Goal: Task Accomplishment & Management: Manage account settings

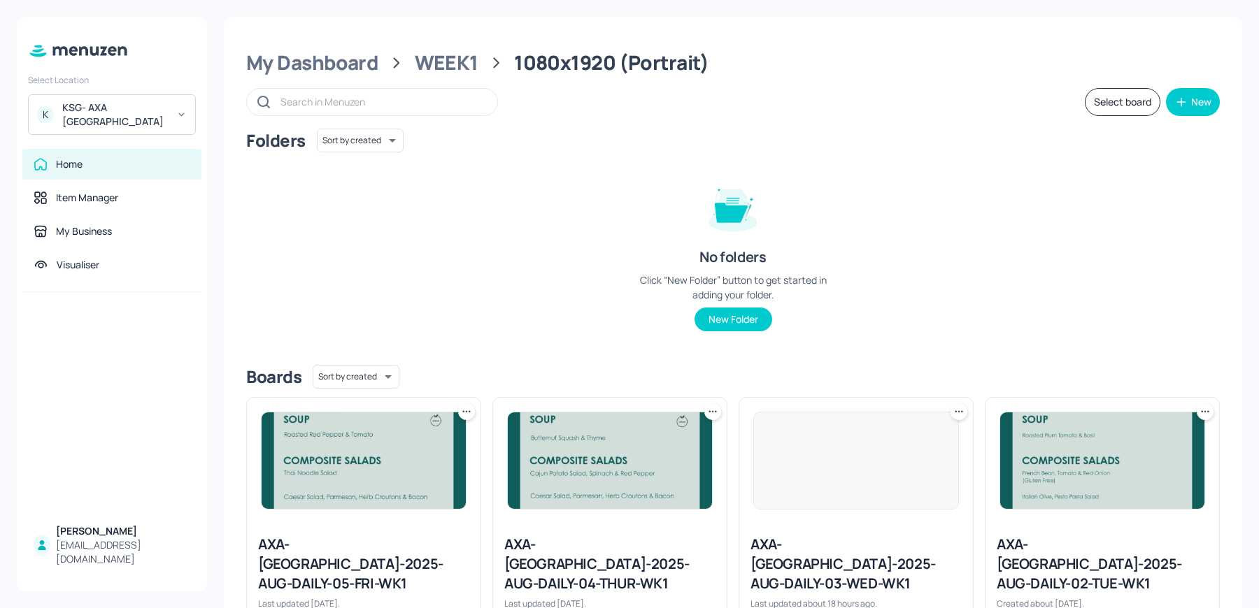
click at [118, 110] on div "KSG- AXA [GEOGRAPHIC_DATA]" at bounding box center [115, 115] width 106 height 28
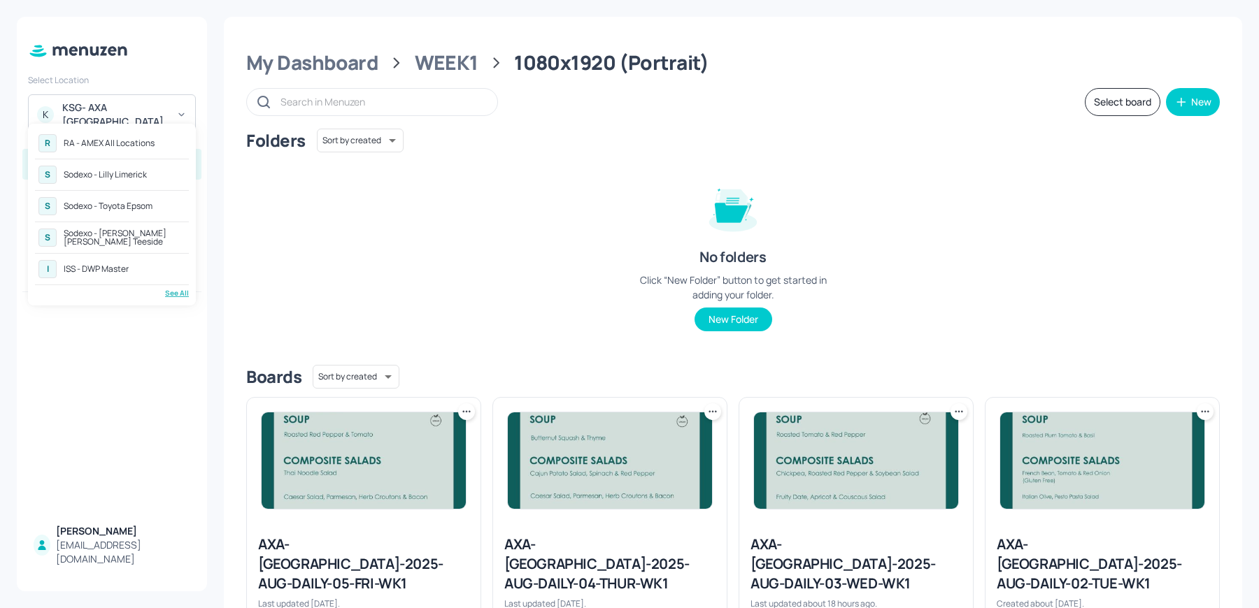
click at [173, 285] on div "R RA - AMEX All Locations S Sodexo - Lilly Limerick S Sodexo - Toyota Epsom S S…" at bounding box center [112, 215] width 154 height 168
click at [172, 290] on div "See All" at bounding box center [112, 293] width 154 height 10
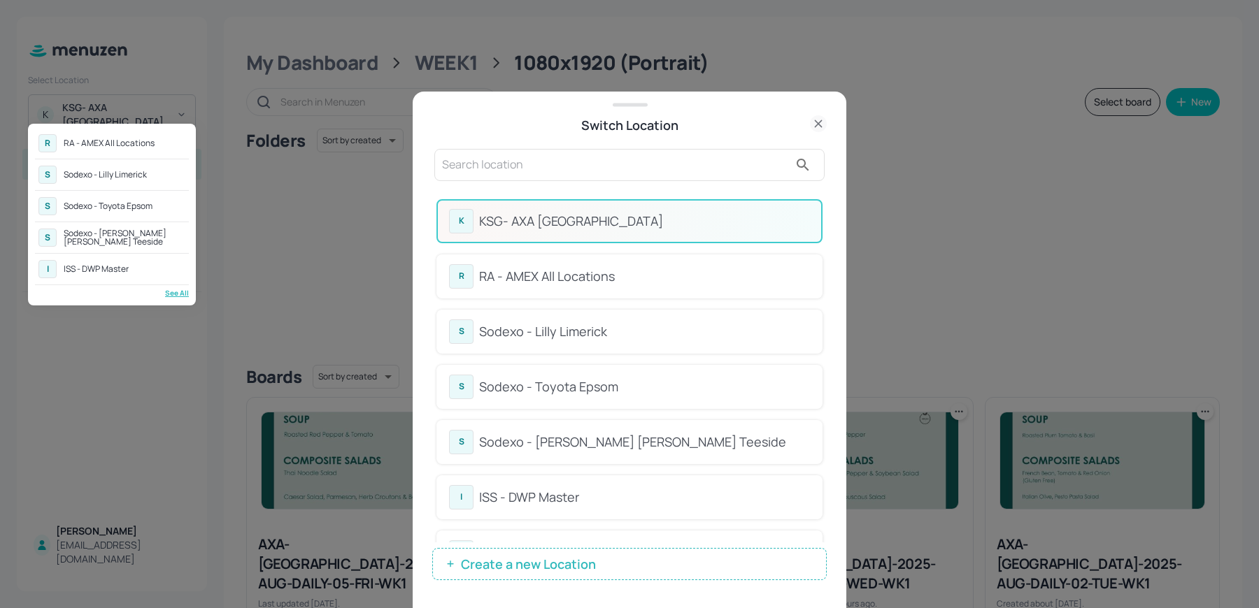
click at [595, 169] on div at bounding box center [629, 304] width 1259 height 608
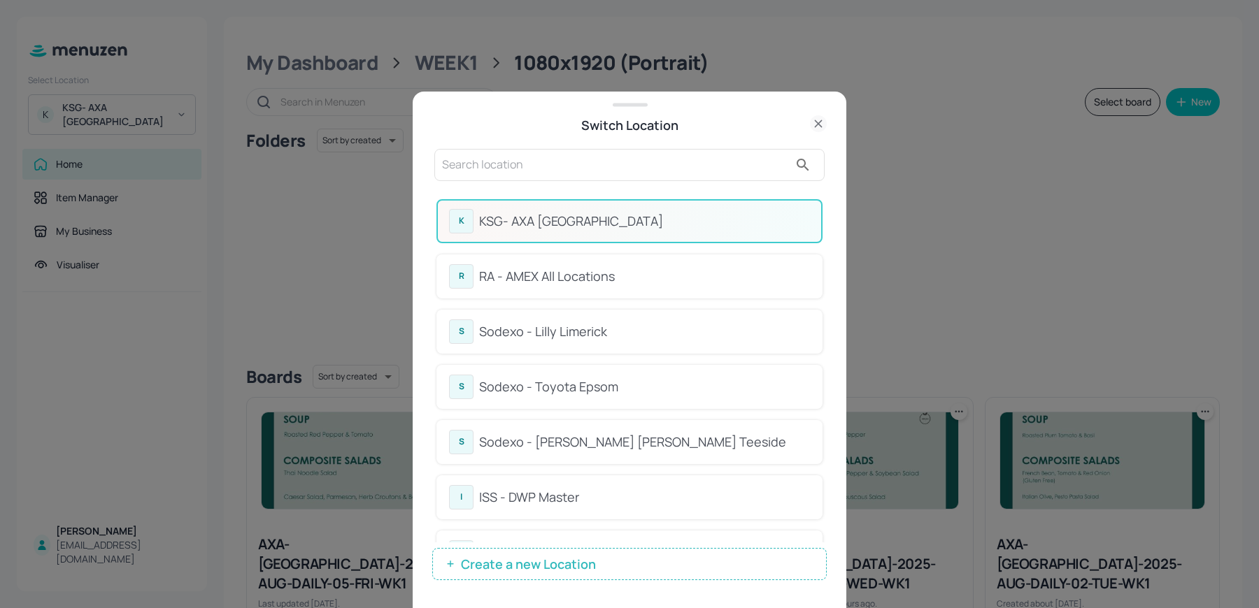
click at [595, 169] on div "R RA - AMEX All Locations S Sodexo - Lilly Limerick S Sodexo - Toyota Epsom S S…" at bounding box center [629, 304] width 1259 height 608
click at [595, 169] on input "text" at bounding box center [615, 165] width 347 height 22
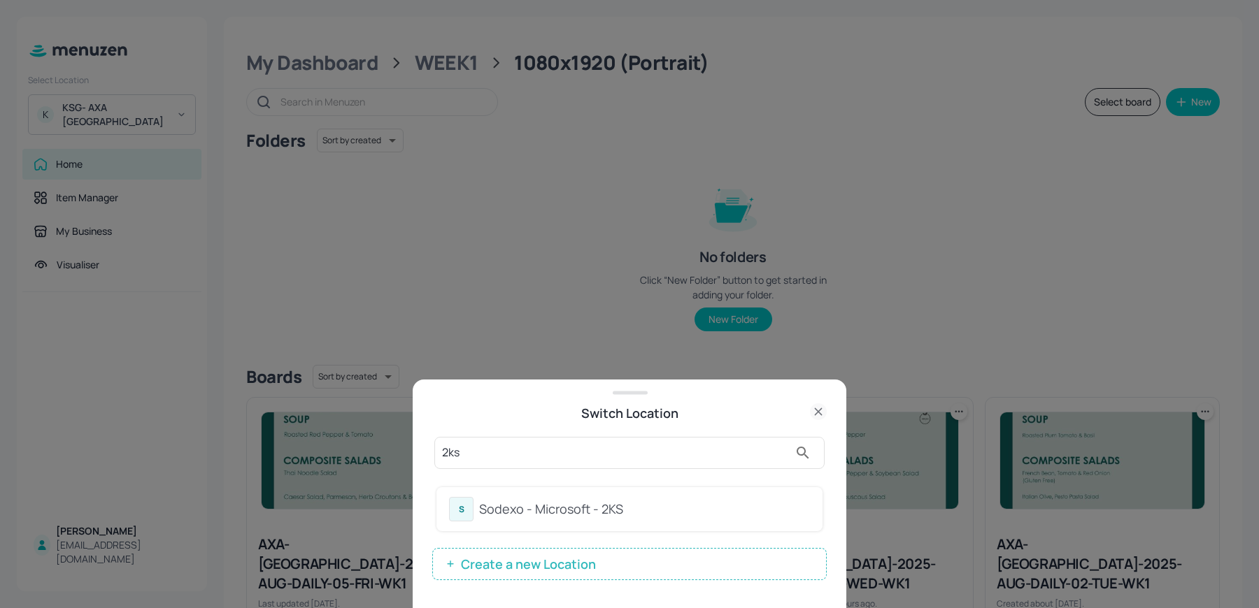
type input "2ks"
click at [498, 513] on div "Sodexo - Microsoft - 2KS" at bounding box center [644, 509] width 331 height 19
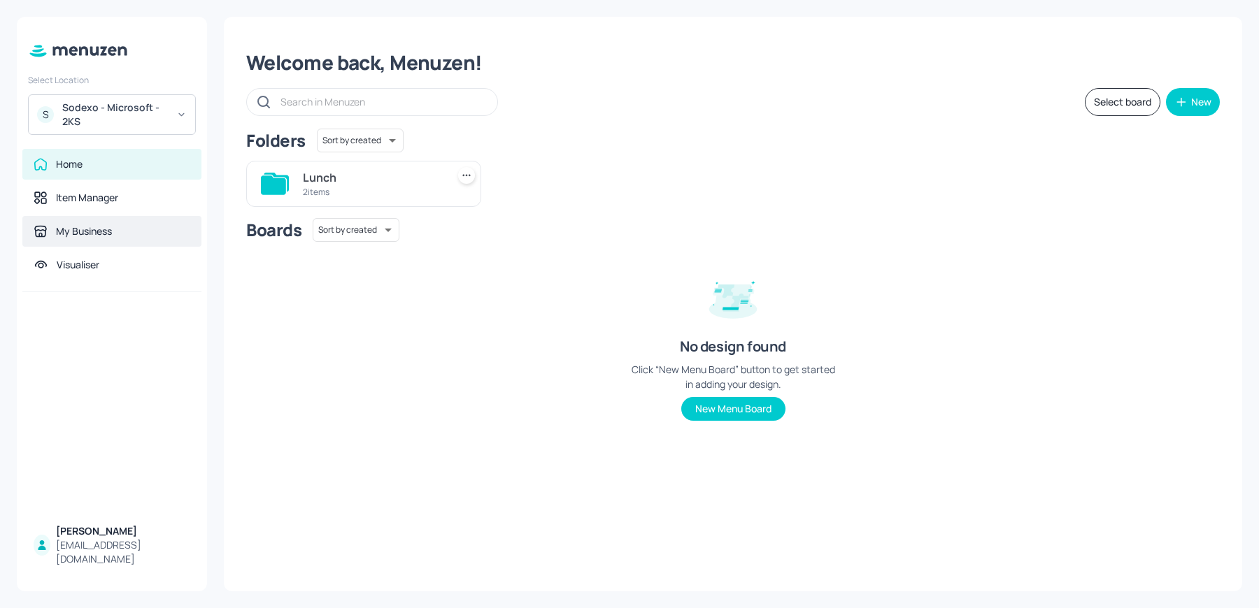
click at [76, 236] on div "My Business" at bounding box center [84, 231] width 56 height 14
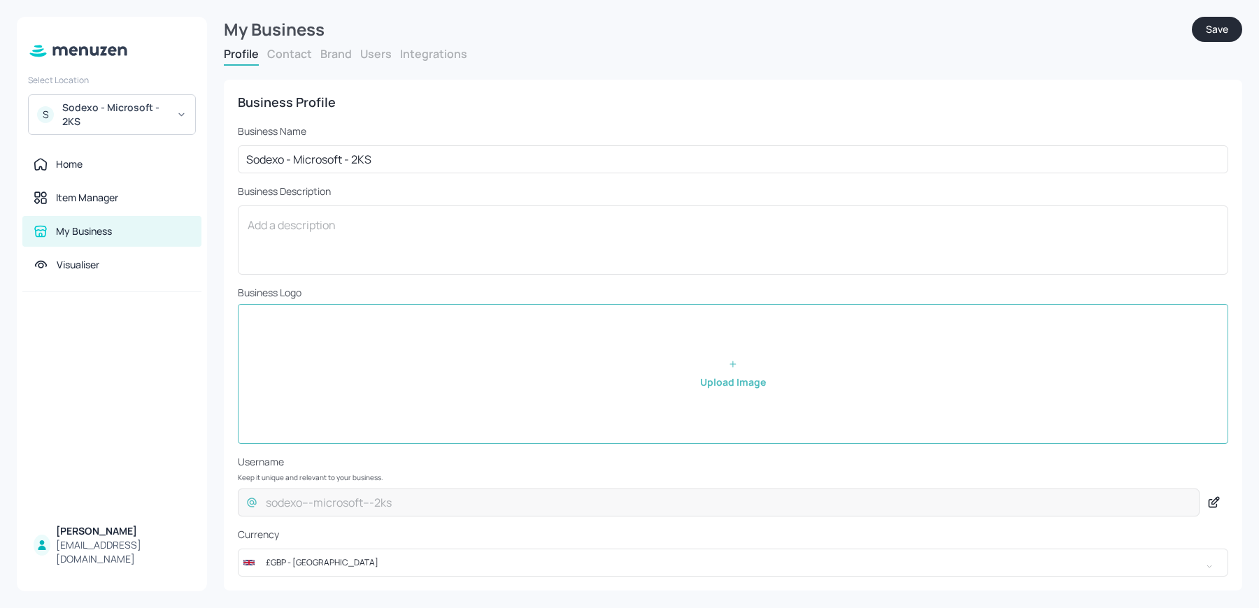
click at [364, 64] on div "Profile Contact Brand Users Integrations" at bounding box center [733, 56] width 1018 height 20
click at [370, 59] on button "Users" at bounding box center [375, 53] width 31 height 15
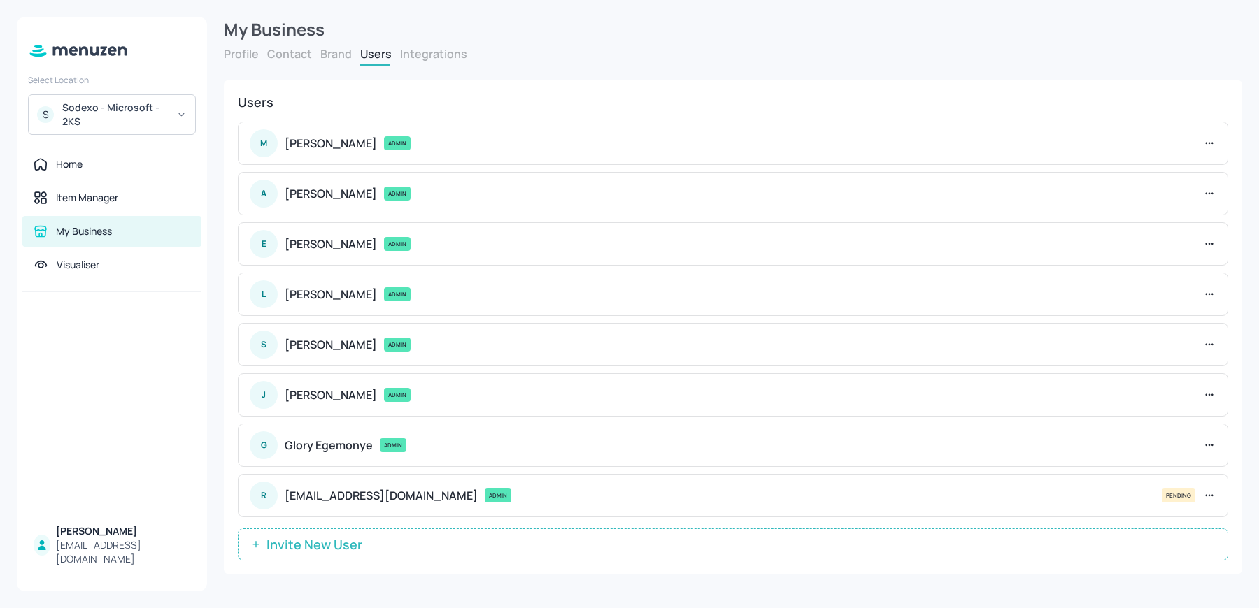
click at [306, 547] on span "Invite New User" at bounding box center [314, 545] width 110 height 14
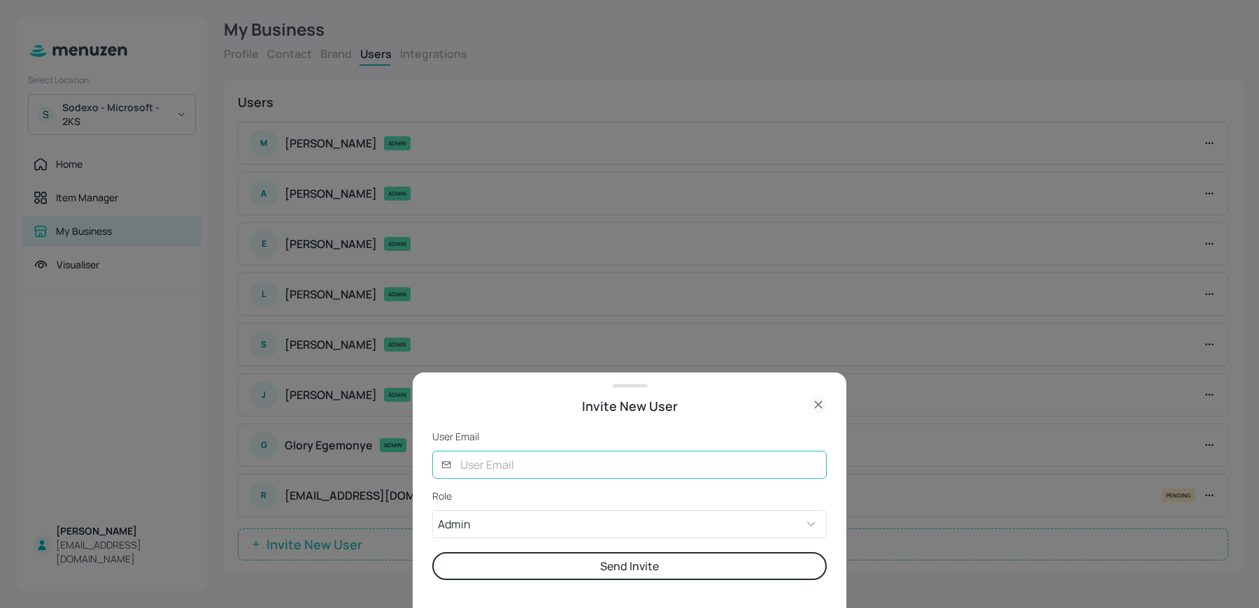
click at [474, 468] on input "text" at bounding box center [639, 465] width 375 height 28
type input "[PERSON_NAME][EMAIL_ADDRESS][DOMAIN_NAME]"
click at [569, 568] on button "Send Invite" at bounding box center [629, 566] width 394 height 28
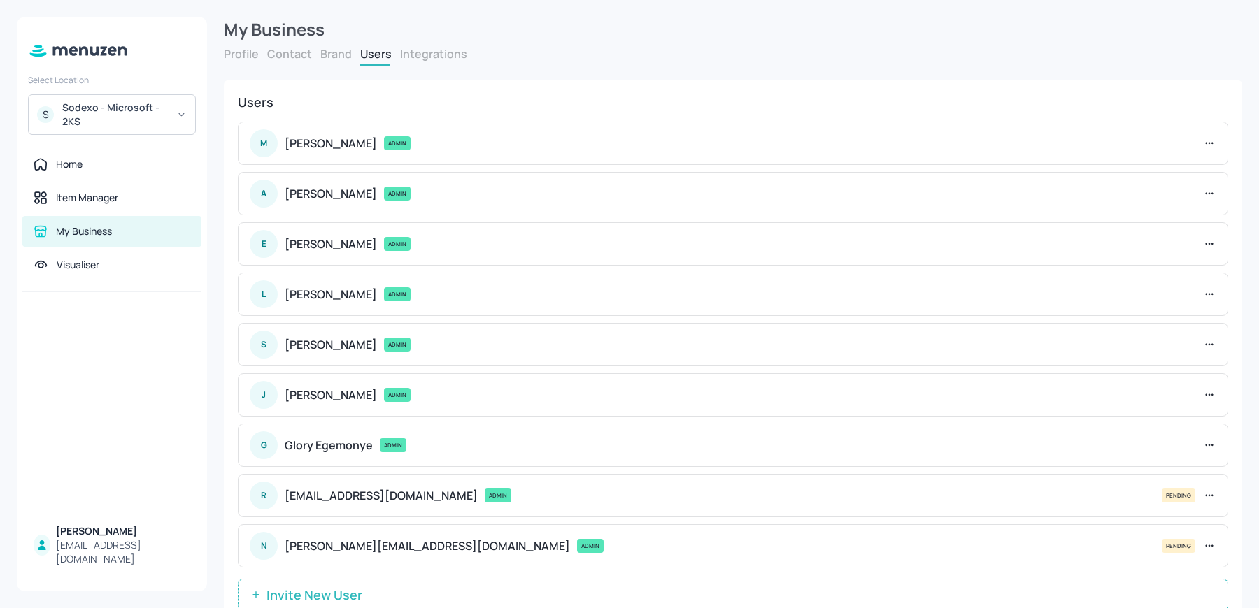
click at [113, 115] on div "Sodexo - Microsoft - 2KS" at bounding box center [115, 115] width 106 height 28
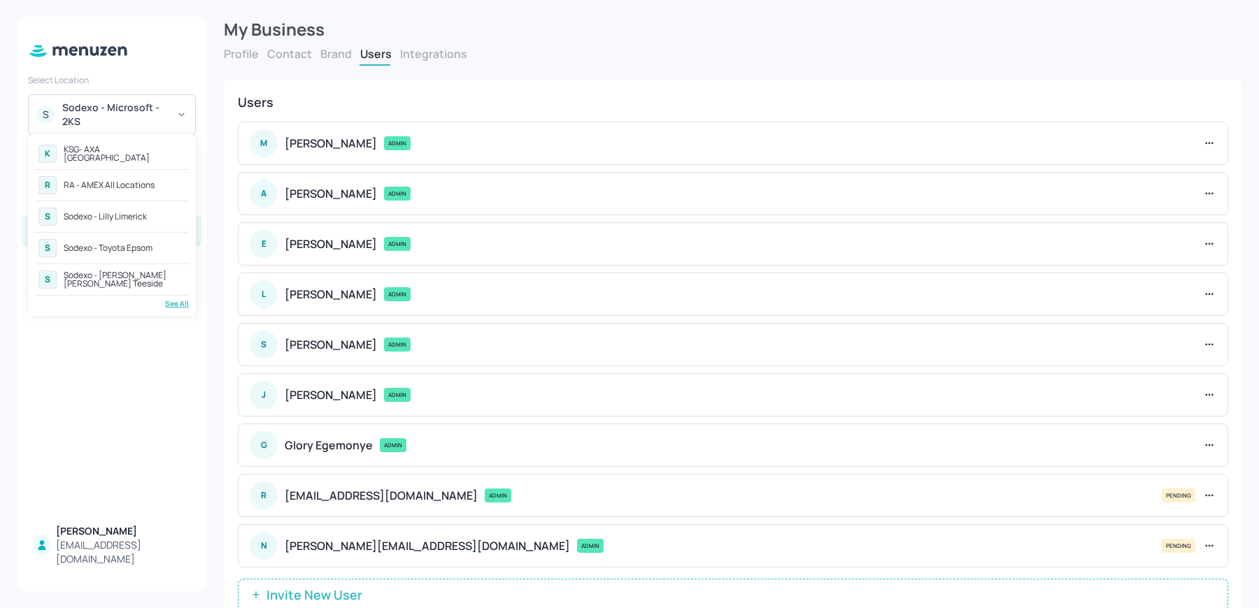
click at [134, 254] on div "S Sodexo - Toyota Epsom" at bounding box center [112, 248] width 154 height 25
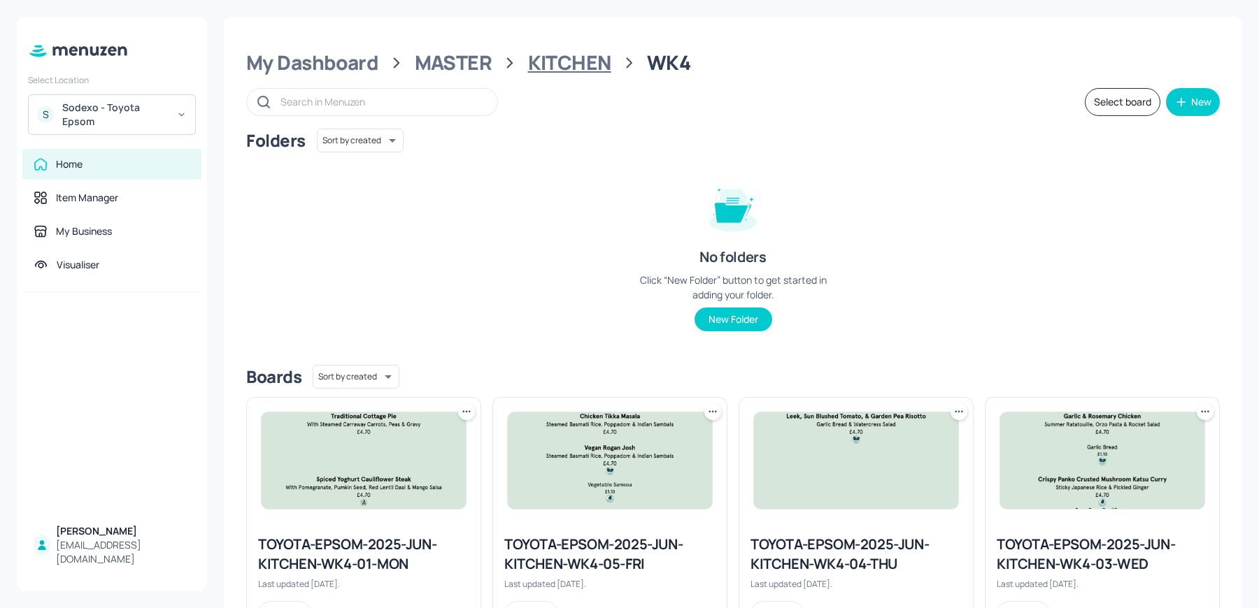
click at [543, 59] on div "KITCHEN" at bounding box center [569, 62] width 83 height 25
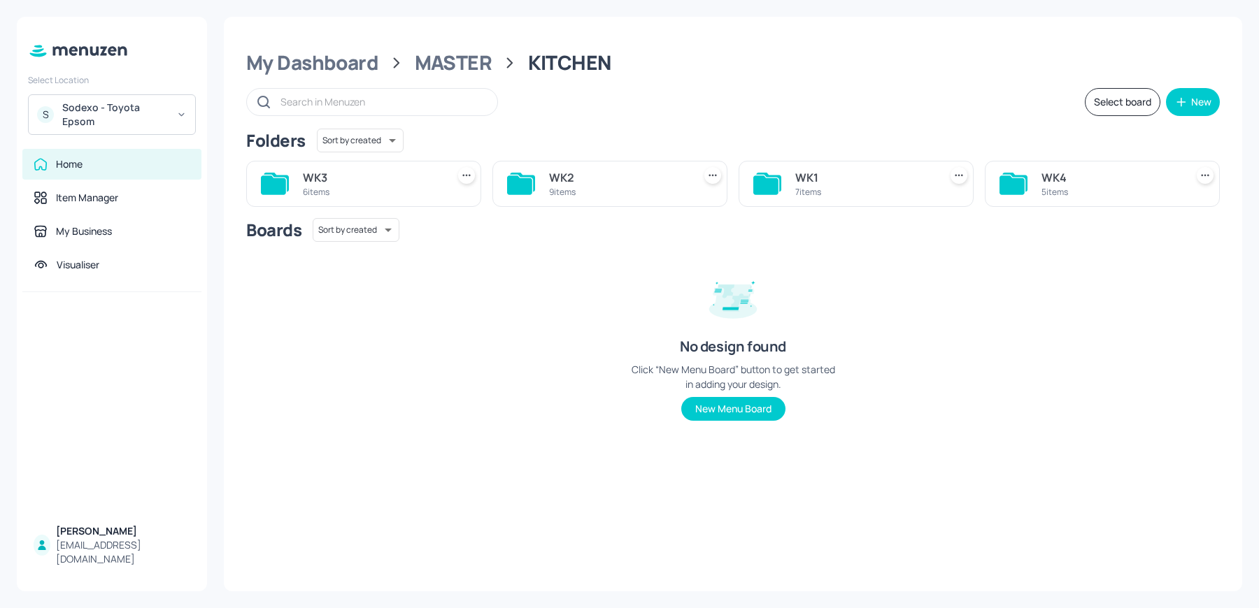
click at [782, 273] on div "No design found Click “New Menu Board” button to get started in adding your des…" at bounding box center [733, 340] width 210 height 159
click at [821, 171] on div "WK1" at bounding box center [864, 177] width 138 height 17
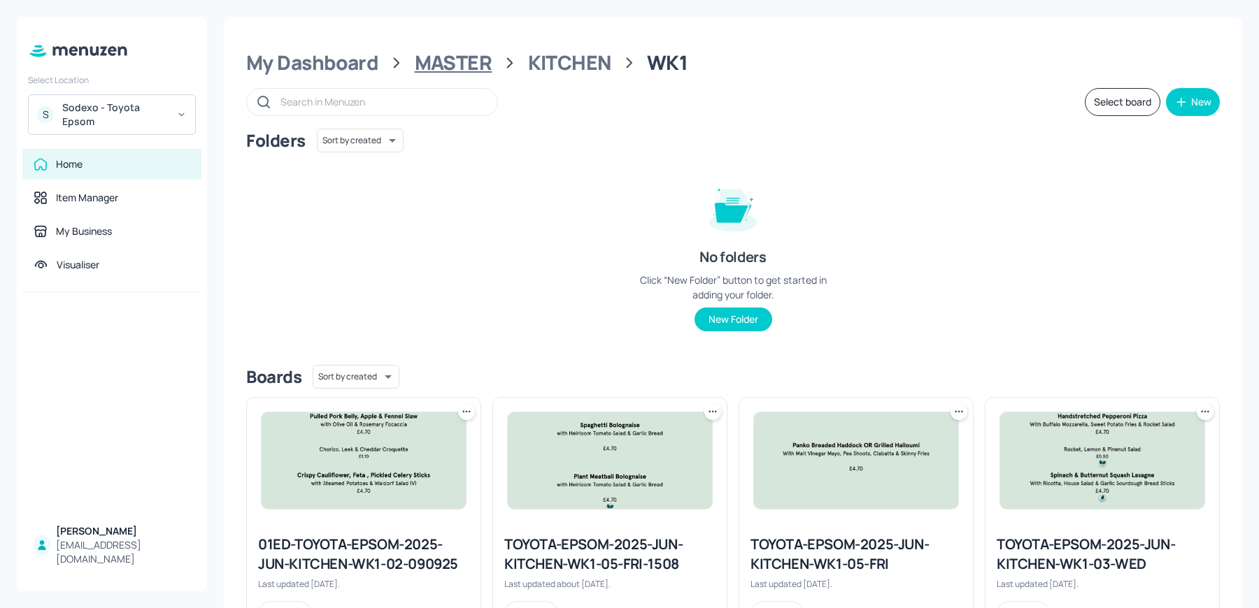
scroll to position [317, 0]
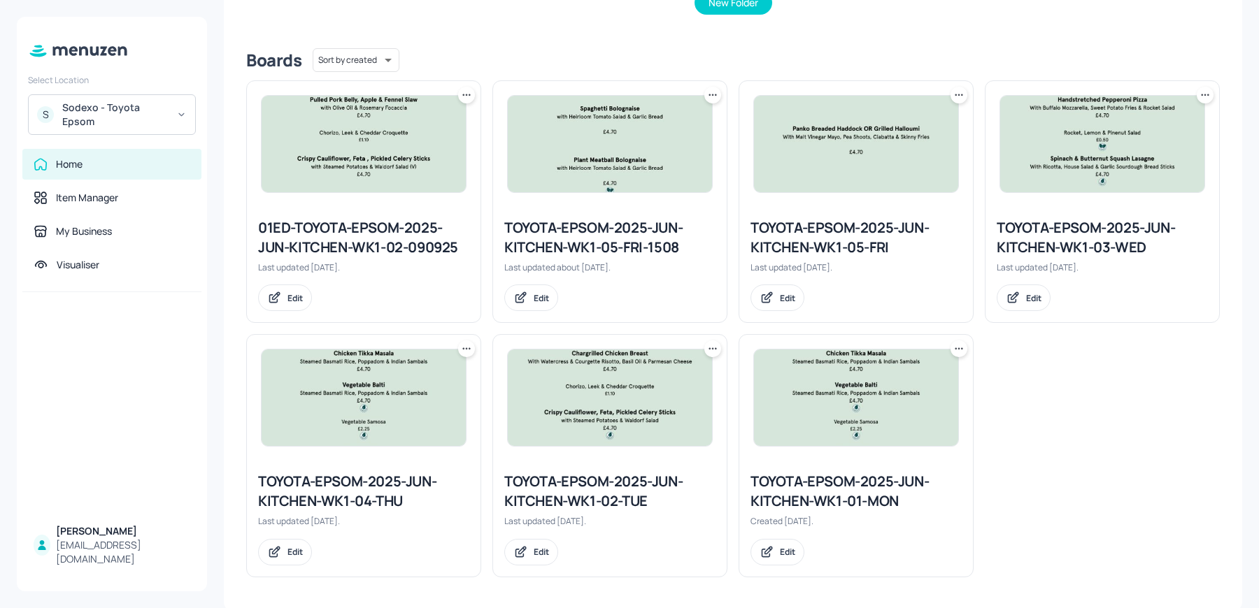
click at [771, 497] on div "TOYOTA-EPSOM-2025-JUN-KITCHEN-WK1-01-MON" at bounding box center [855, 491] width 211 height 39
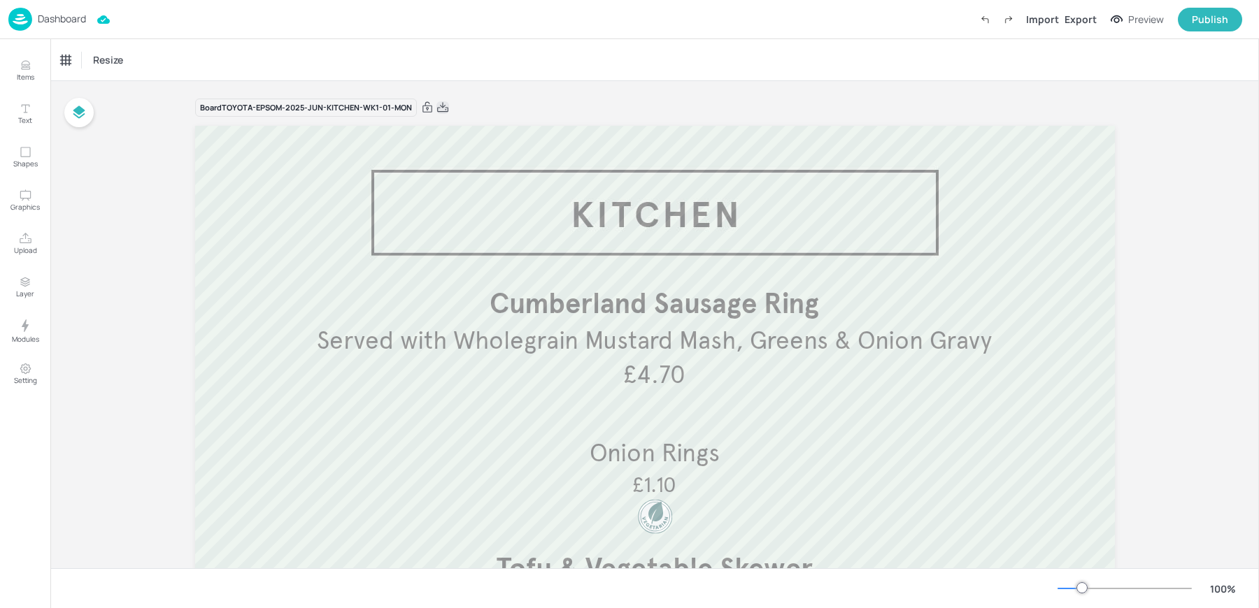
click at [443, 106] on icon at bounding box center [442, 108] width 13 height 14
click at [321, 66] on div "Resize" at bounding box center [654, 59] width 1208 height 41
click at [50, 24] on p "Dashboard" at bounding box center [62, 19] width 48 height 10
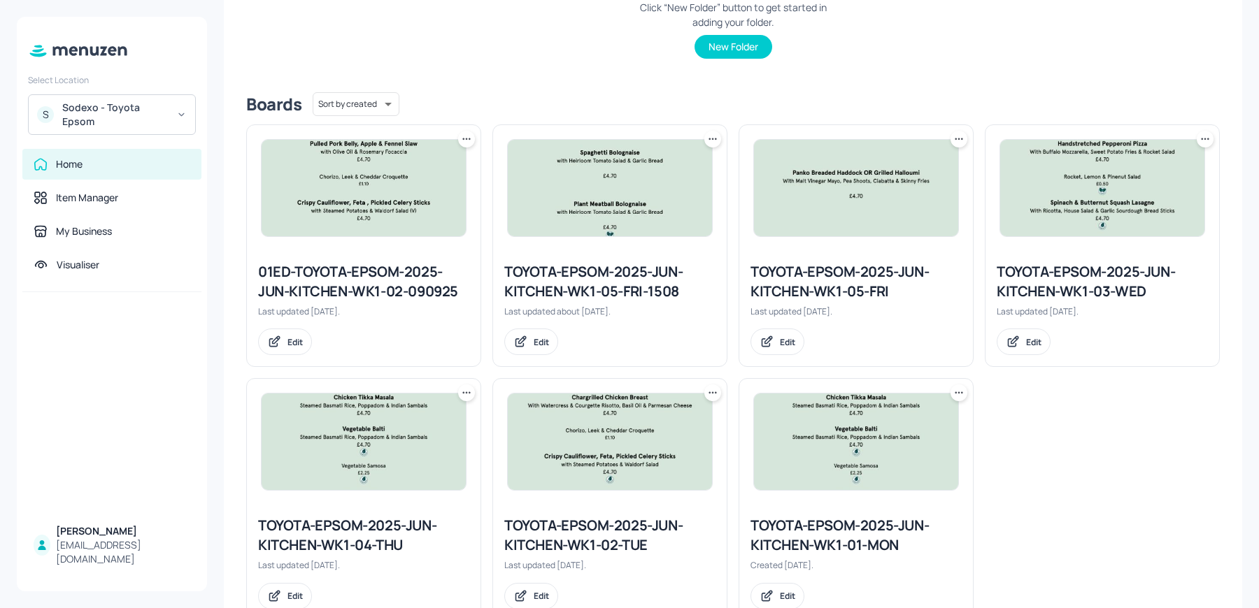
scroll to position [317, 0]
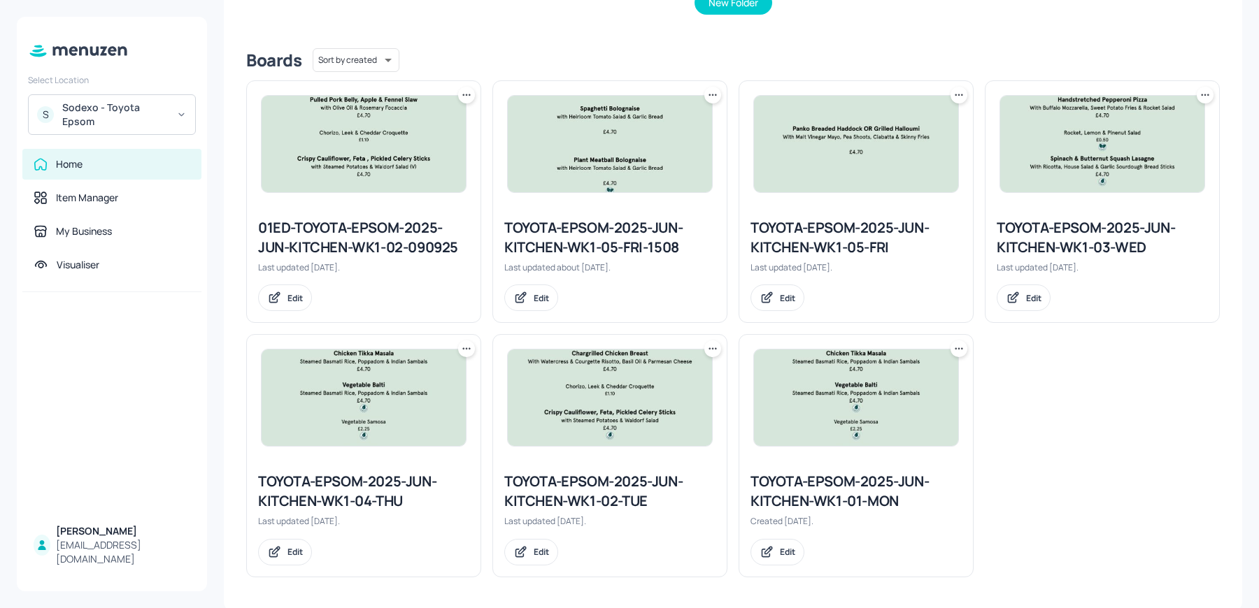
click at [565, 489] on div "TOYOTA-EPSOM-2025-JUN-KITCHEN-WK1-02-TUE" at bounding box center [609, 491] width 211 height 39
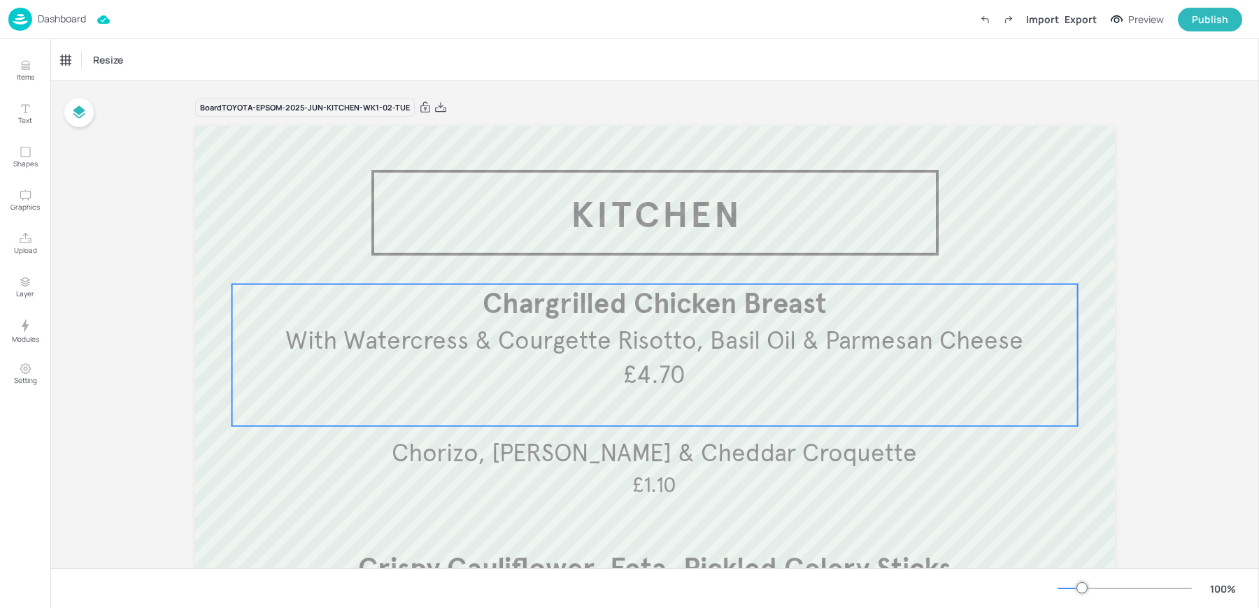
click at [635, 348] on span "With Watercress & Courgette Risotto, Basil Oil & Parmesan Cheese" at bounding box center [654, 340] width 738 height 31
click at [639, 254] on div "Edit Item" at bounding box center [645, 261] width 18 height 18
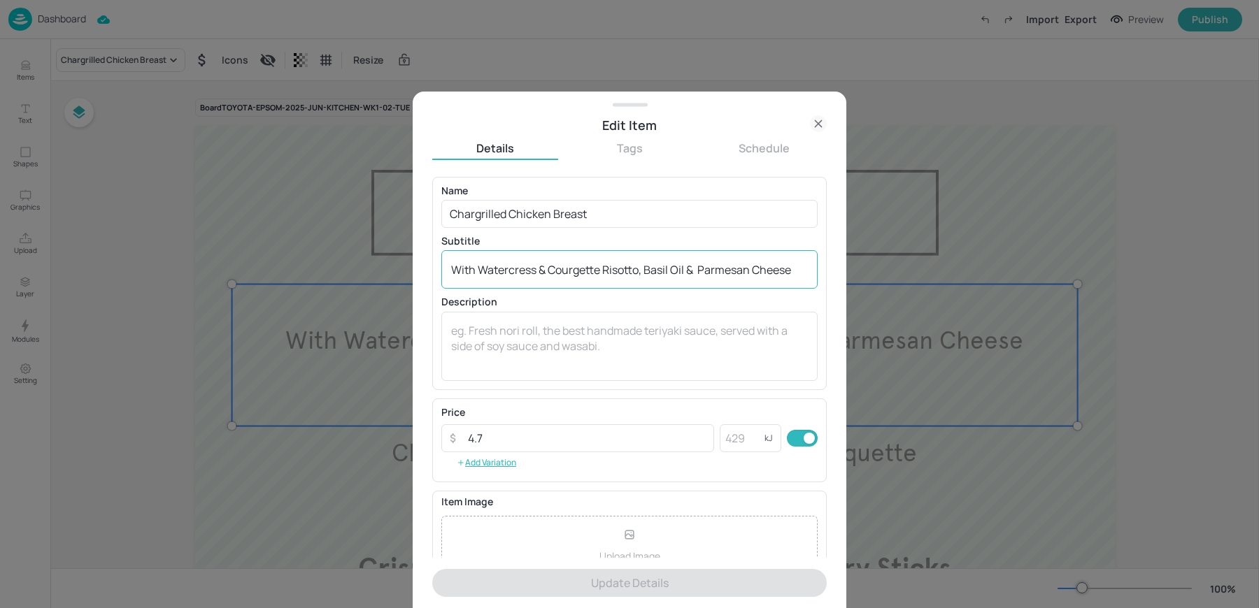
click at [545, 269] on textarea "With Watercress & Courgette Risotto, Basil Oil & Parmesan Cheese" at bounding box center [629, 269] width 357 height 15
paste textarea "Chargrilled Chicken Thigh, Watercress & Courgette Risotto, Basil Oil & Parmesan…"
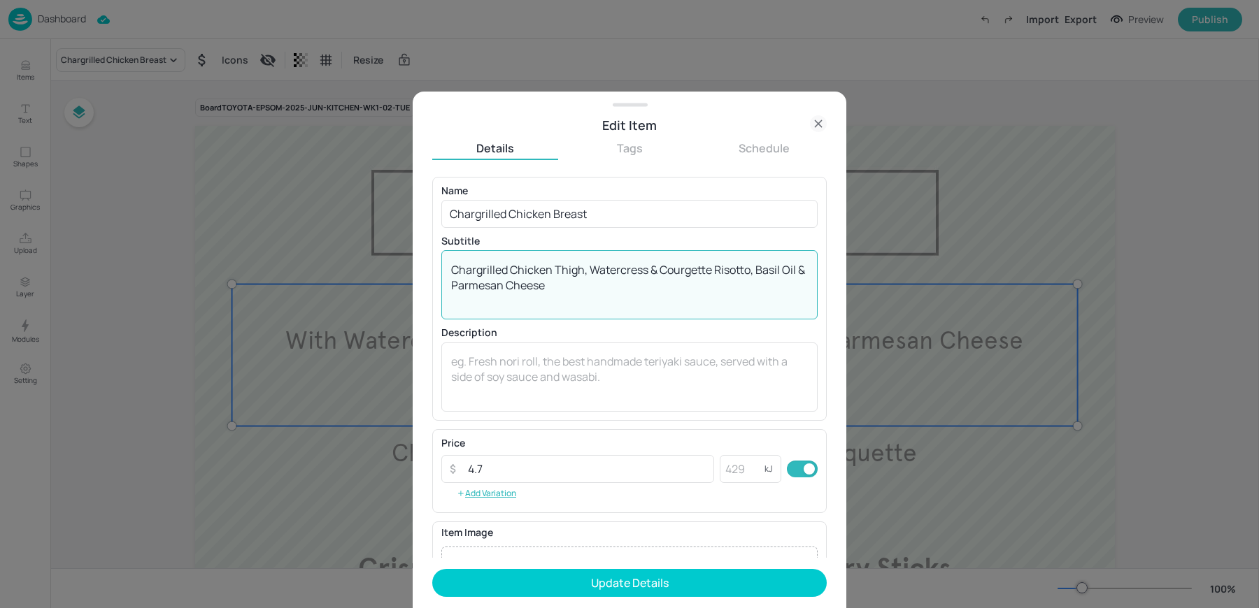
drag, startPoint x: 582, startPoint y: 272, endPoint x: 310, endPoint y: 238, distance: 273.4
click at [310, 238] on div "Edit Item Details Tags Schedule Name Chargrilled Chicken Breast ​ Subtitle Char…" at bounding box center [629, 304] width 1259 height 608
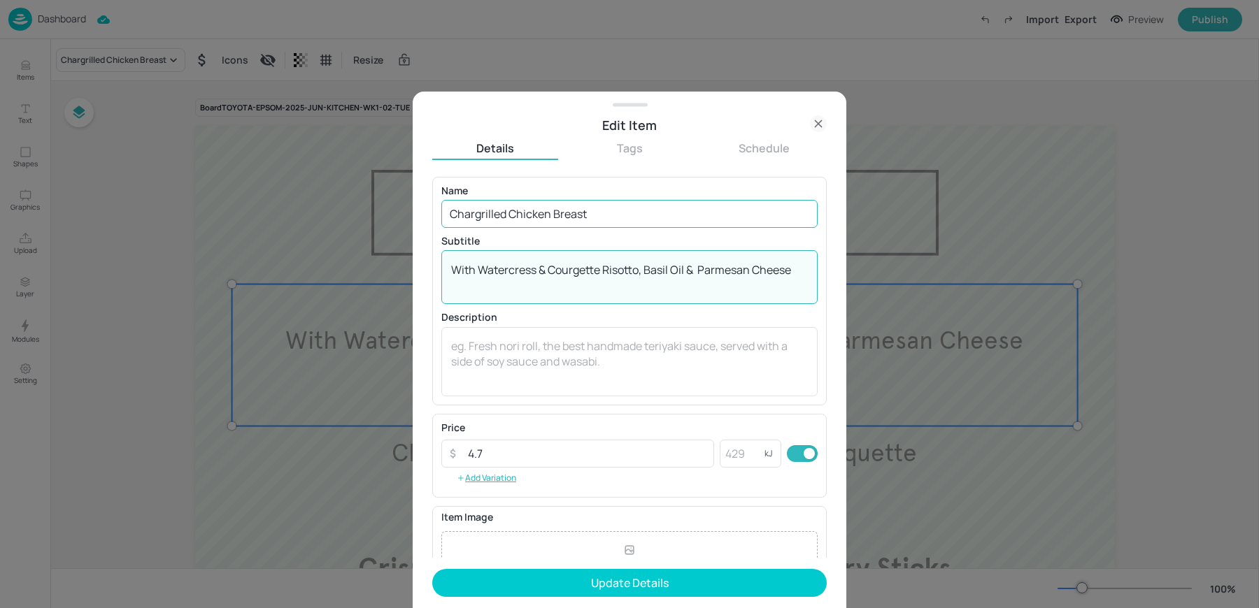
type textarea "With Watercress & Courgette Risotto, Basil Oil & Parmesan Cheese"
click at [589, 217] on input "Chargrilled Chicken Breast" at bounding box center [629, 214] width 376 height 28
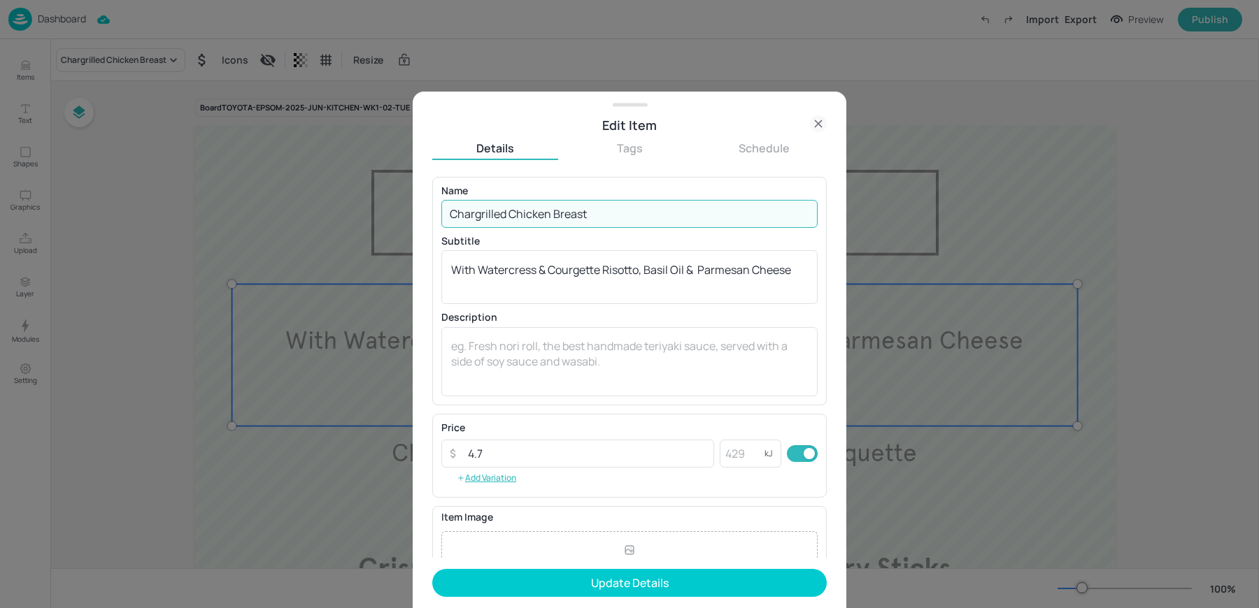
click at [589, 217] on input "Chargrilled Chicken Breast" at bounding box center [629, 214] width 376 height 28
paste input "Thigh"
type input "Chargrilled Chicken Thigh"
click at [585, 290] on textarea "With Watercress & Courgette Risotto, Basil Oil & Parmesan Cheese" at bounding box center [629, 277] width 357 height 31
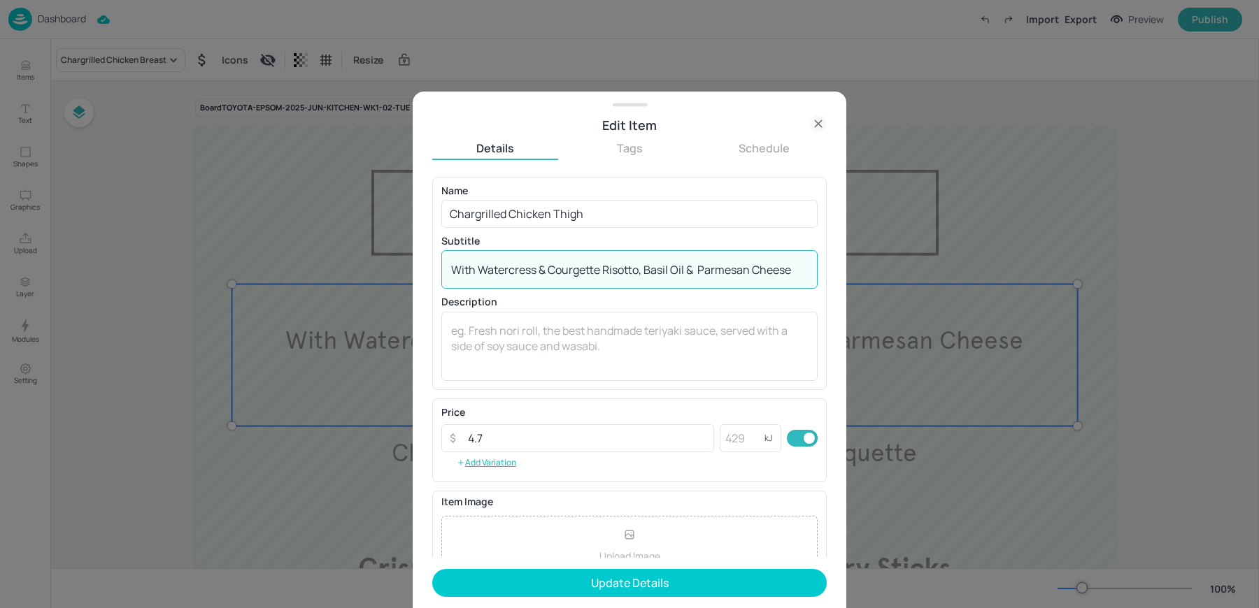
type textarea "With Watercress & Courgette Risotto, Basil Oil & Parmesan Cheese"
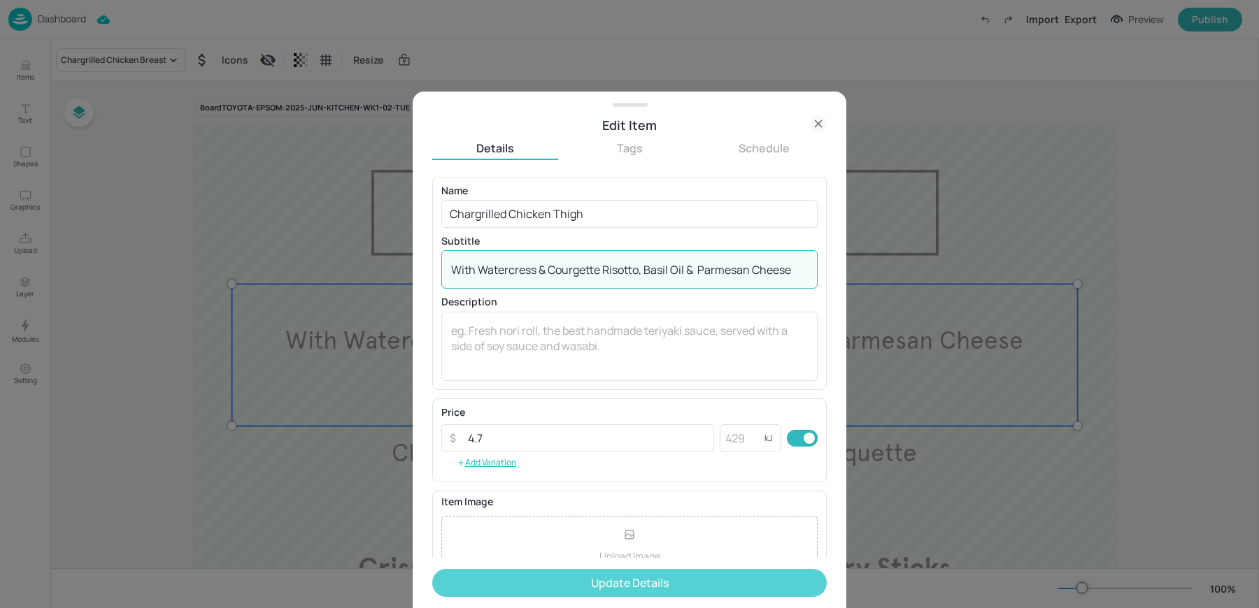
click at [582, 594] on button "Update Details" at bounding box center [629, 583] width 394 height 28
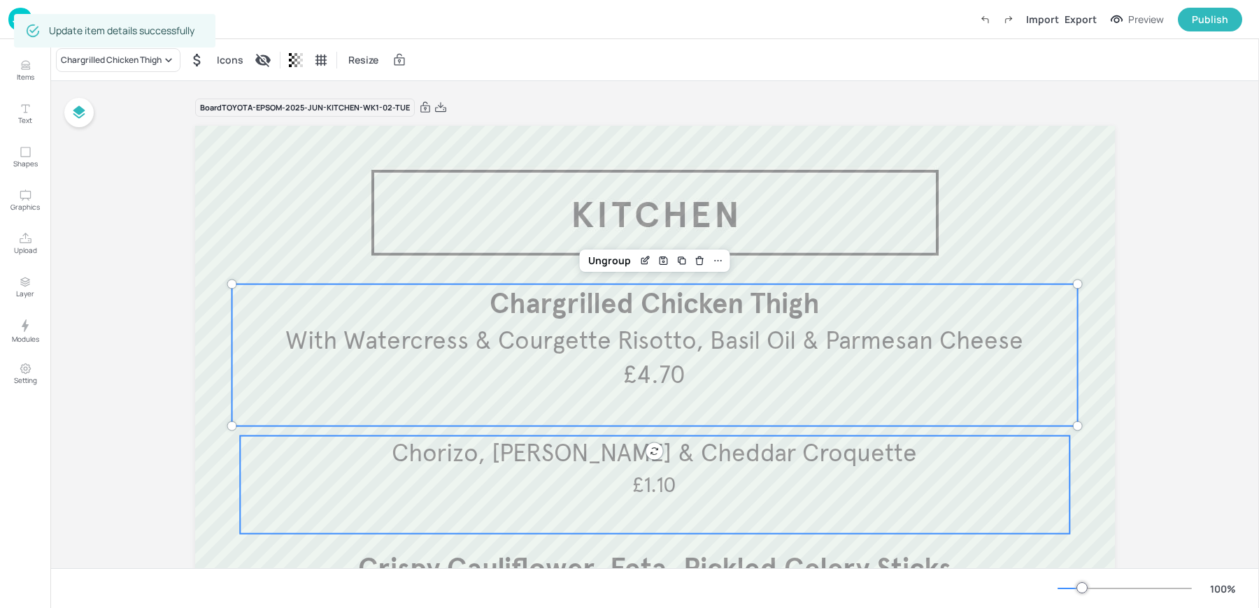
click at [511, 501] on div "Chorizo, Leek & Cheddar Croquette £1.10" at bounding box center [654, 485] width 829 height 98
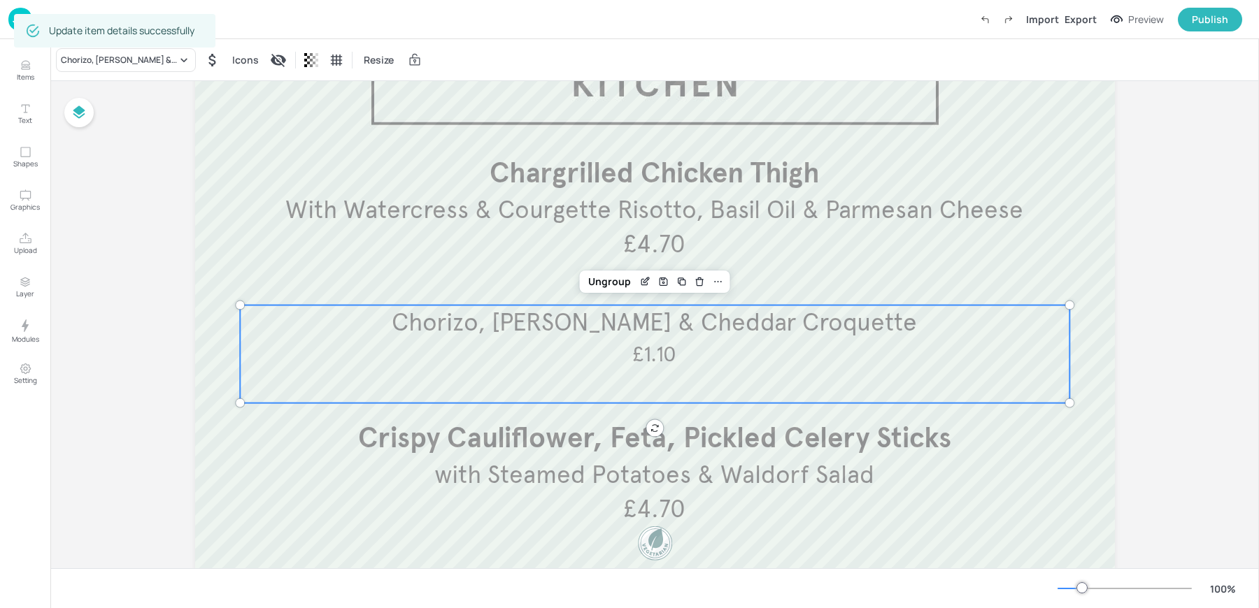
scroll to position [131, 0]
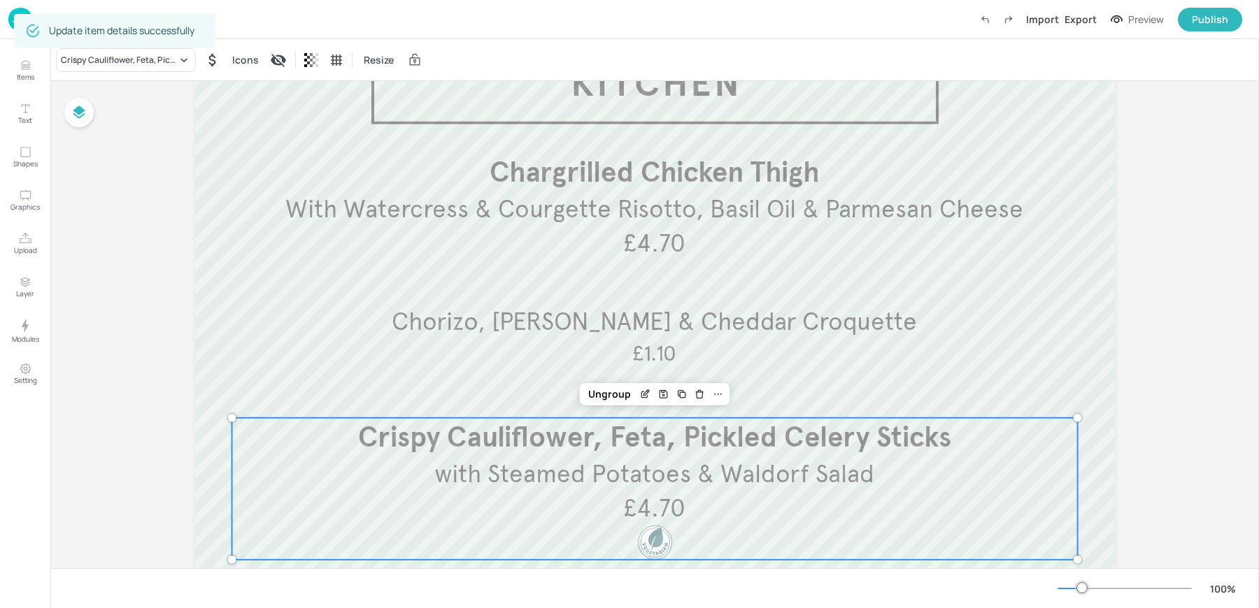
click at [470, 463] on span "with Steamed Potatoes & Waldorf Salad" at bounding box center [654, 474] width 440 height 31
click at [641, 389] on icon "Edit Item" at bounding box center [645, 394] width 12 height 11
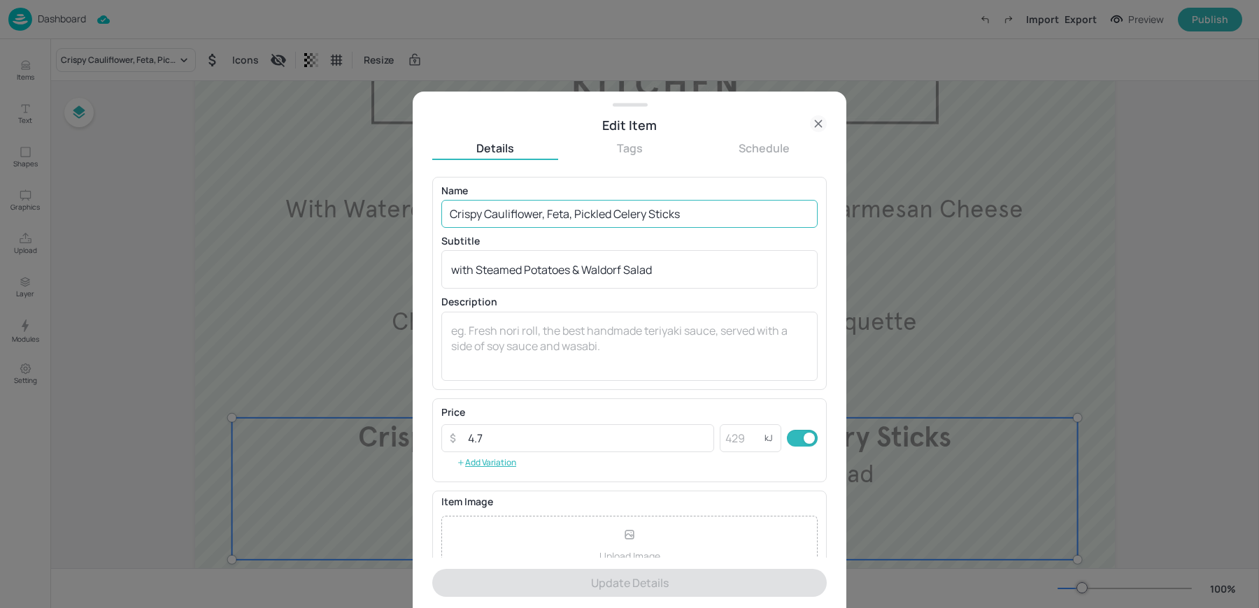
click at [581, 207] on input "Crispy Cauliflower, Feta, Pickled Celery Sticks" at bounding box center [629, 214] width 376 height 28
paste input "Blue Cheese, Pickled Celery Sticks, Steamed Potatoes & Waldorf Salad (V)"
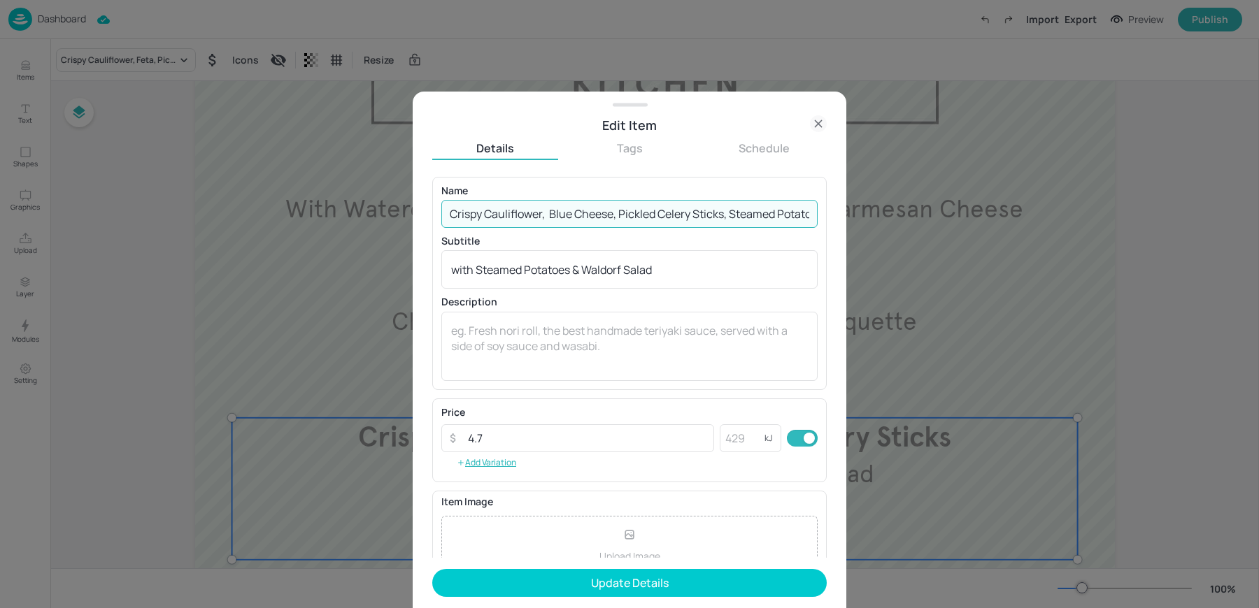
scroll to position [0, 124]
drag, startPoint x: 606, startPoint y: 215, endPoint x: 1008, endPoint y: 230, distance: 402.3
click at [1008, 230] on div "Edit Item Details Tags Schedule Name Crispy Cauliflower, Blue Cheese, Pickled C…" at bounding box center [629, 304] width 1259 height 608
drag, startPoint x: 552, startPoint y: 215, endPoint x: 970, endPoint y: 234, distance: 418.6
click at [970, 234] on div "Edit Item Details Tags Schedule Name Crispy Cauliflower, Blue Cheese, Pickled C…" at bounding box center [629, 304] width 1259 height 608
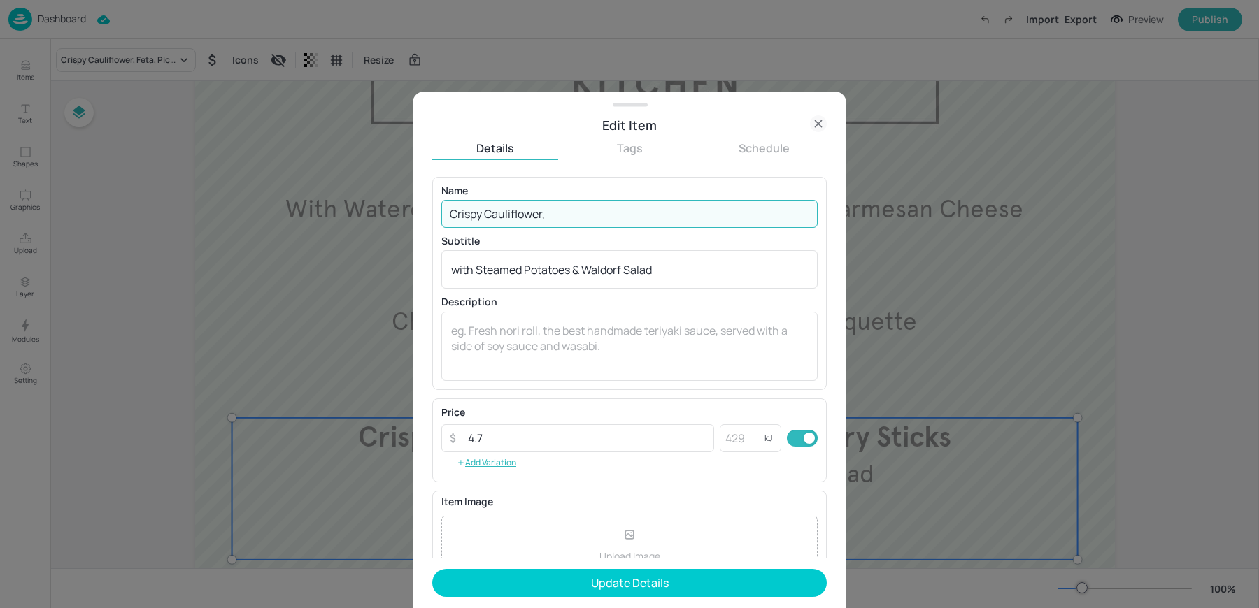
scroll to position [0, 0]
type input "Crispy Cauliflower"
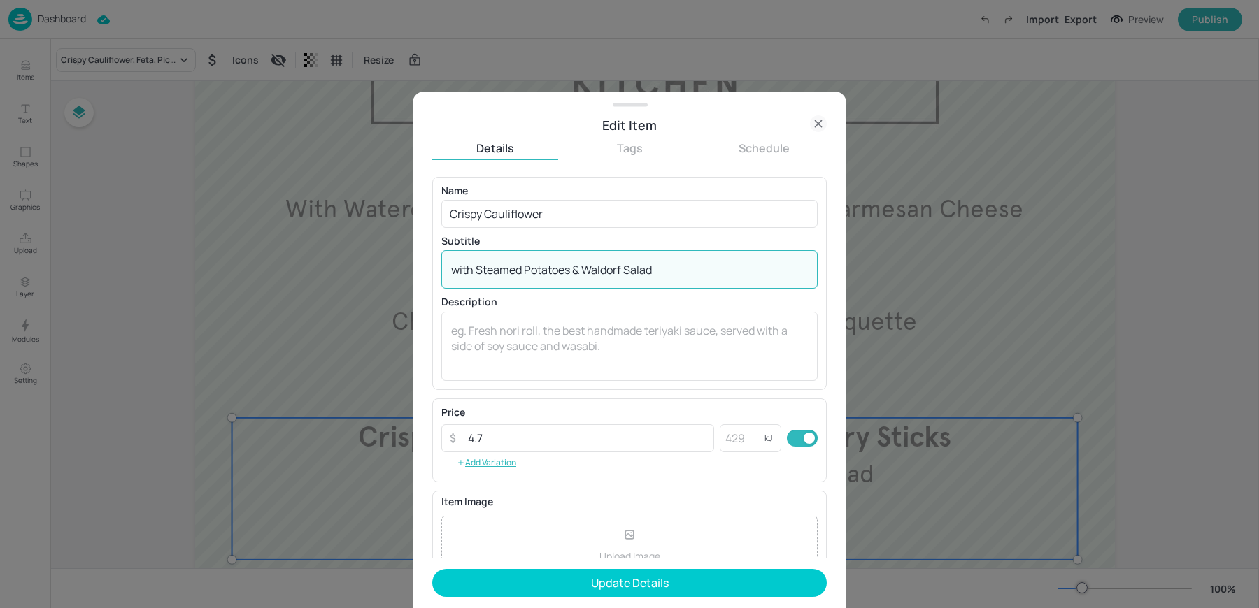
drag, startPoint x: 475, startPoint y: 271, endPoint x: 950, endPoint y: 291, distance: 475.2
click at [950, 291] on div "Edit Item Details Tags Schedule Name Crispy Cauliflower ​ Subtitle with Steamed…" at bounding box center [629, 304] width 1259 height 608
paste textarea "Blue Cheese, Pickled Celery Sticks, Steamed Potatoes & Waldorf Salad (V)"
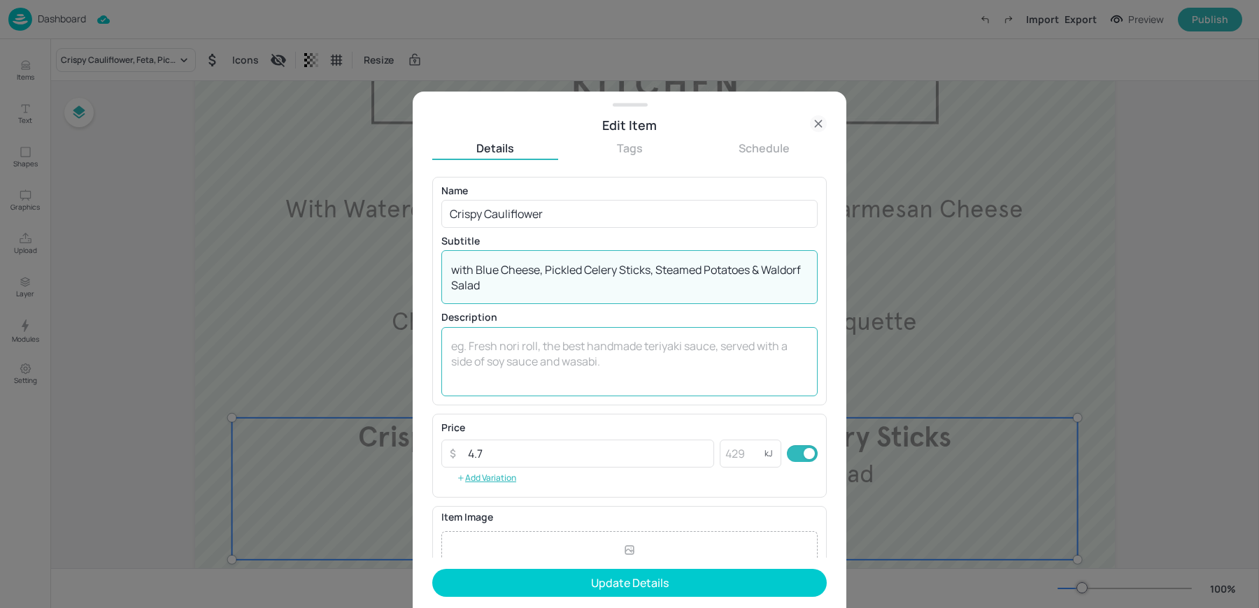
scroll to position [150, 0]
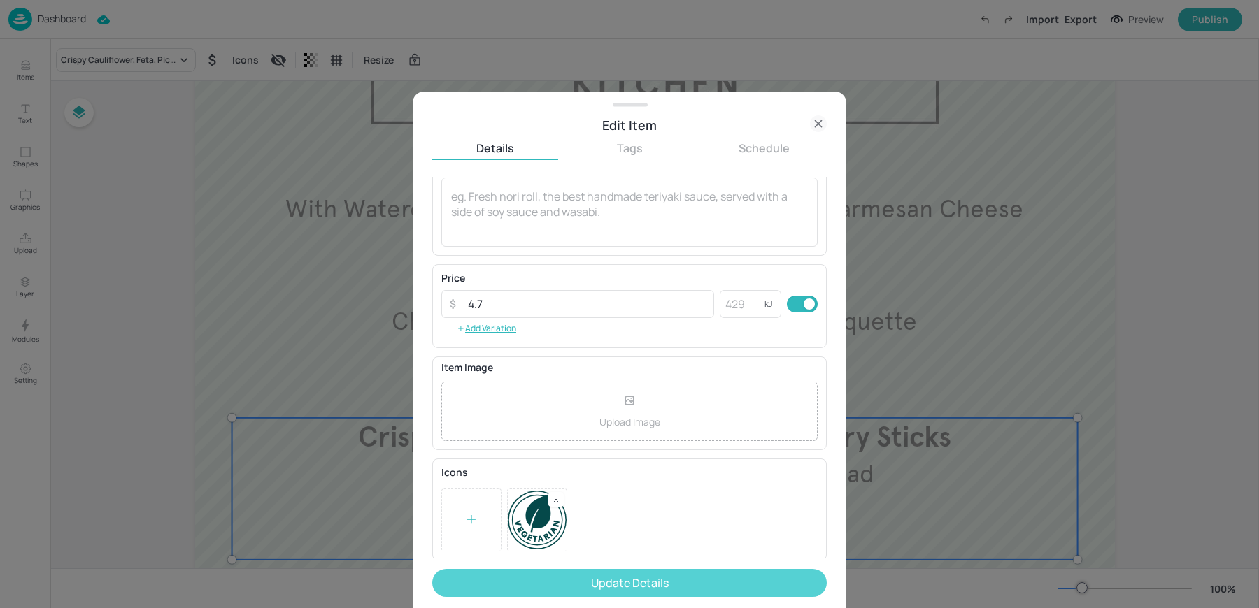
type textarea "with Blue Cheese, Pickled Celery Sticks, Steamed Potatoes & Waldorf Salad"
click at [585, 588] on button "Update Details" at bounding box center [629, 583] width 394 height 28
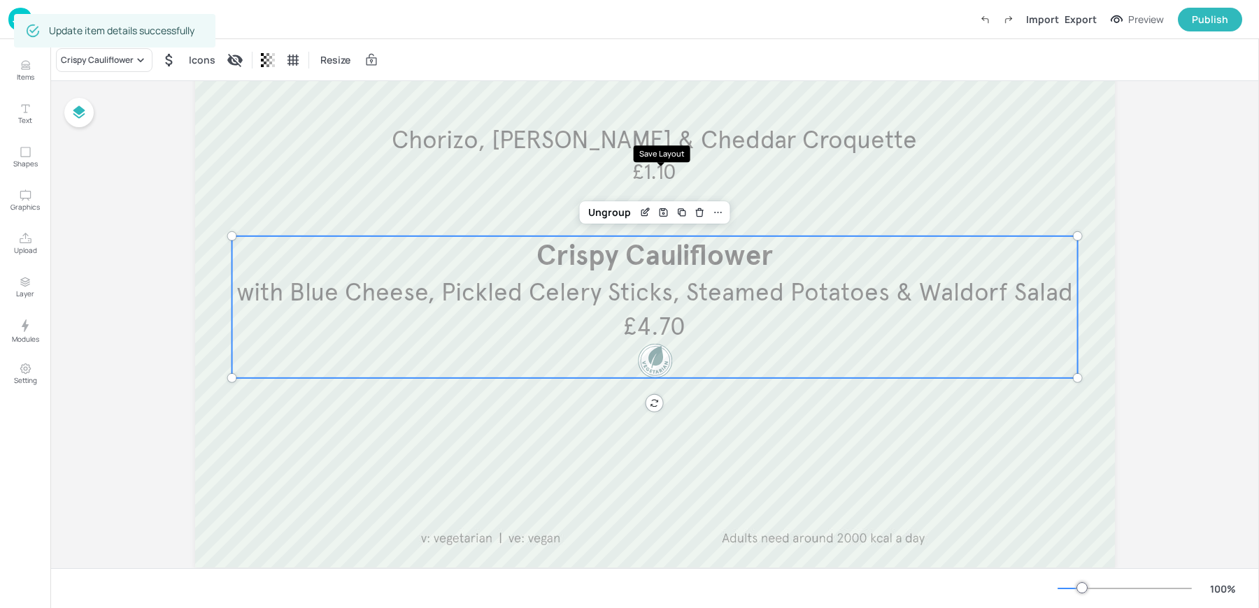
scroll to position [347, 0]
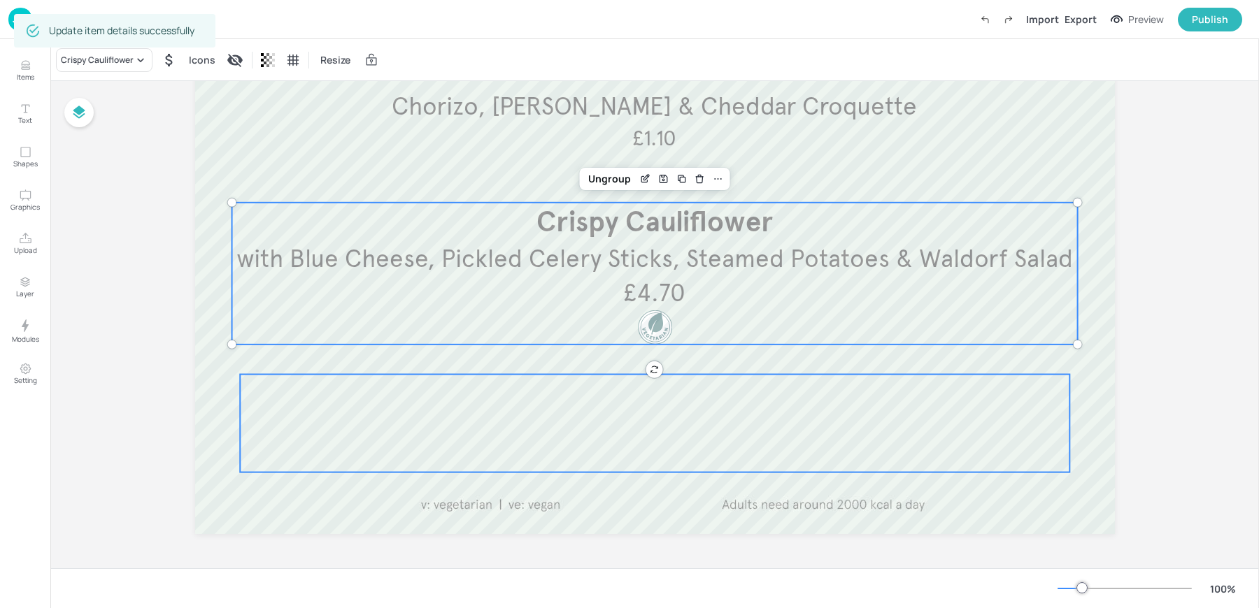
click at [615, 418] on div at bounding box center [654, 424] width 829 height 98
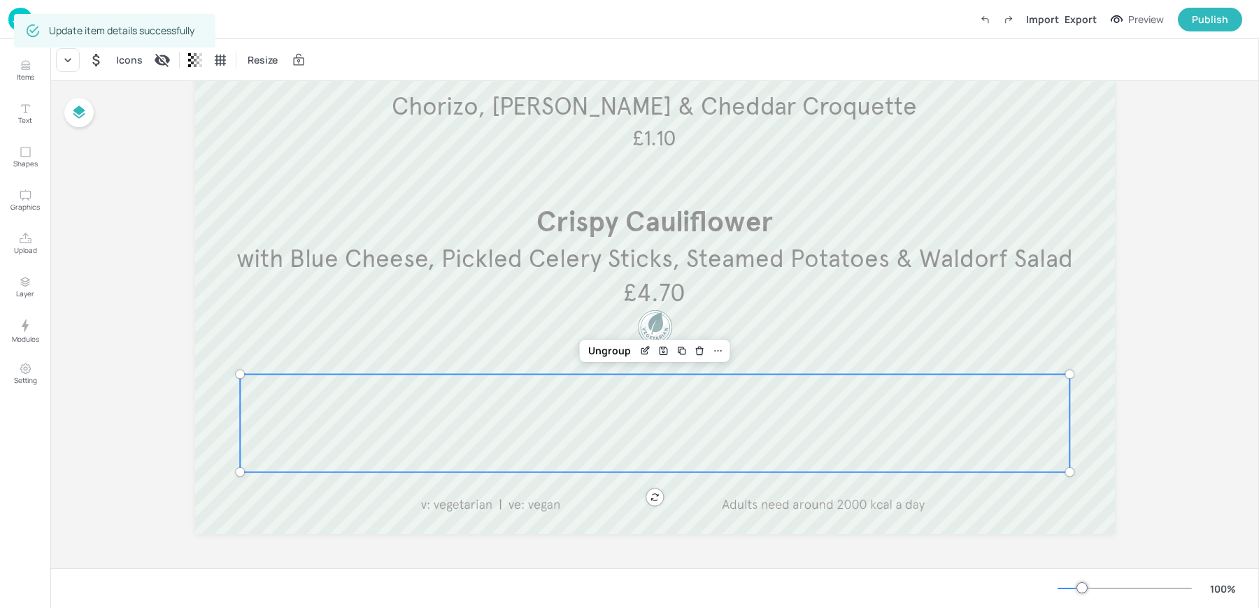
scroll to position [0, 0]
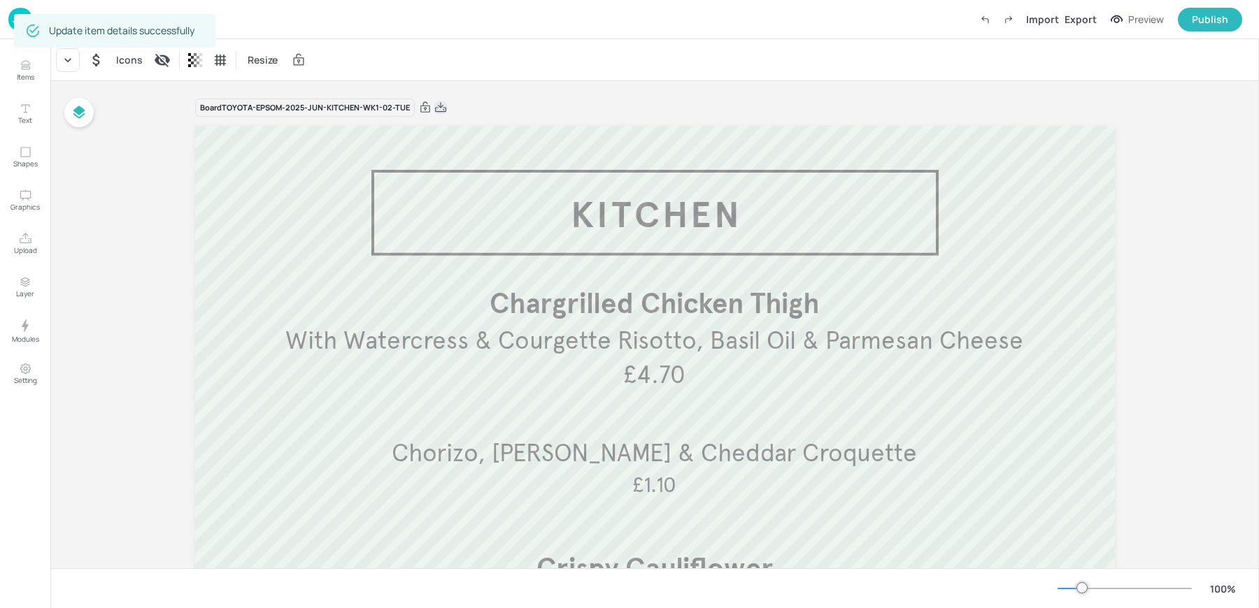
click at [440, 110] on icon at bounding box center [440, 108] width 13 height 14
click at [417, 45] on div "Resize" at bounding box center [654, 59] width 1208 height 41
click at [24, 21] on img at bounding box center [20, 19] width 24 height 23
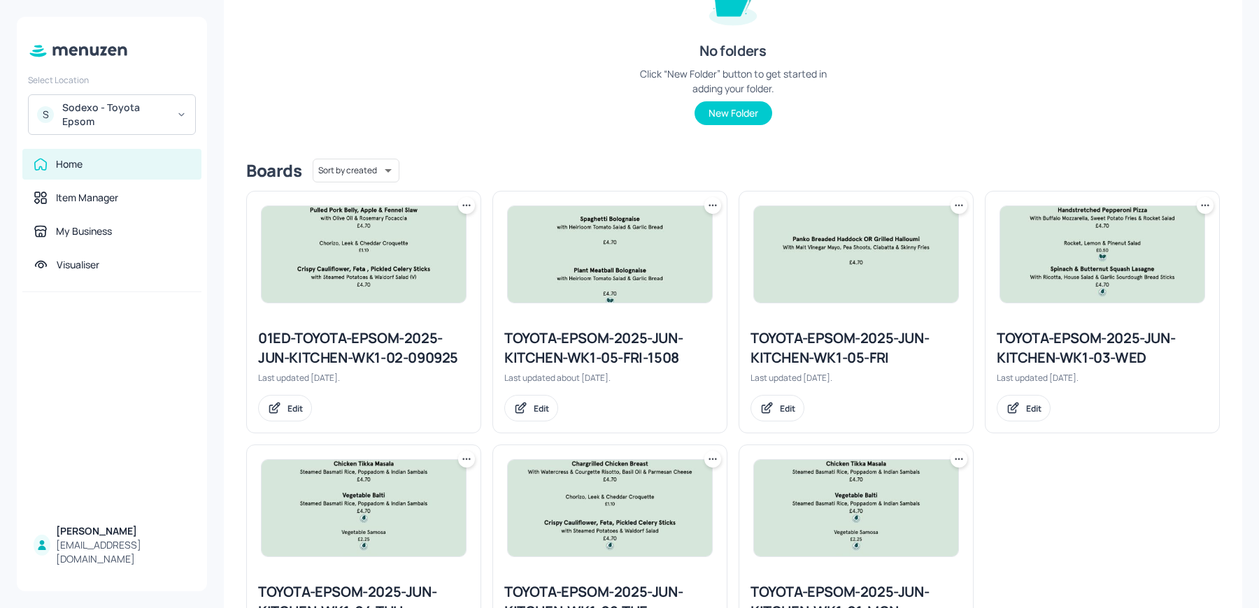
scroll to position [231, 0]
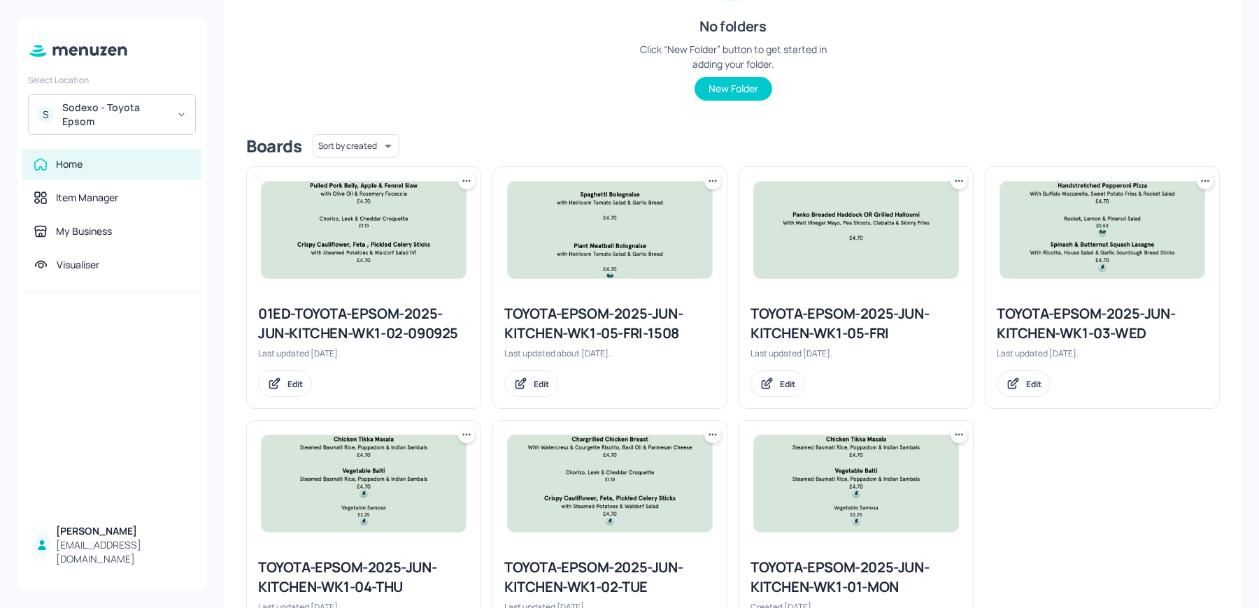
click at [1032, 229] on img at bounding box center [1102, 230] width 204 height 96
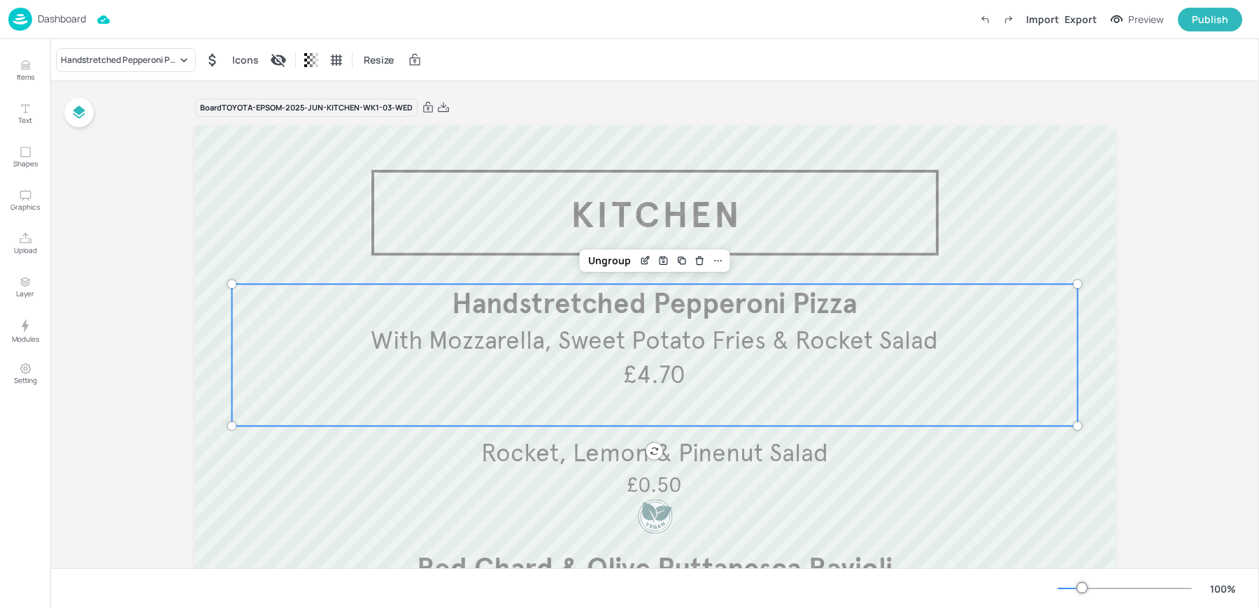
click at [535, 349] on span "With Mozzarella, Sweet Potato Fries & Rocket Salad" at bounding box center [654, 340] width 567 height 31
click at [639, 259] on icon "Edit Item" at bounding box center [645, 260] width 12 height 11
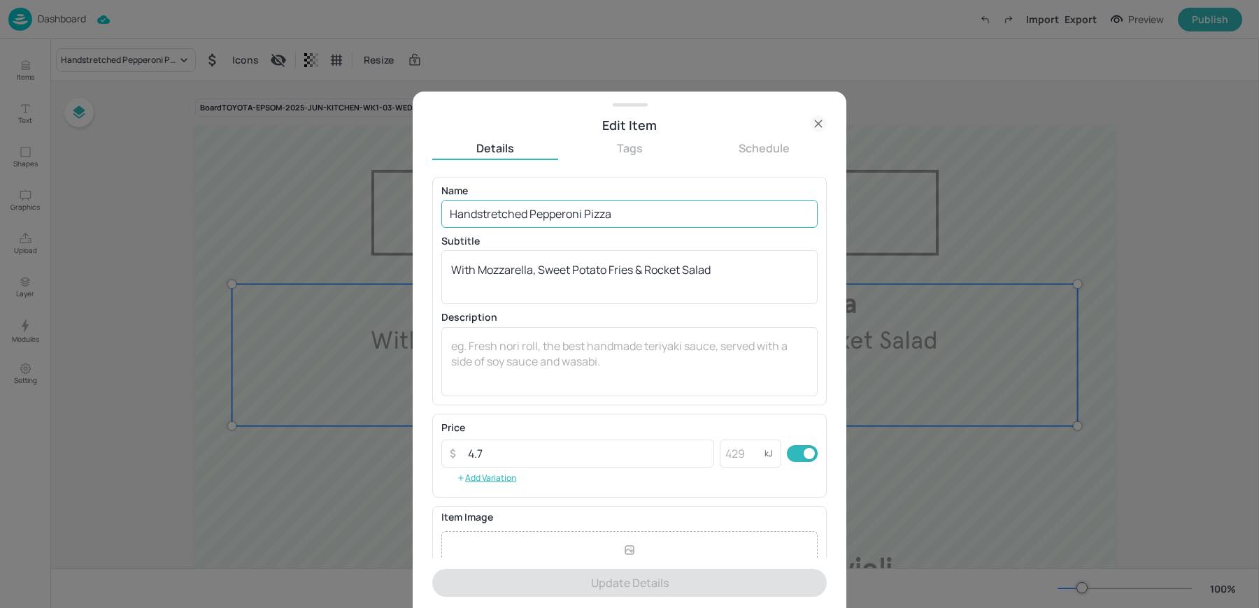
click at [552, 207] on input "Handstretched Pepperoni Pizza" at bounding box center [629, 214] width 376 height 28
paste input "Stretched Pepperoni & Mozzarella Pizza, Sweet Potato Fries & Rocket Salad £4.70"
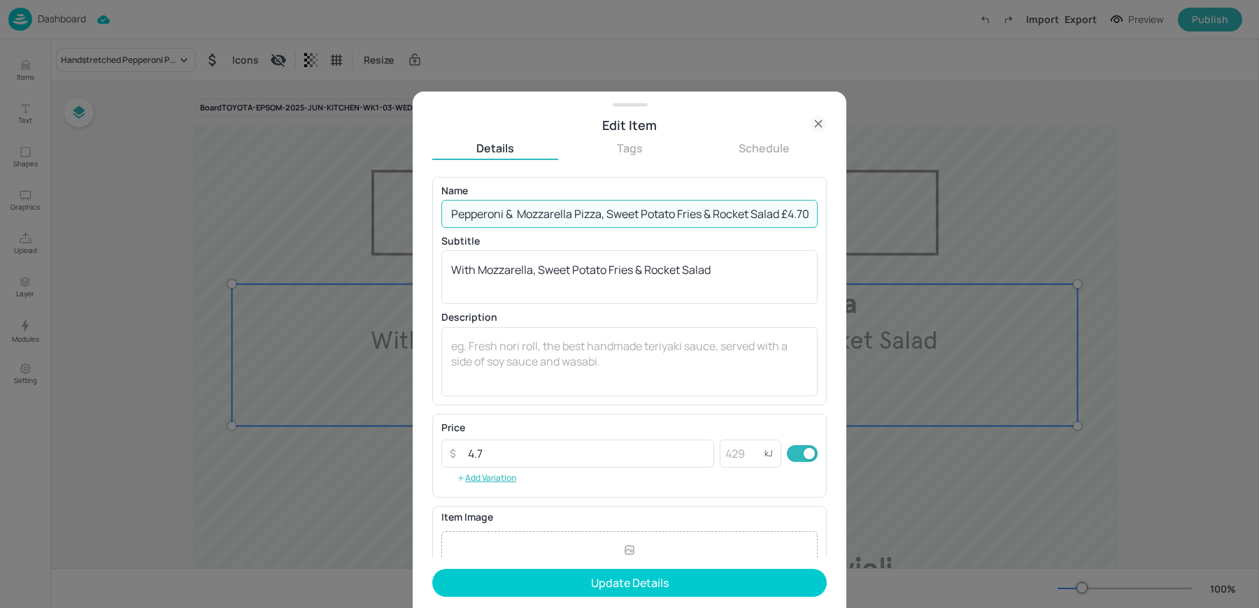
scroll to position [0, 86]
drag, startPoint x: 782, startPoint y: 215, endPoint x: 871, endPoint y: 227, distance: 89.6
click at [871, 227] on div "Edit Item Details Tags Schedule Name Hand Stretched Pepperoni & Mozzarella Pizz…" at bounding box center [629, 304] width 1259 height 608
drag, startPoint x: 689, startPoint y: 213, endPoint x: 873, endPoint y: 213, distance: 183.9
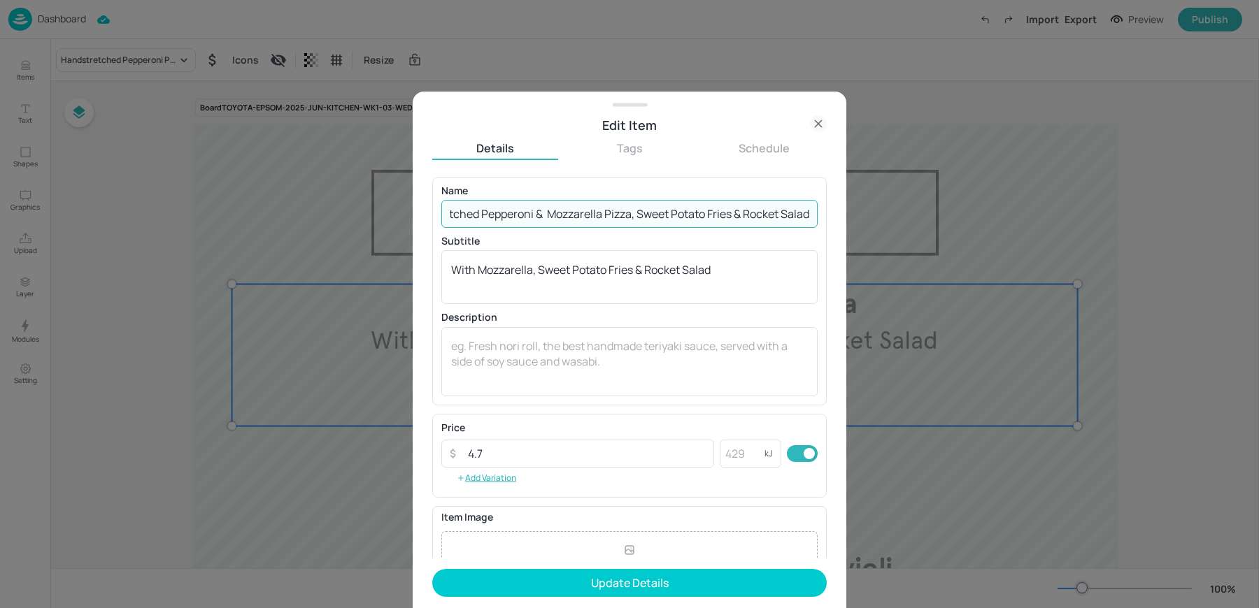
click at [873, 213] on div "Edit Item Details Tags Schedule Name Hand Stretched Pepperoni & Mozzarella Pizz…" at bounding box center [629, 304] width 1259 height 608
type input "Hand Stretched Pepperoni & Mozzarella Pizza"
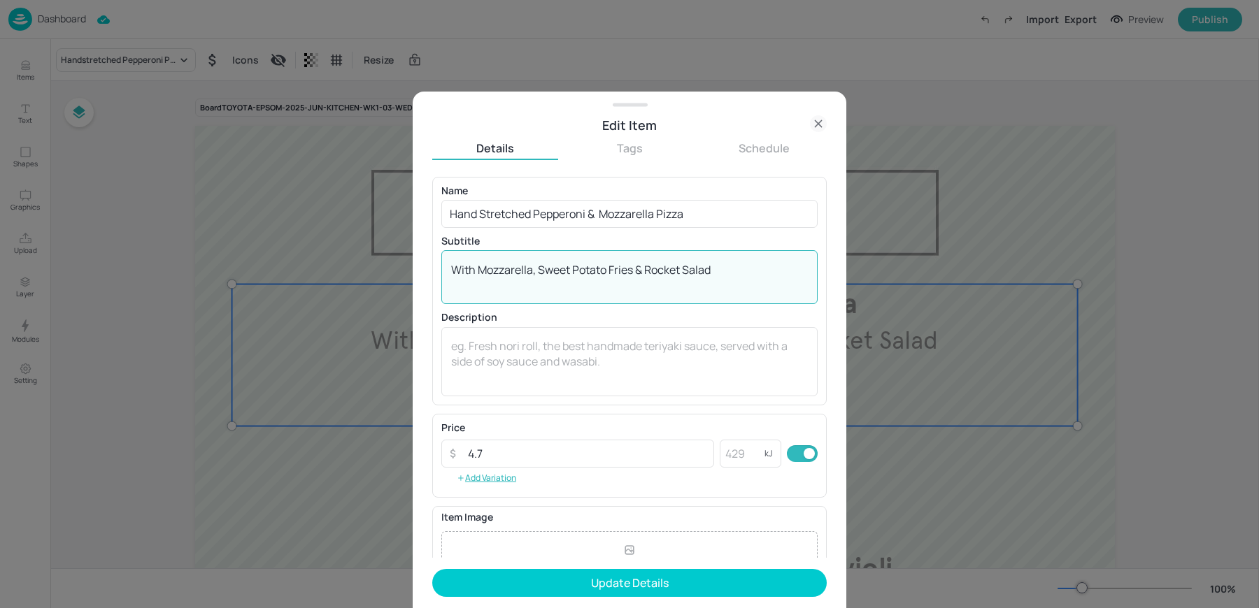
drag, startPoint x: 480, startPoint y: 269, endPoint x: 819, endPoint y: 287, distance: 339.6
click at [819, 287] on div "Name Hand Stretched Pepperoni & Mozzarella Pizza ​ Subtitle With Mozzarella, Sw…" at bounding box center [629, 291] width 394 height 229
paste textarea "Sweet Potato Fries & Rocket Salad"
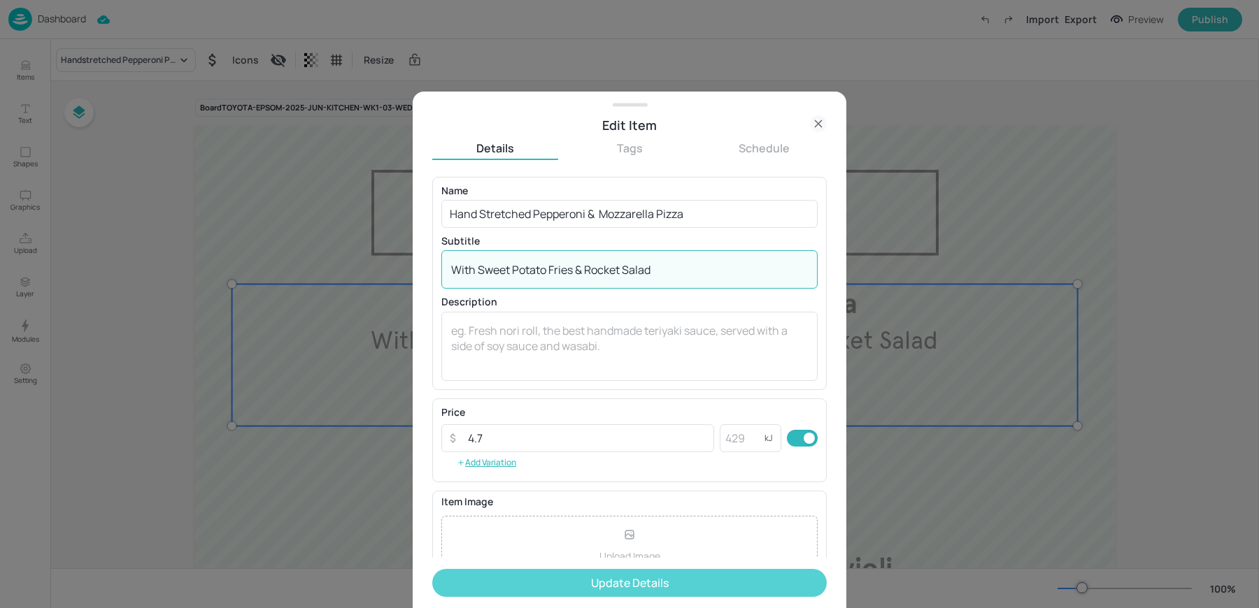
type textarea "With Sweet Potato Fries & Rocket Salad"
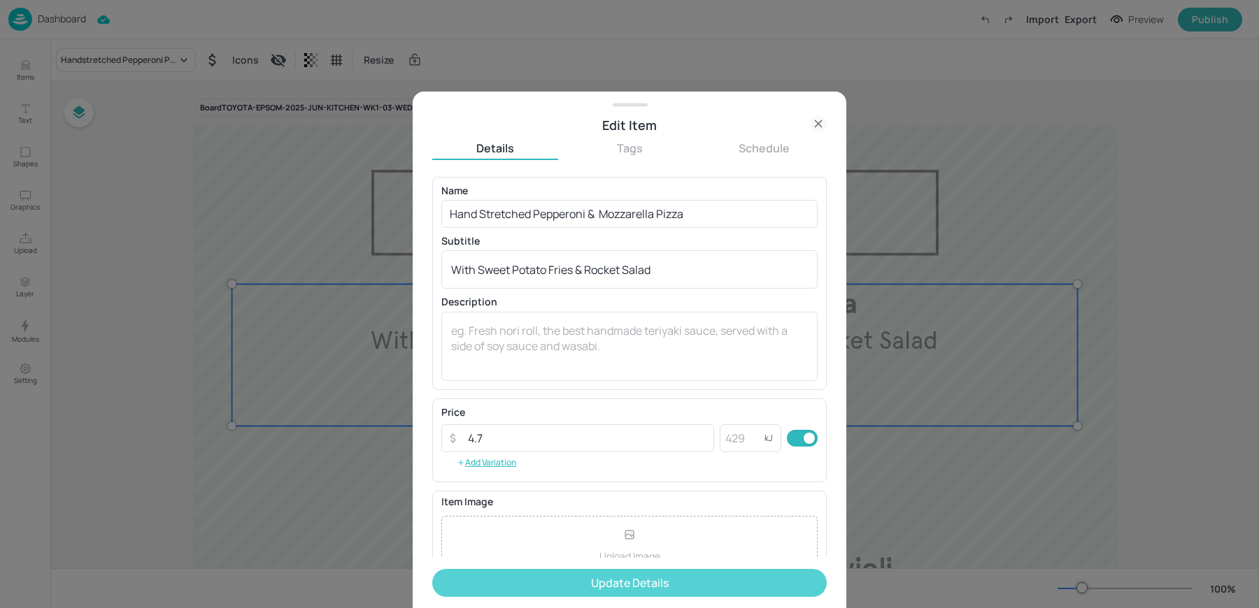
click at [530, 572] on button "Update Details" at bounding box center [629, 583] width 394 height 28
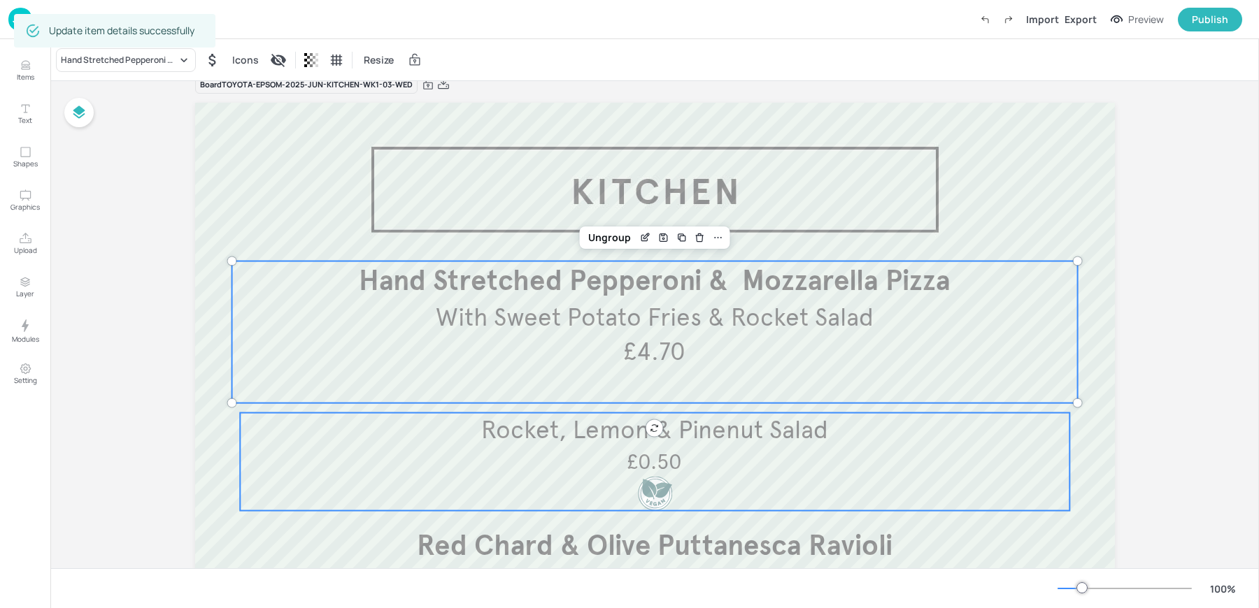
scroll to position [25, 0]
click at [545, 472] on div "Rocket, Lemon & Pinenut Salad £0.50" at bounding box center [654, 460] width 829 height 98
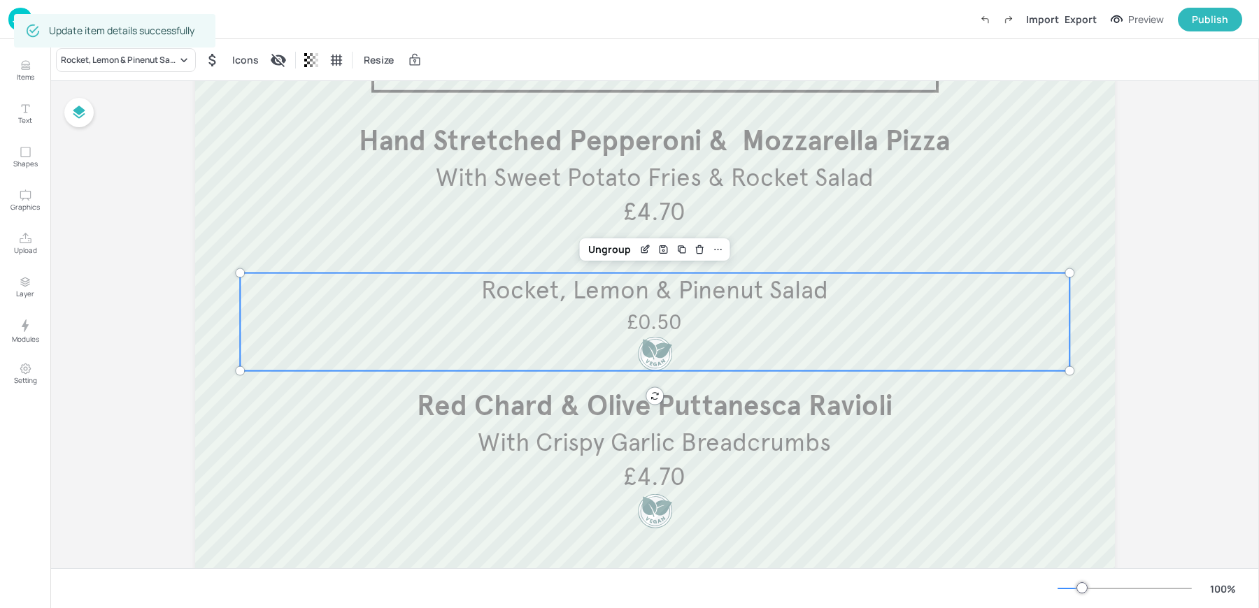
scroll to position [166, 0]
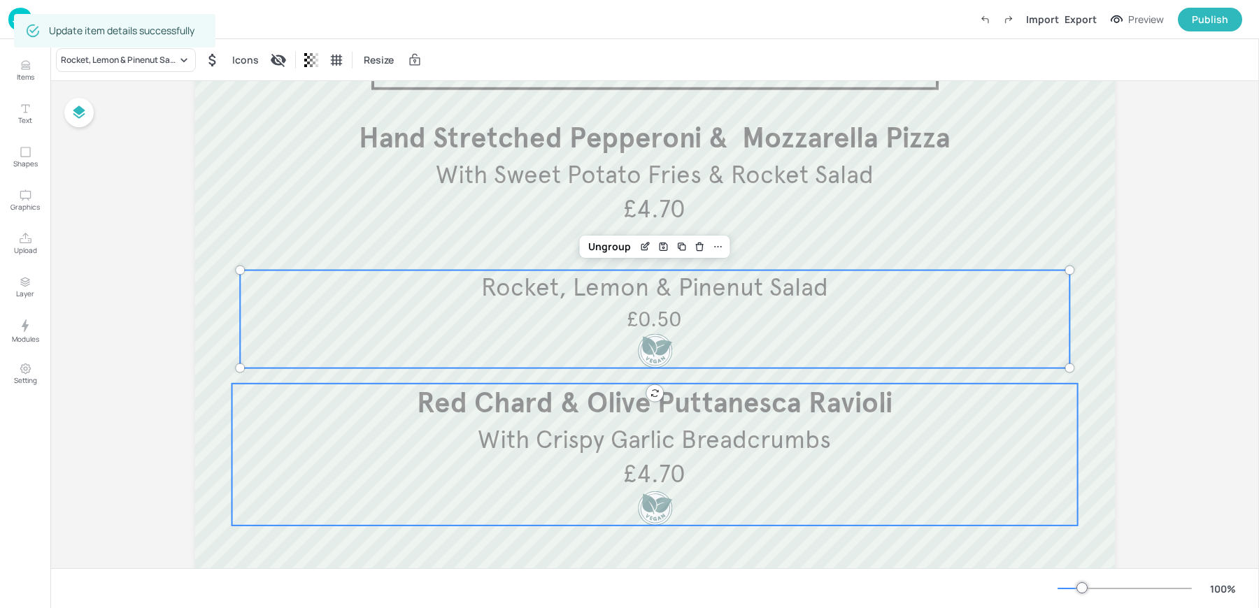
click at [521, 439] on span "With Crispy Garlic Breadcrumbs" at bounding box center [654, 439] width 353 height 31
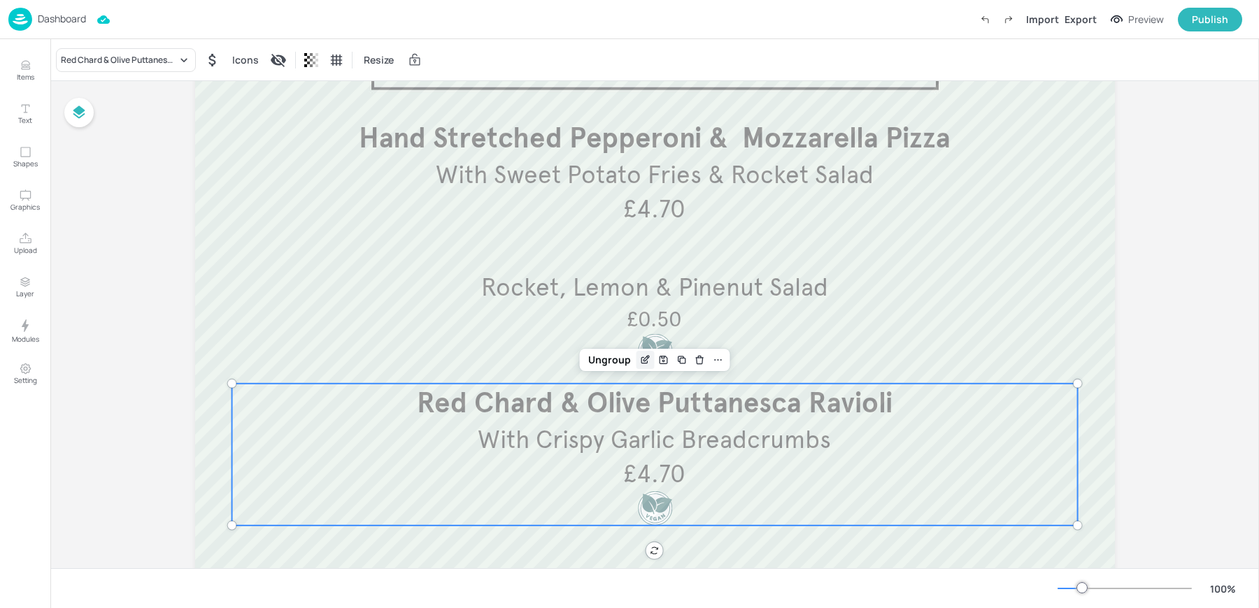
click at [642, 363] on icon "Edit Item" at bounding box center [644, 360] width 6 height 6
click at [641, 357] on icon "Edit Item" at bounding box center [644, 360] width 6 height 6
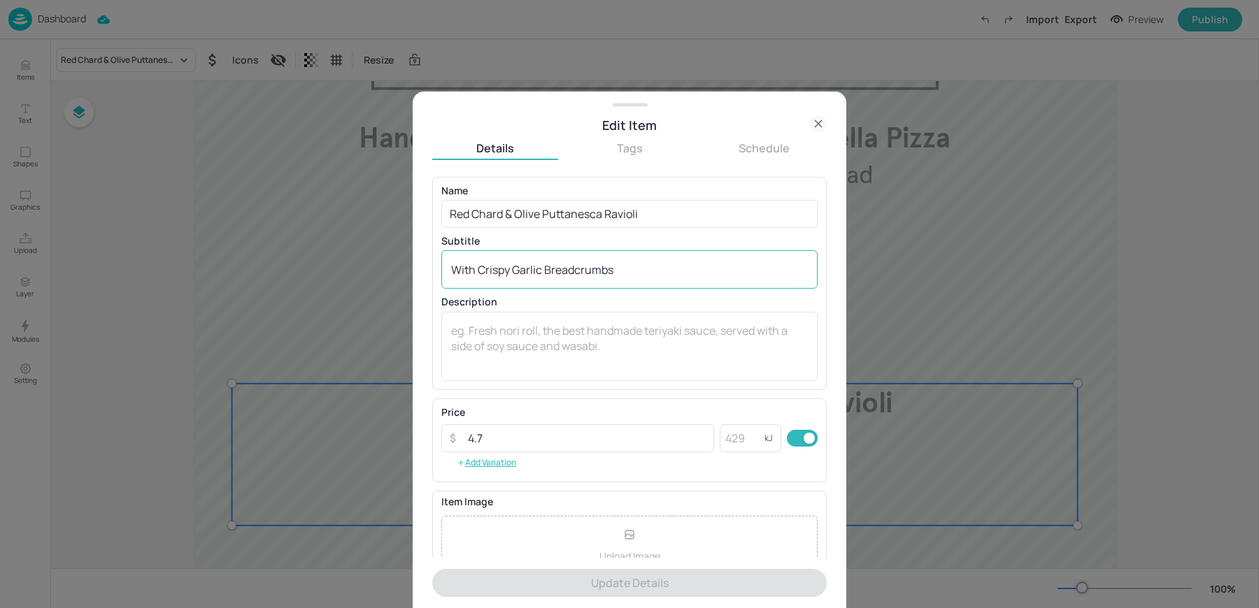
click at [574, 276] on textarea "With Crispy Garlic Breadcrumbs" at bounding box center [629, 269] width 357 height 15
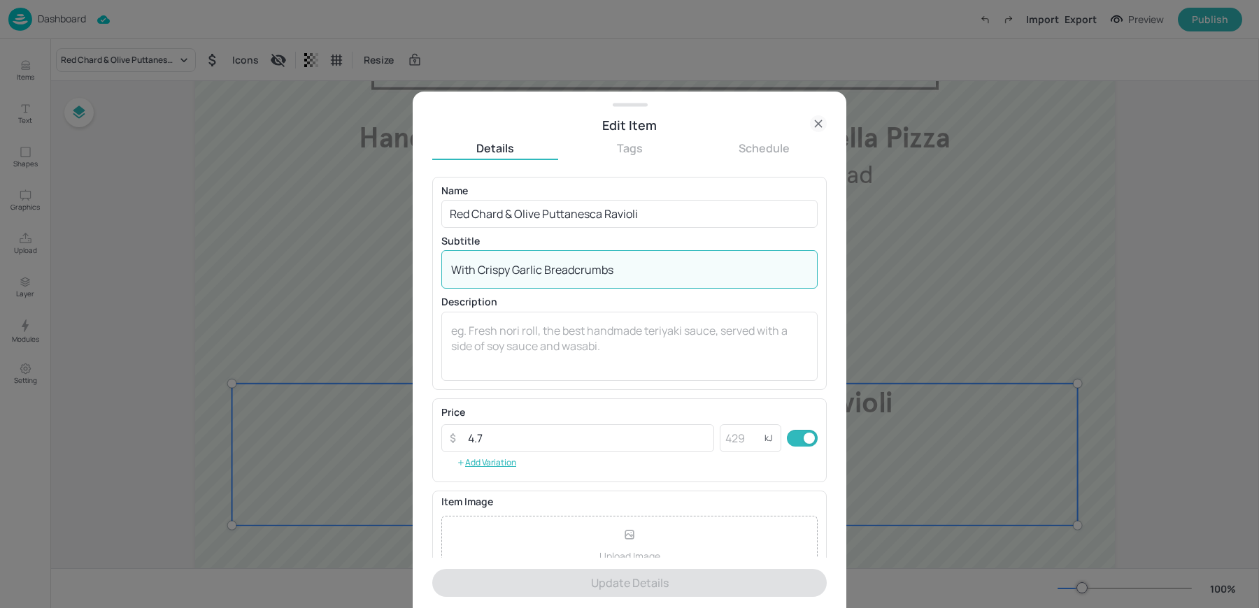
click at [574, 276] on textarea "With Crispy Garlic Breadcrumbs" at bounding box center [629, 269] width 357 height 15
paste textarea "Butternut Squash & Chestnut Mushroom Lasagne, Garlic Sourdough & Mixed Leaves"
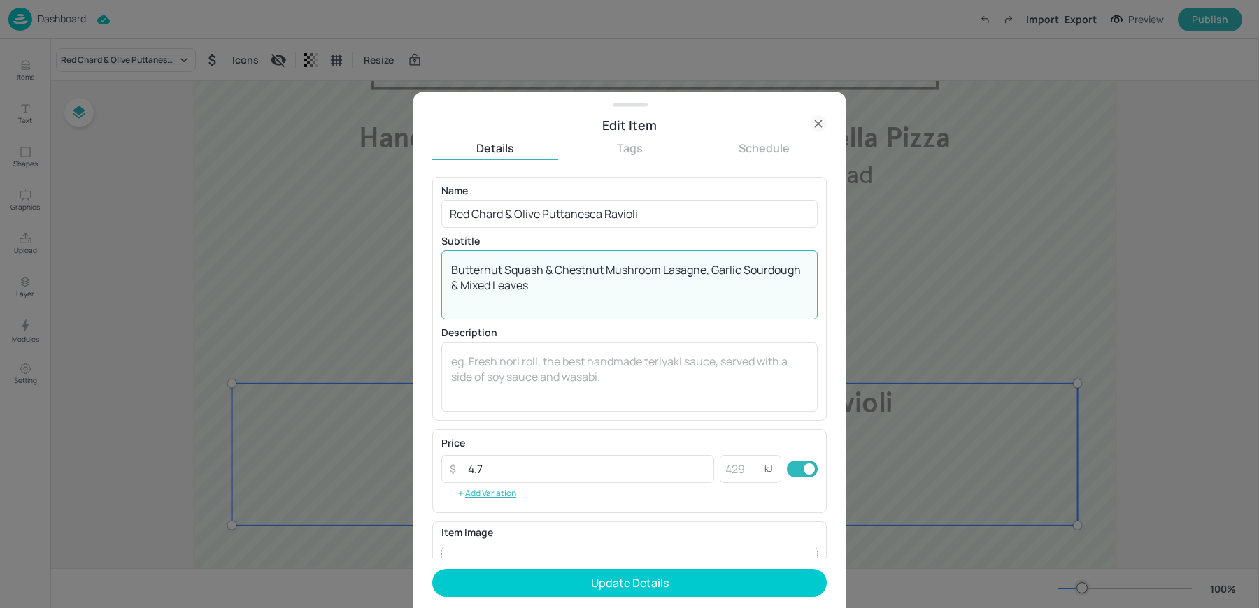
drag, startPoint x: 708, startPoint y: 270, endPoint x: 217, endPoint y: 236, distance: 491.3
click at [217, 236] on div "Edit Item Details Tags Schedule Name Red Chard & Olive Puttanesca Ravioli ​ Sub…" at bounding box center [629, 304] width 1259 height 608
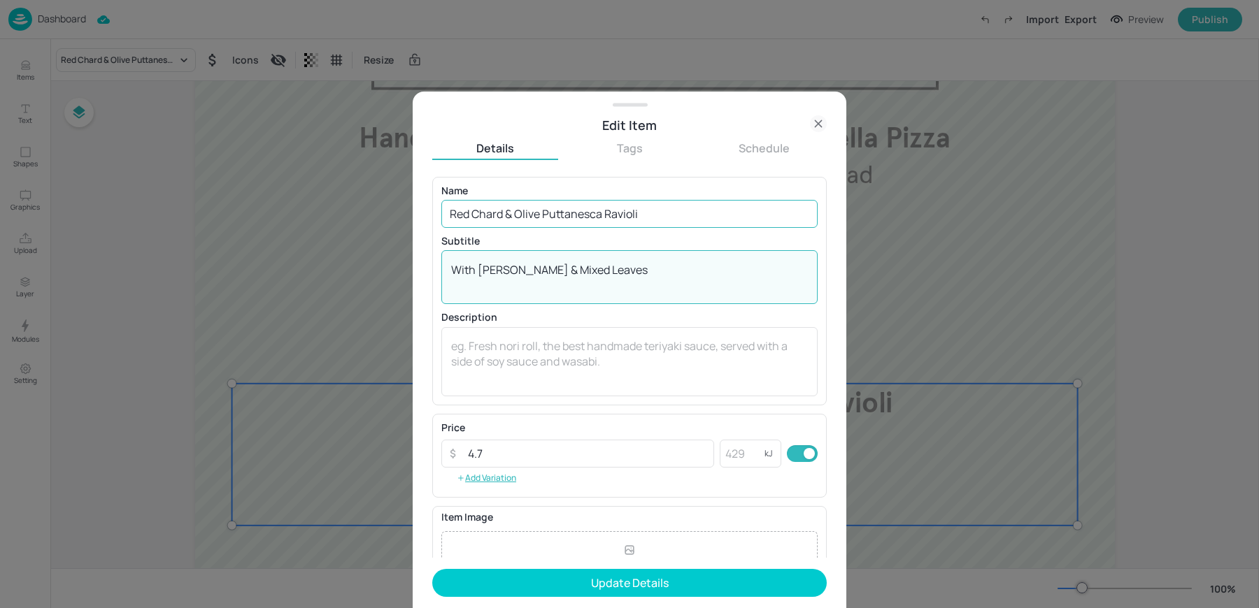
type textarea "With Garlic Sourdough & Mixed Leaves"
click at [638, 225] on input "Red Chard & Olive Puttanesca Ravioli" at bounding box center [629, 214] width 376 height 28
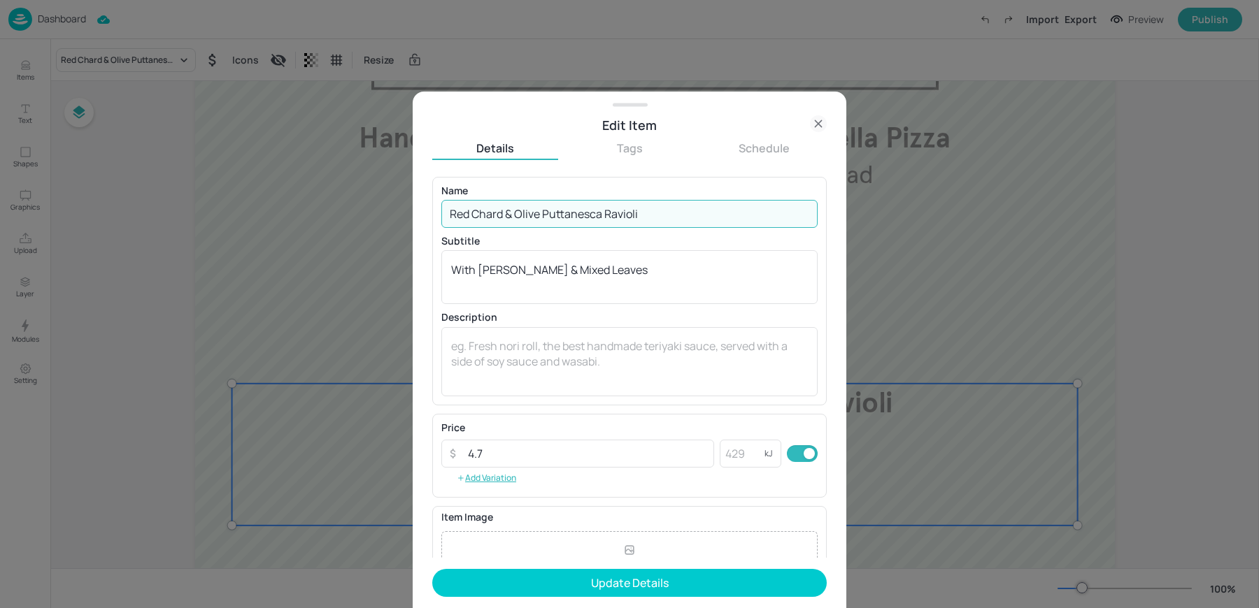
click at [638, 225] on input "Red Chard & Olive Puttanesca Ravioli" at bounding box center [629, 214] width 376 height 28
paste input "Butternut Squash & Chestnut Mushroom Lasagne"
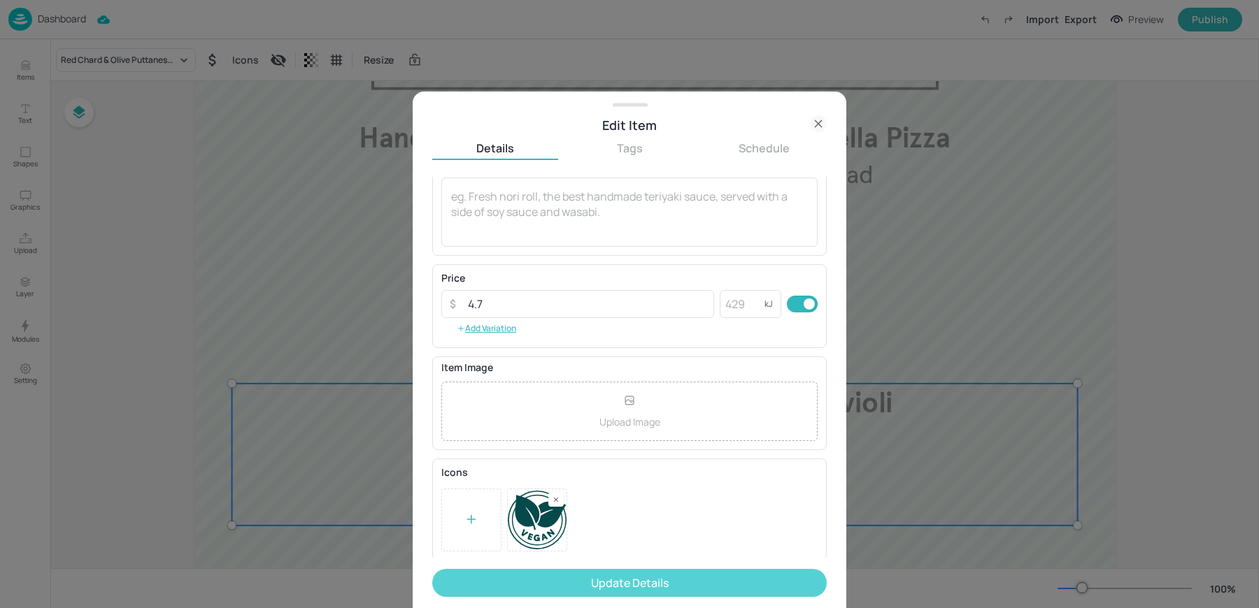
type input "Butternut Squash & Chestnut Mushroom Lasagne"
click at [570, 596] on button "Update Details" at bounding box center [629, 583] width 394 height 28
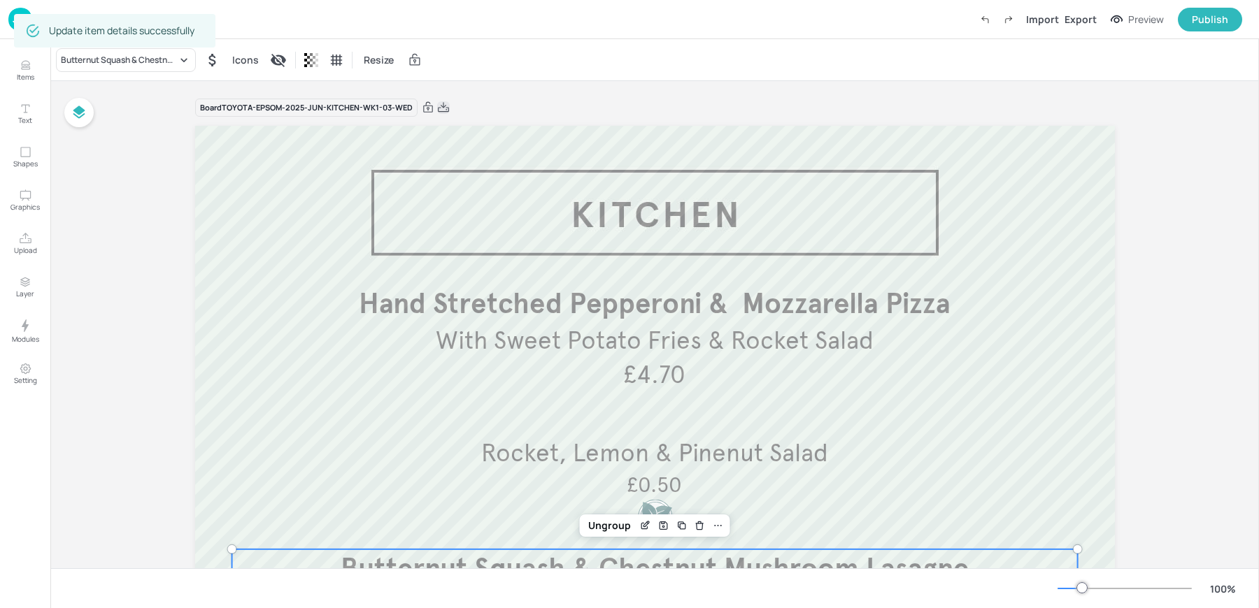
click at [443, 103] on icon at bounding box center [443, 108] width 13 height 14
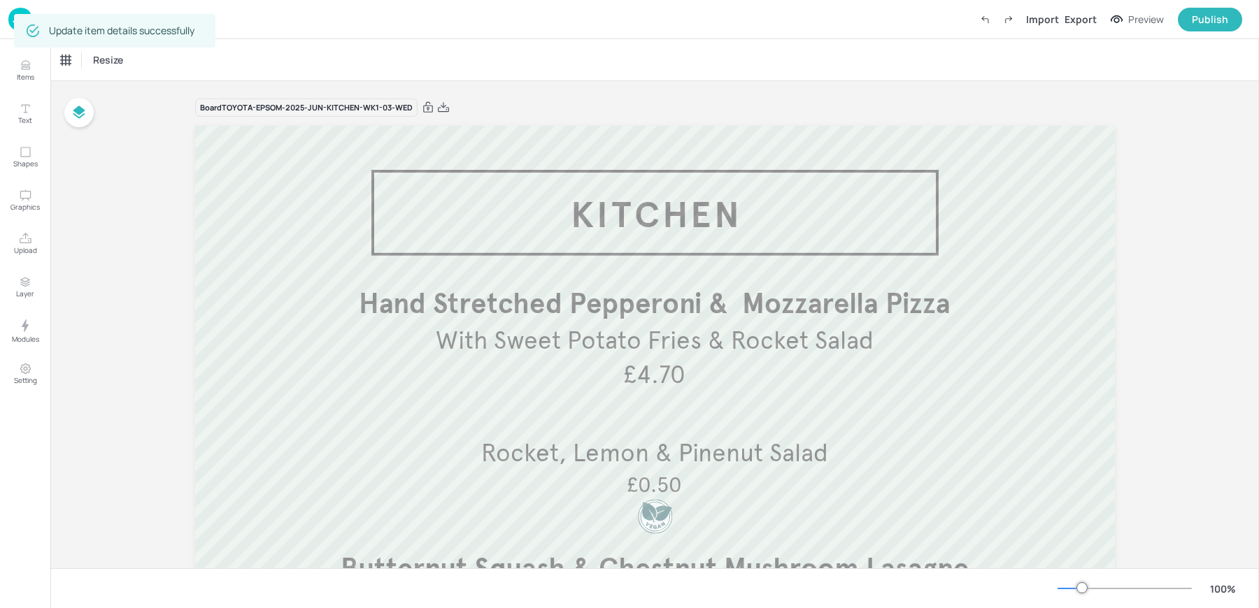
click at [434, 65] on div "Resize" at bounding box center [654, 59] width 1208 height 41
click at [40, 24] on p "Dashboard" at bounding box center [62, 19] width 48 height 10
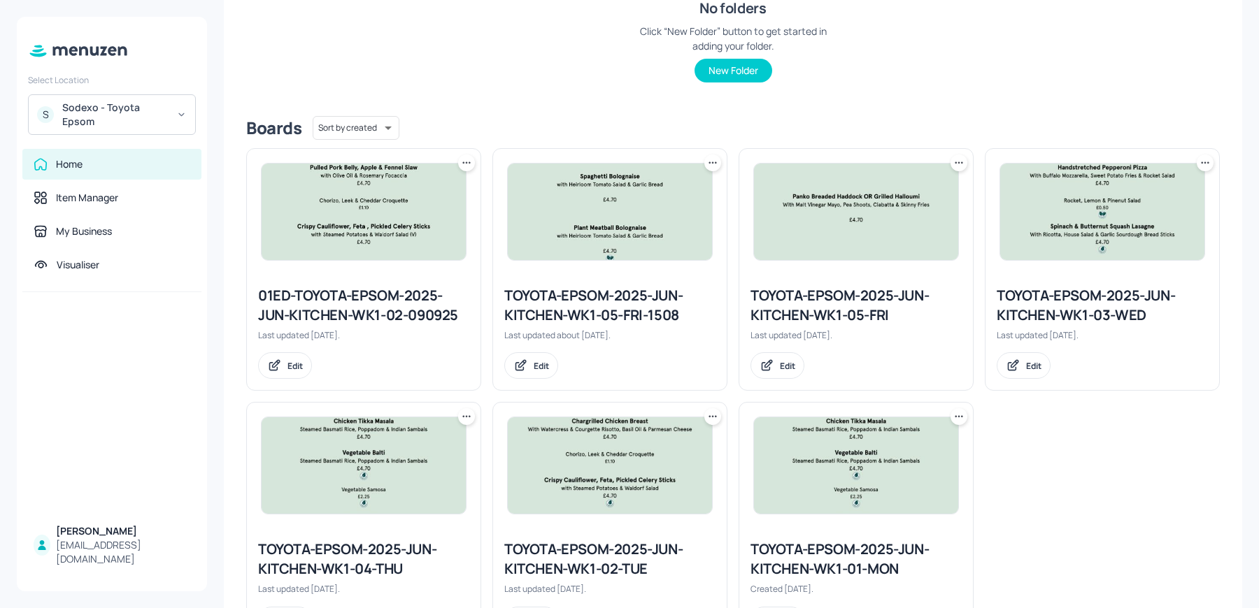
scroll to position [317, 0]
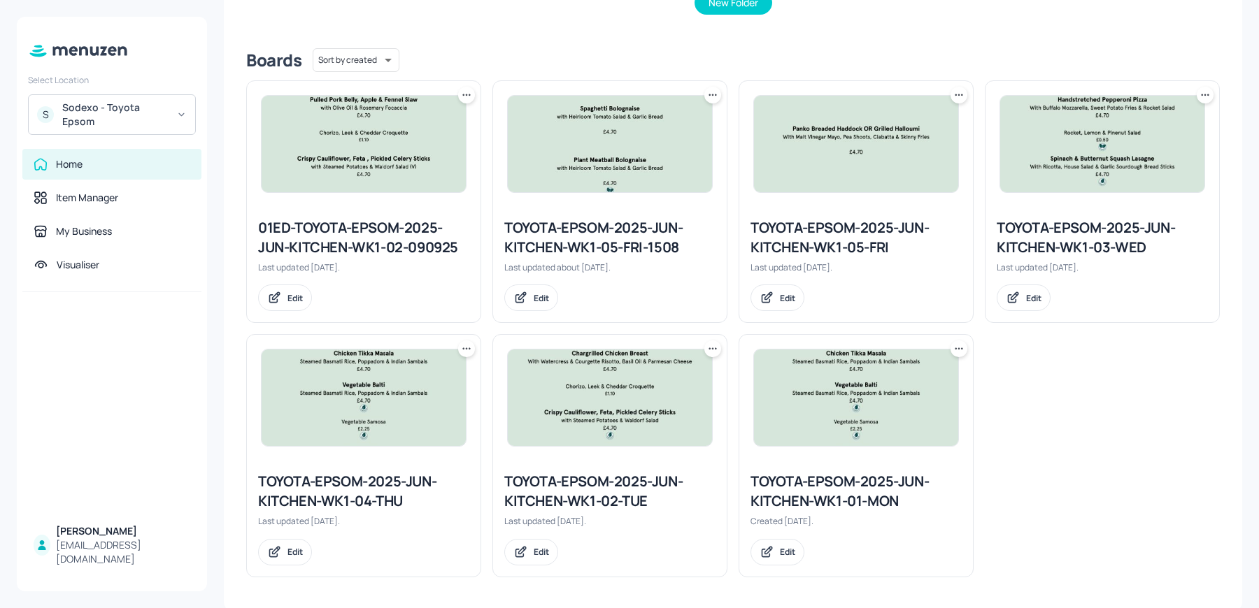
click at [339, 402] on img at bounding box center [363, 398] width 204 height 96
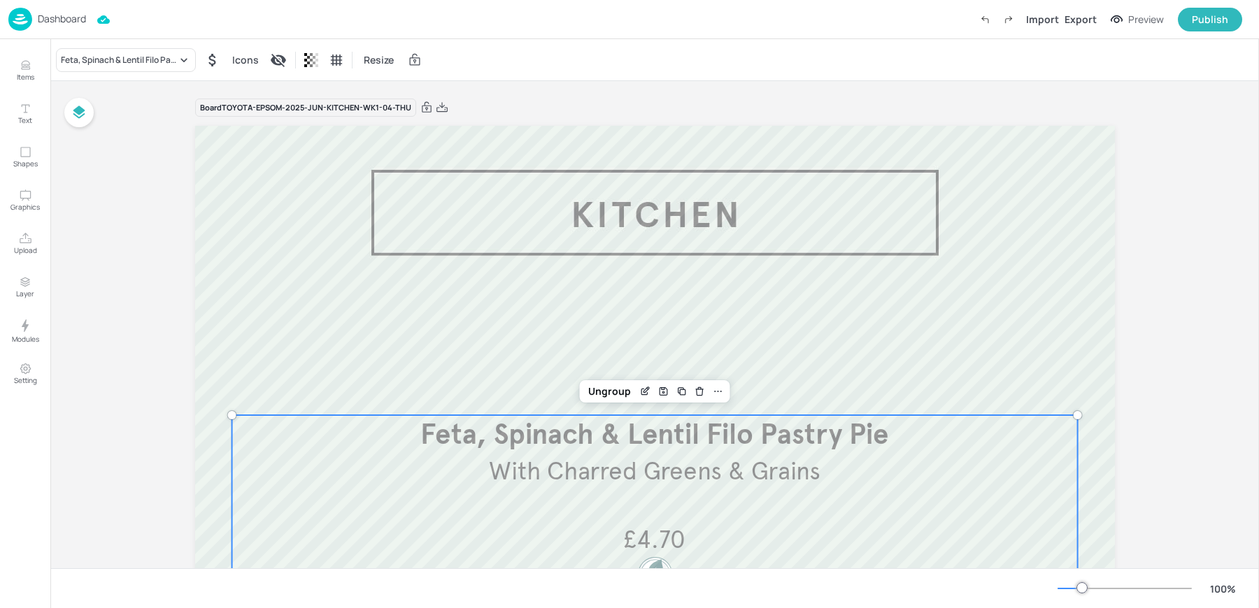
click at [557, 470] on span "With Charred Greens & Grains" at bounding box center [654, 471] width 331 height 31
click at [643, 389] on icon "Edit Item" at bounding box center [646, 390] width 6 height 6
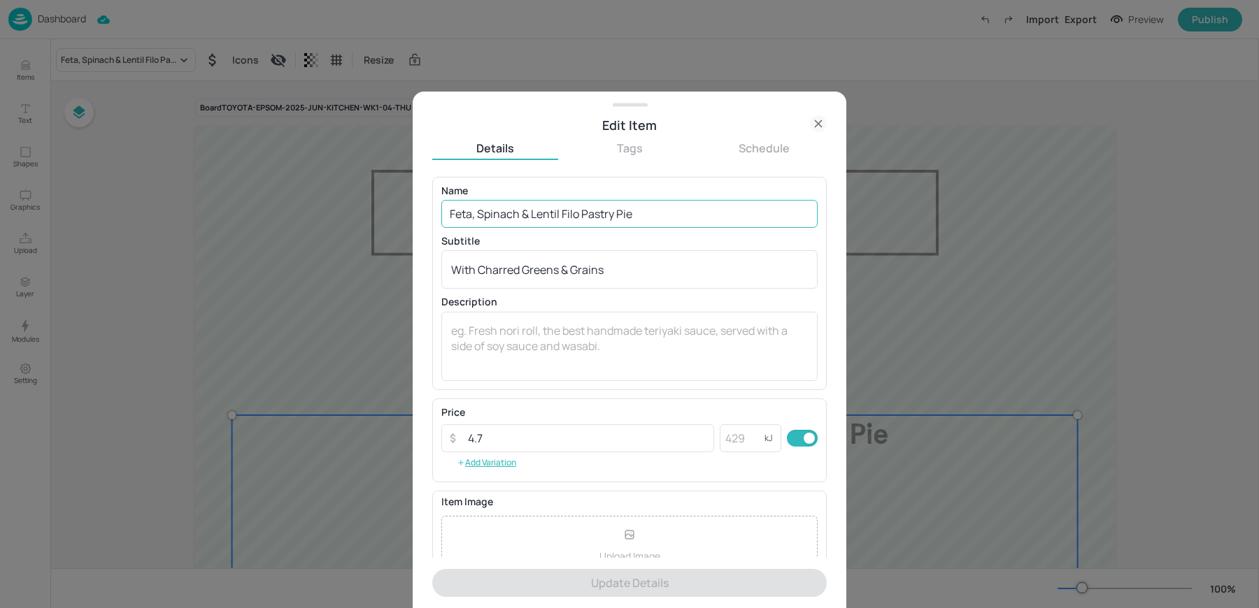
click at [587, 226] on input "Feta, Spinach & Lentil Filo Pastry Pie" at bounding box center [629, 214] width 376 height 28
paste input ", Sesame, Honey, Rocket Watercress Salad & Charred Greens & Grains (VE)"
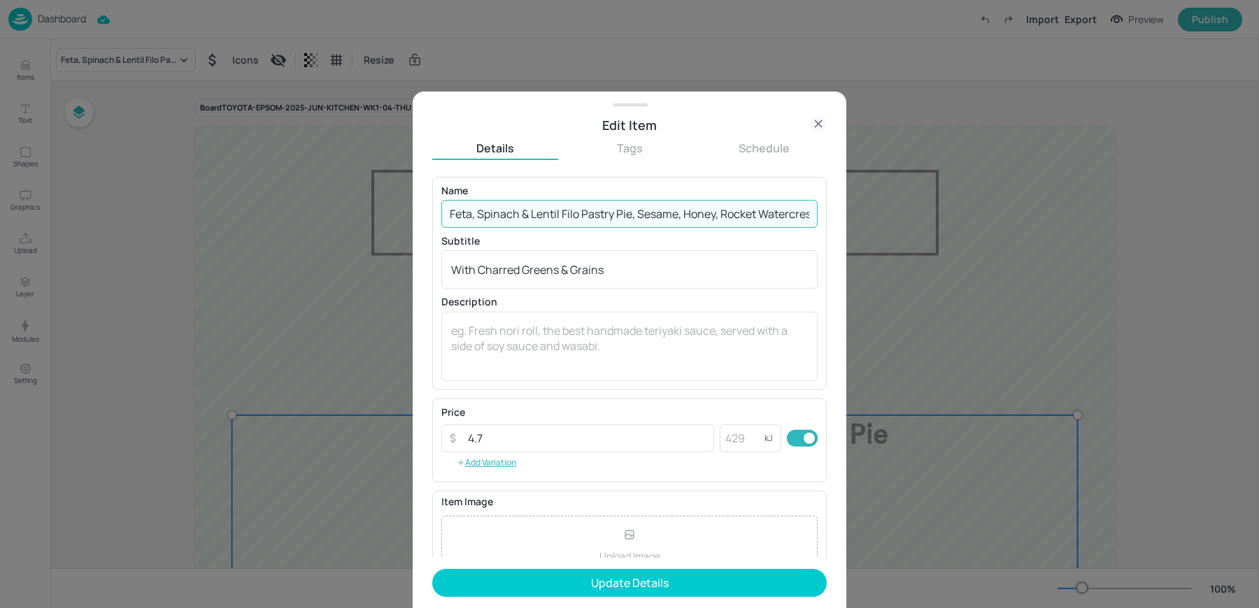
scroll to position [0, 207]
drag, startPoint x: 638, startPoint y: 215, endPoint x: 941, endPoint y: 248, distance: 304.5
click at [941, 248] on div "Edit Item Details Tags Schedule Name Feta, Spinach & Lentil Filo Pastry Pie, Se…" at bounding box center [629, 304] width 1259 height 608
type input "Feta, Spinach & Lentil Filo Pastry Pie"
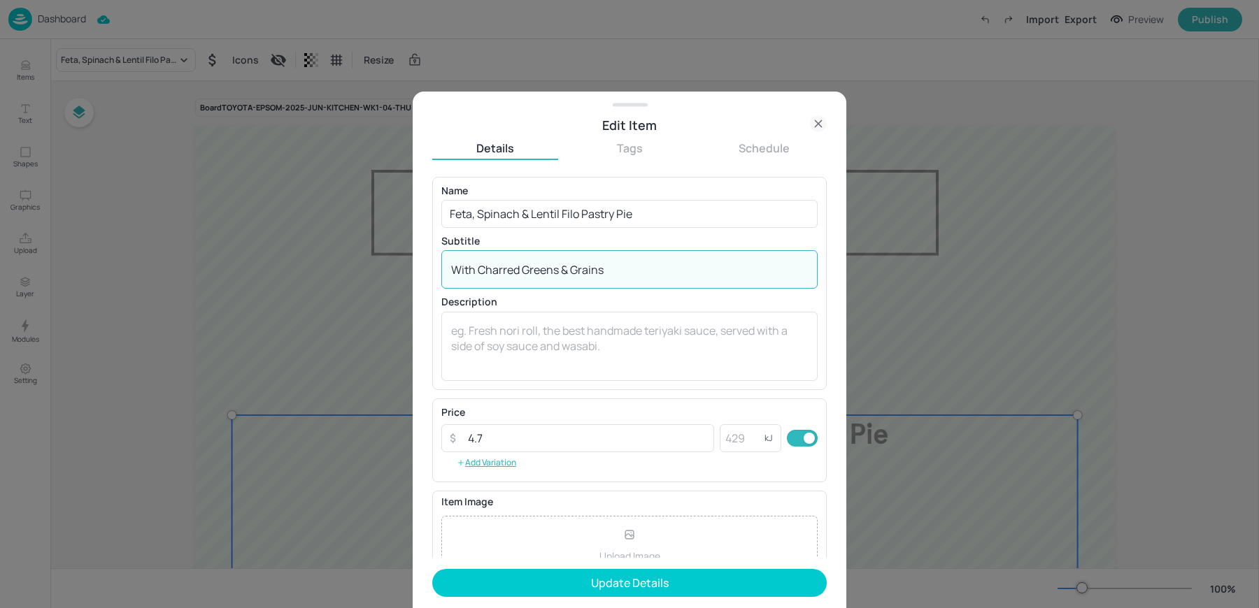
drag, startPoint x: 480, startPoint y: 267, endPoint x: 675, endPoint y: 278, distance: 195.4
click at [675, 278] on div "With Charred Greens & Grains x ​" at bounding box center [629, 269] width 376 height 38
paste textarea "Sesame, Honey, Rocket Watercress Salad & Charred Greens & Grains (VE)"
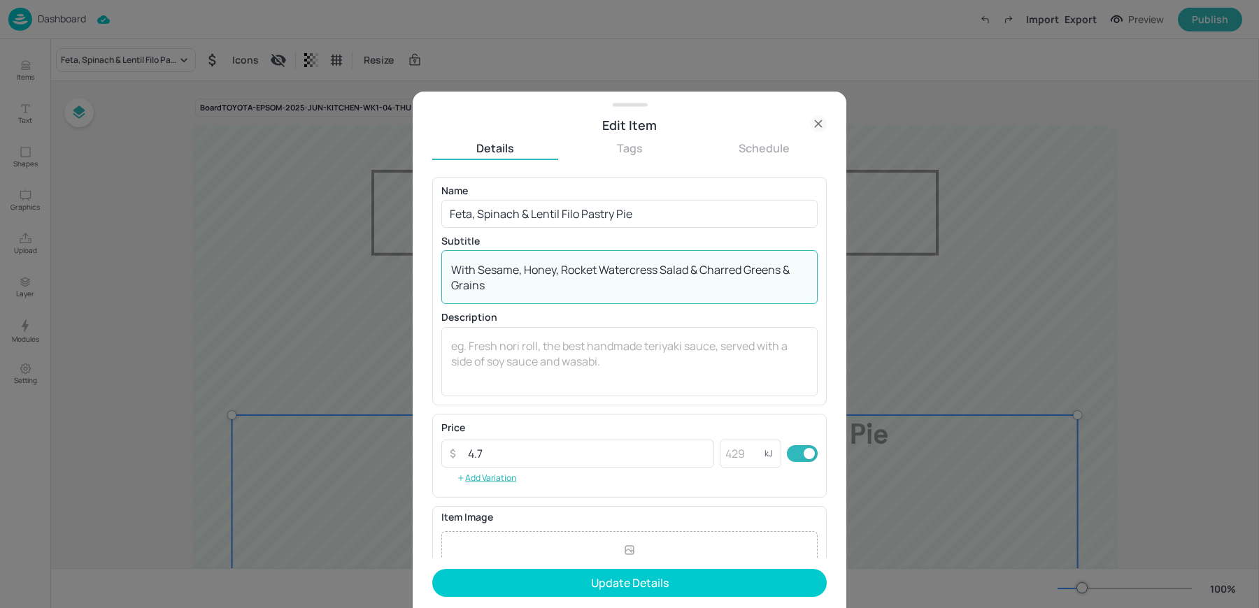
scroll to position [150, 0]
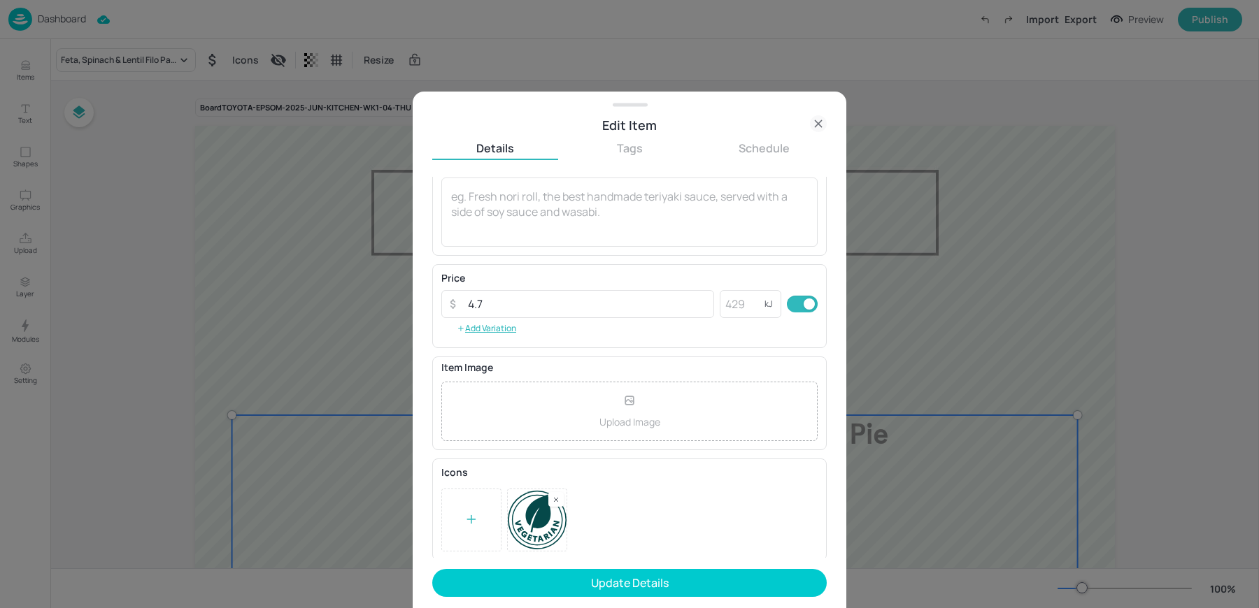
type textarea "With Sesame, Honey, Rocket Watercress Salad & Charred Greens & Grains"
click at [555, 495] on rect at bounding box center [556, 500] width 10 height 10
click at [463, 524] on div at bounding box center [471, 520] width 60 height 63
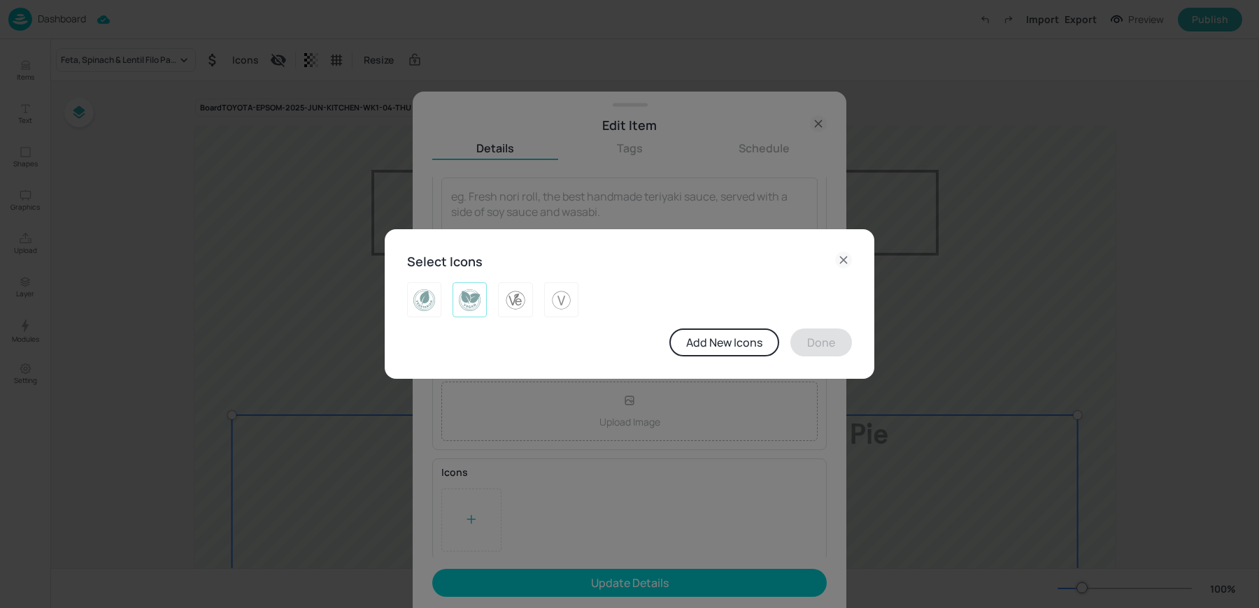
click at [466, 301] on img at bounding box center [470, 300] width 22 height 22
click at [800, 341] on button "Done" at bounding box center [821, 343] width 62 height 28
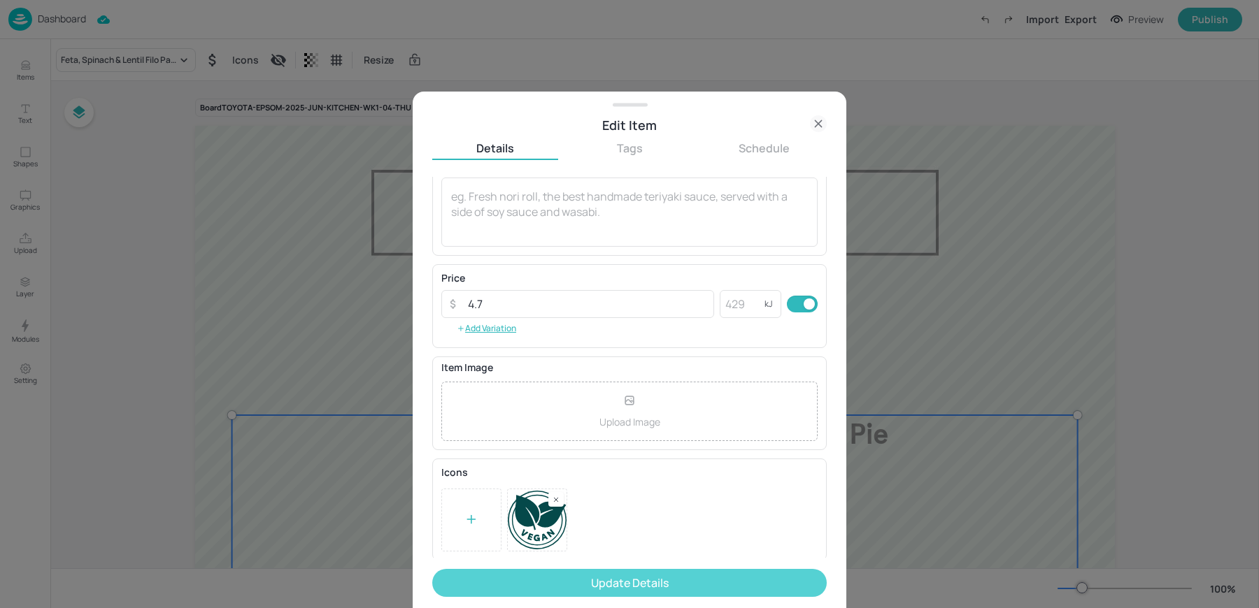
click at [587, 581] on button "Update Details" at bounding box center [629, 583] width 394 height 28
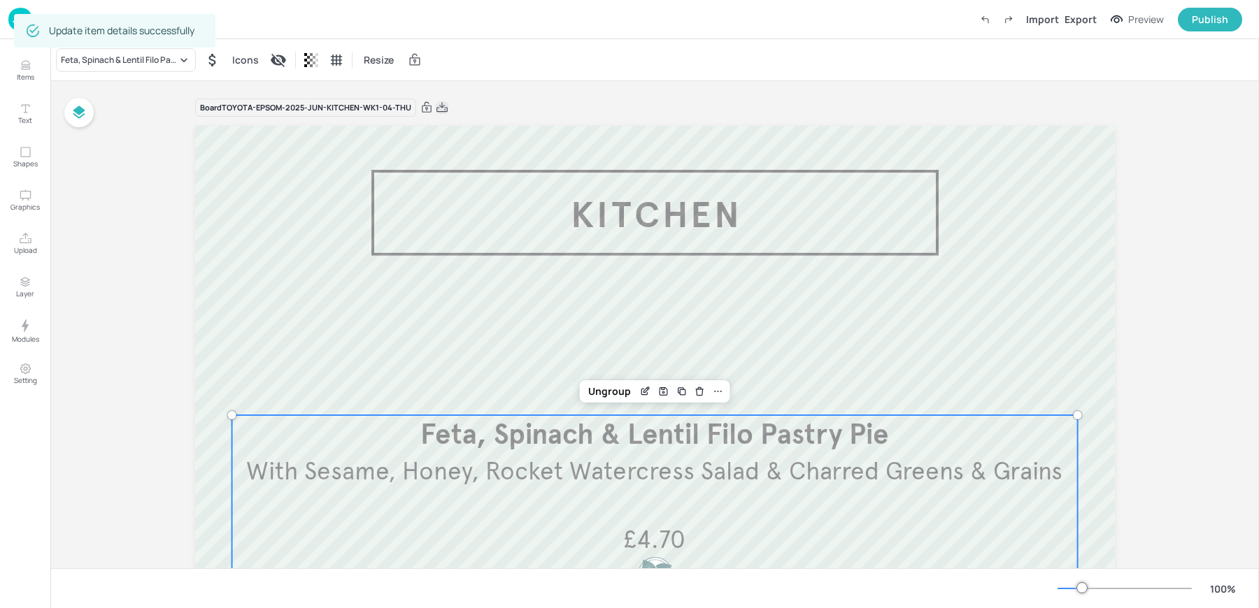
click at [438, 105] on icon at bounding box center [442, 108] width 13 height 14
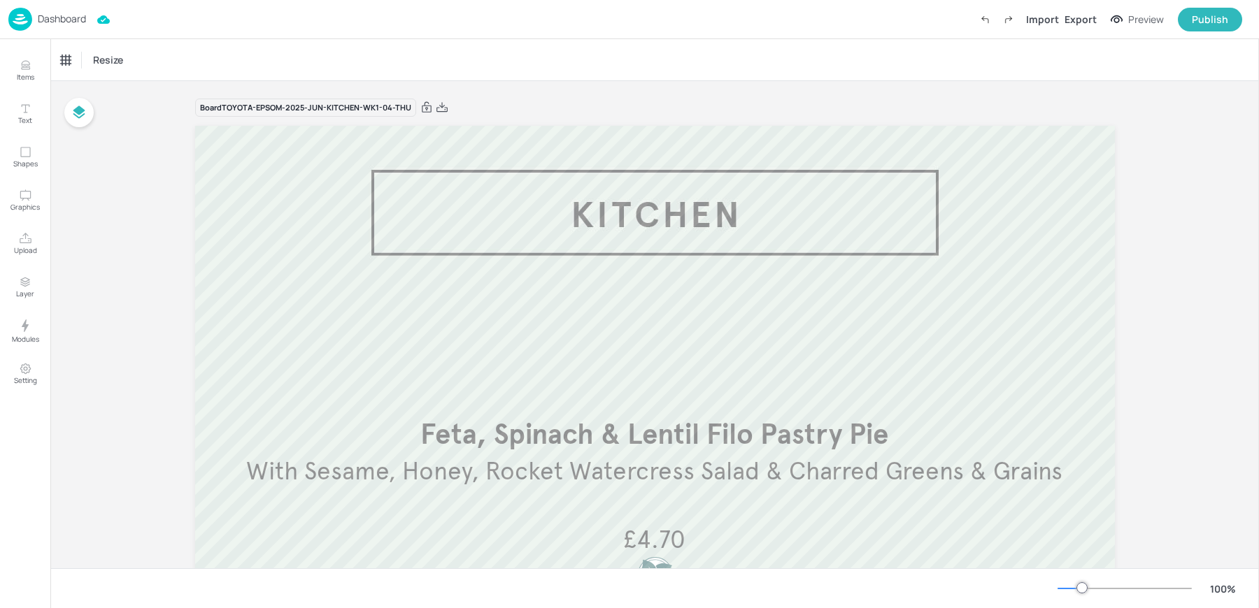
click at [547, 55] on div "Resize" at bounding box center [654, 59] width 1208 height 41
click at [31, 15] on img at bounding box center [20, 19] width 24 height 23
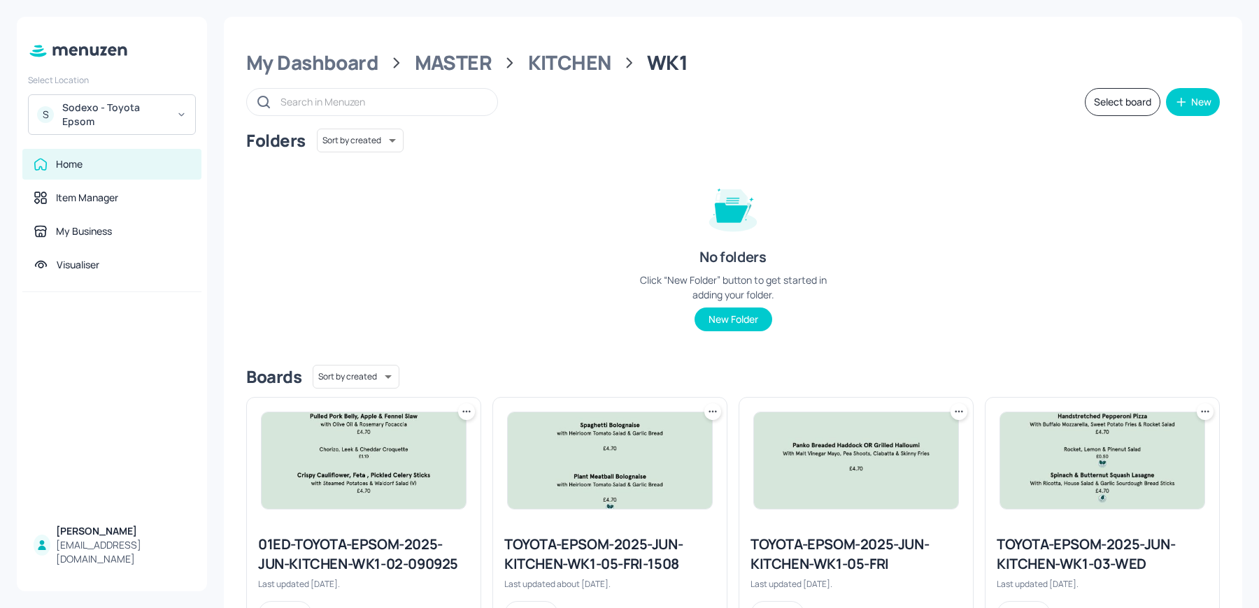
click at [804, 493] on img at bounding box center [856, 461] width 204 height 96
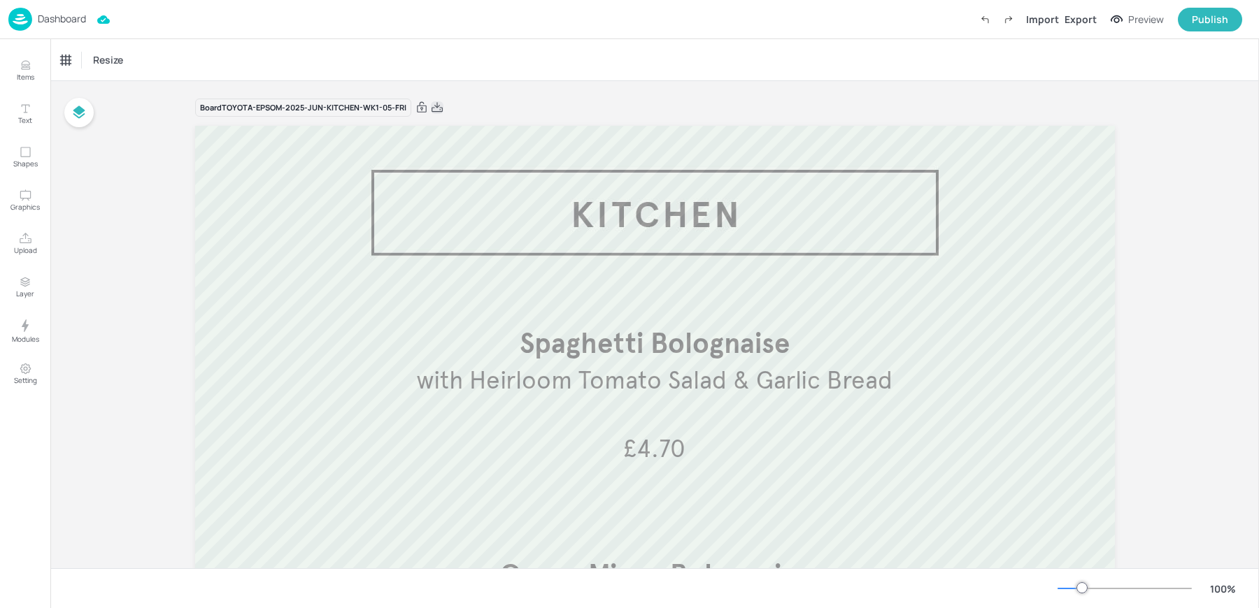
click at [431, 101] on icon at bounding box center [437, 108] width 13 height 14
click at [76, 31] on div "Dashboard Import Export Preview Publish" at bounding box center [624, 19] width 1233 height 38
click at [31, 10] on img at bounding box center [20, 19] width 24 height 23
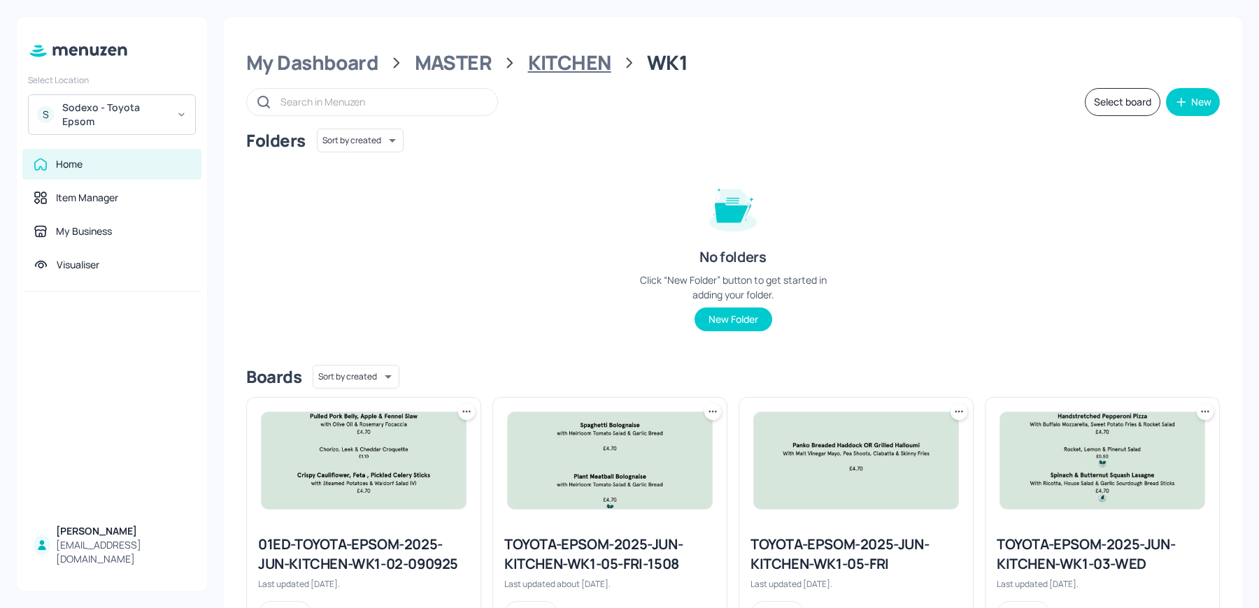
click at [559, 59] on div "KITCHEN" at bounding box center [569, 62] width 83 height 25
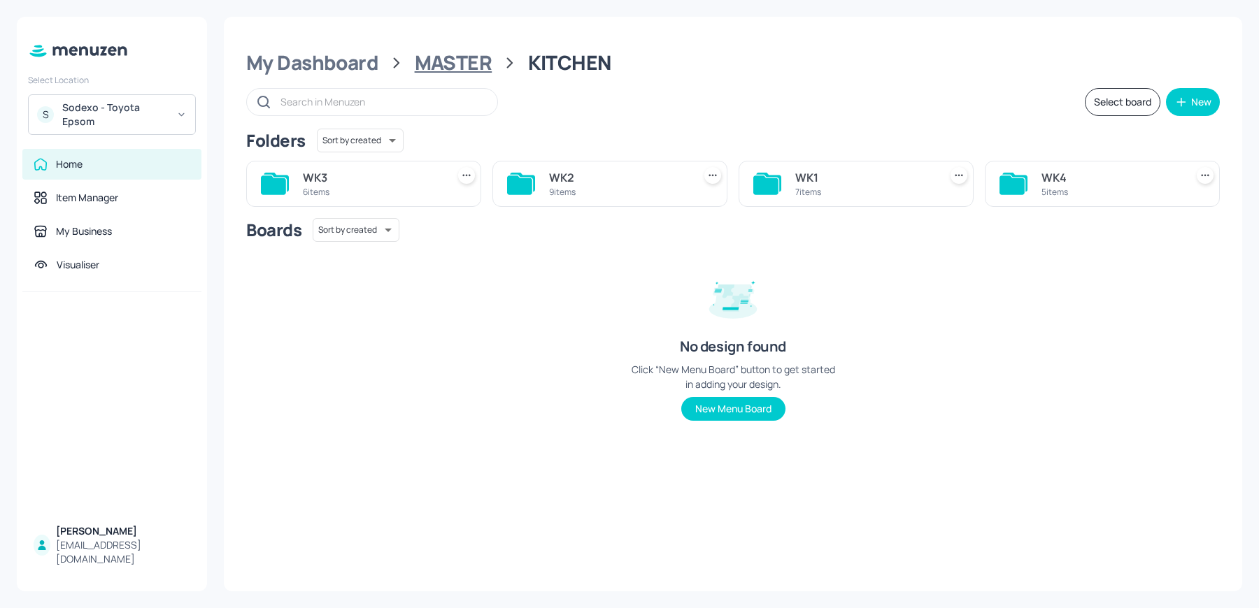
click at [465, 57] on div "MASTER" at bounding box center [454, 62] width 78 height 25
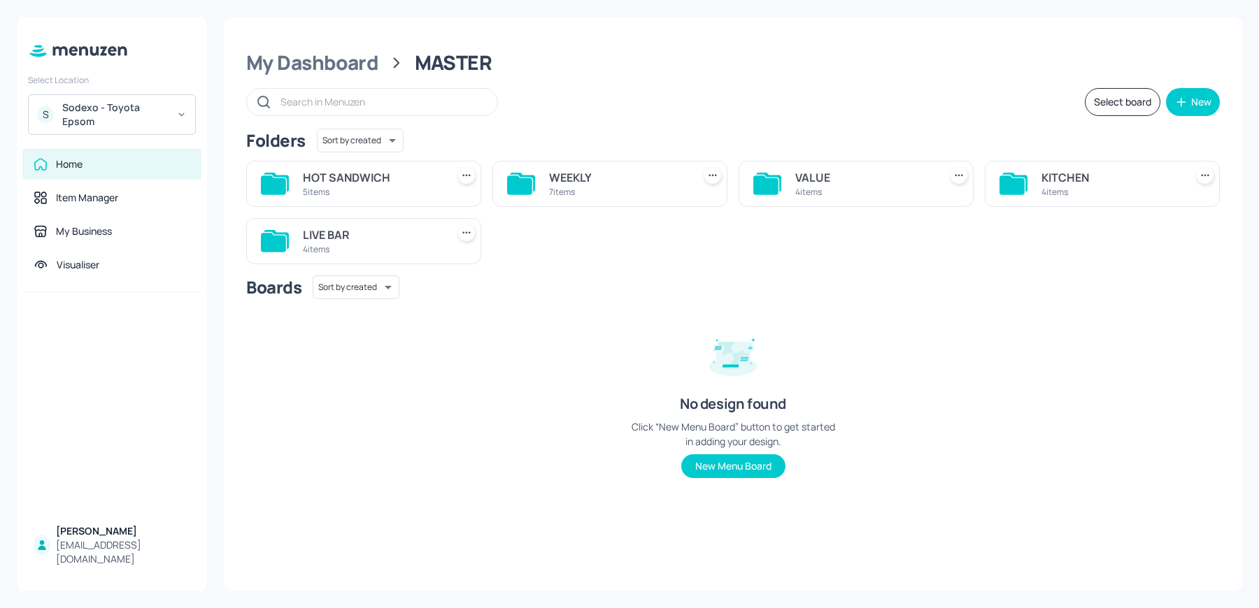
click at [368, 175] on div "HOT SANDWICH" at bounding box center [372, 177] width 138 height 17
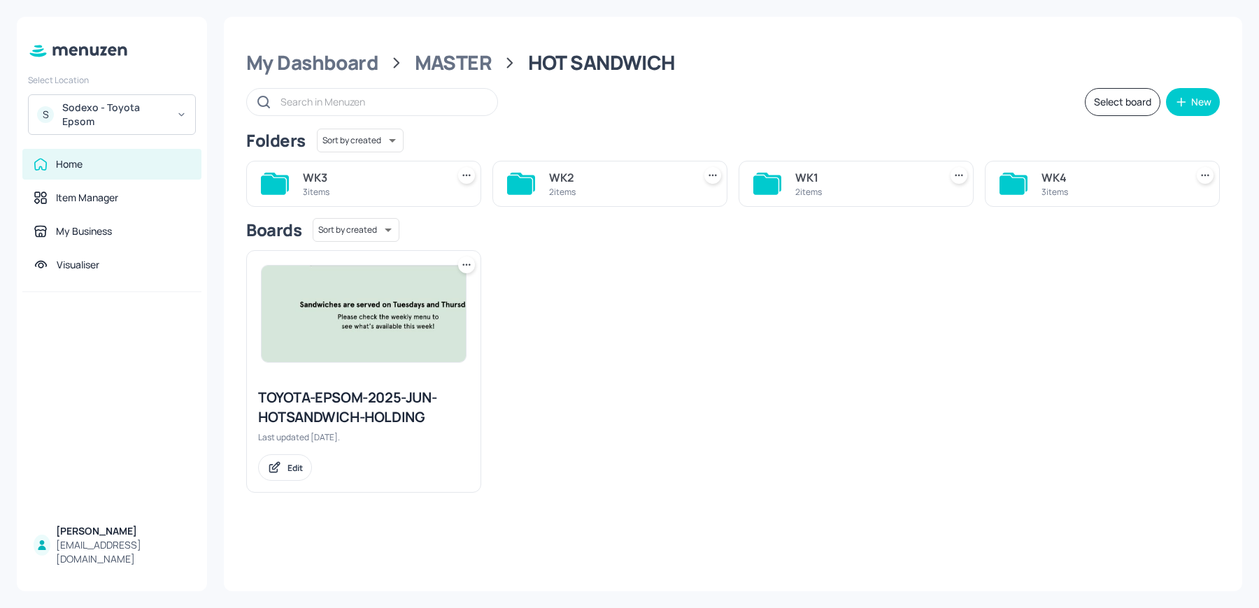
click at [901, 199] on div "WK1 2 items" at bounding box center [864, 184] width 138 height 34
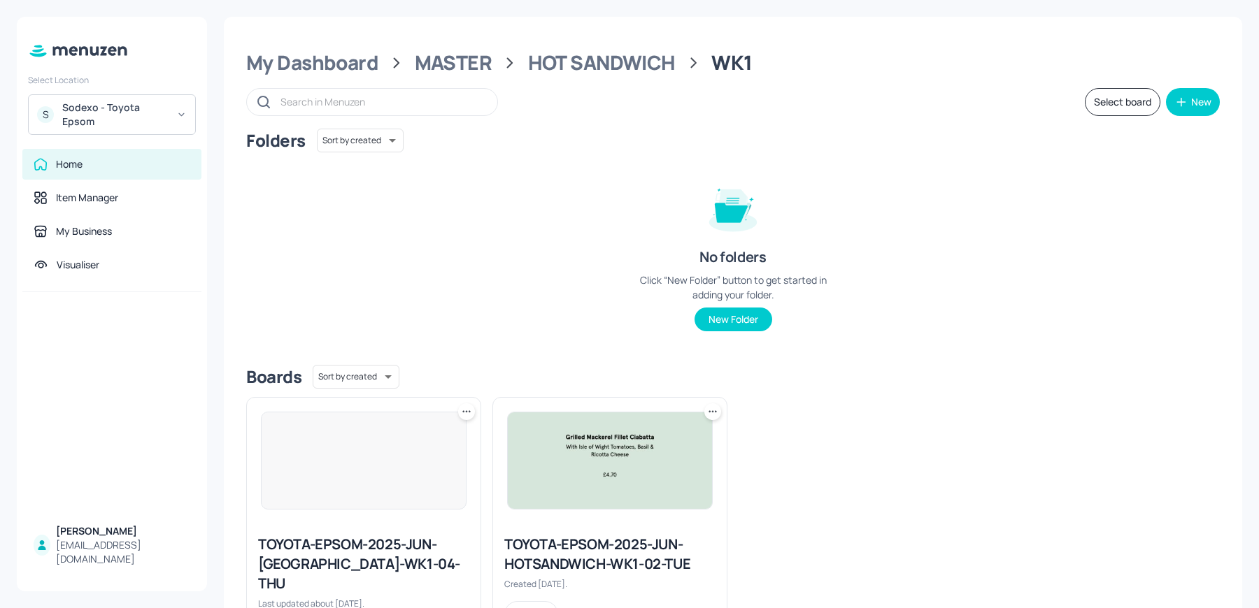
scroll to position [64, 0]
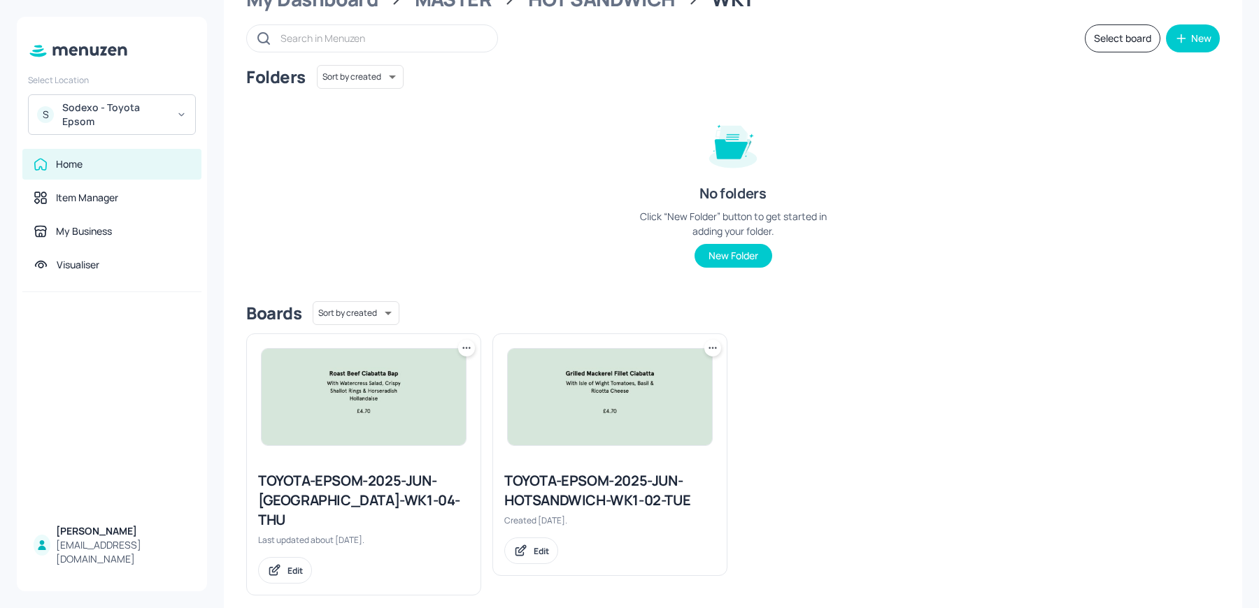
click at [585, 485] on div "TOYOTA-EPSOM-2025-JUN-HOTSANDWICH-WK1-02-TUE" at bounding box center [609, 490] width 211 height 39
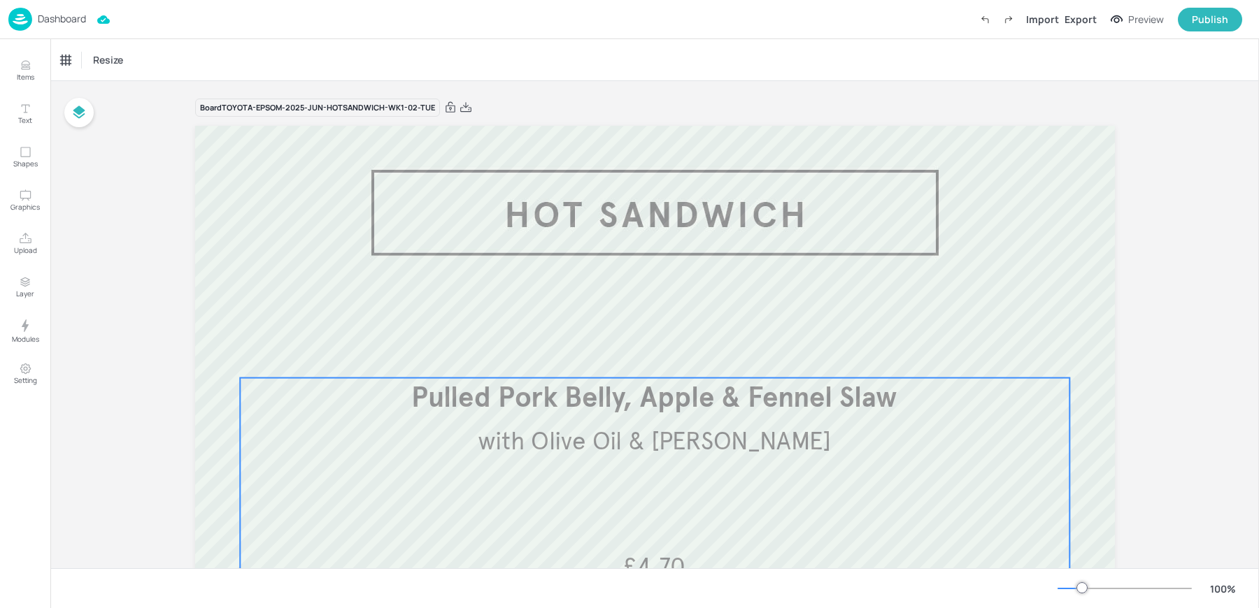
click at [639, 443] on span "with Olive Oil & Rosemary Focaccia" at bounding box center [654, 441] width 353 height 31
click at [103, 59] on div "Pulled Pork Belly, Apple & Fennel Slaw" at bounding box center [119, 60] width 116 height 13
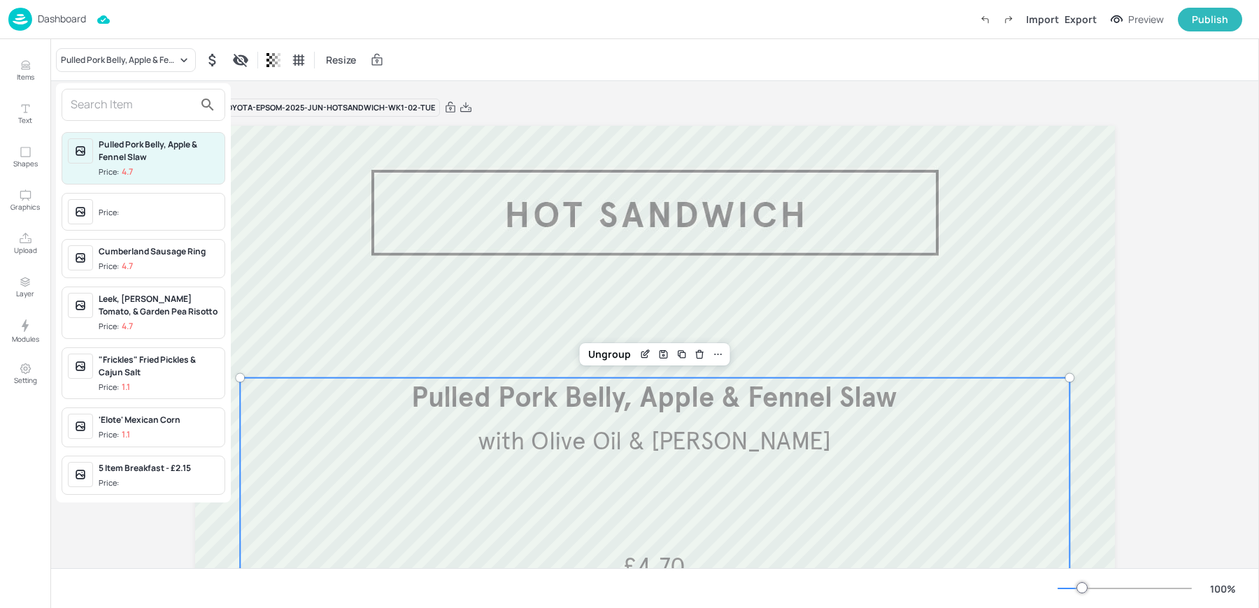
click at [116, 98] on input "text" at bounding box center [132, 105] width 123 height 22
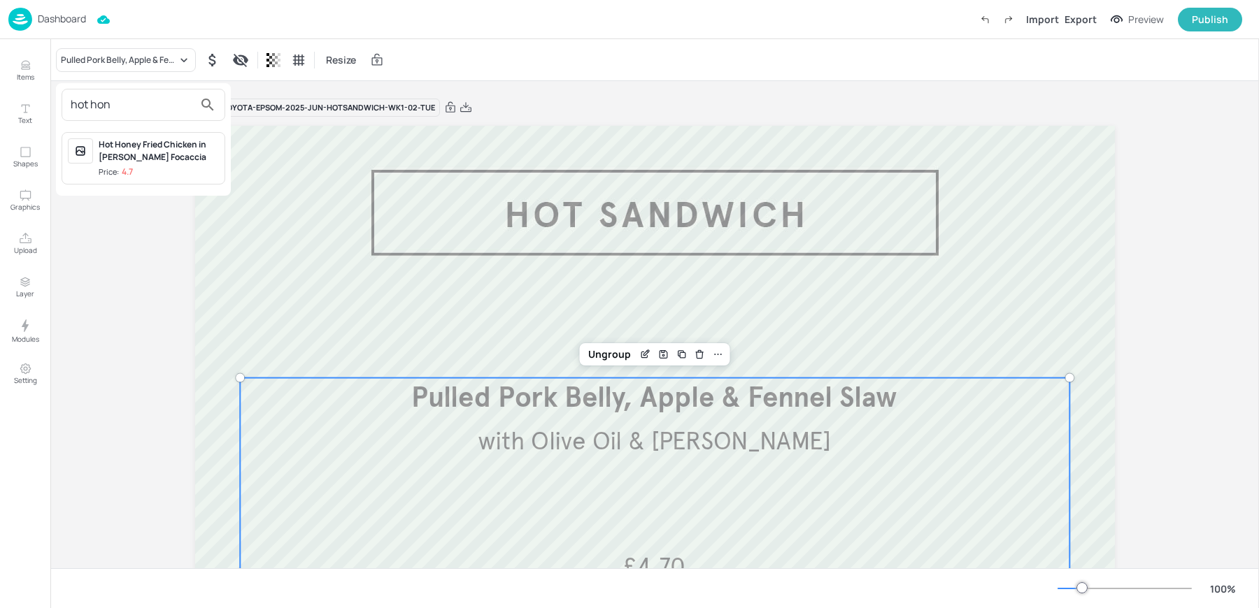
type input "hot hon"
click at [133, 151] on div "Hot Honey Fried Chicken in [PERSON_NAME] Focaccia" at bounding box center [159, 150] width 120 height 25
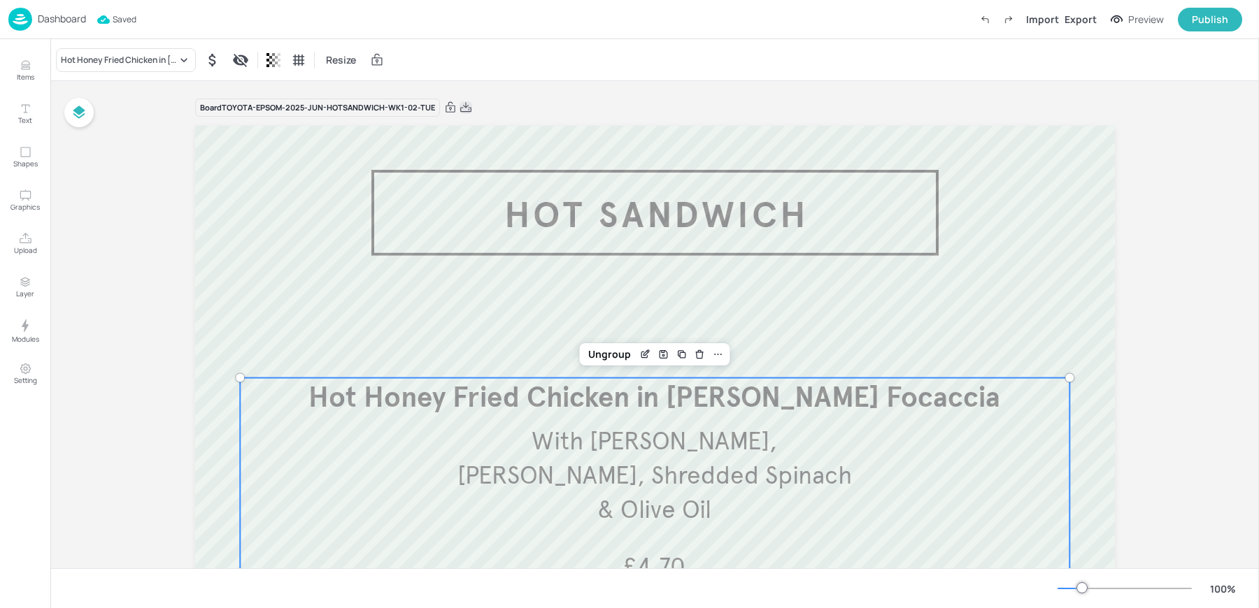
click at [460, 106] on icon at bounding box center [465, 107] width 11 height 10
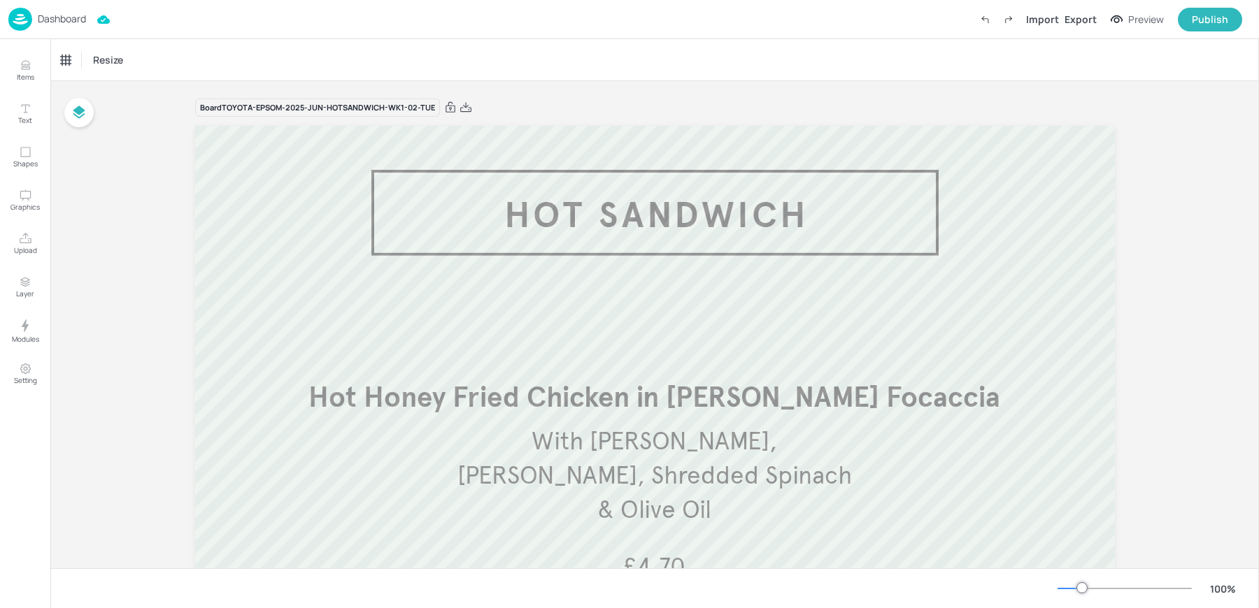
click at [285, 37] on div "Dashboard Import Export Preview Publish" at bounding box center [624, 19] width 1233 height 38
click at [40, 10] on div "Dashboard" at bounding box center [47, 19] width 78 height 23
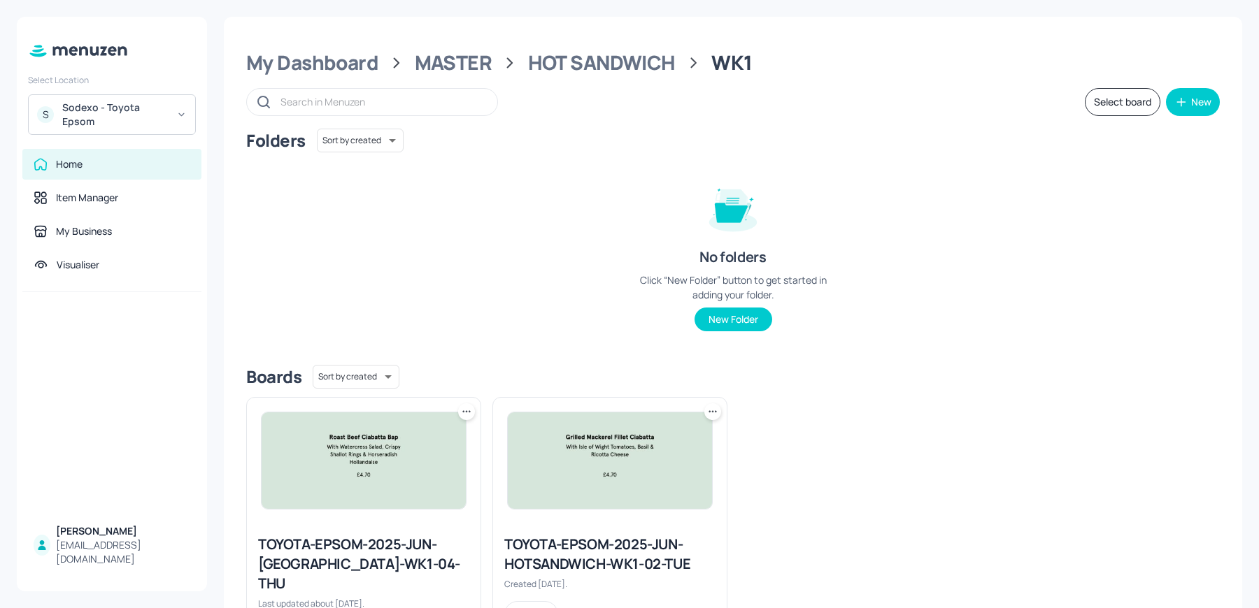
scroll to position [64, 0]
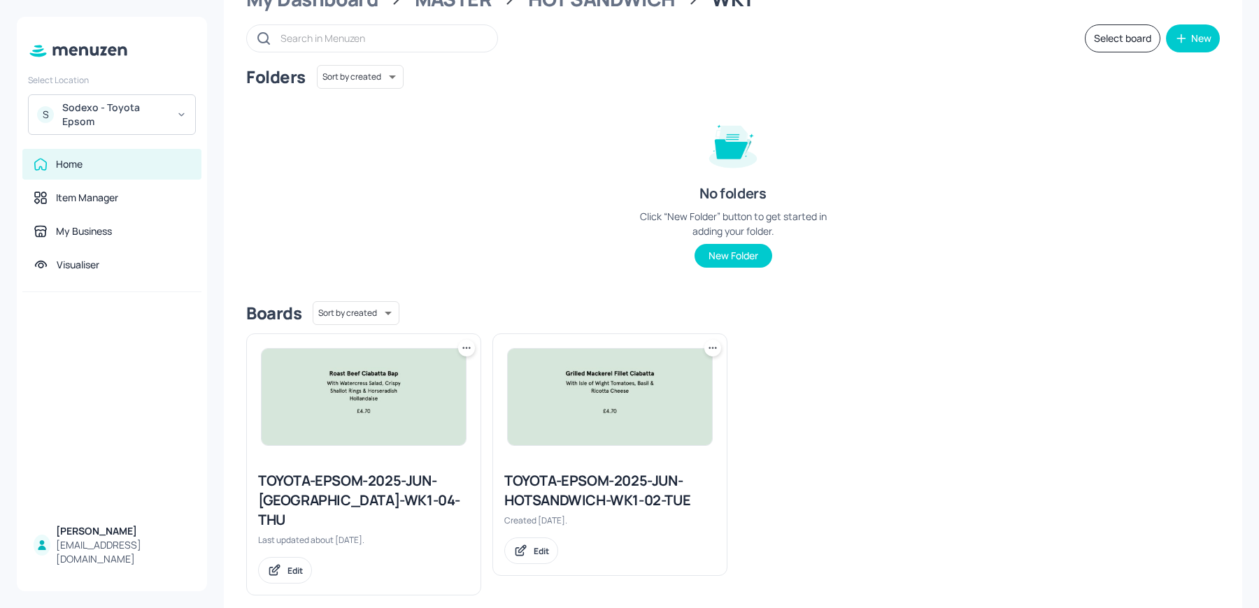
click at [324, 366] on img at bounding box center [363, 397] width 204 height 96
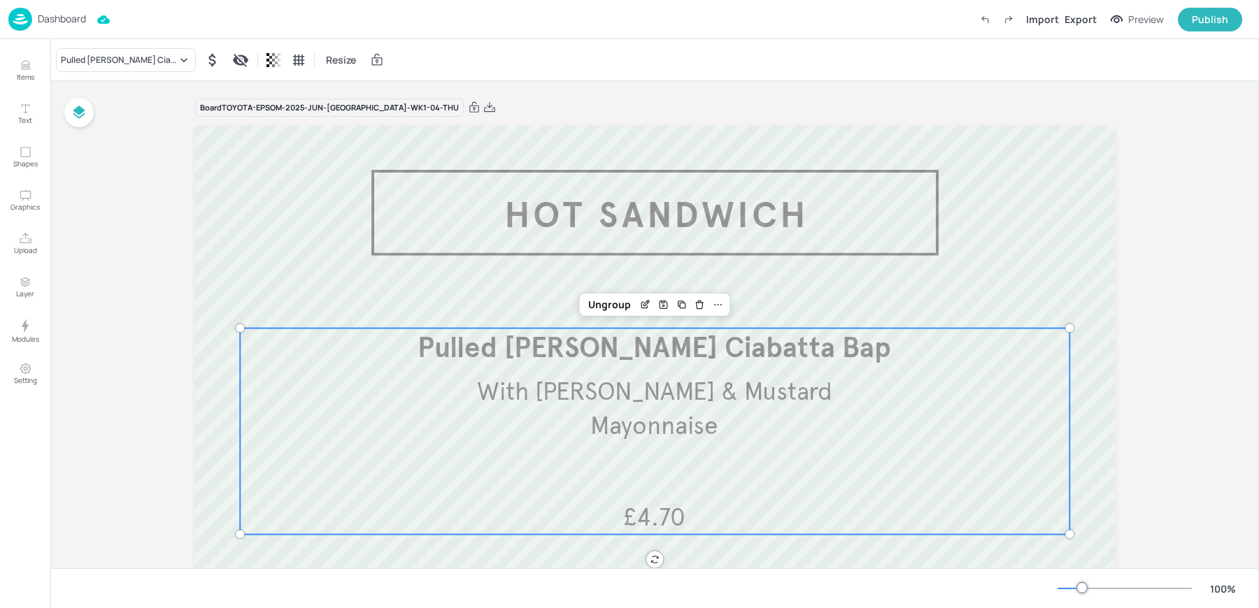
click at [686, 367] on p "Pulled Gammon Ciabatta Bap" at bounding box center [654, 348] width 829 height 39
click at [97, 67] on div "Pulled Gammon Ciabatta Bap" at bounding box center [126, 60] width 140 height 24
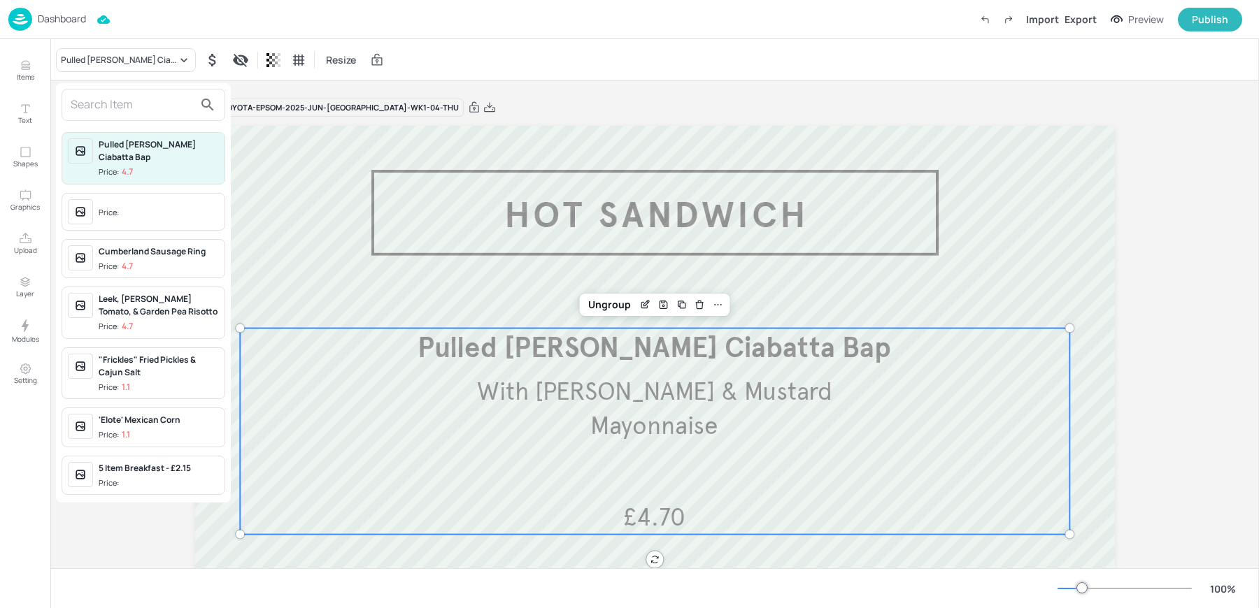
click at [109, 110] on input "text" at bounding box center [132, 105] width 123 height 22
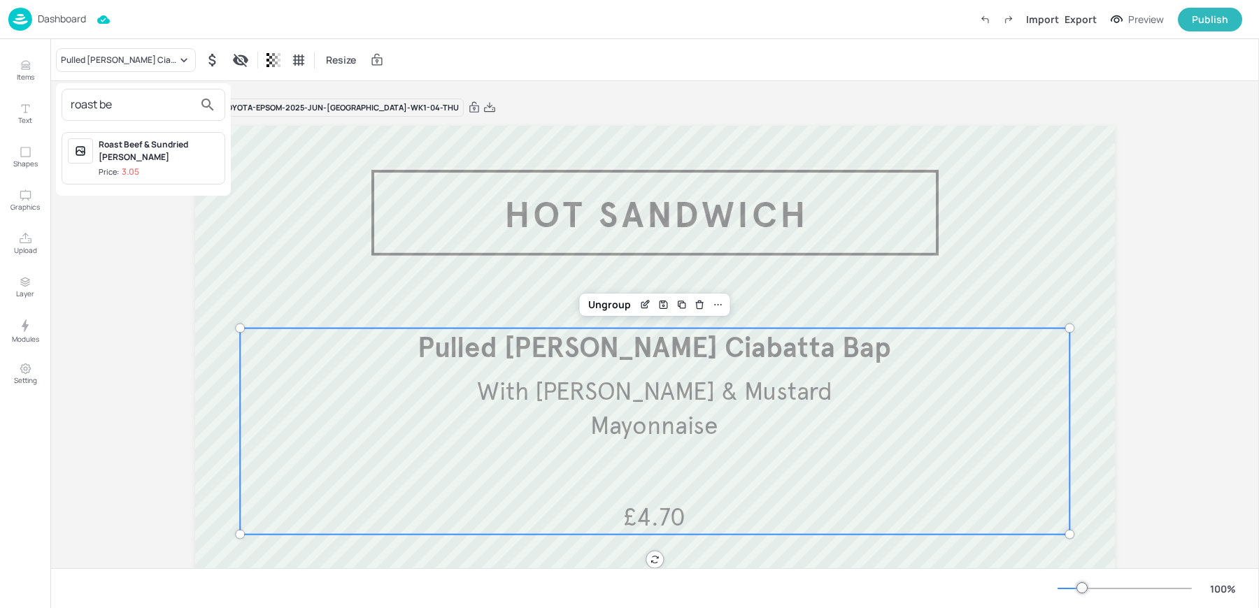
type input "roast be"
click at [639, 304] on div at bounding box center [629, 304] width 1259 height 608
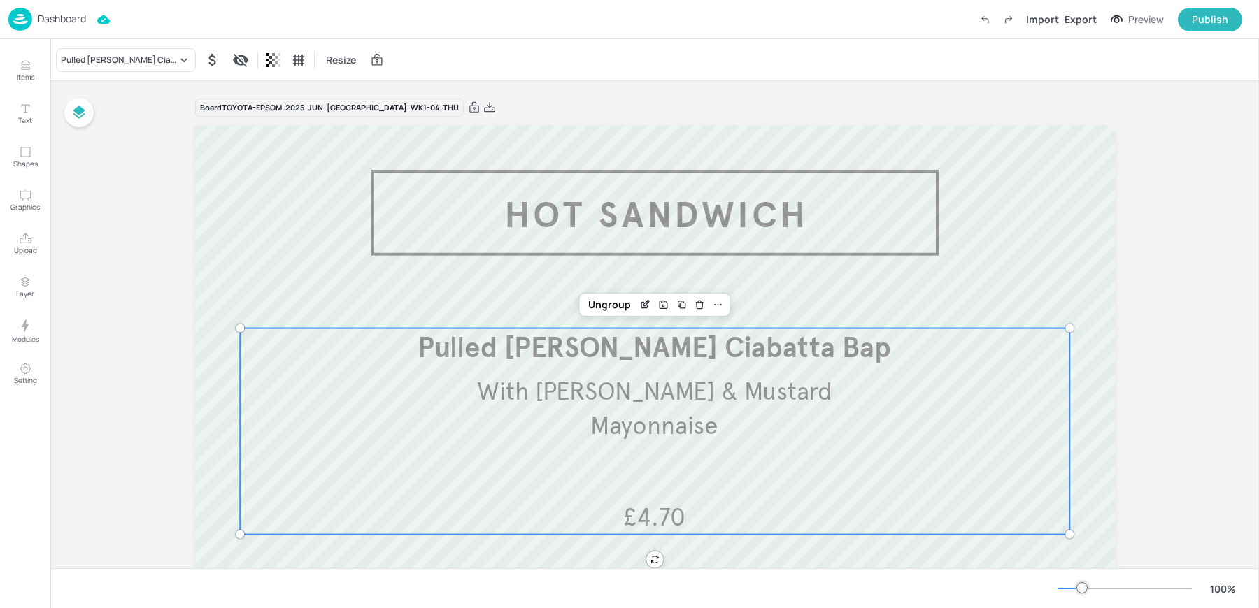
click at [639, 301] on icon "Edit Item" at bounding box center [645, 304] width 12 height 11
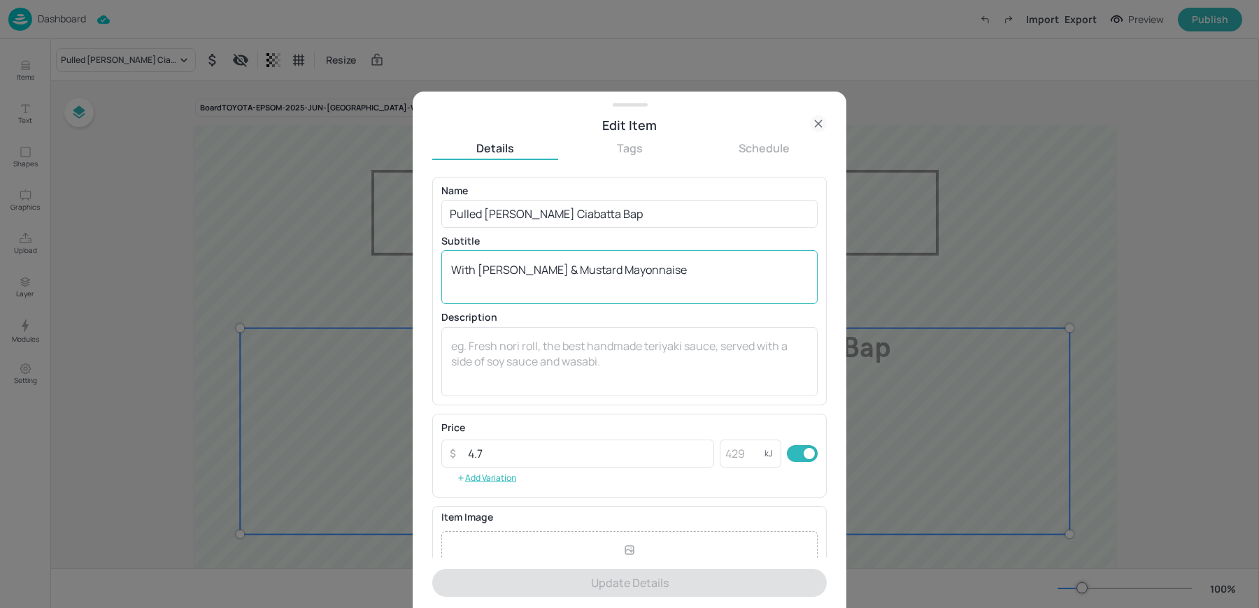
click at [617, 275] on textarea "With Coleslaw & Mustard Mayonnaise" at bounding box center [629, 277] width 357 height 31
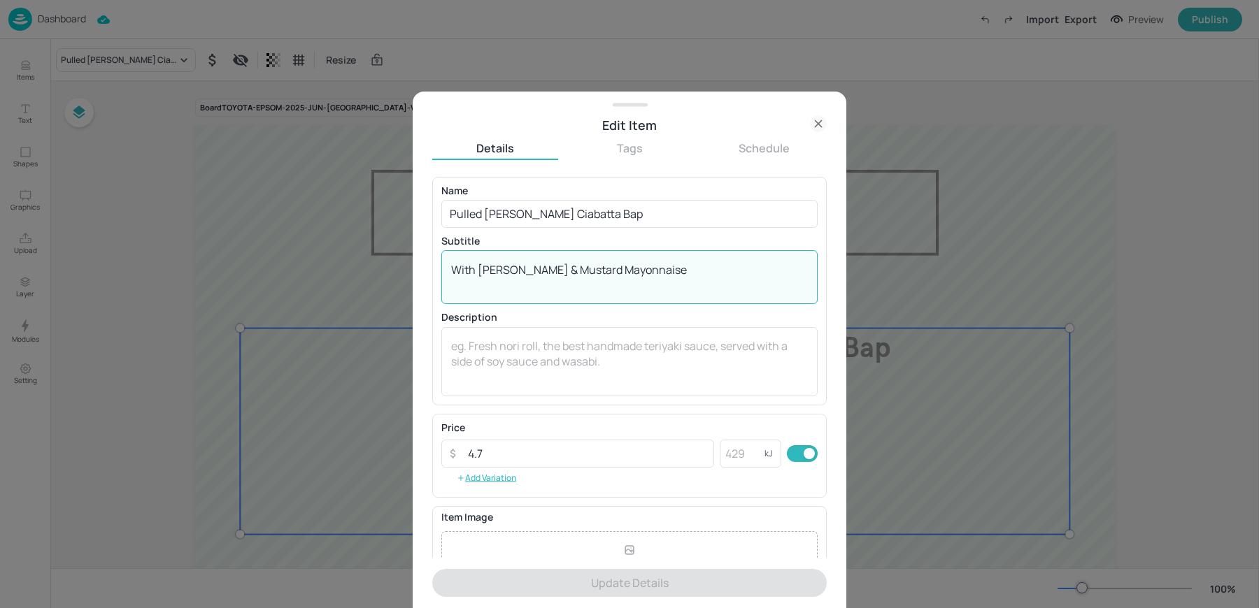
click at [617, 275] on textarea "With Coleslaw & Mustard Mayonnaise" at bounding box center [629, 277] width 357 height 31
paste textarea "Roast Beef, Watercress Salad, Crispy Shallot Rings & Bearnaise Ciabatta Bap"
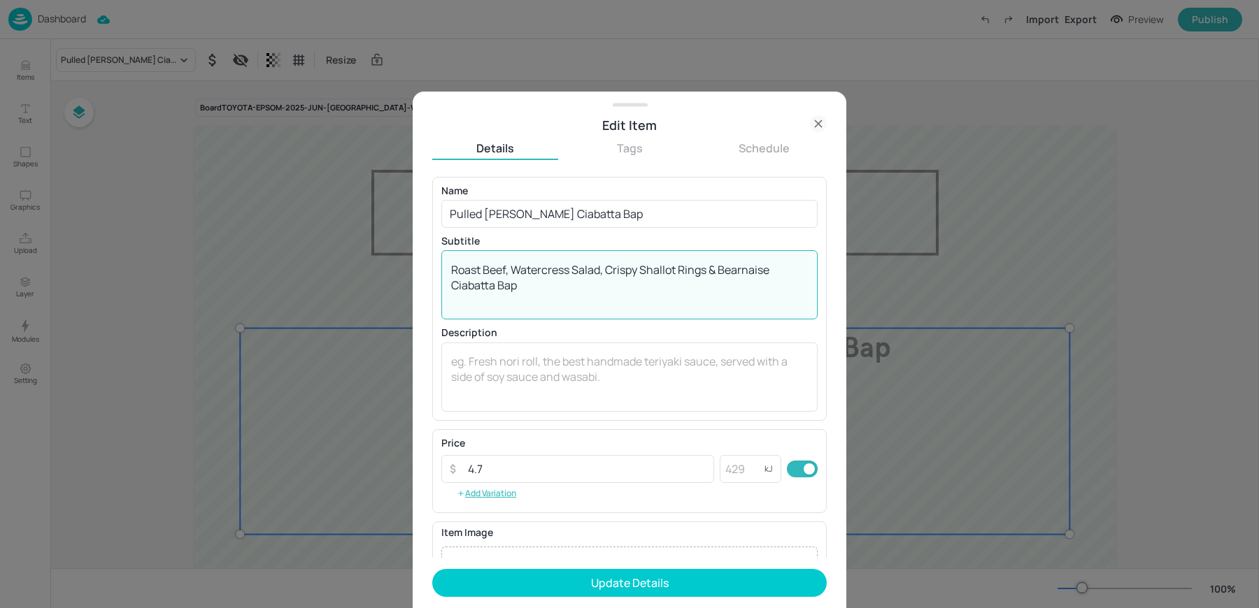
drag, startPoint x: 508, startPoint y: 269, endPoint x: 367, endPoint y: 255, distance: 141.2
click at [380, 257] on div "Edit Item Details Tags Schedule Name Pulled Gammon Ciabatta Bap ​ Subtitle Roas…" at bounding box center [629, 304] width 1259 height 608
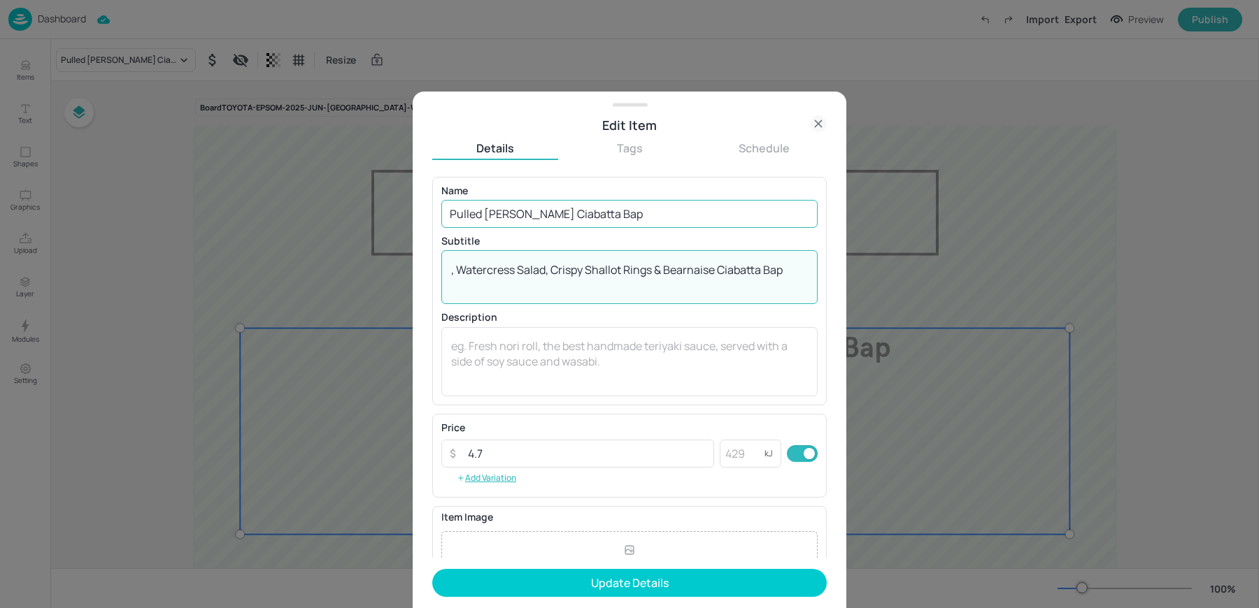
type textarea ", Watercress Salad, Crispy Shallot Rings & Bearnaise Ciabatta Bap"
click at [530, 220] on input "Pulled Gammon Ciabatta Bap" at bounding box center [629, 214] width 376 height 28
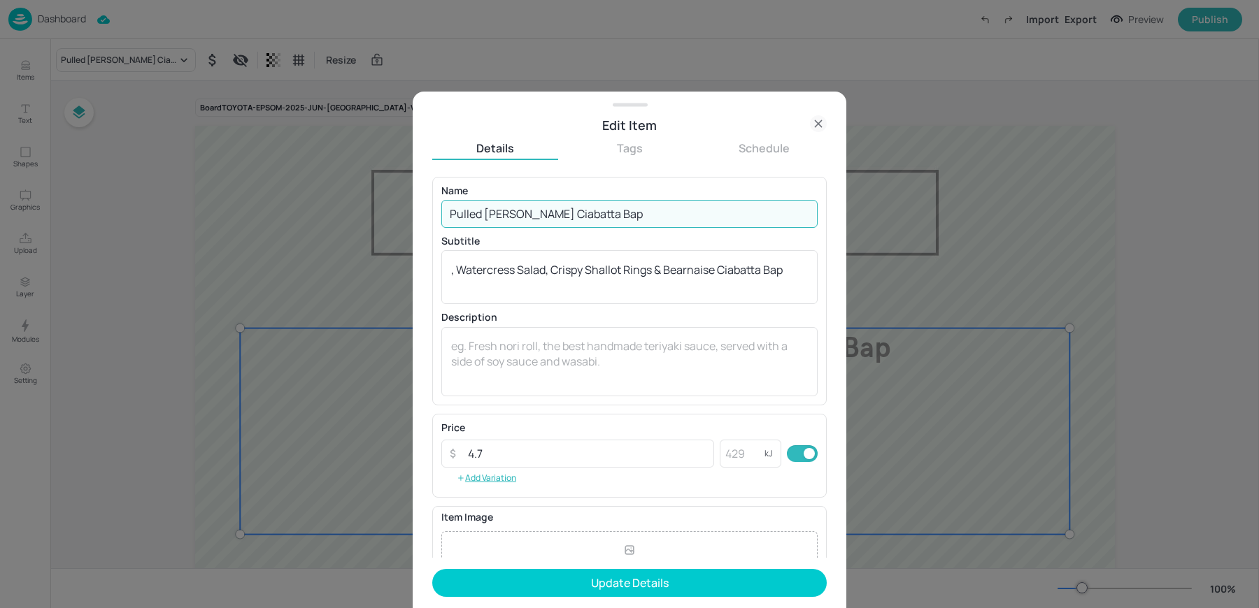
click at [530, 220] on input "Pulled Gammon Ciabatta Bap" at bounding box center [629, 214] width 376 height 28
paste input "Roast Beef"
type input "Roast Beef"
click at [460, 268] on textarea ", Watercress Salad, Crispy Shallot Rings & Bearnaise Ciabatta Bap" at bounding box center [629, 277] width 357 height 31
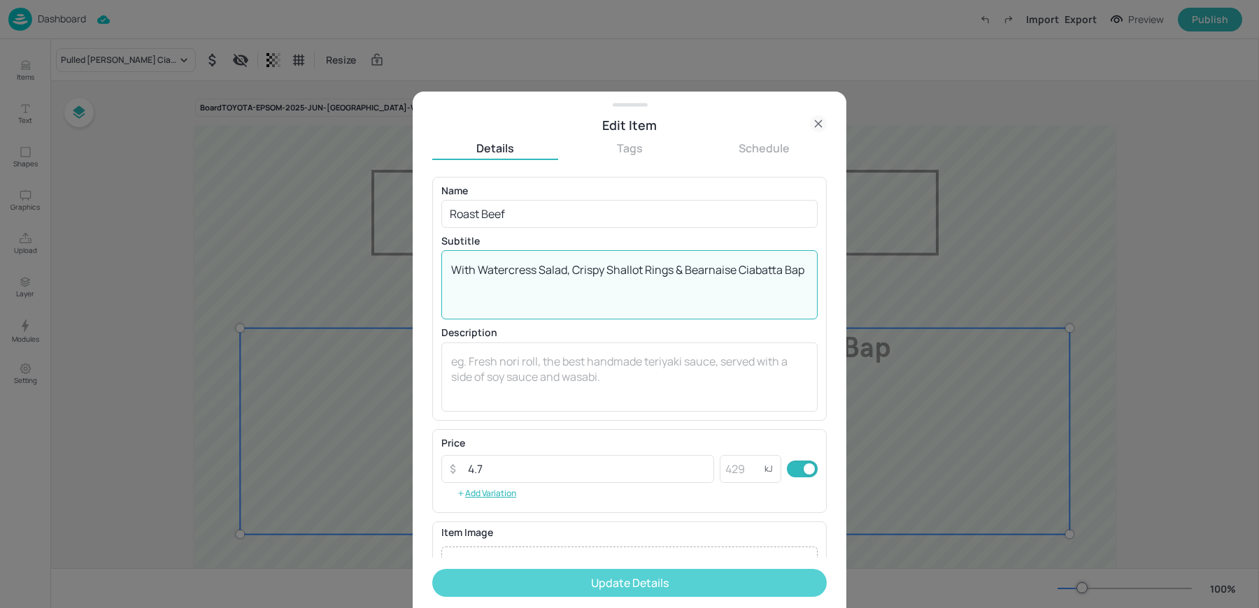
type textarea "With Watercress Salad, Crispy Shallot Rings & Bearnaise Ciabatta Bap"
click at [585, 576] on button "Update Details" at bounding box center [629, 583] width 394 height 28
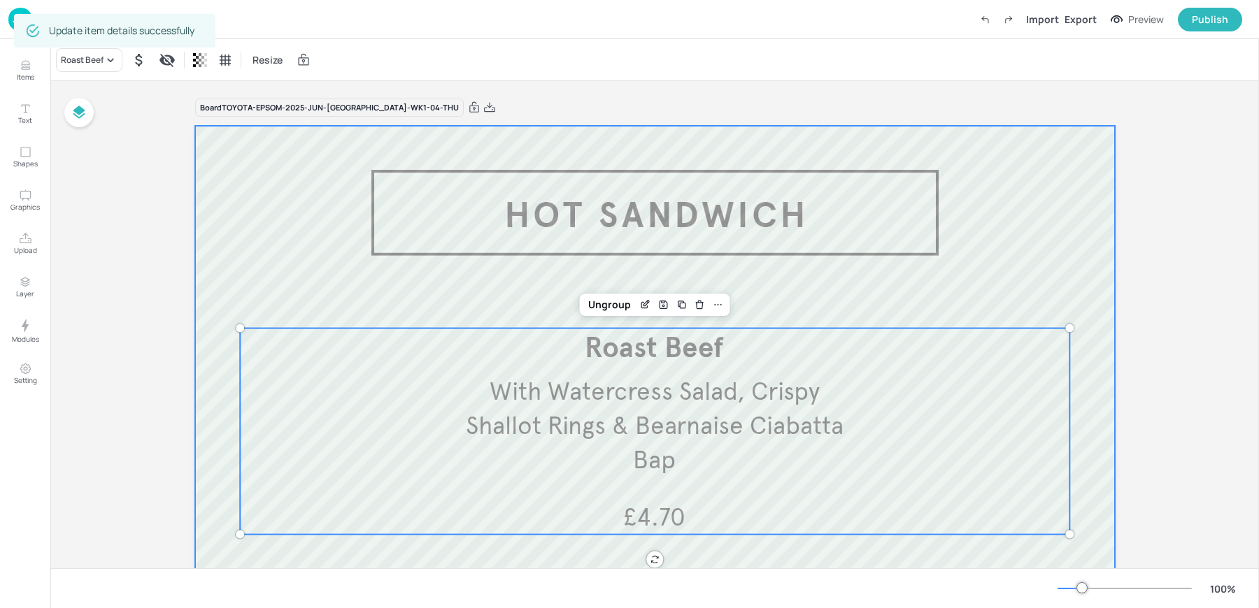
scroll to position [347, 0]
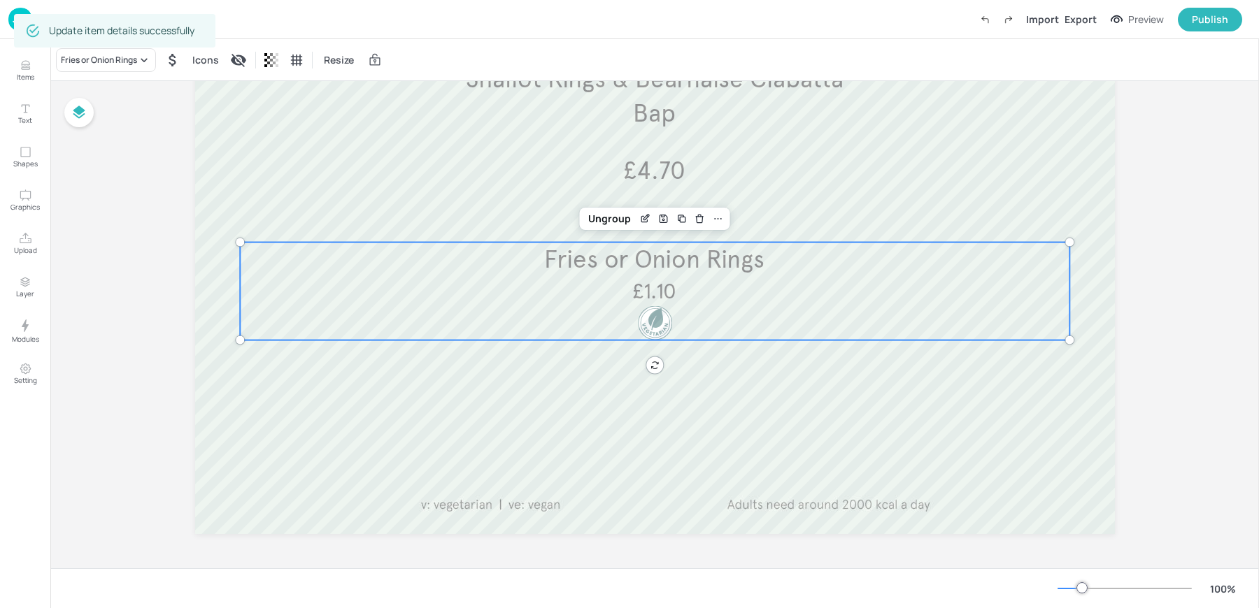
click at [606, 316] on div "Fries or Onion Rings £1.10" at bounding box center [654, 292] width 829 height 98
click at [98, 60] on div "Fries or Onion Rings" at bounding box center [99, 60] width 76 height 13
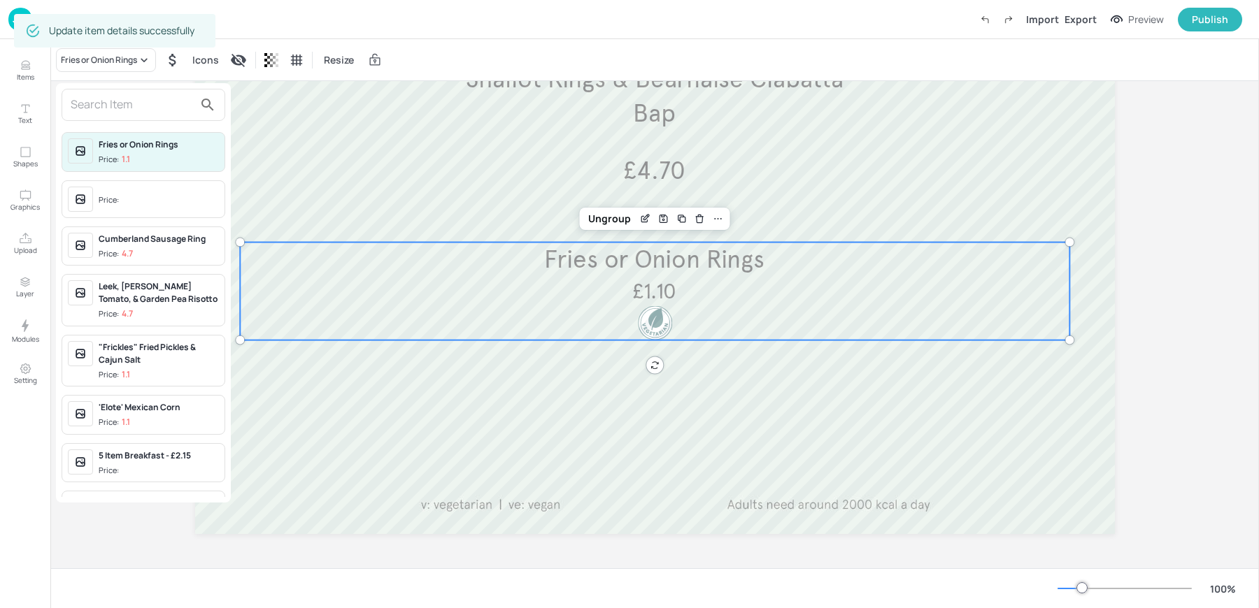
click at [108, 199] on div "Price:" at bounding box center [110, 200] width 23 height 12
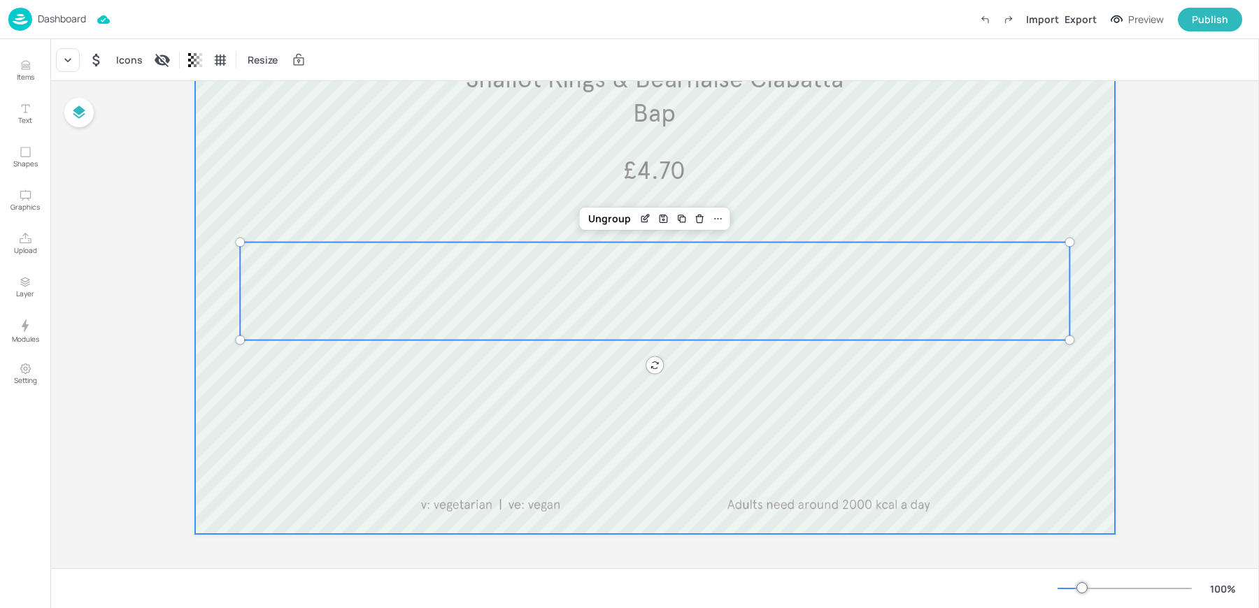
scroll to position [0, 0]
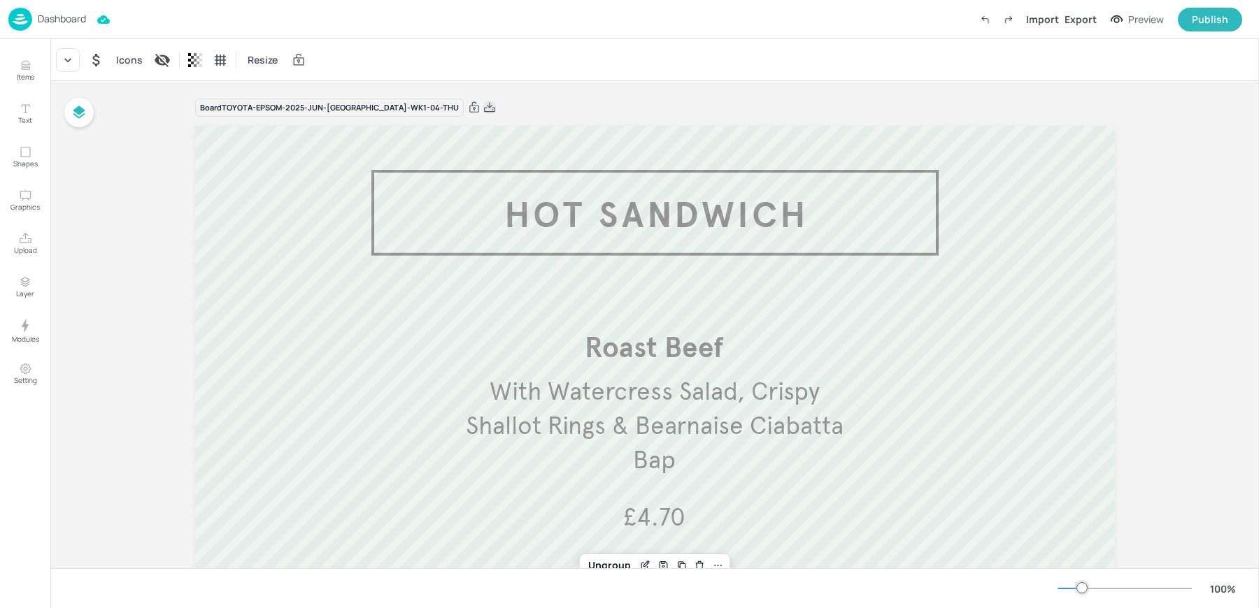
click at [483, 106] on icon at bounding box center [489, 108] width 13 height 14
click at [461, 43] on div "Resize" at bounding box center [654, 59] width 1208 height 41
click at [52, 17] on p "Dashboard" at bounding box center [62, 19] width 48 height 10
click at [603, 44] on div "Resize" at bounding box center [654, 59] width 1208 height 41
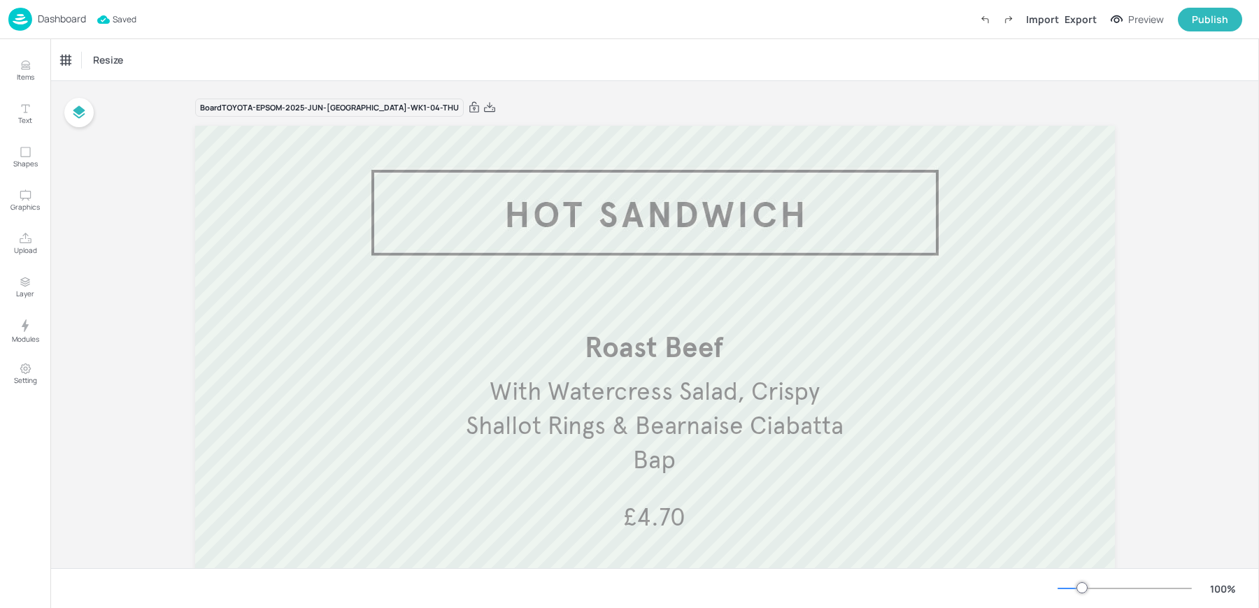
click at [36, 13] on div "Dashboard" at bounding box center [47, 19] width 78 height 23
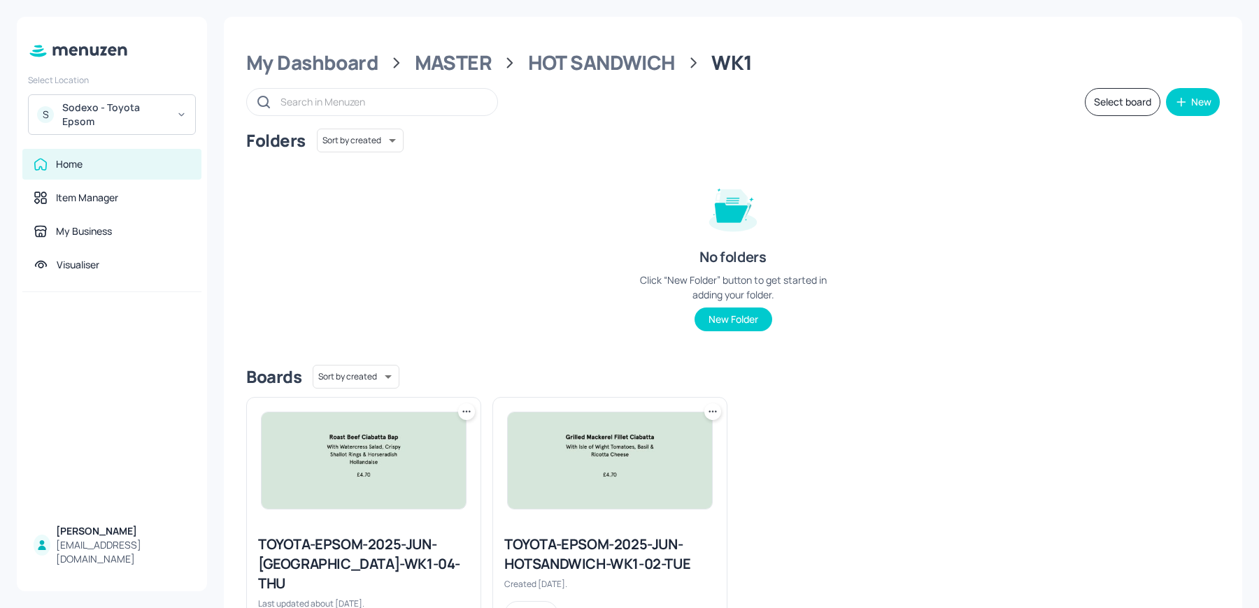
click at [530, 517] on div at bounding box center [610, 461] width 234 height 126
click at [564, 461] on img at bounding box center [610, 461] width 204 height 96
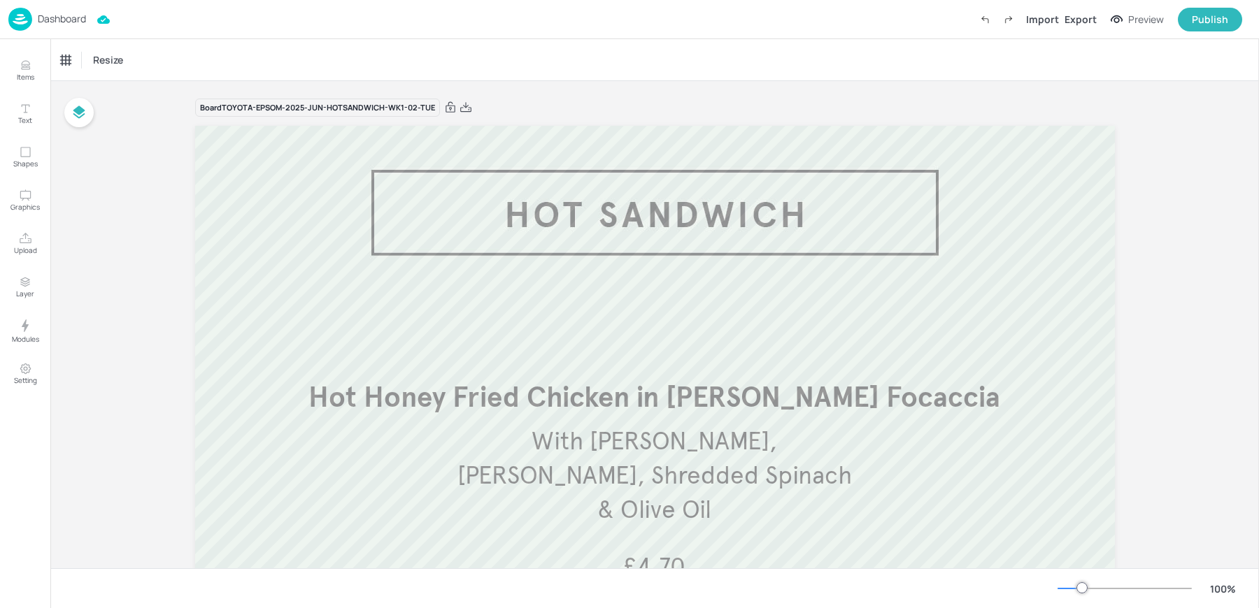
click at [60, 24] on p "Dashboard" at bounding box center [62, 19] width 48 height 10
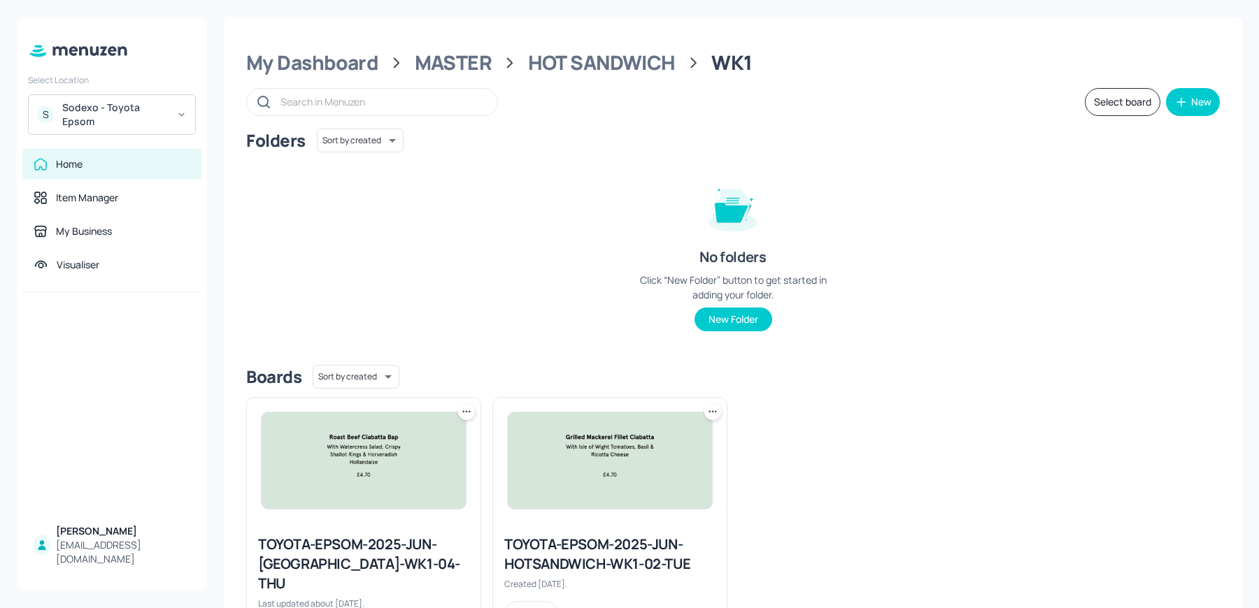
click at [422, 490] on img at bounding box center [363, 461] width 204 height 96
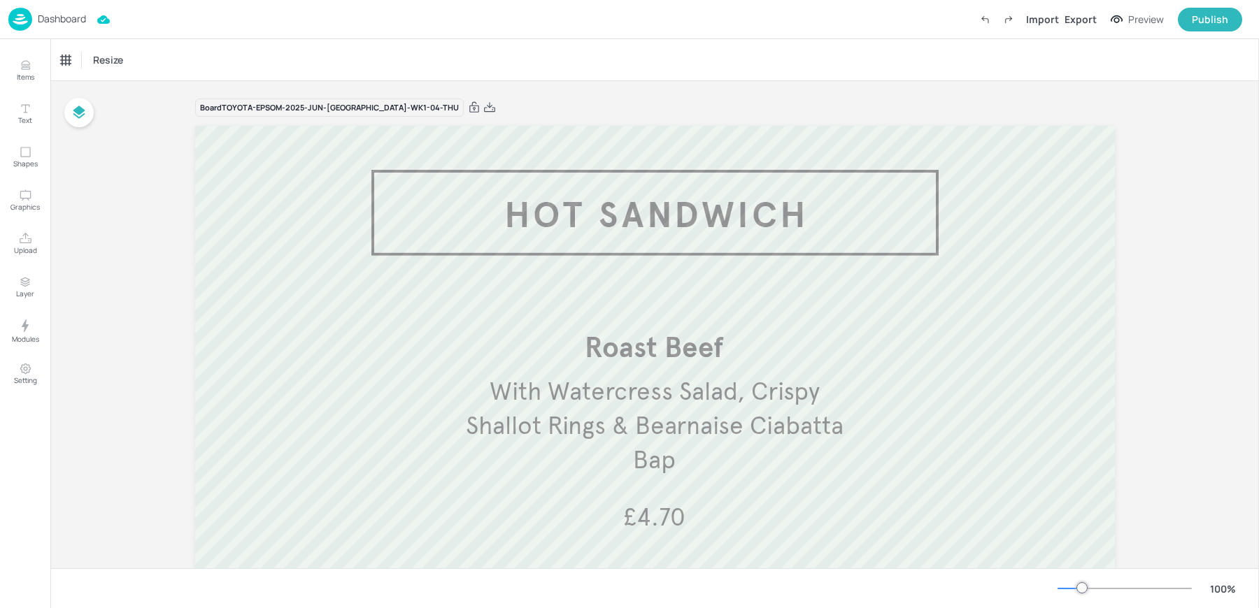
click at [44, 14] on p "Dashboard" at bounding box center [62, 19] width 48 height 10
click at [550, 62] on div "Resize" at bounding box center [654, 59] width 1208 height 41
click at [22, 29] on img at bounding box center [20, 19] width 24 height 23
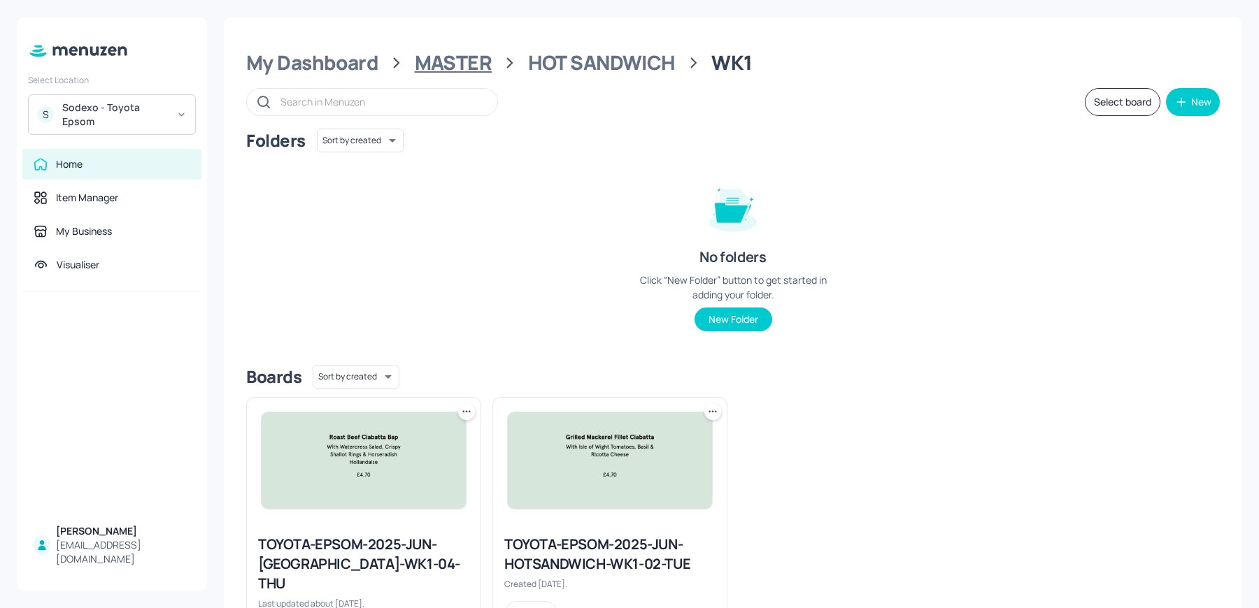
click at [447, 69] on div "MASTER" at bounding box center [454, 62] width 78 height 25
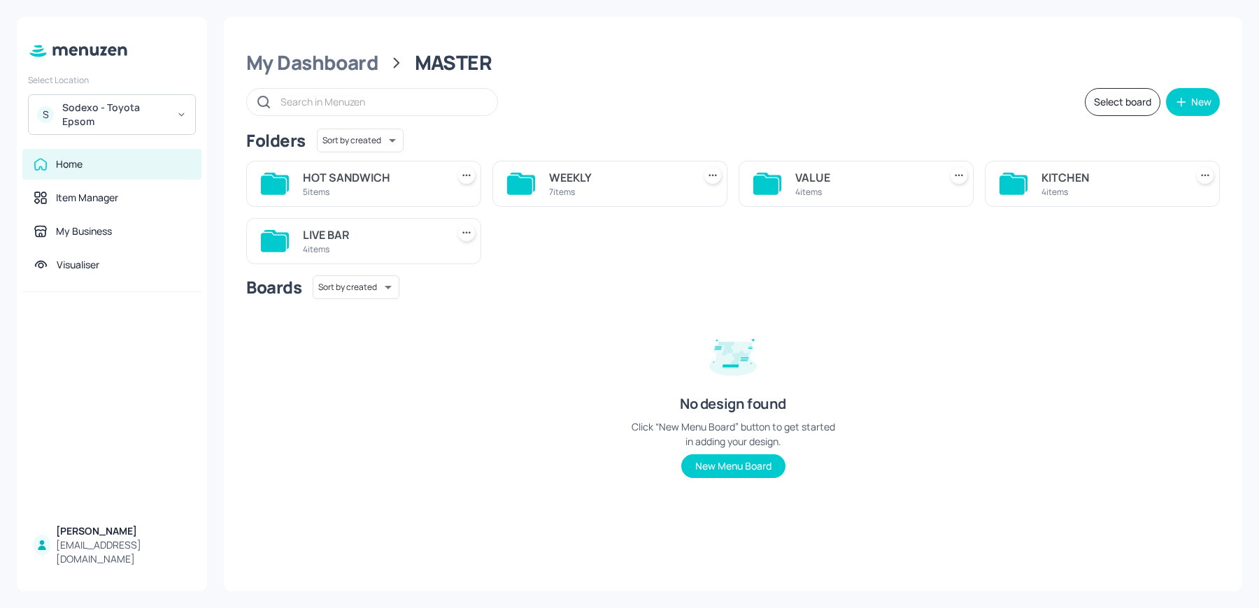
click at [856, 190] on div "4 items" at bounding box center [864, 192] width 138 height 12
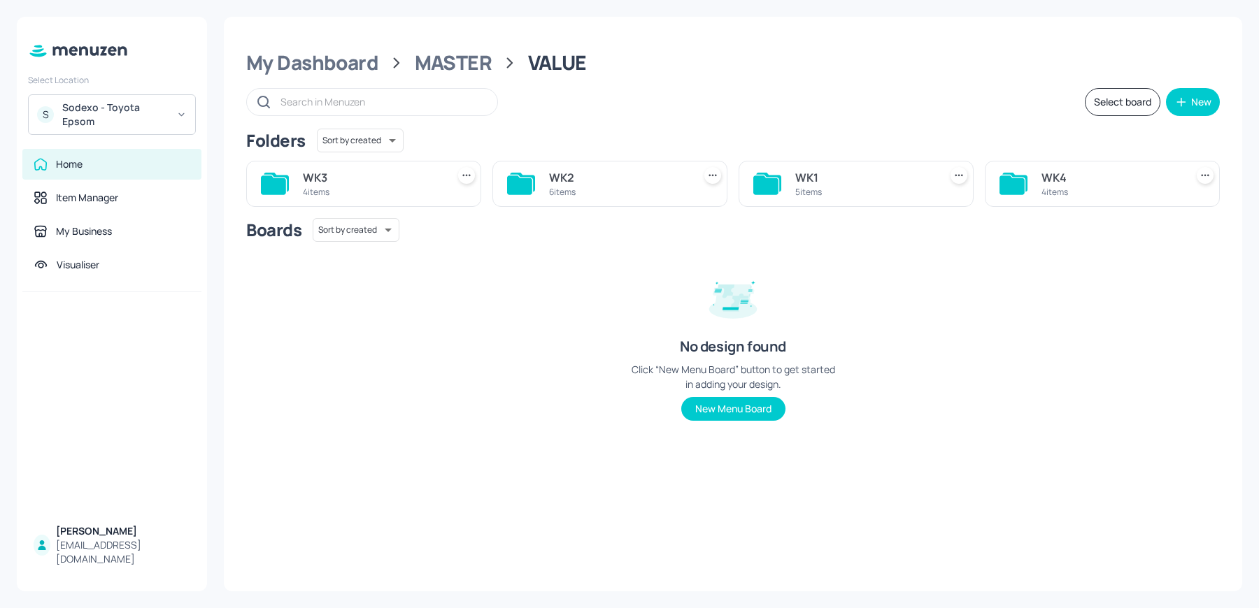
click at [856, 190] on div "5 items" at bounding box center [864, 192] width 138 height 12
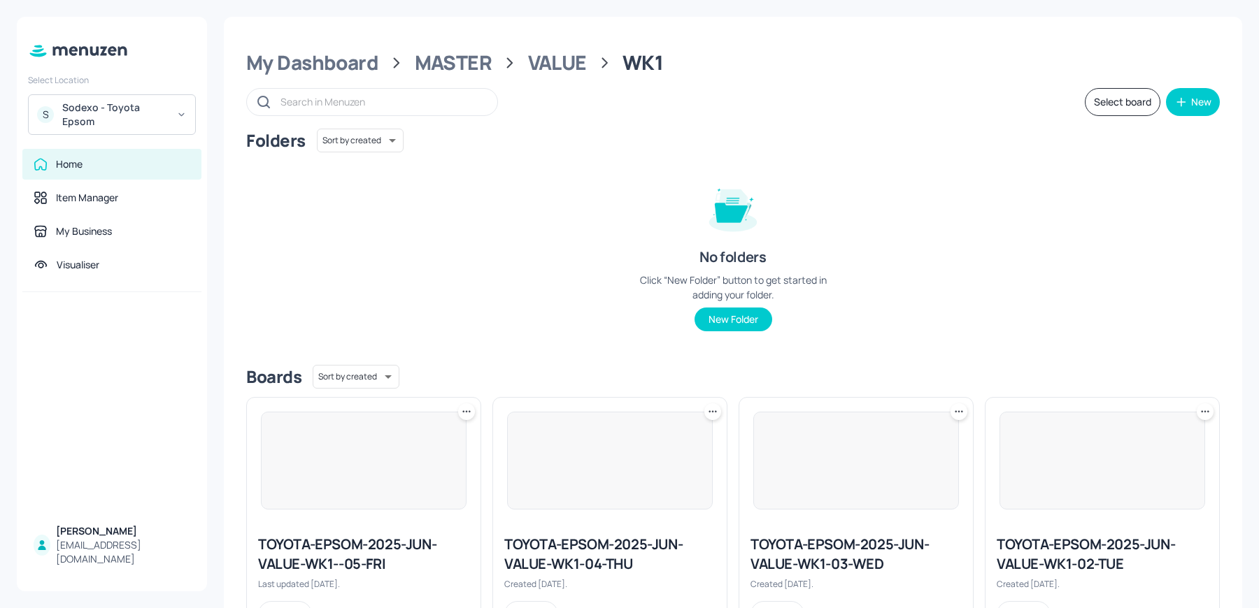
scroll to position [317, 0]
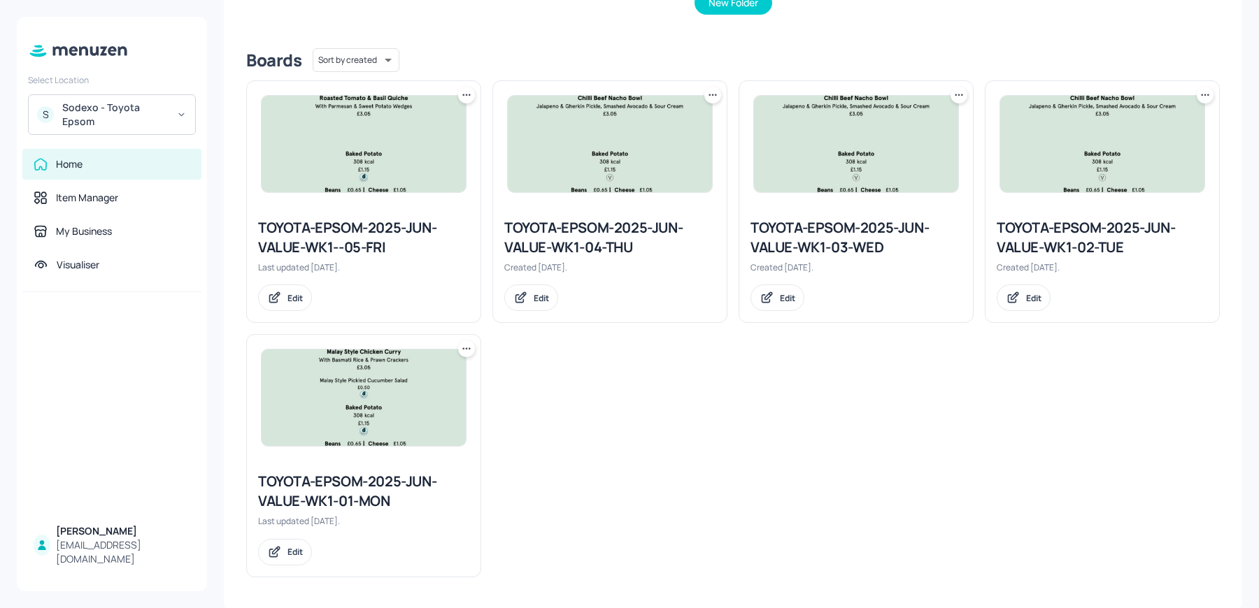
click at [329, 476] on div "TOYOTA-EPSOM-2025-JUN-VALUE-WK1-01-MON" at bounding box center [363, 491] width 211 height 39
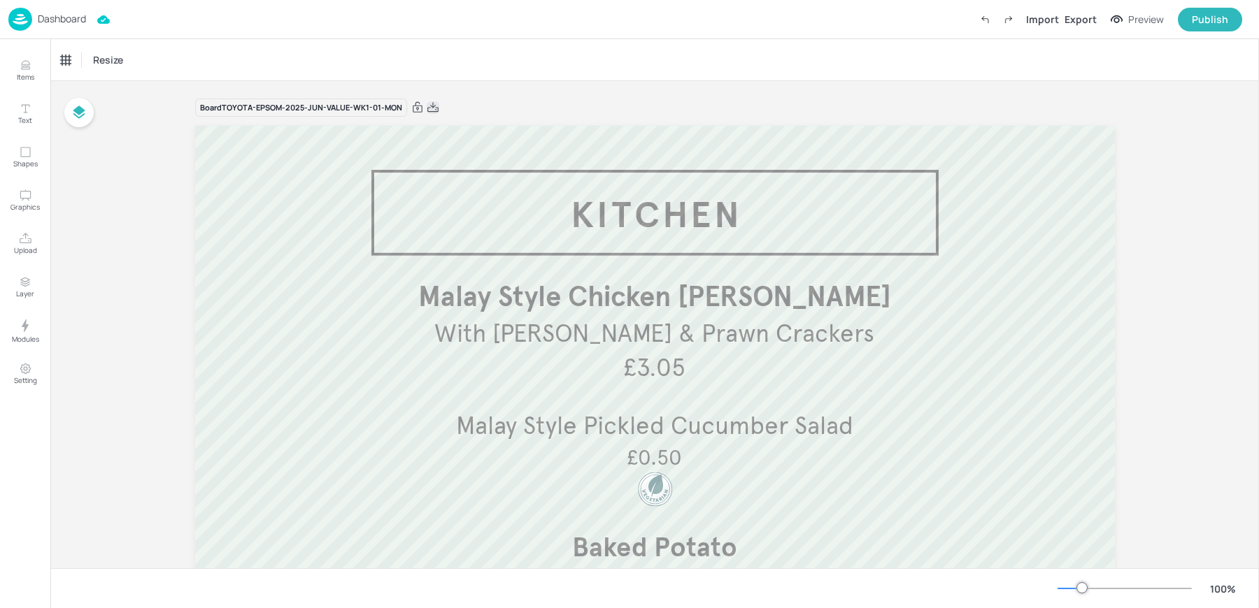
click at [431, 108] on icon at bounding box center [433, 108] width 13 height 14
click at [376, 53] on div "Resize" at bounding box center [654, 59] width 1208 height 41
click at [41, 14] on p "Dashboard" at bounding box center [62, 19] width 48 height 10
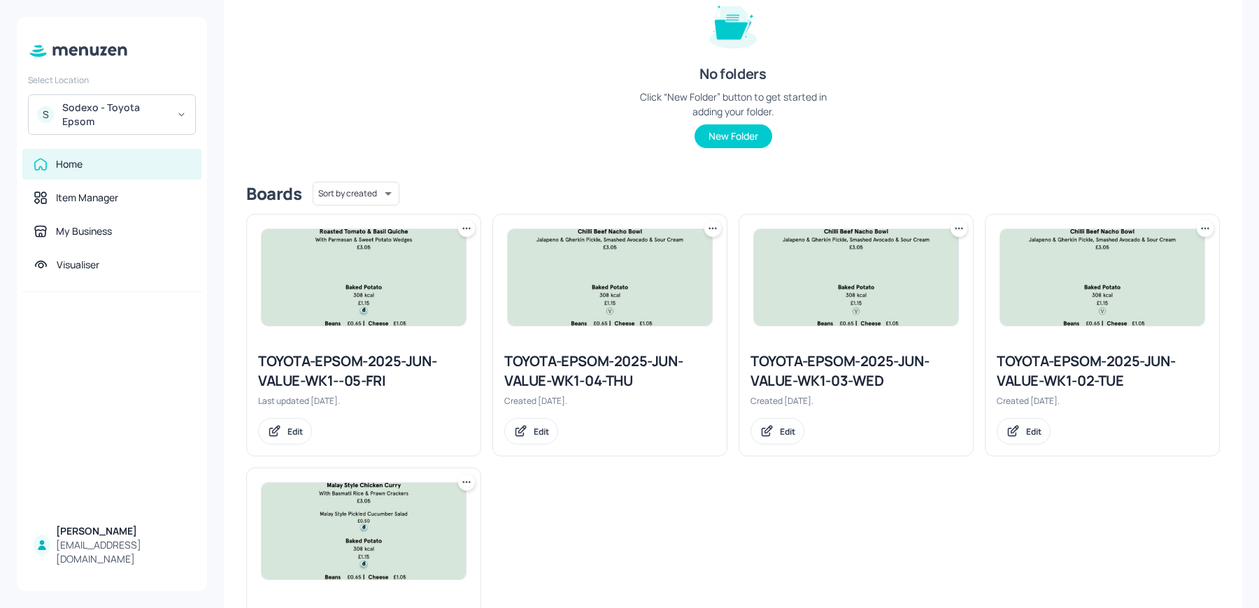
scroll to position [217, 0]
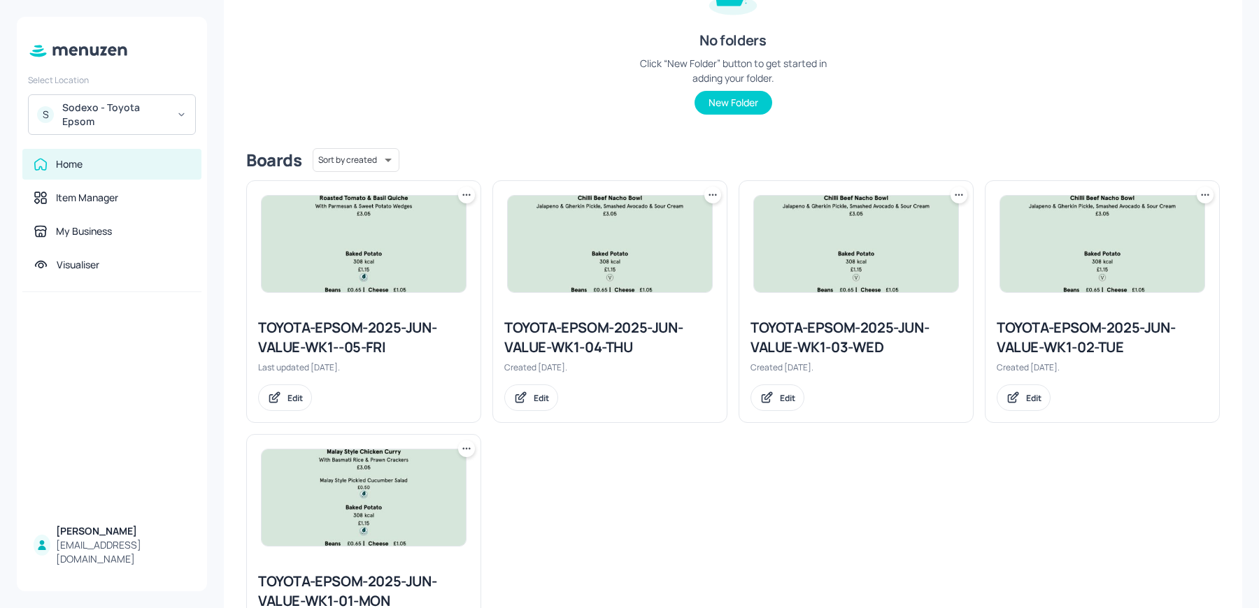
click at [1063, 341] on div "TOYOTA-EPSOM-2025-JUN-VALUE-WK1-02-TUE" at bounding box center [1101, 337] width 211 height 39
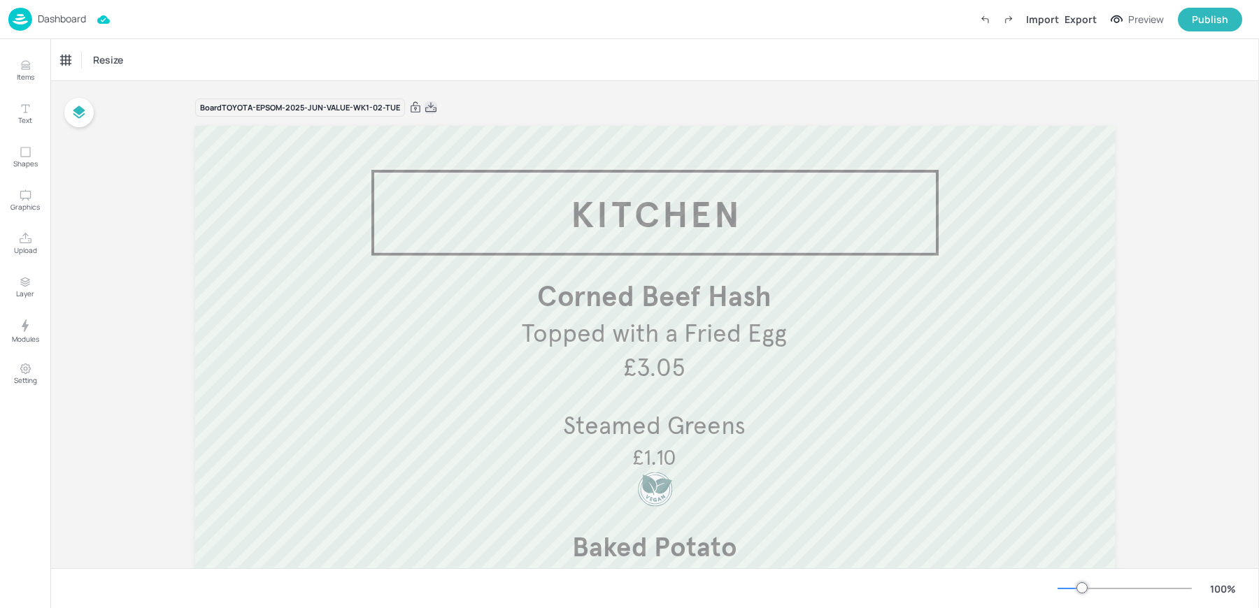
click at [427, 106] on icon at bounding box center [430, 108] width 13 height 14
click at [330, 64] on div "Resize" at bounding box center [654, 59] width 1208 height 41
click at [67, 11] on div "Dashboard" at bounding box center [47, 19] width 78 height 23
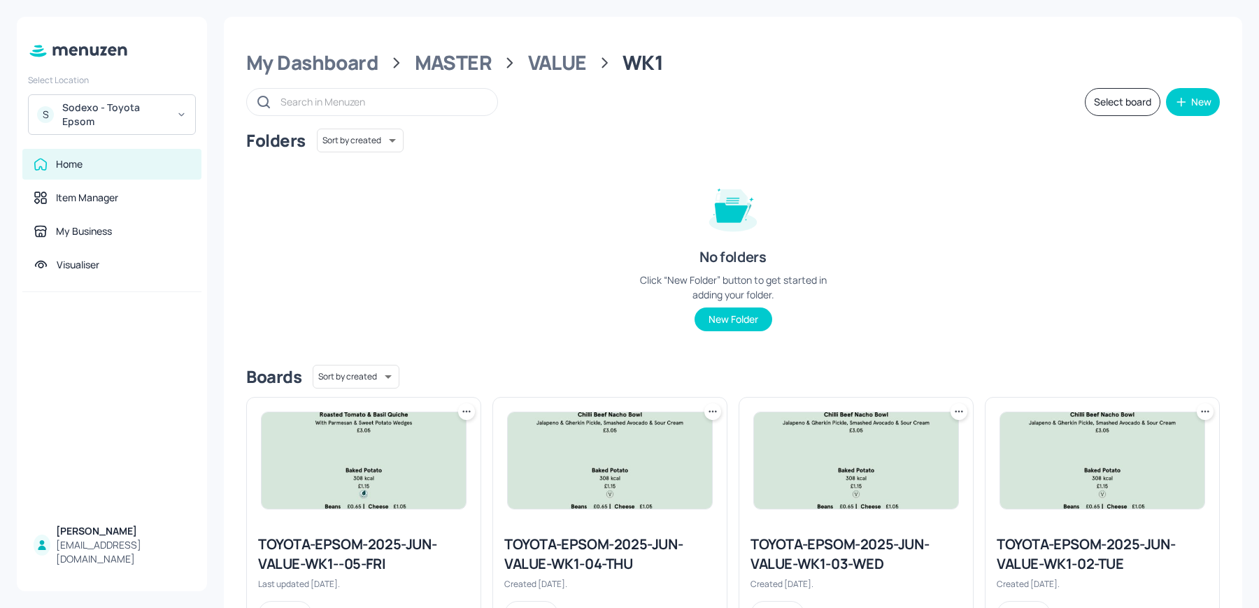
click at [838, 559] on div "TOYOTA-EPSOM-2025-JUN-VALUE-WK1-03-WED" at bounding box center [855, 554] width 211 height 39
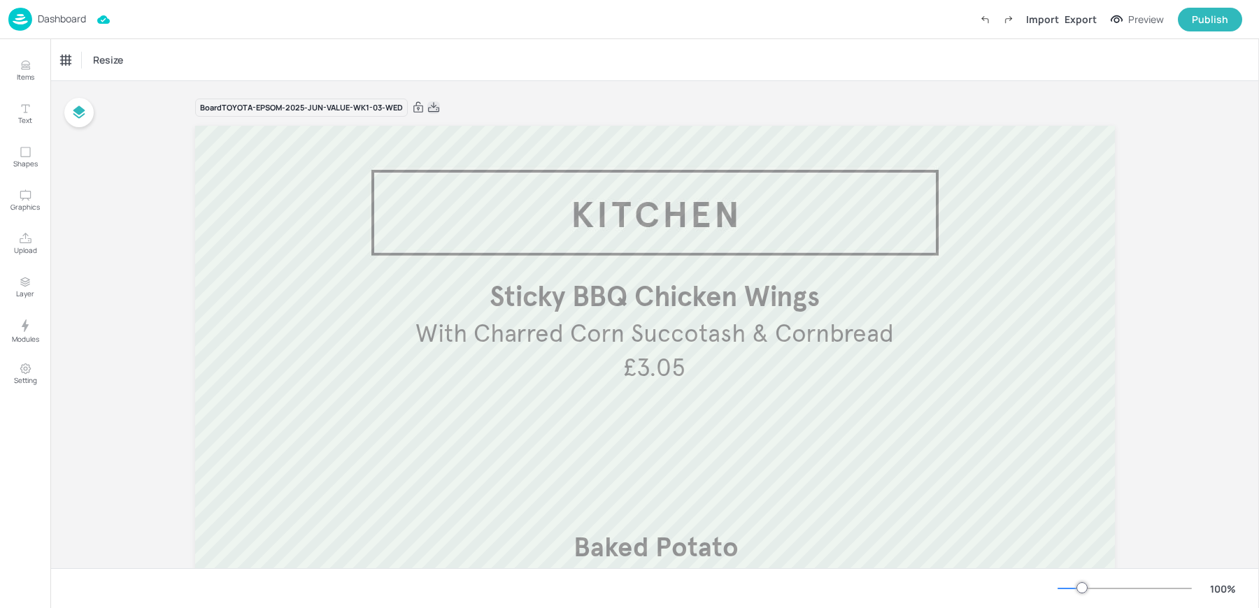
click at [428, 108] on icon at bounding box center [433, 108] width 13 height 14
click at [358, 62] on div "Resize" at bounding box center [654, 59] width 1208 height 41
click at [64, 20] on p "Dashboard" at bounding box center [62, 19] width 48 height 10
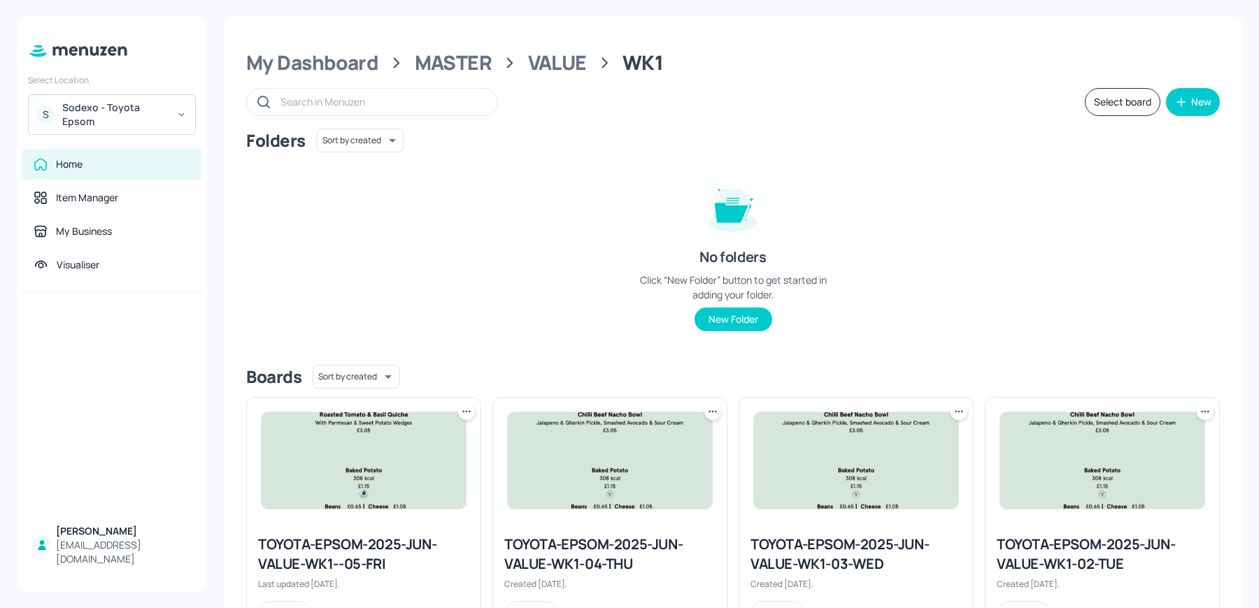
click at [655, 490] on img at bounding box center [610, 461] width 204 height 96
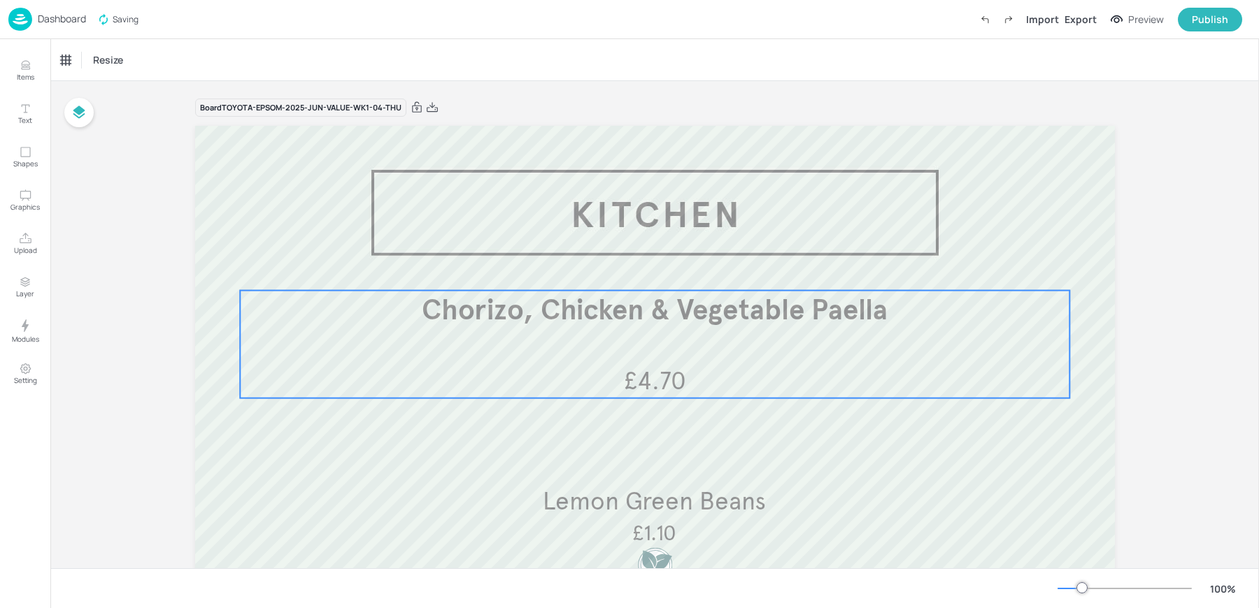
click at [652, 353] on div "Chorizo, Chicken & Vegetable Paella £4.70" at bounding box center [654, 345] width 829 height 108
click at [640, 266] on icon "Edit Item" at bounding box center [645, 266] width 12 height 11
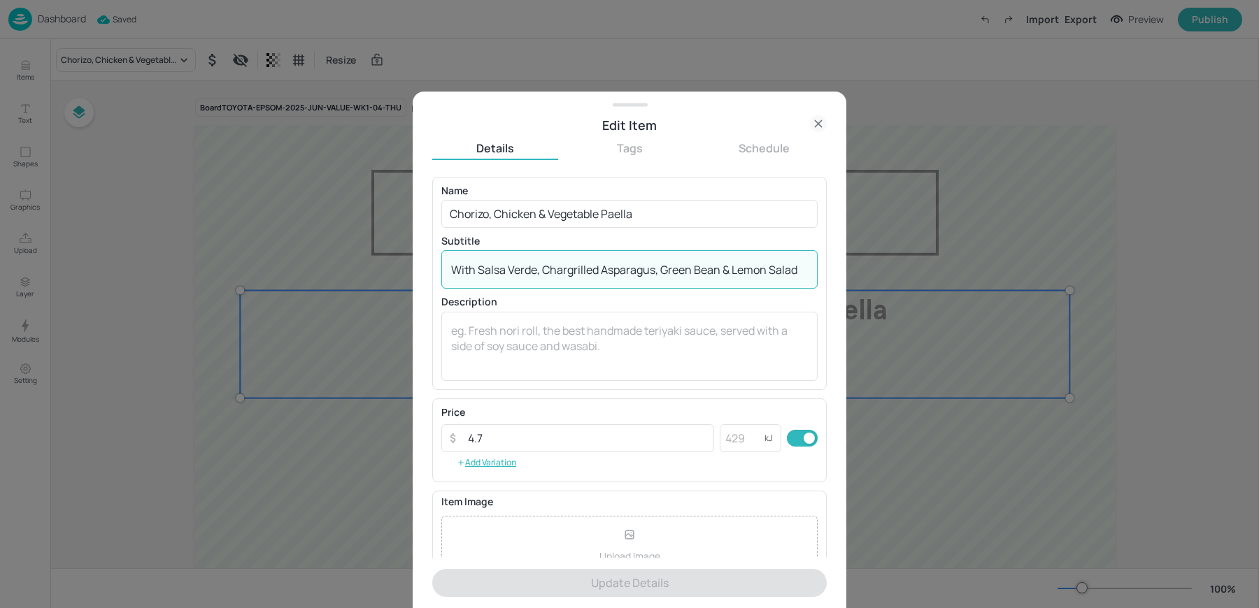
click at [482, 269] on textarea "With Salsa Verde, Chargrilled Asparagus, Green Bean & Lemon Salad" at bounding box center [629, 269] width 357 height 15
click at [614, 282] on div "With Salsa Verde, Chargrilled Asparagus, Green Bean & Lemon Salad x ​" at bounding box center [629, 269] width 376 height 38
click at [589, 268] on textarea "With Salsa Verde, Chargrilled Asparagus, Green Bean & Lemon Salad" at bounding box center [629, 269] width 357 height 15
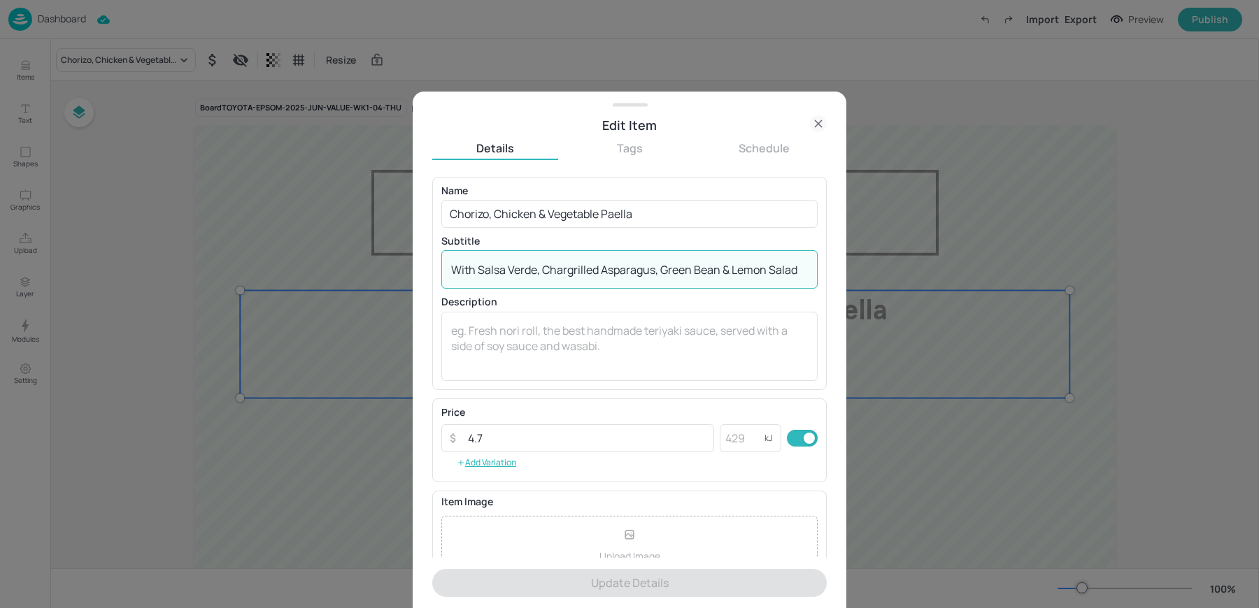
click at [589, 268] on textarea "With Salsa Verde, Chargrilled Asparagus, Green Bean & Lemon Salad" at bounding box center [629, 269] width 357 height 15
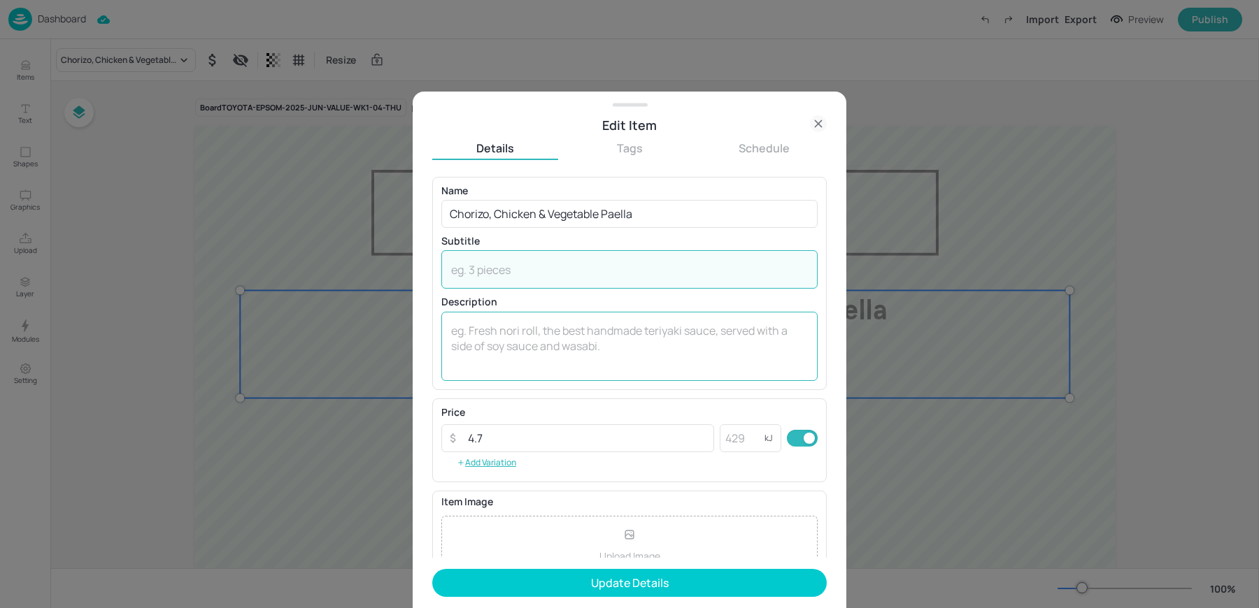
click at [516, 361] on textarea at bounding box center [629, 346] width 357 height 46
paste textarea "With Salsa Verde, Chargrilled Asparagus, Green Bean & Lemon Salad"
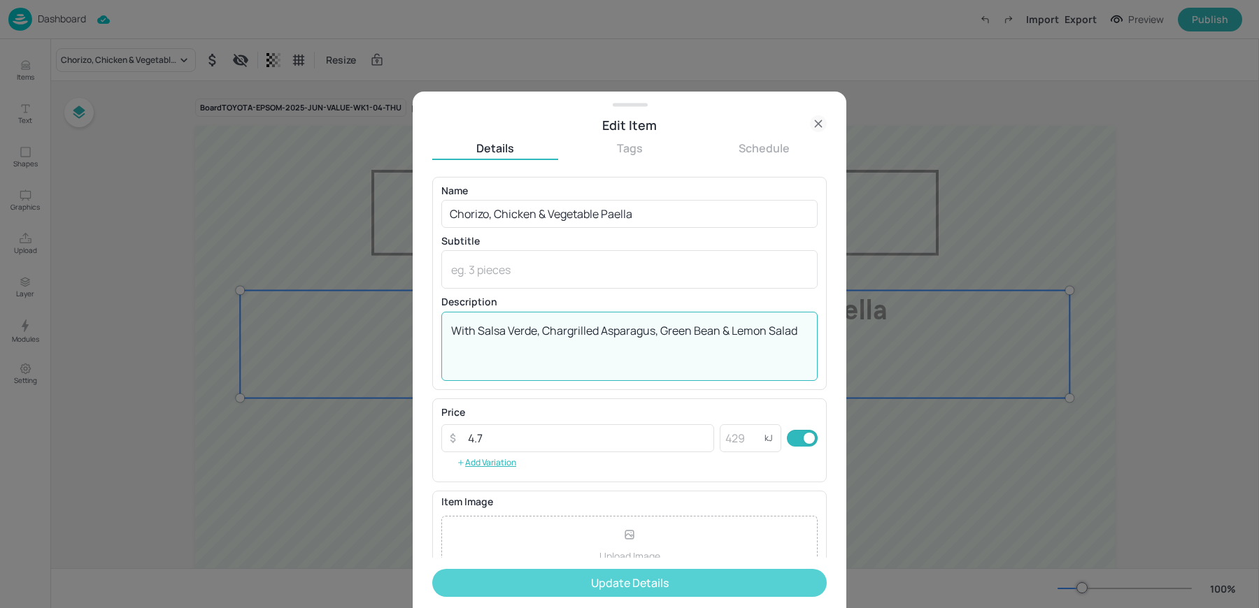
type textarea "With Salsa Verde, Chargrilled Asparagus, Green Bean & Lemon Salad"
click at [559, 582] on button "Update Details" at bounding box center [629, 583] width 394 height 28
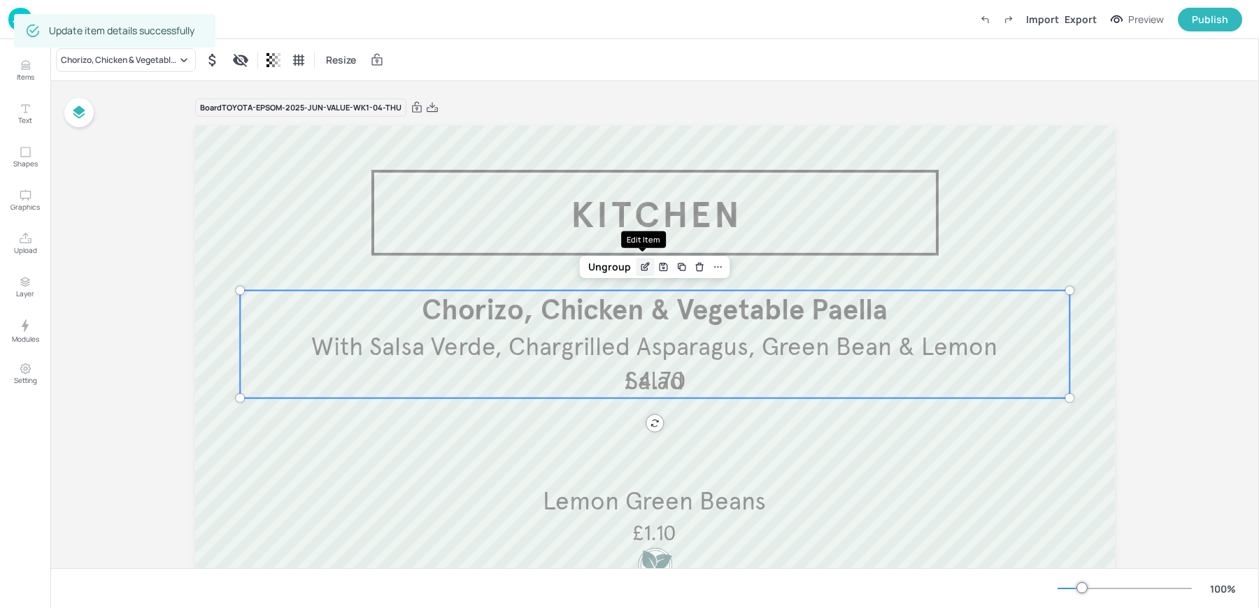
click at [636, 264] on div "Edit Item" at bounding box center [645, 267] width 18 height 18
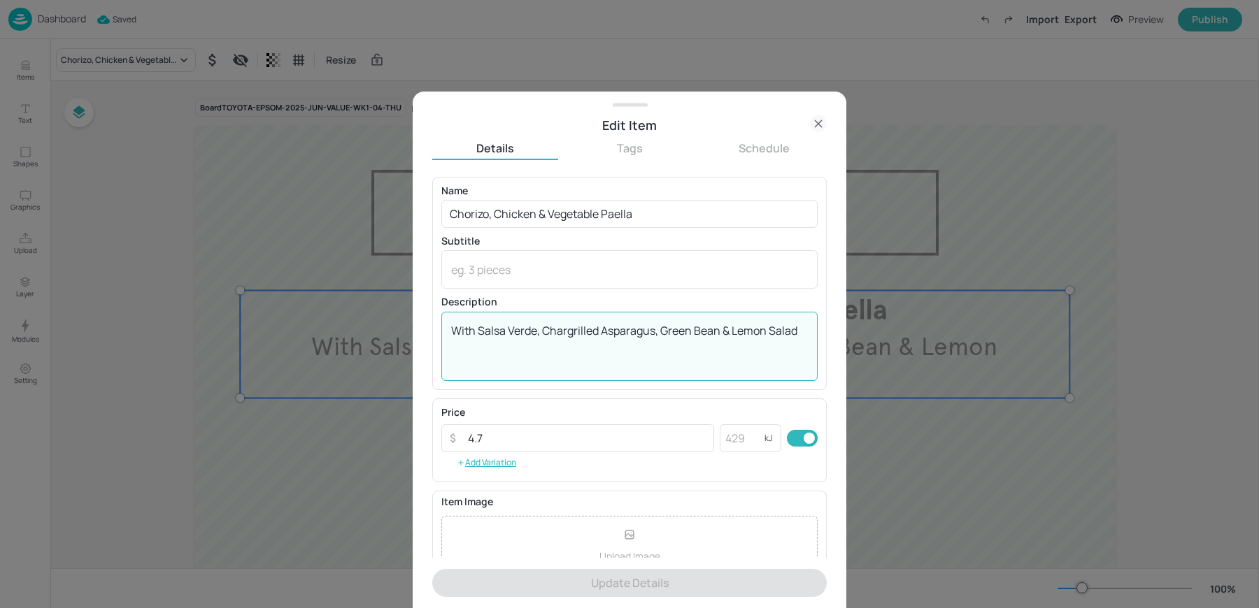
drag, startPoint x: 479, startPoint y: 329, endPoint x: 828, endPoint y: 327, distance: 348.9
click at [828, 327] on div "Edit Item Details Tags Schedule Name Chorizo, Chicken & Vegetable Paella ​ Subt…" at bounding box center [629, 350] width 433 height 517
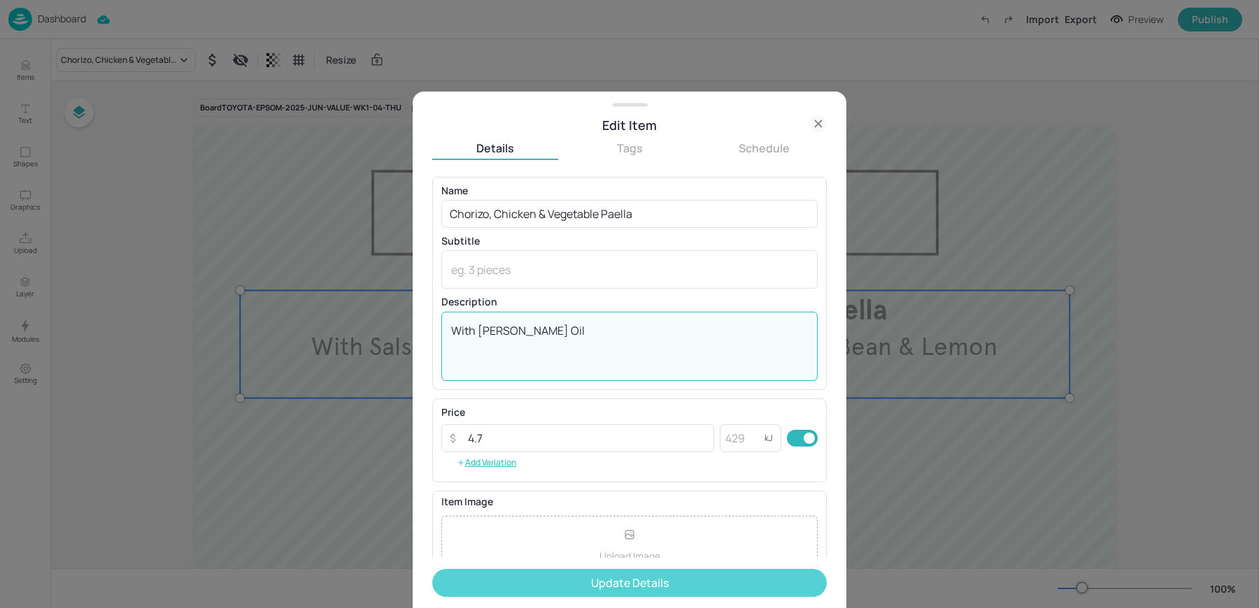
type textarea "With Green Herb Oil"
click at [568, 582] on button "Update Details" at bounding box center [629, 583] width 394 height 28
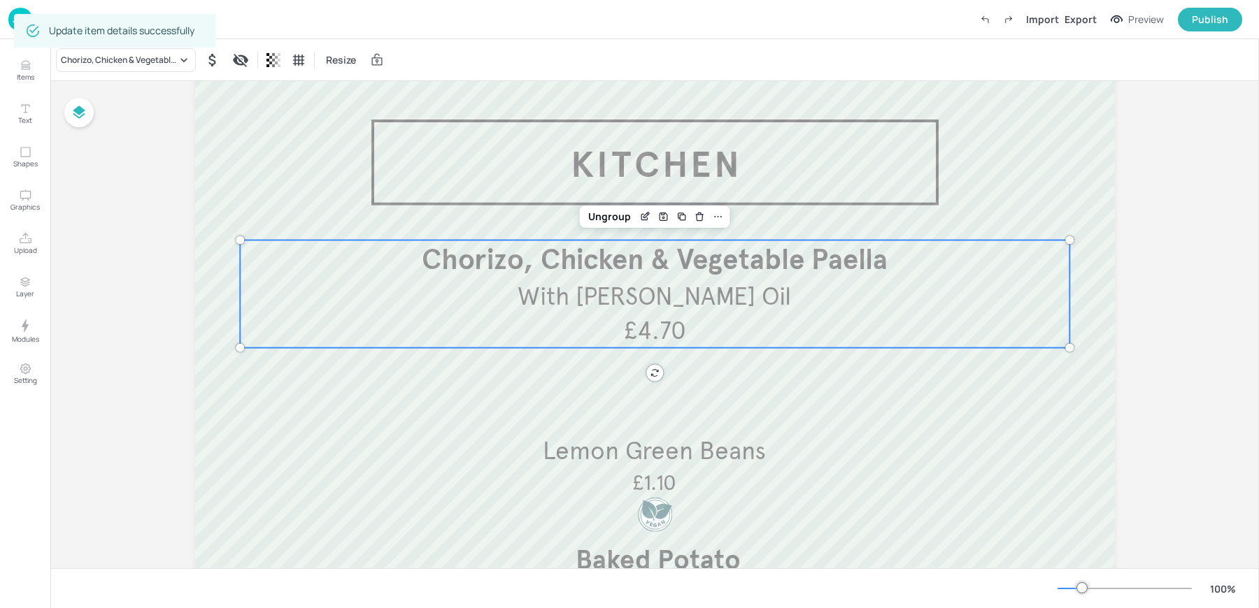
scroll to position [61, 0]
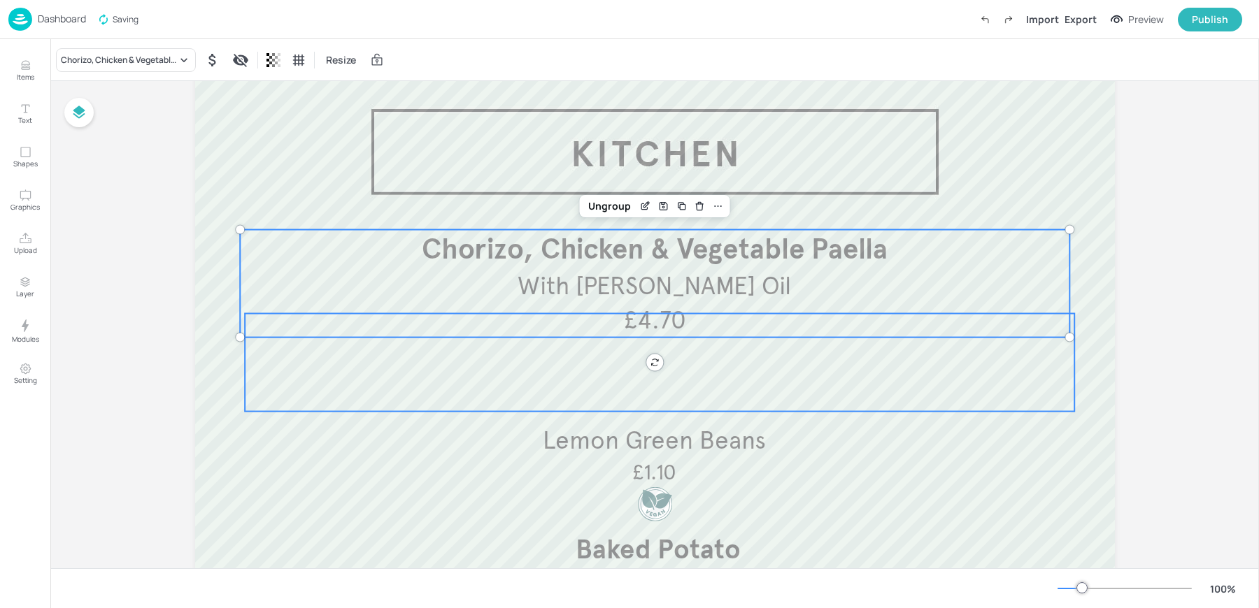
click at [582, 388] on div at bounding box center [659, 363] width 829 height 98
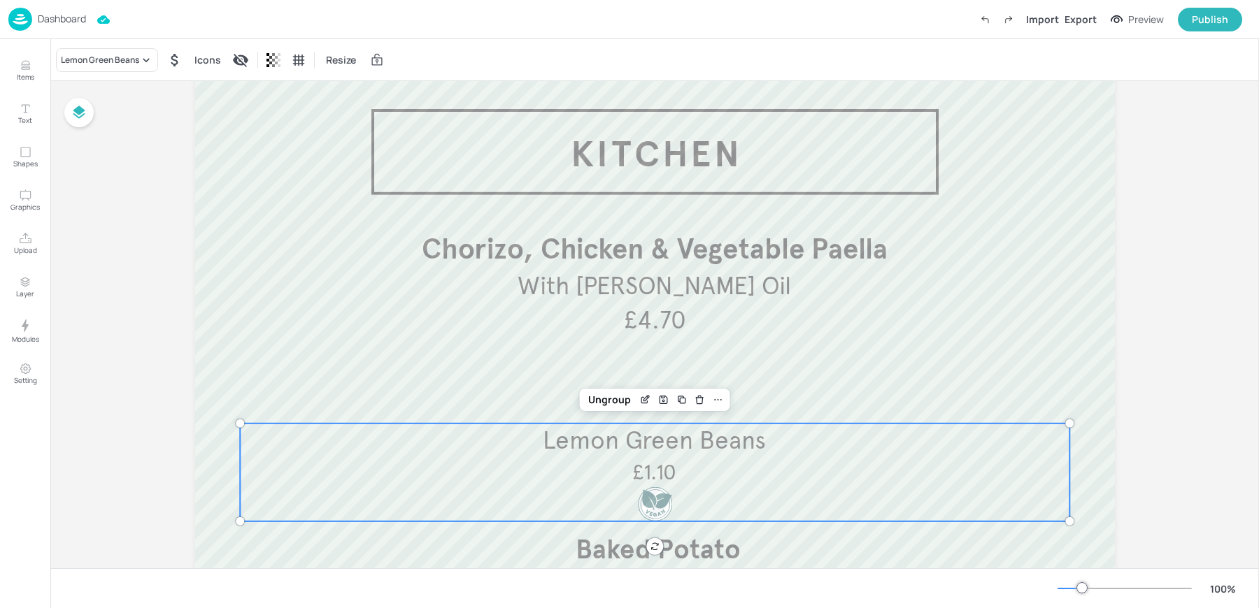
click at [637, 450] on span "Lemon Green Beans" at bounding box center [654, 440] width 223 height 31
click at [639, 395] on icon "Edit Item" at bounding box center [645, 399] width 12 height 11
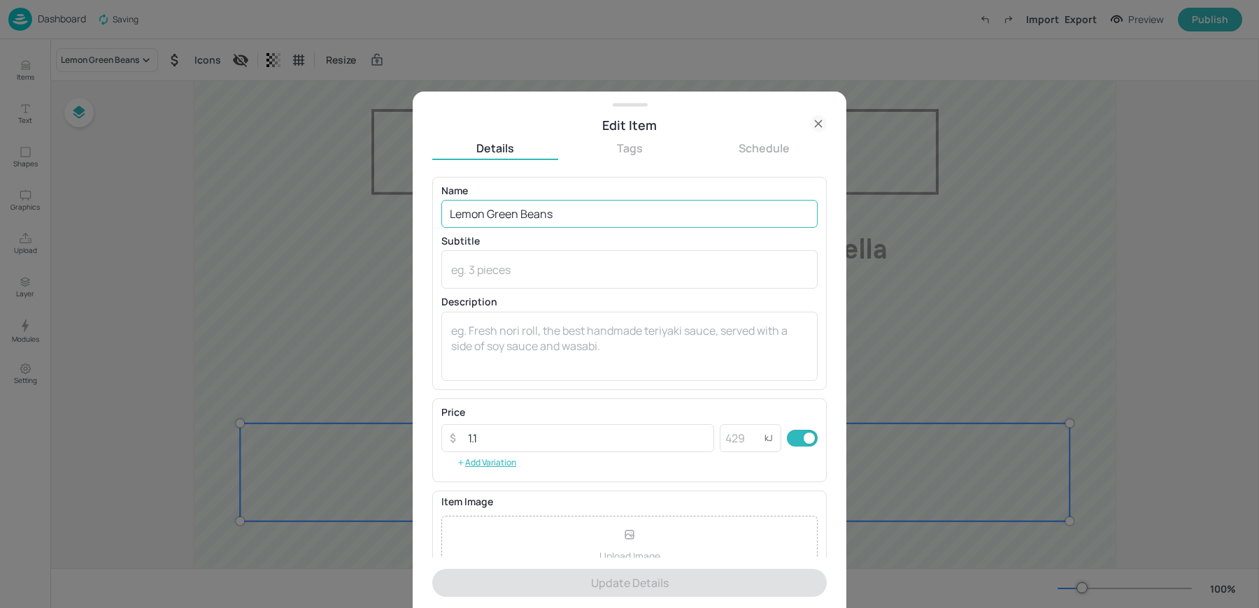
click at [487, 216] on input "Lemon Green Beans" at bounding box center [629, 214] width 376 height 28
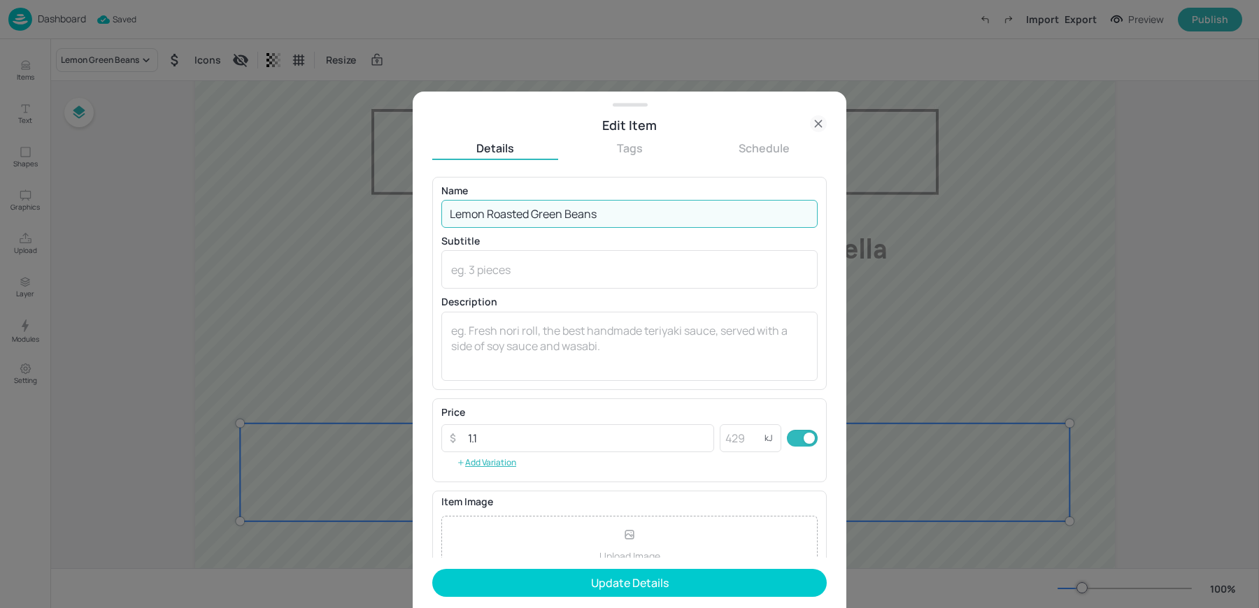
type input "Lemon Roasted Green Beans"
click at [432, 569] on button "Update Details" at bounding box center [629, 583] width 394 height 28
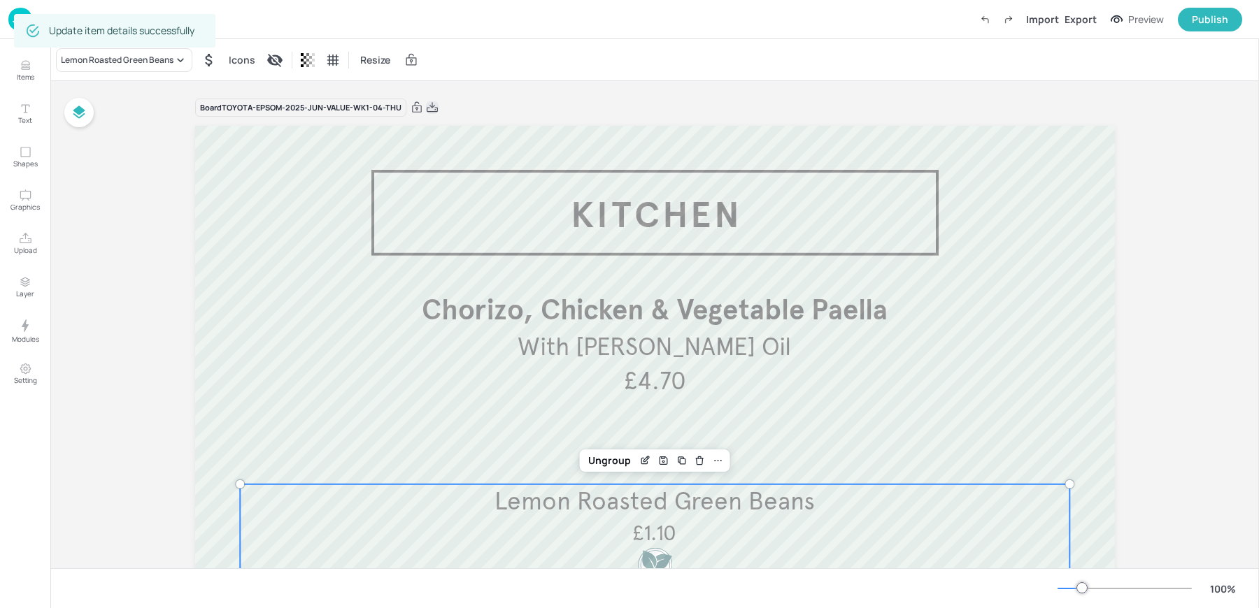
click at [430, 110] on icon at bounding box center [432, 108] width 13 height 14
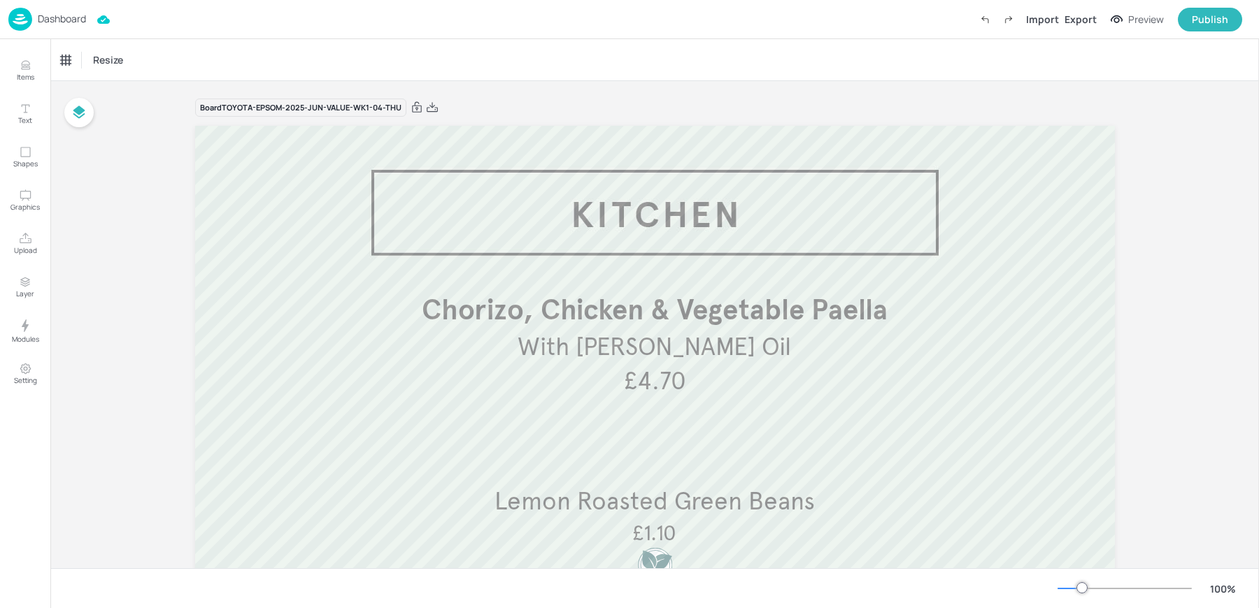
click at [508, 73] on div "Resize" at bounding box center [654, 59] width 1208 height 41
click at [52, 17] on p "Dashboard" at bounding box center [62, 19] width 48 height 10
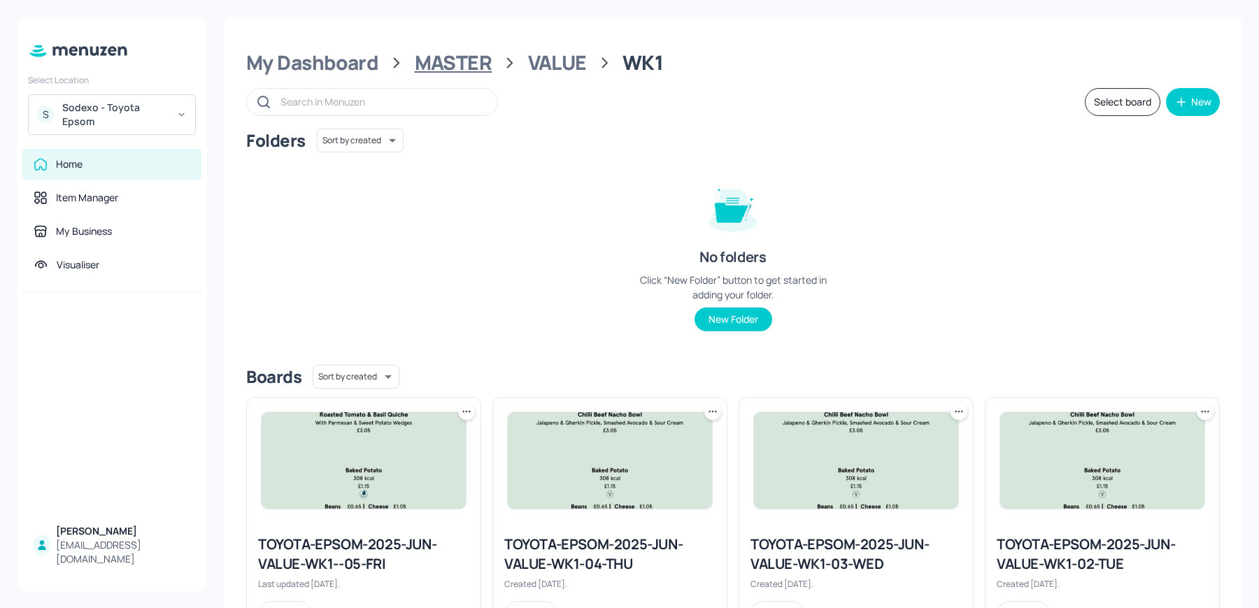
click at [471, 70] on div "MASTER" at bounding box center [454, 62] width 78 height 25
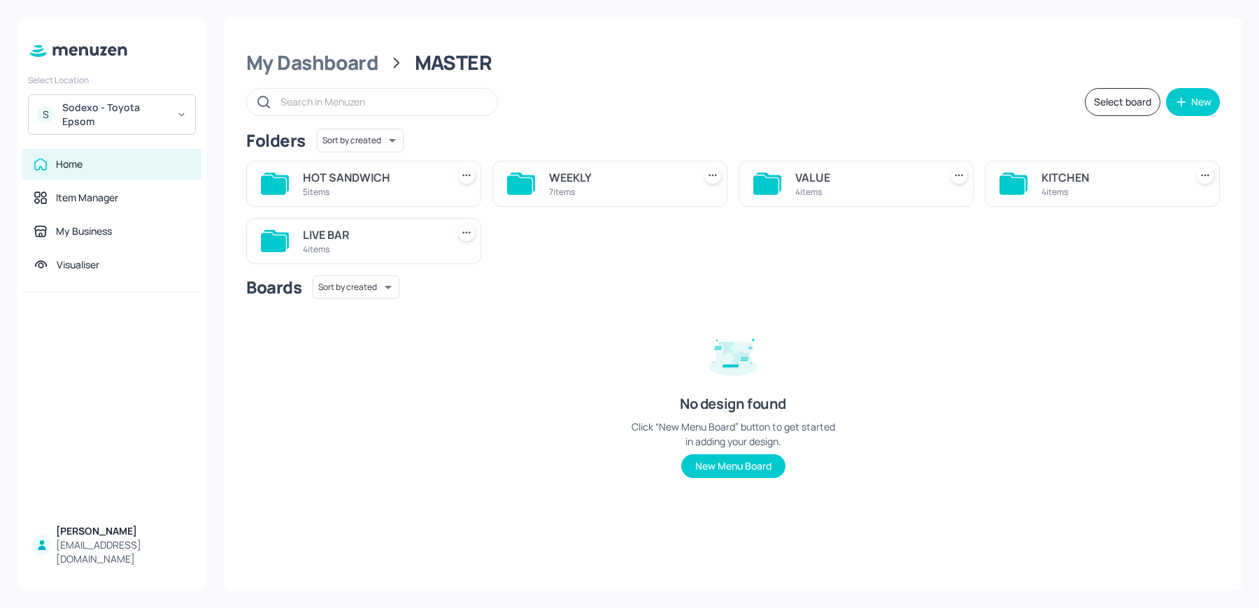
click at [317, 249] on div "4 items" at bounding box center [372, 249] width 138 height 12
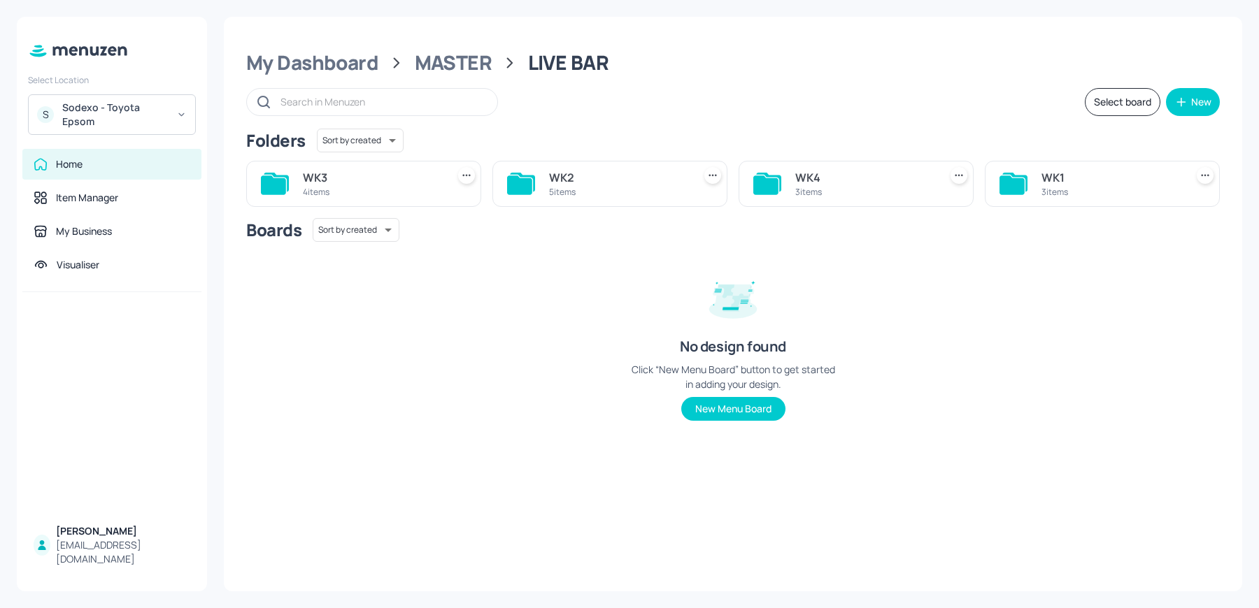
click at [92, 119] on div "Sodexo - Toyota Epsom" at bounding box center [115, 115] width 106 height 28
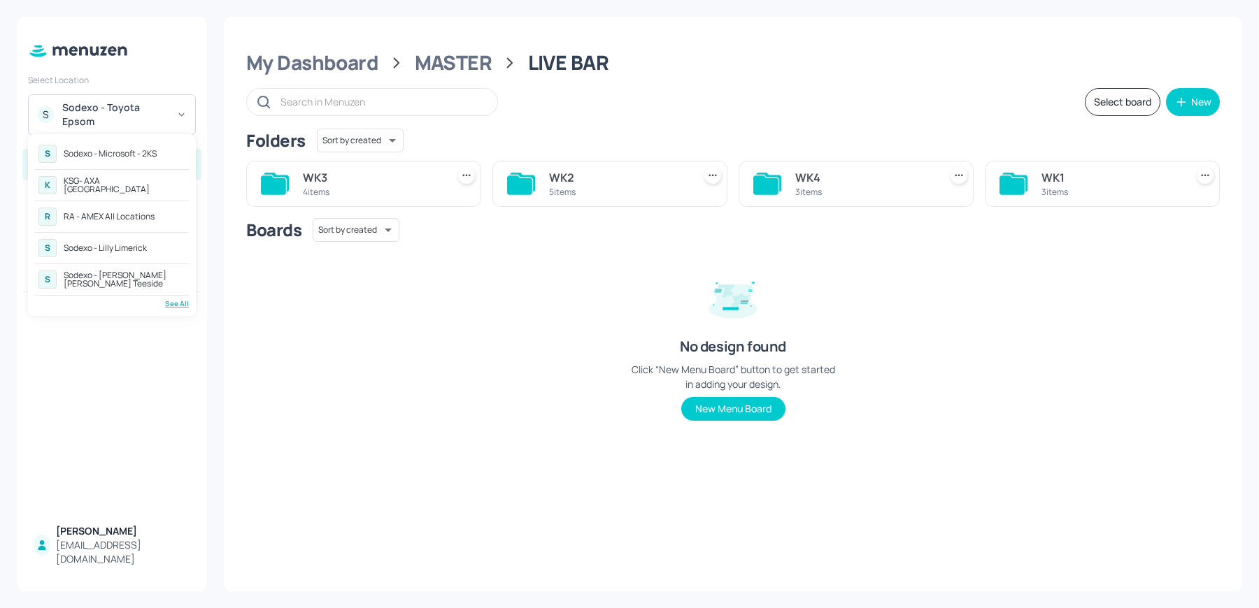
click at [177, 301] on div "See All" at bounding box center [112, 304] width 154 height 10
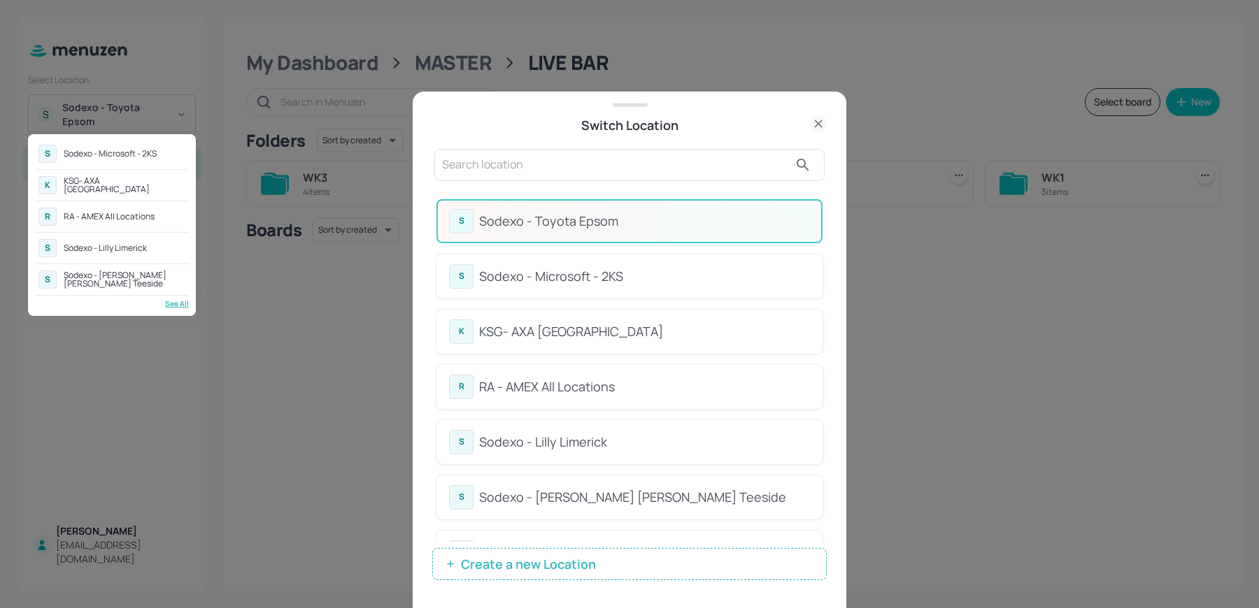
click at [552, 155] on div at bounding box center [629, 304] width 1259 height 608
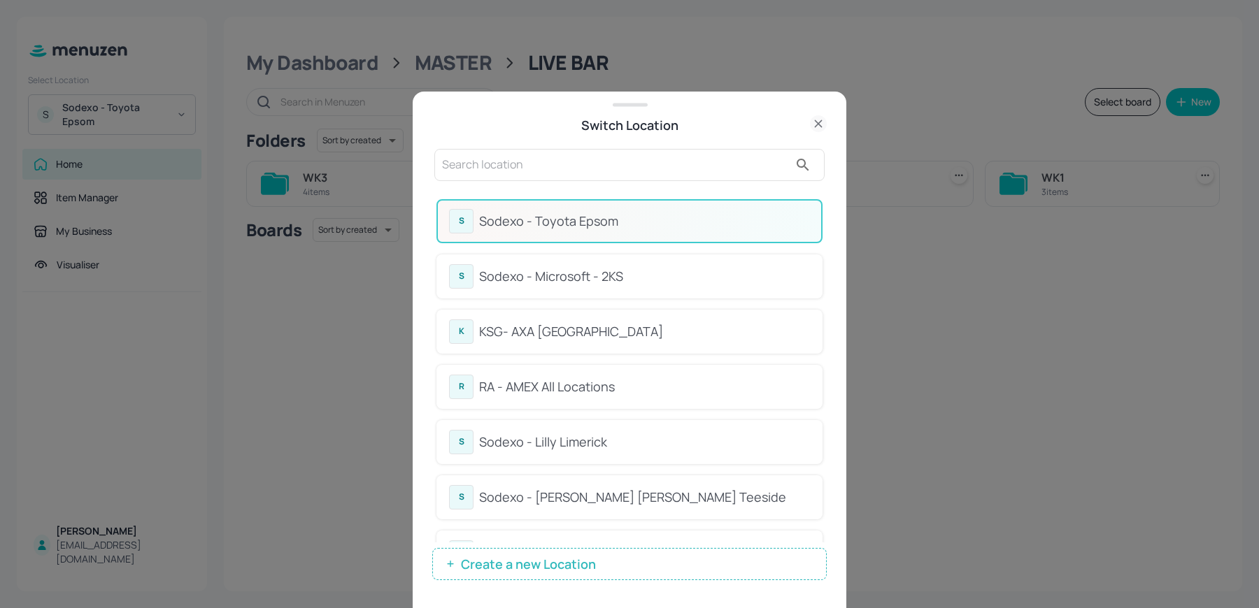
click at [530, 164] on input "text" at bounding box center [615, 165] width 347 height 22
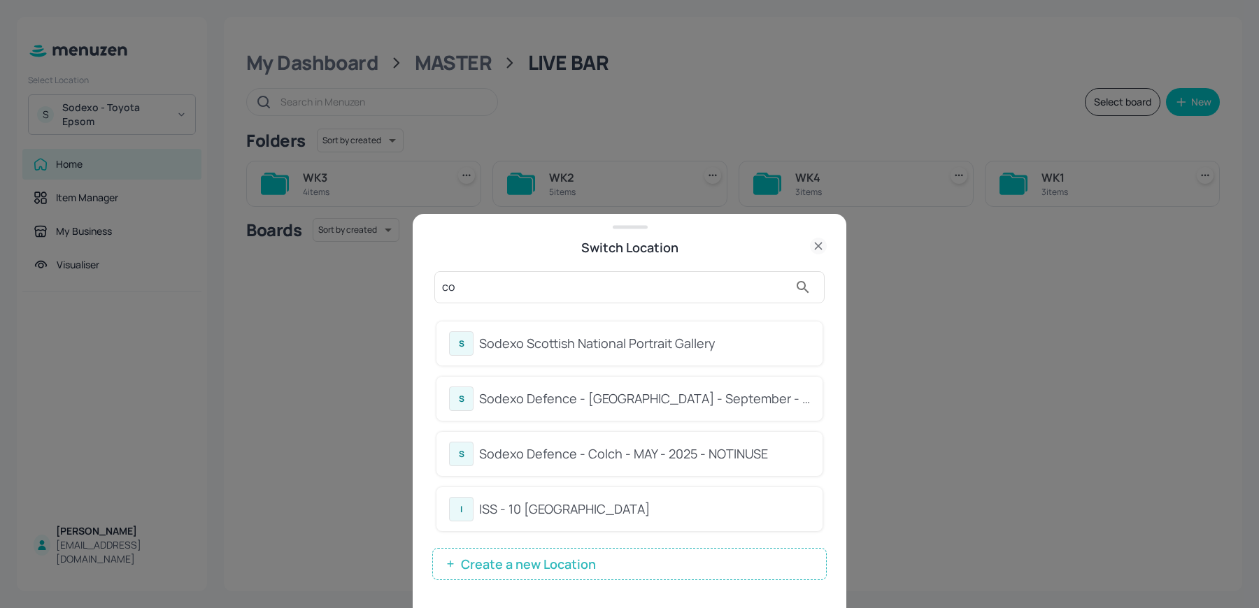
click at [515, 261] on div "co S Sodexo Scottish National Portrait Gallery S Sodexo Defence - Colchester - …" at bounding box center [629, 432] width 394 height 351
click at [496, 294] on input "co" at bounding box center [615, 287] width 347 height 22
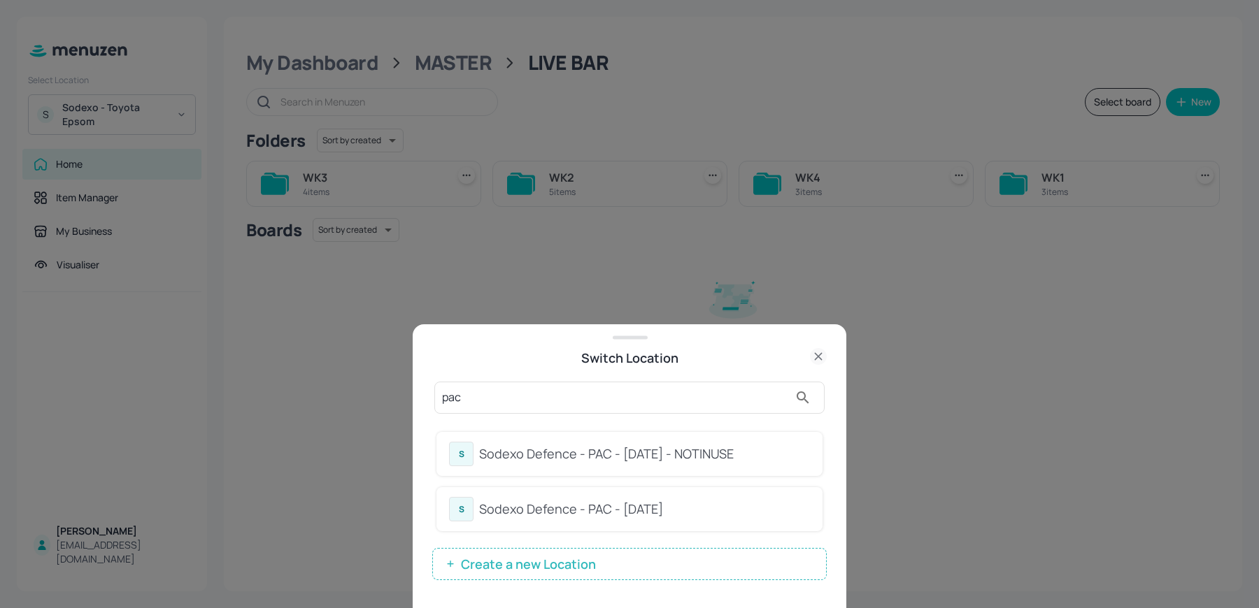
type input "pac"
click at [491, 348] on div "Switch Location" at bounding box center [629, 352] width 433 height 32
click at [551, 517] on div "Sodexo Defence - PAC - September 2025" at bounding box center [644, 509] width 331 height 19
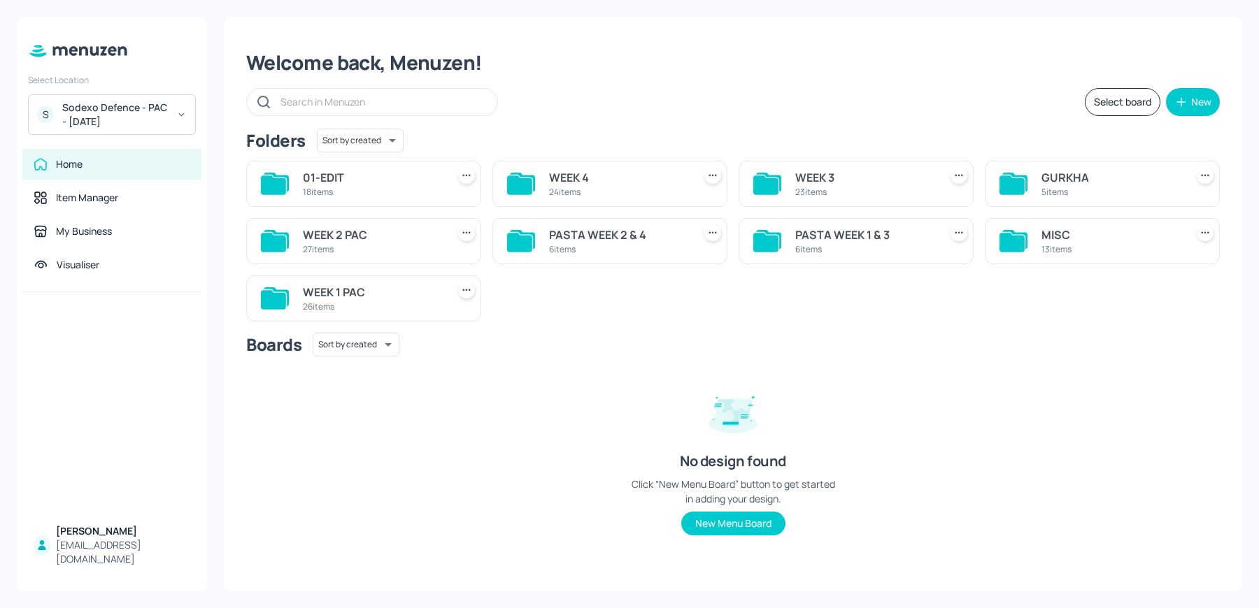
click at [545, 178] on div "WEEK 4 24 items" at bounding box center [609, 184] width 235 height 46
click at [576, 179] on div "WEEK 4" at bounding box center [618, 177] width 138 height 17
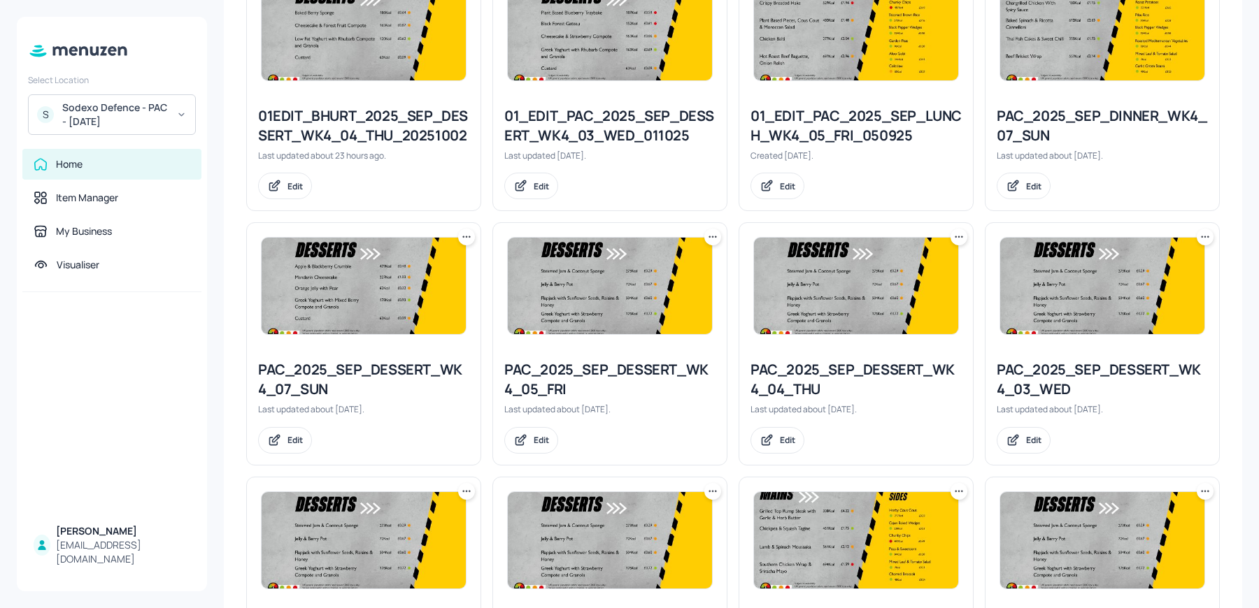
scroll to position [410, 0]
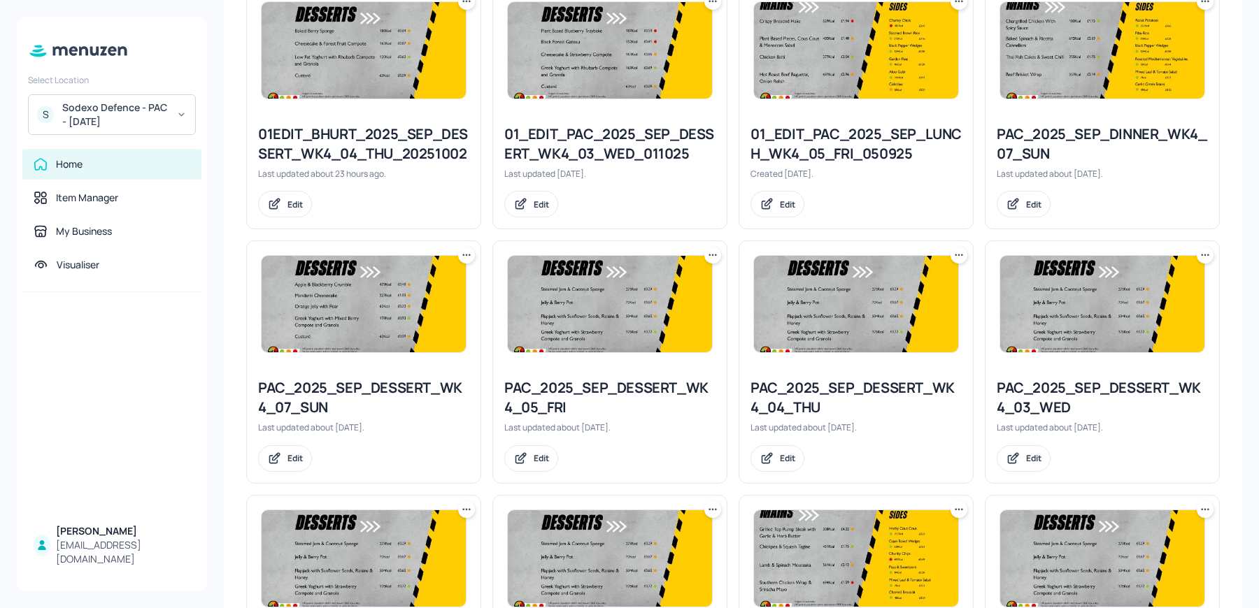
click at [705, 253] on icon at bounding box center [712, 255] width 14 height 14
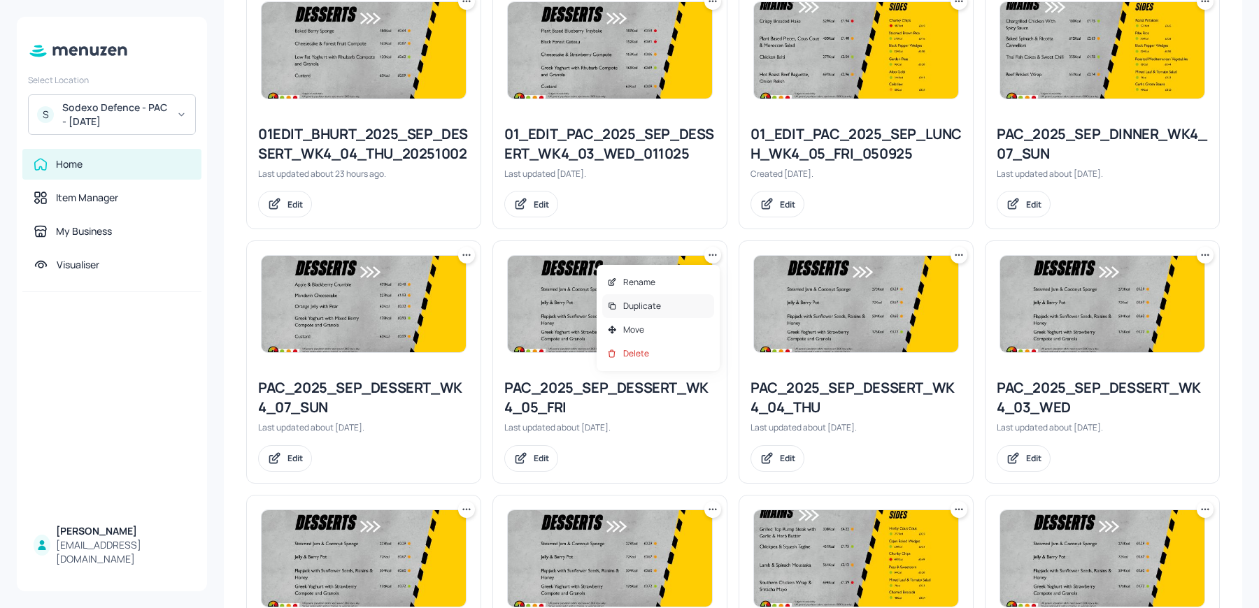
click at [617, 301] on div at bounding box center [611, 306] width 11 height 11
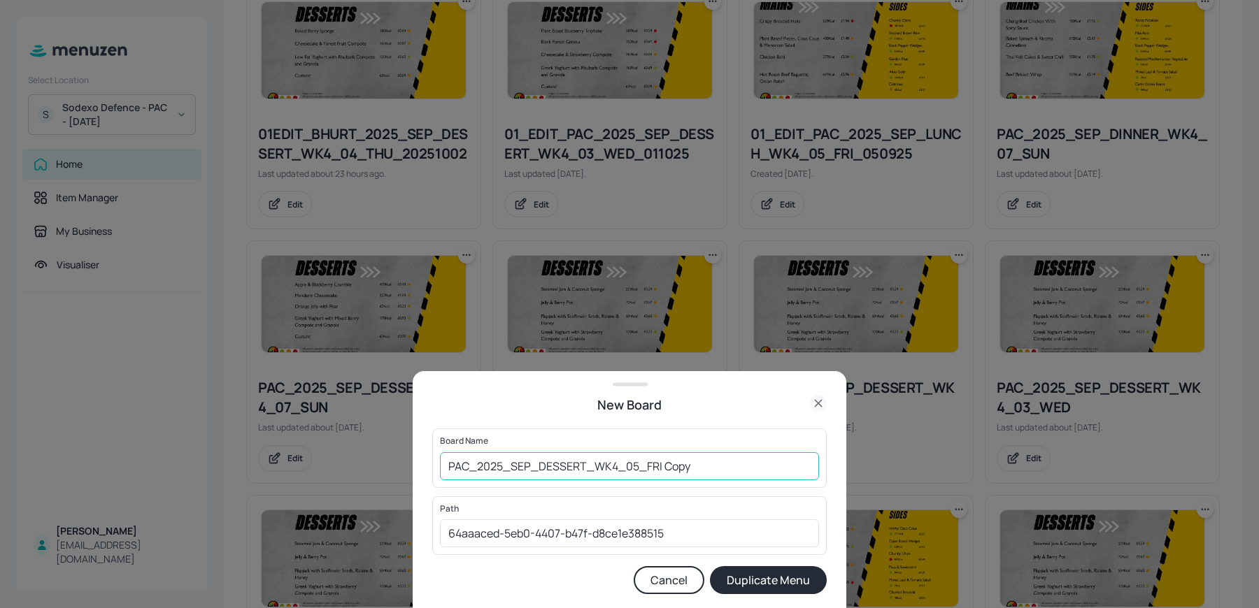
click at [446, 471] on input "PAC_2025_SEP_DESSERT_WK4_05_FRI Copy" at bounding box center [629, 466] width 379 height 28
drag, startPoint x: 694, startPoint y: 469, endPoint x: 840, endPoint y: 469, distance: 145.4
click at [831, 468] on div "New Board Board Name 01ed-BHU_2025_SEP_DESSERT_WK4_05_FRI Copy ​ Path 64aaaced-…" at bounding box center [629, 489] width 433 height 237
type input "01ed-BHU_2025_SEP_DESSERT_WK4_05_FRI 031025"
click at [710, 566] on button "Duplicate Menu" at bounding box center [768, 580] width 117 height 28
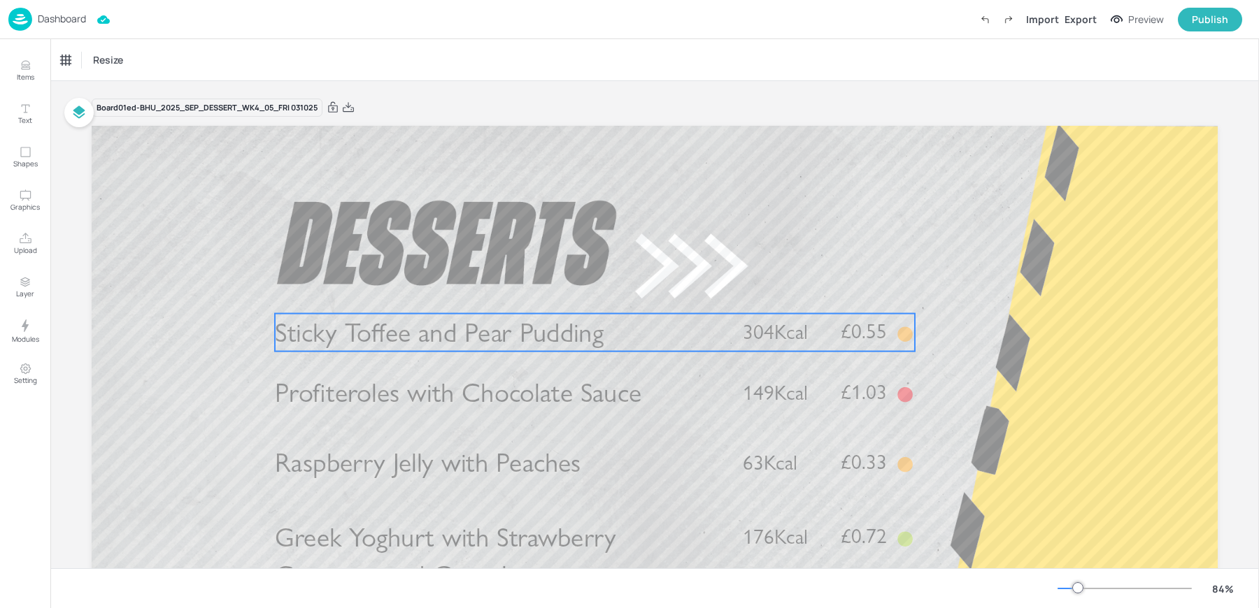
click at [382, 327] on span "Sticky Toffee and Pear Pudding" at bounding box center [439, 332] width 329 height 33
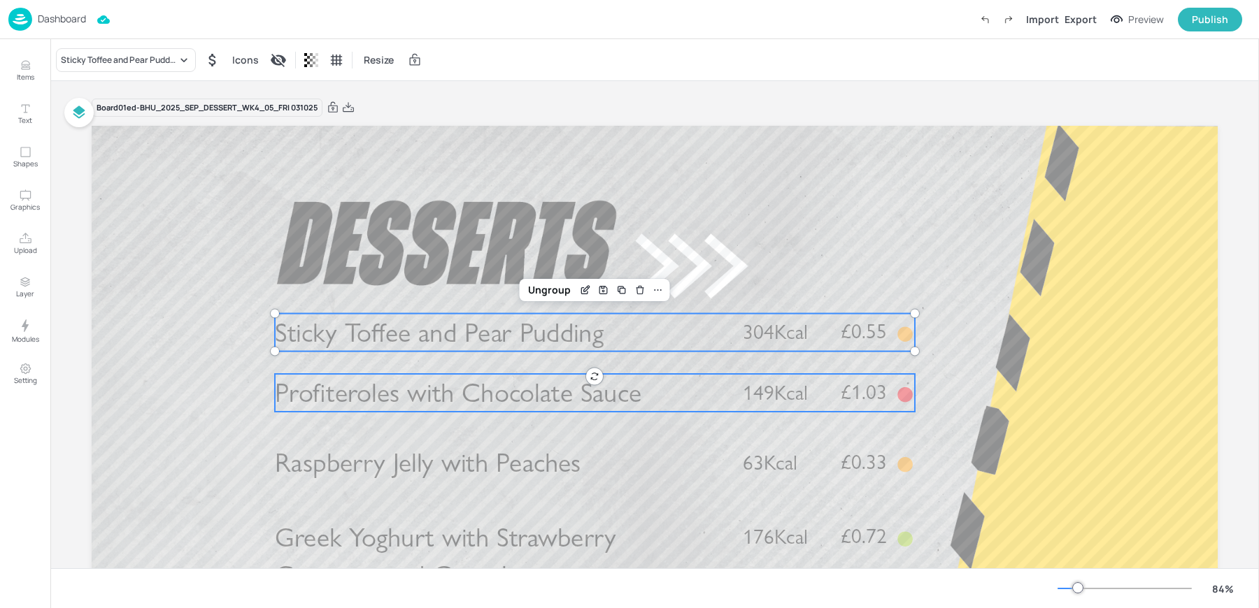
click at [345, 404] on span "Profiteroles with Chocolate Sauce" at bounding box center [458, 392] width 366 height 33
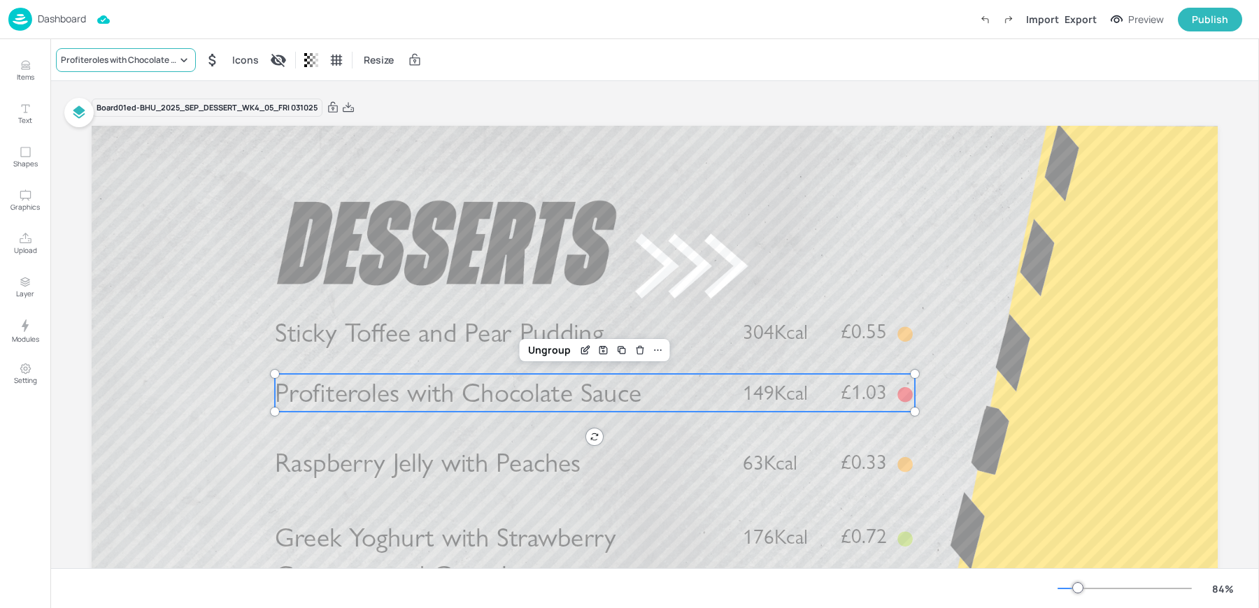
click at [118, 59] on div "Profiteroles with Chocolate Sauce" at bounding box center [119, 60] width 116 height 13
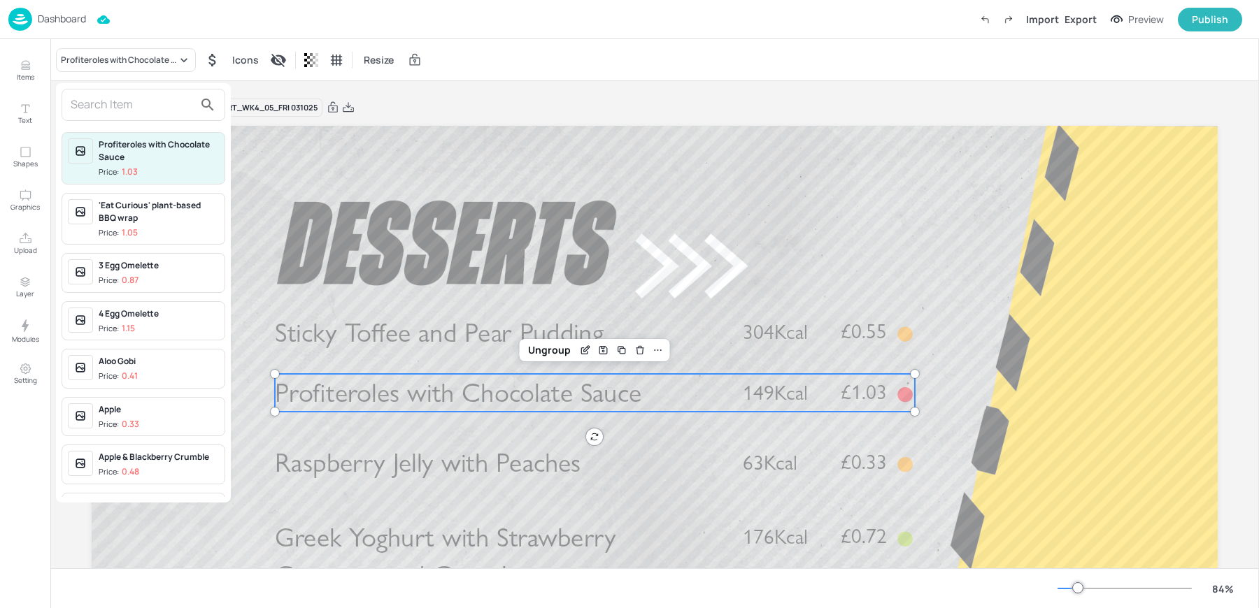
click at [136, 115] on div at bounding box center [144, 105] width 164 height 32
click at [113, 107] on input "text" at bounding box center [132, 105] width 123 height 22
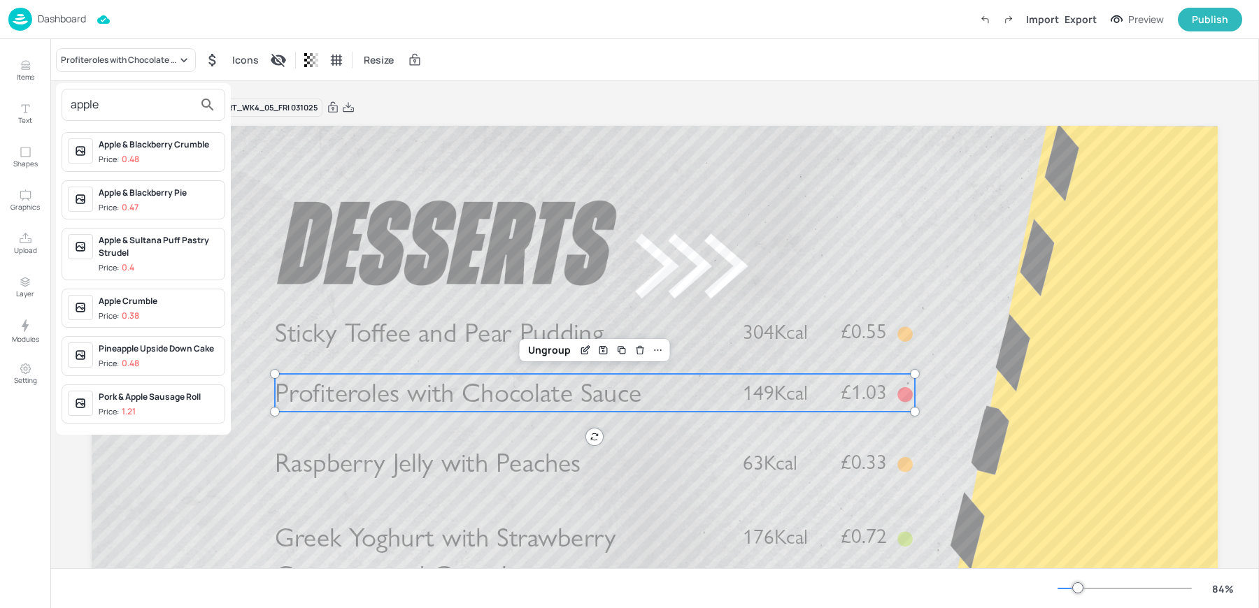
type input "apple"
click at [165, 197] on div "Apple & Blackberry Pie" at bounding box center [159, 193] width 120 height 13
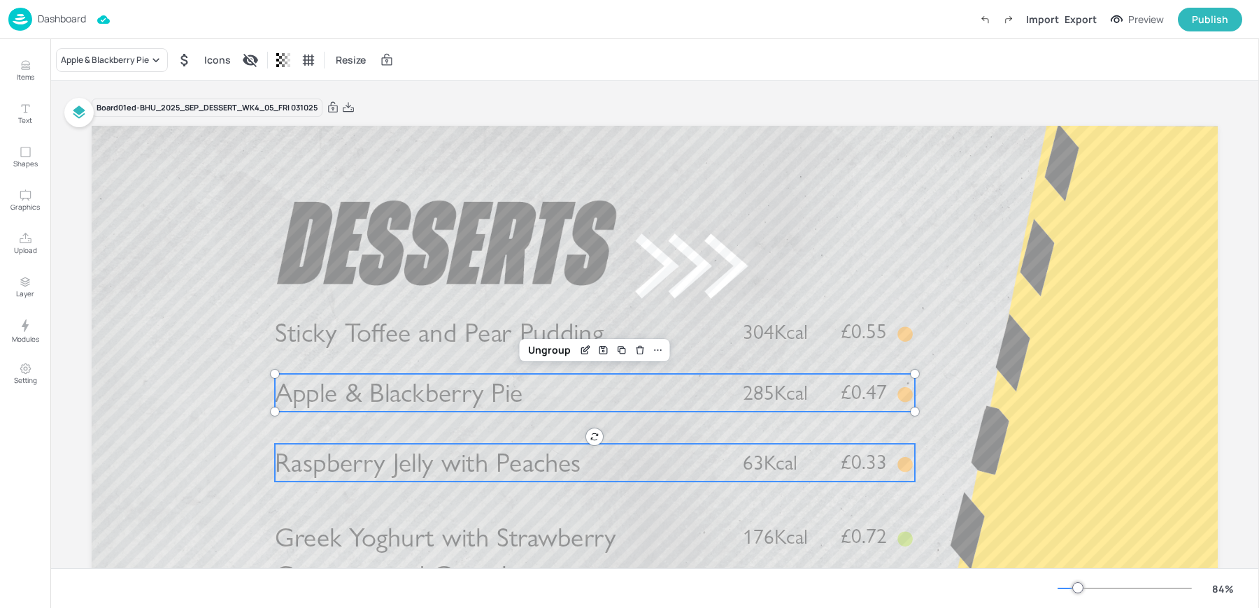
click at [318, 468] on span "Raspberry Jelly with Peaches" at bounding box center [428, 462] width 306 height 33
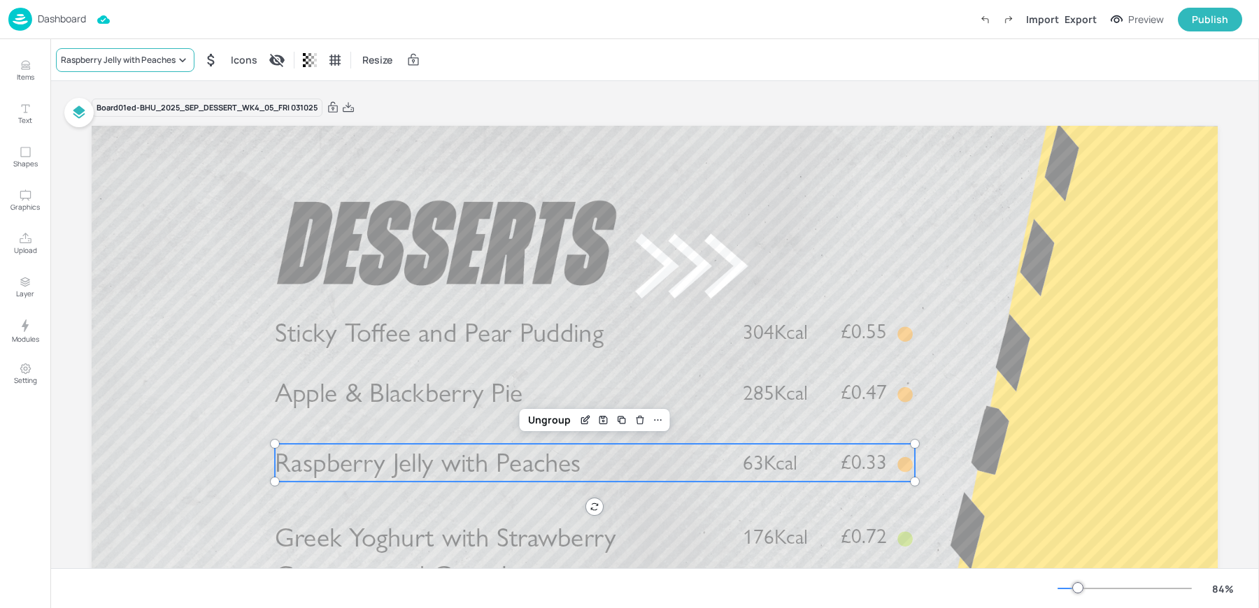
click at [87, 59] on div "Raspberry Jelly with Peaches" at bounding box center [118, 60] width 115 height 13
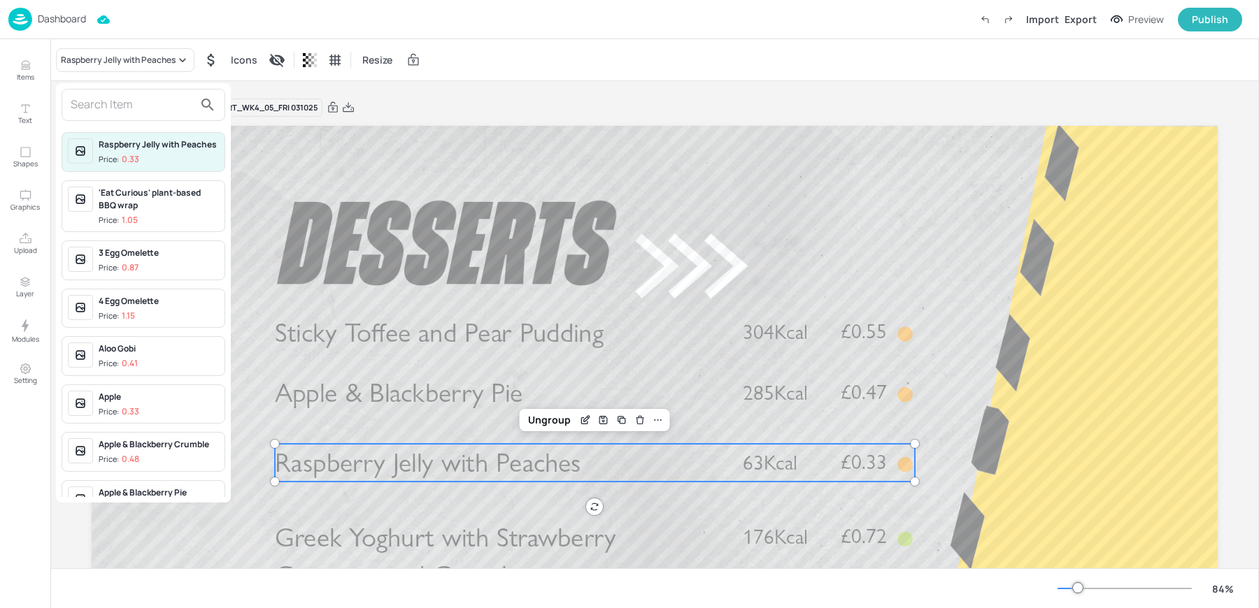
click at [89, 107] on input "text" at bounding box center [132, 105] width 123 height 22
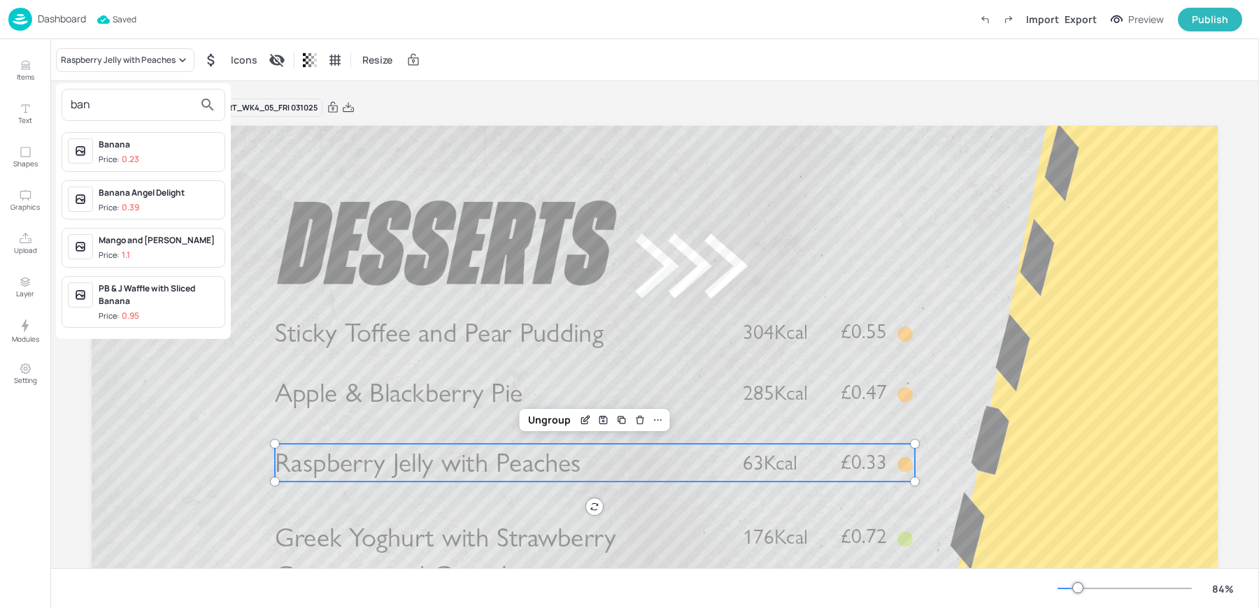
type input "ban"
click at [402, 561] on div at bounding box center [629, 304] width 1259 height 608
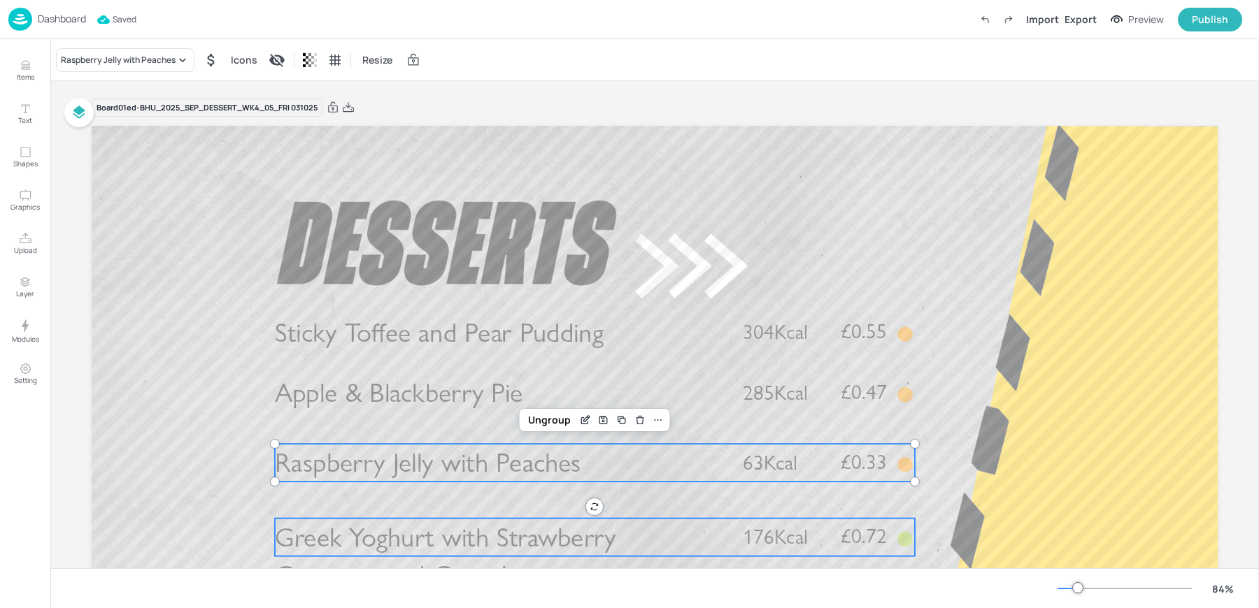
click at [384, 542] on span "Greek Yoghurt with Strawberry Compote and Granola" at bounding box center [445, 556] width 341 height 71
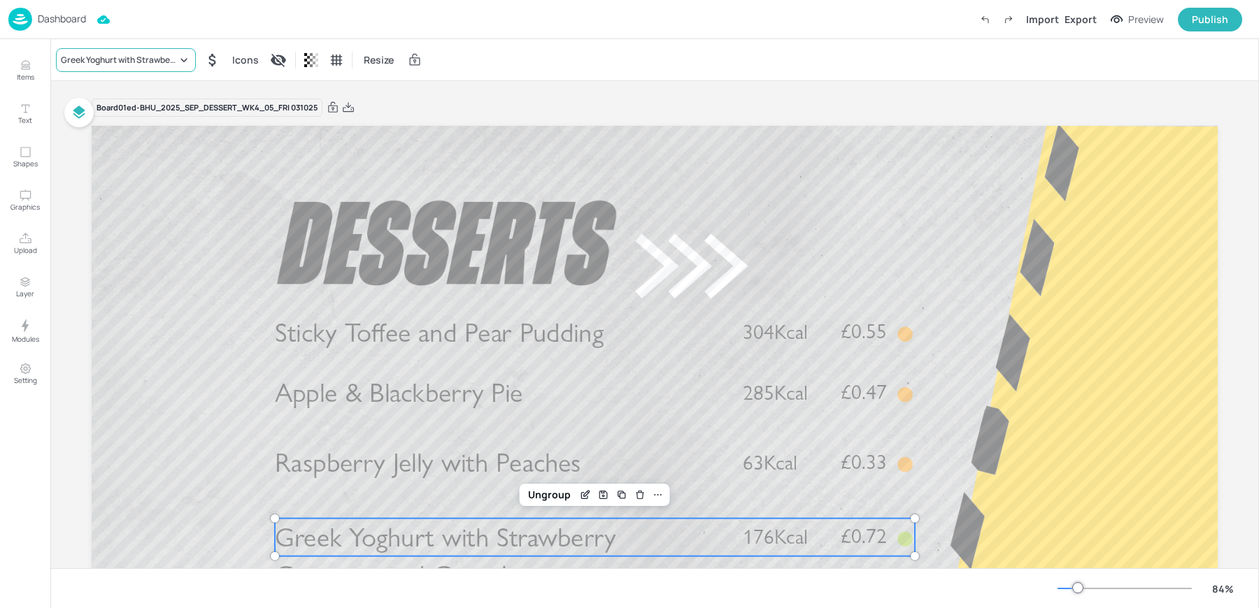
click at [104, 51] on div "Greek Yoghurt with Strawberry Compote and Granola" at bounding box center [126, 60] width 140 height 24
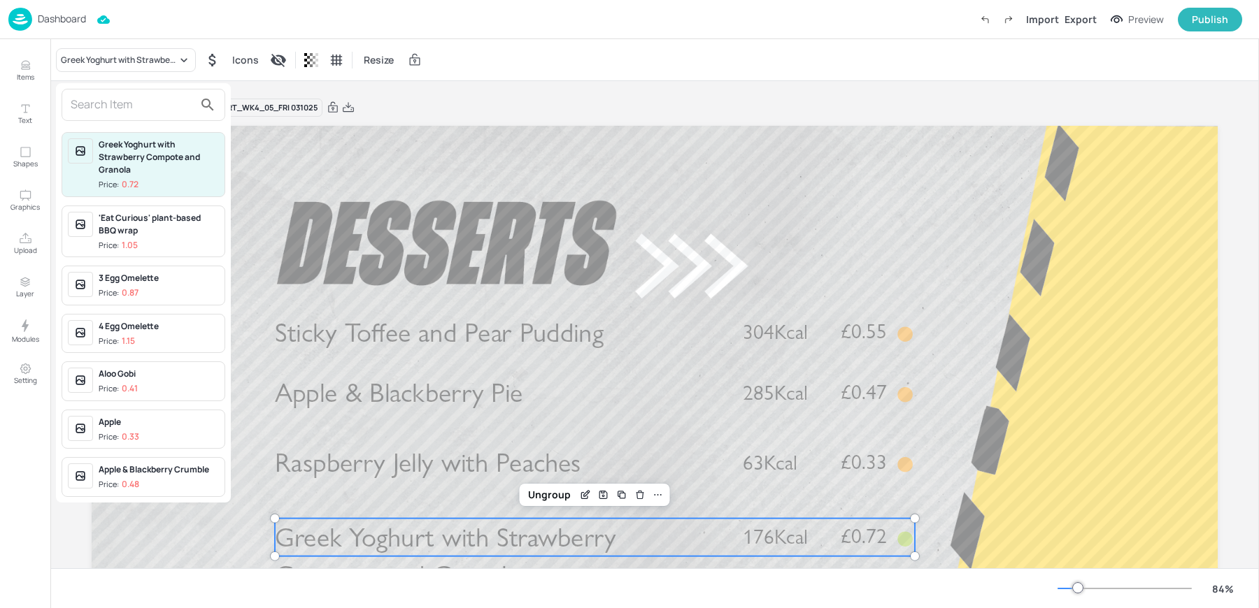
click at [103, 98] on input "text" at bounding box center [132, 105] width 123 height 22
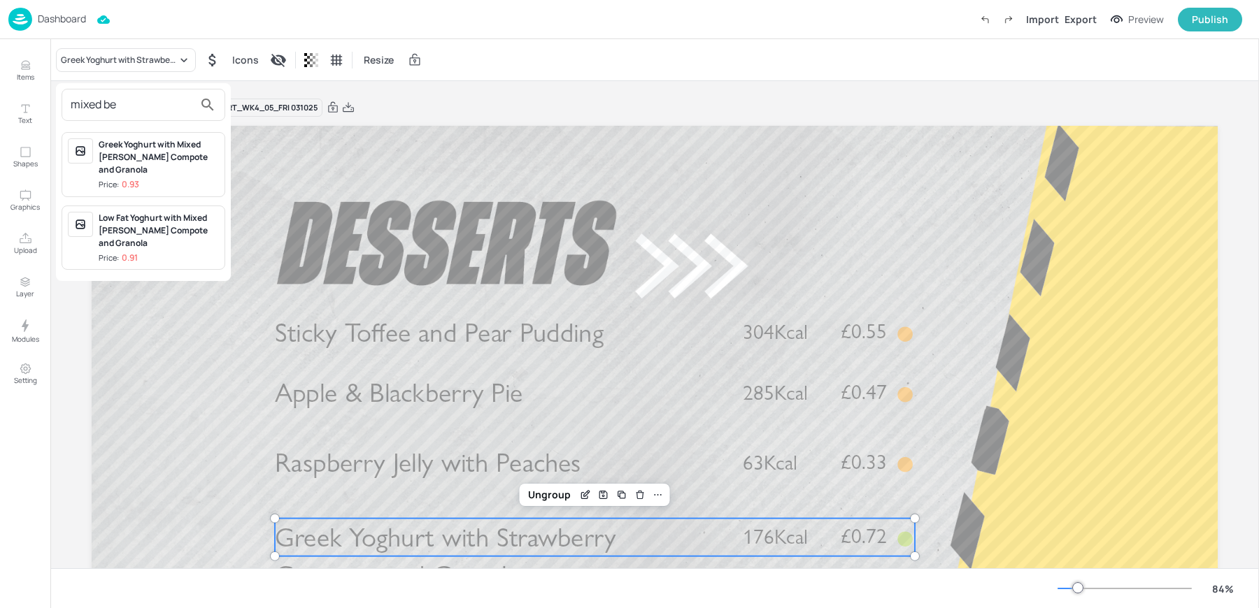
type input "mixed be"
click at [127, 180] on p "0.93" at bounding box center [130, 185] width 17 height 10
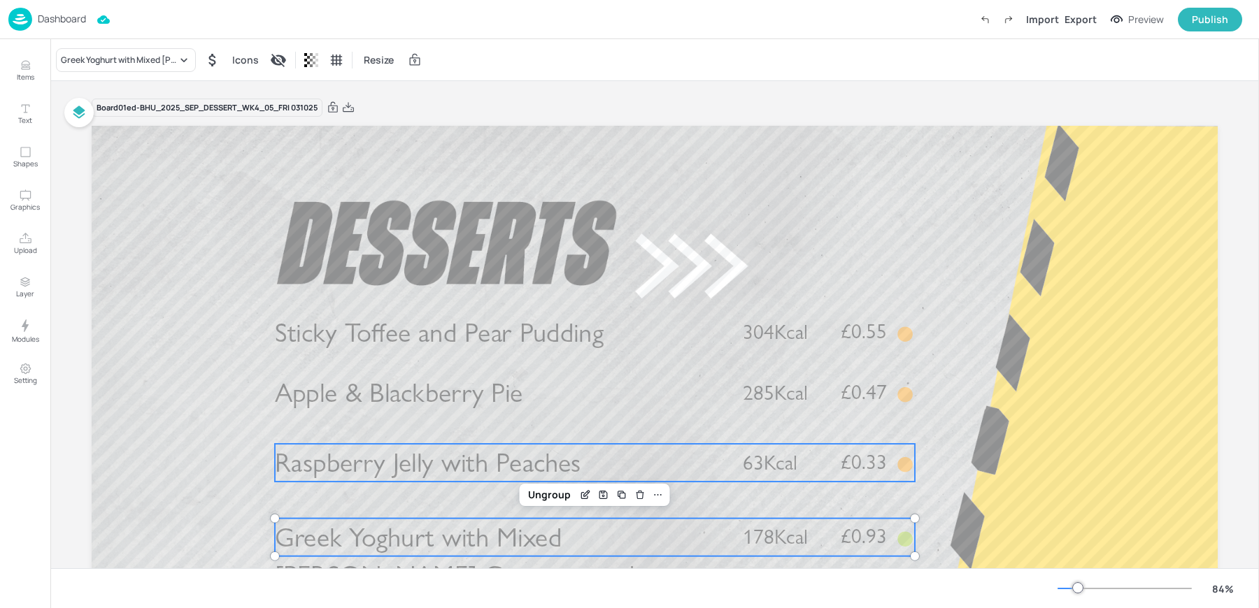
click at [376, 466] on span "Raspberry Jelly with Peaches" at bounding box center [428, 462] width 306 height 33
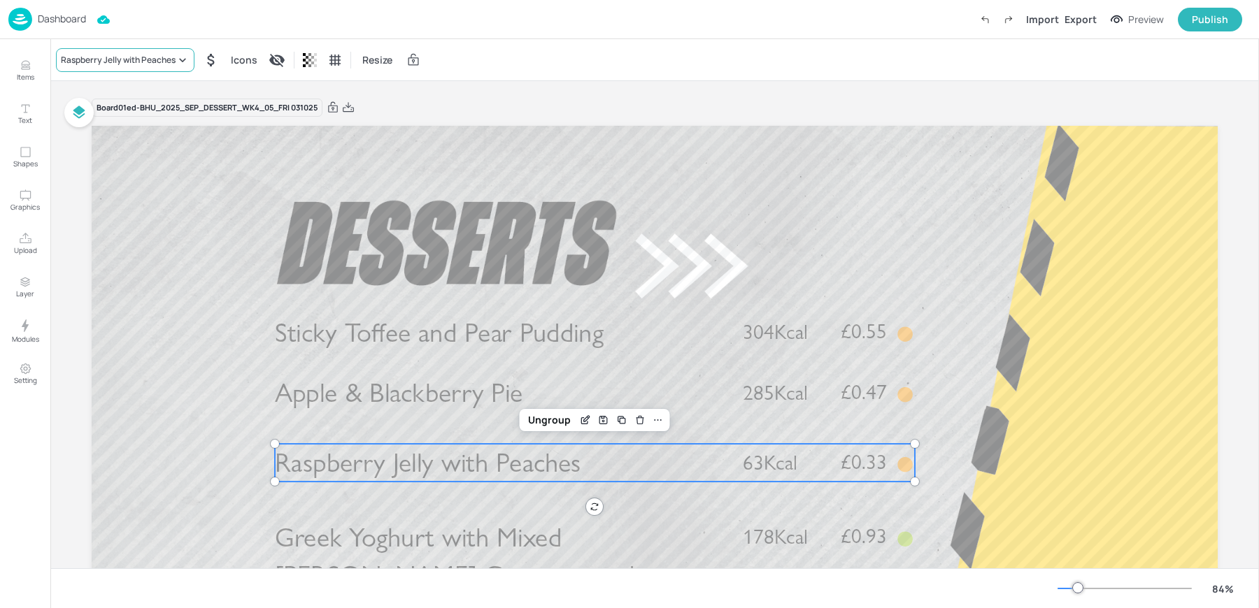
click at [92, 67] on div "Raspberry Jelly with Peaches" at bounding box center [125, 60] width 138 height 24
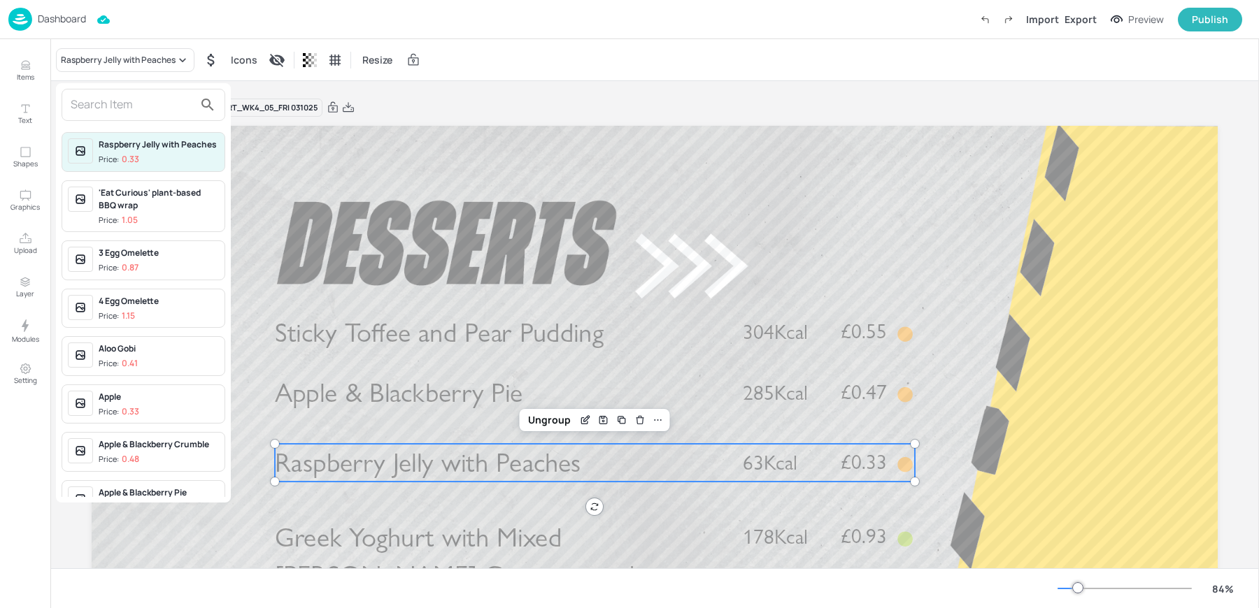
click at [99, 108] on input "text" at bounding box center [132, 105] width 123 height 22
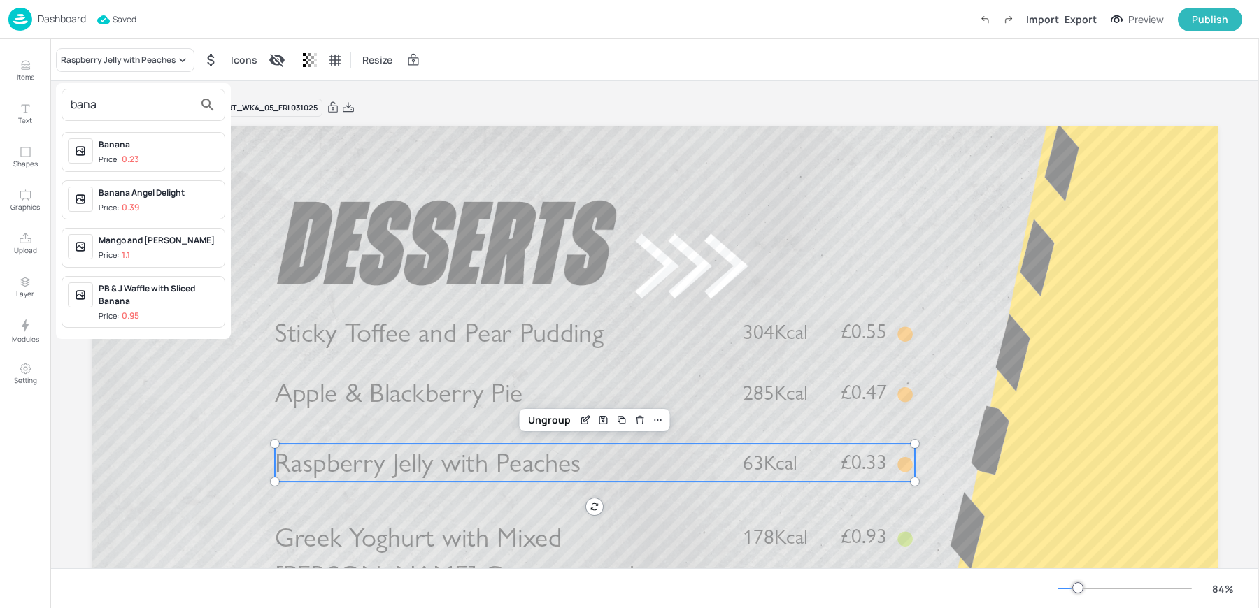
type input "bana"
click at [436, 94] on div at bounding box center [629, 304] width 1259 height 608
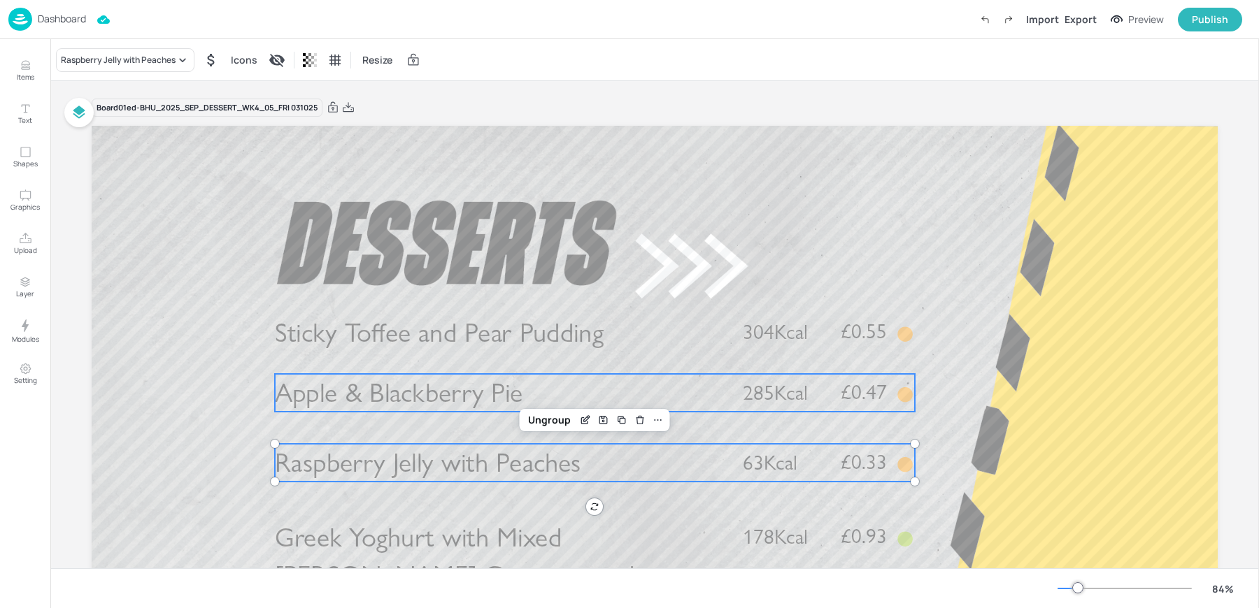
click at [410, 396] on span "Apple & Blackberry Pie" at bounding box center [399, 392] width 248 height 33
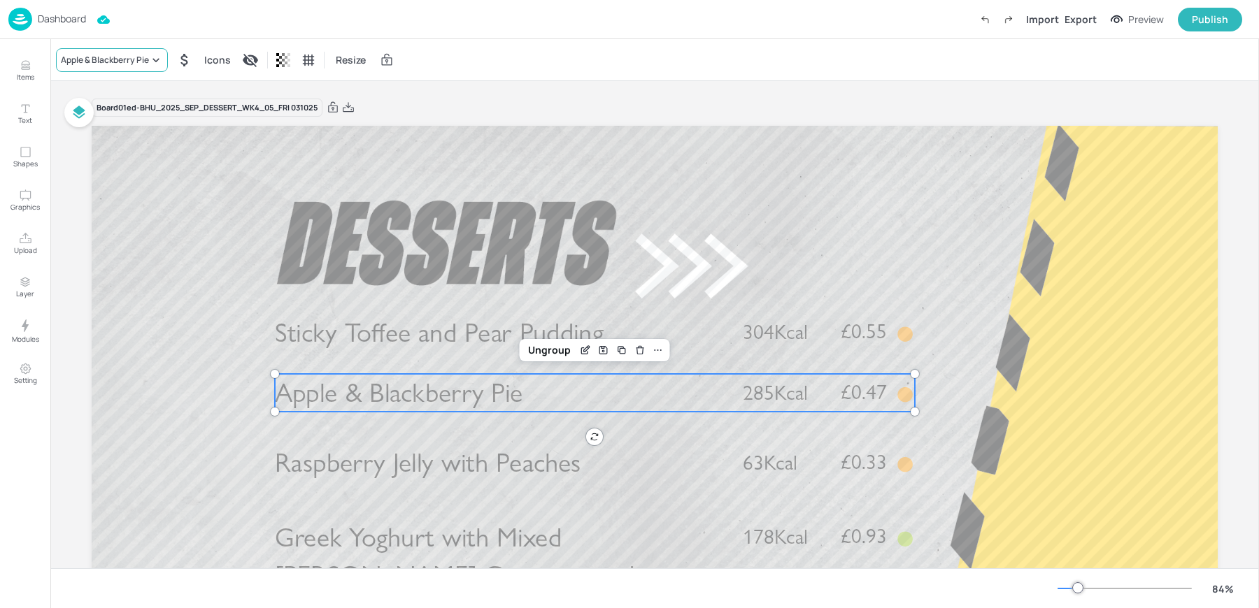
click at [101, 59] on div "Apple & Blackberry Pie" at bounding box center [105, 60] width 88 height 13
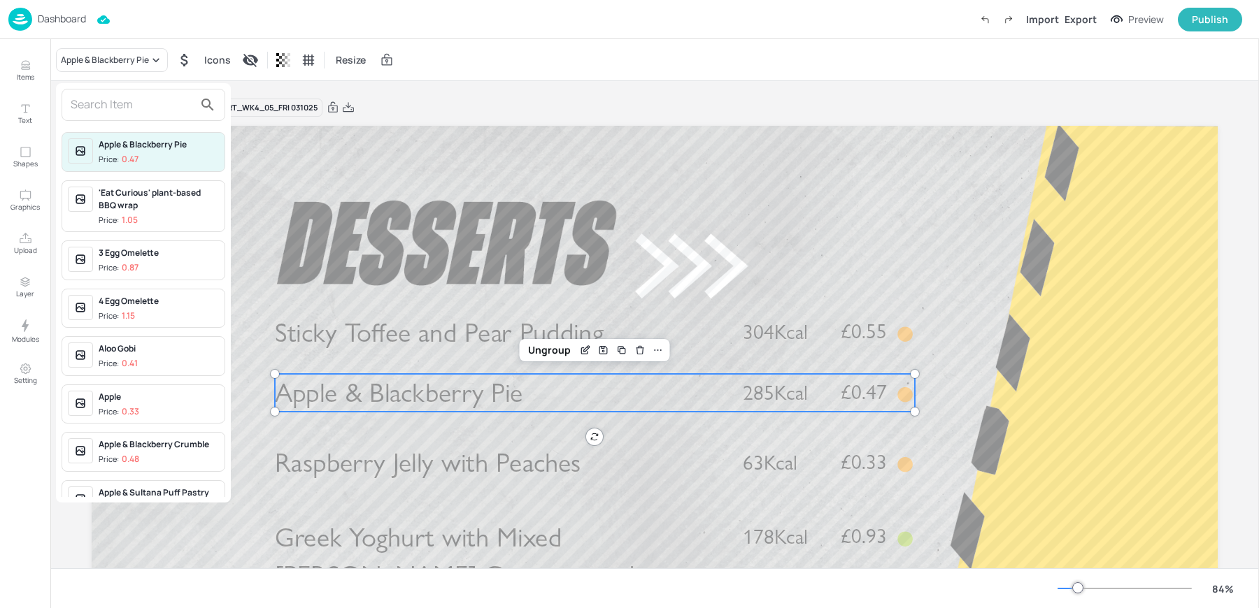
click at [96, 98] on input "text" at bounding box center [132, 105] width 123 height 22
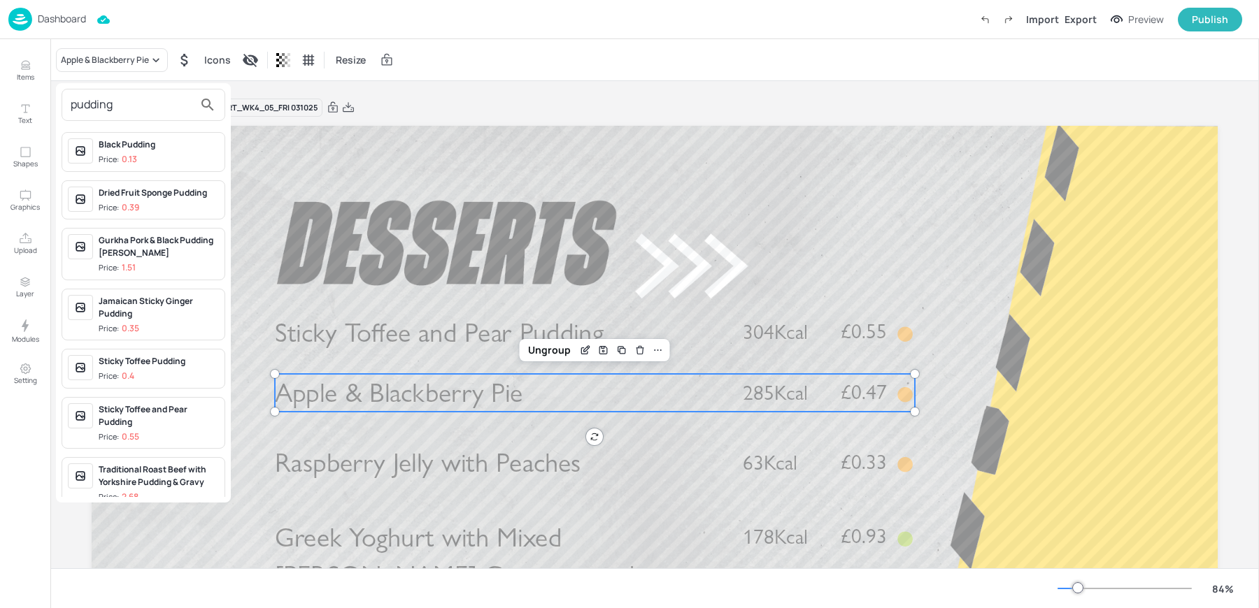
scroll to position [13, 0]
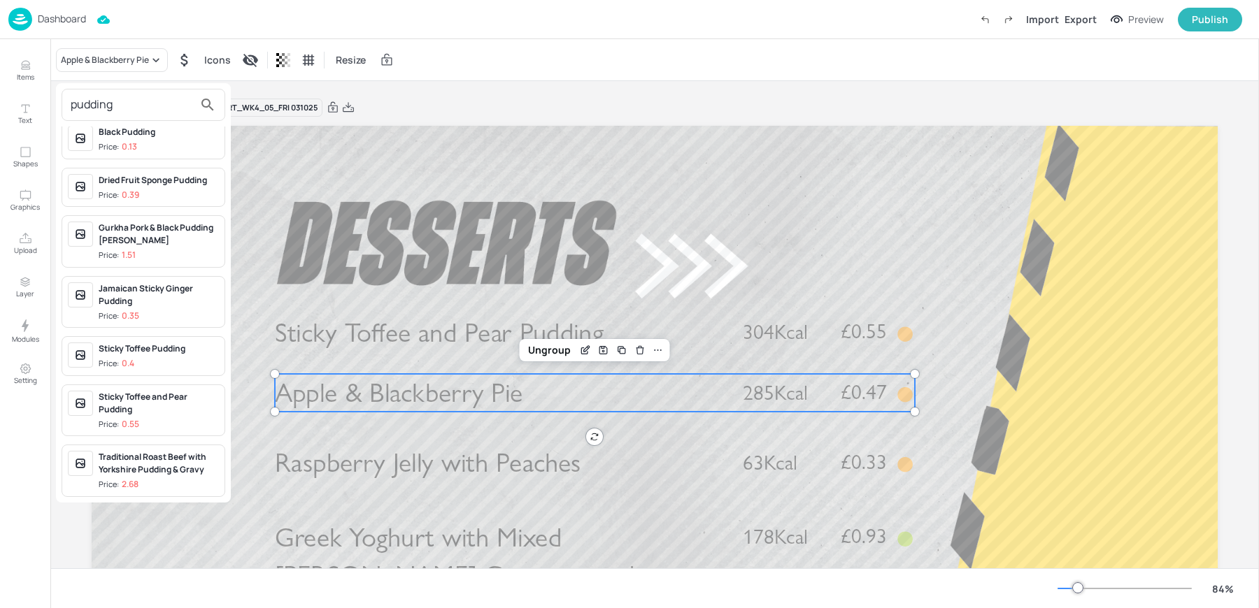
type input "pudding"
click at [446, 355] on div at bounding box center [629, 304] width 1259 height 608
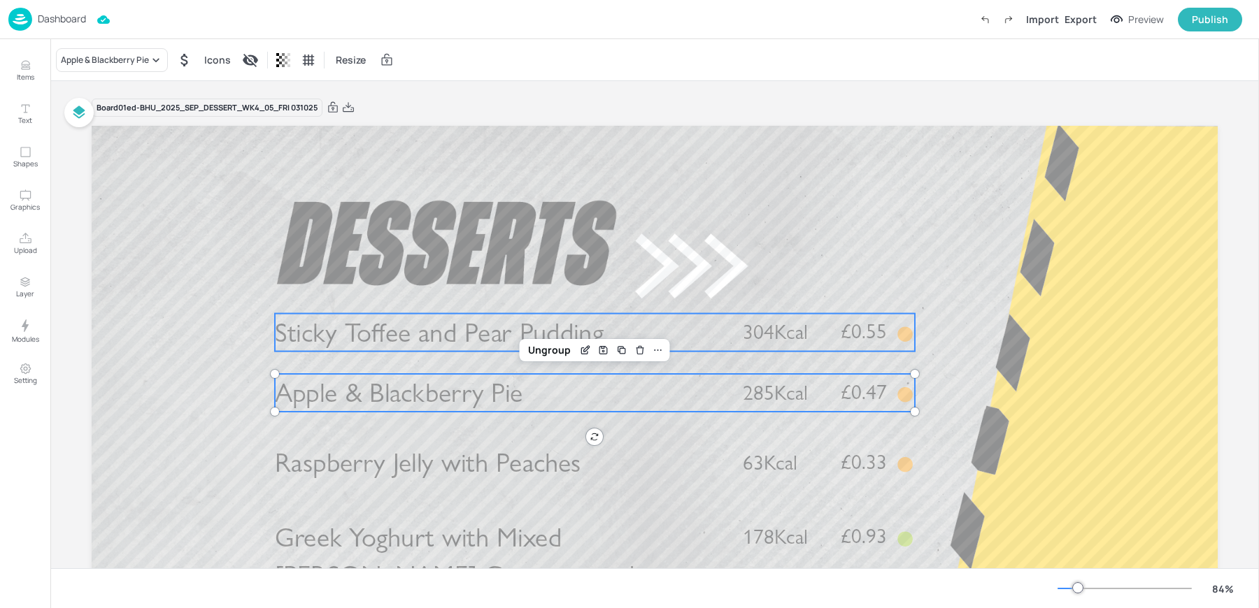
click at [422, 341] on span "Sticky Toffee and Pear Pudding" at bounding box center [439, 332] width 329 height 33
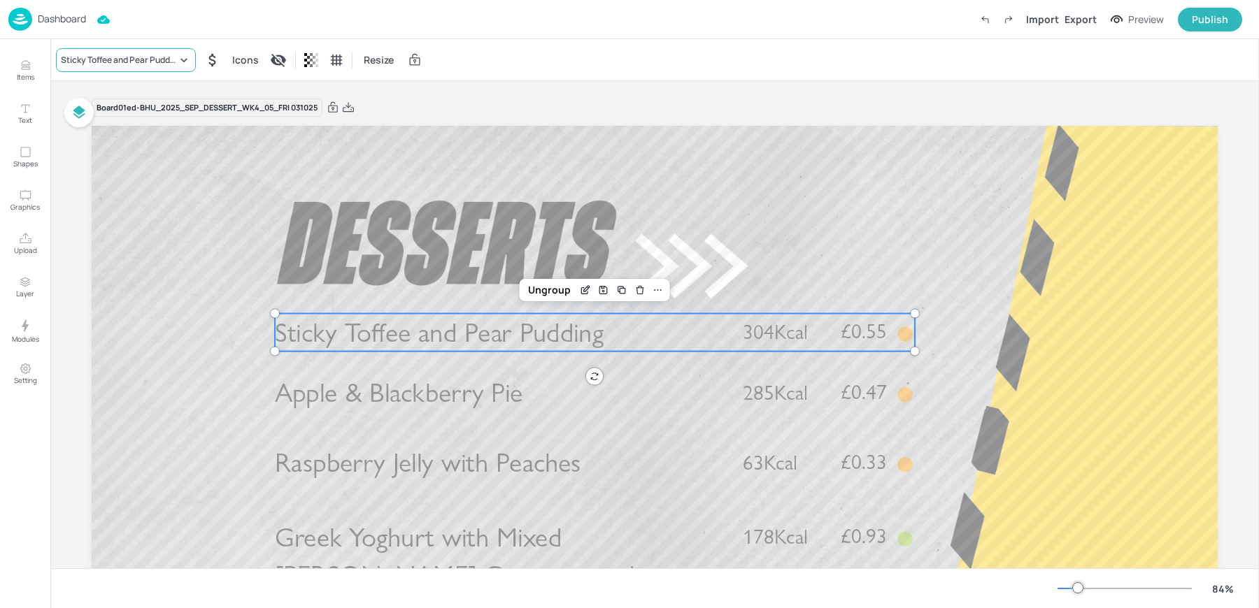
click at [107, 58] on div "Sticky Toffee and Pear Pudding" at bounding box center [119, 60] width 116 height 13
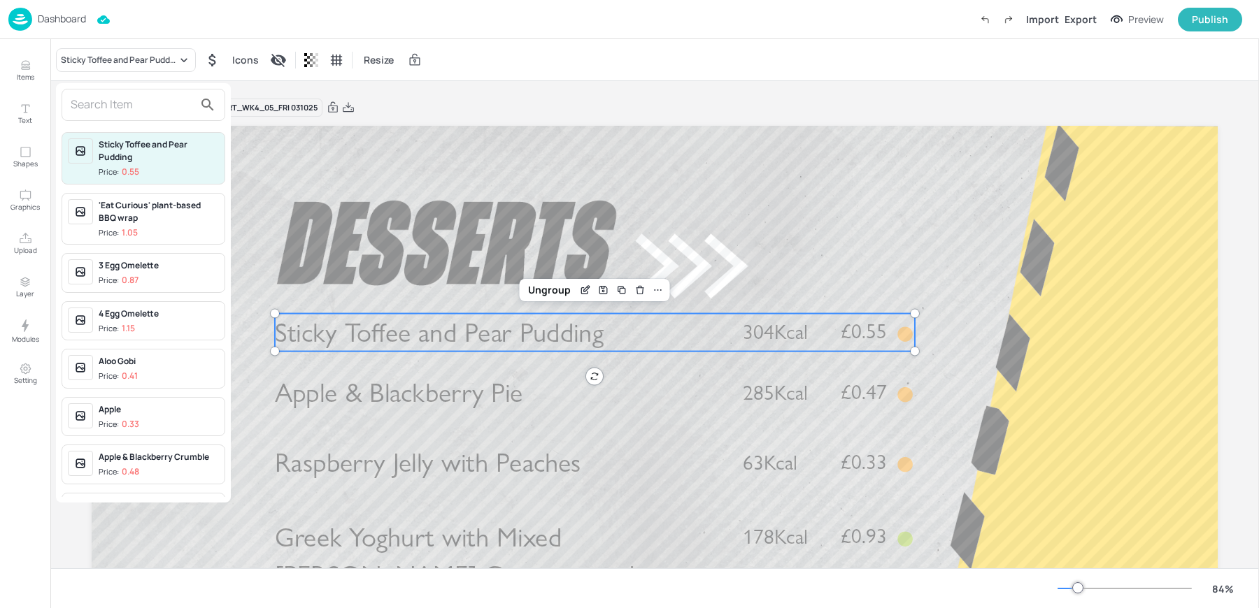
click at [104, 99] on input "text" at bounding box center [132, 105] width 123 height 22
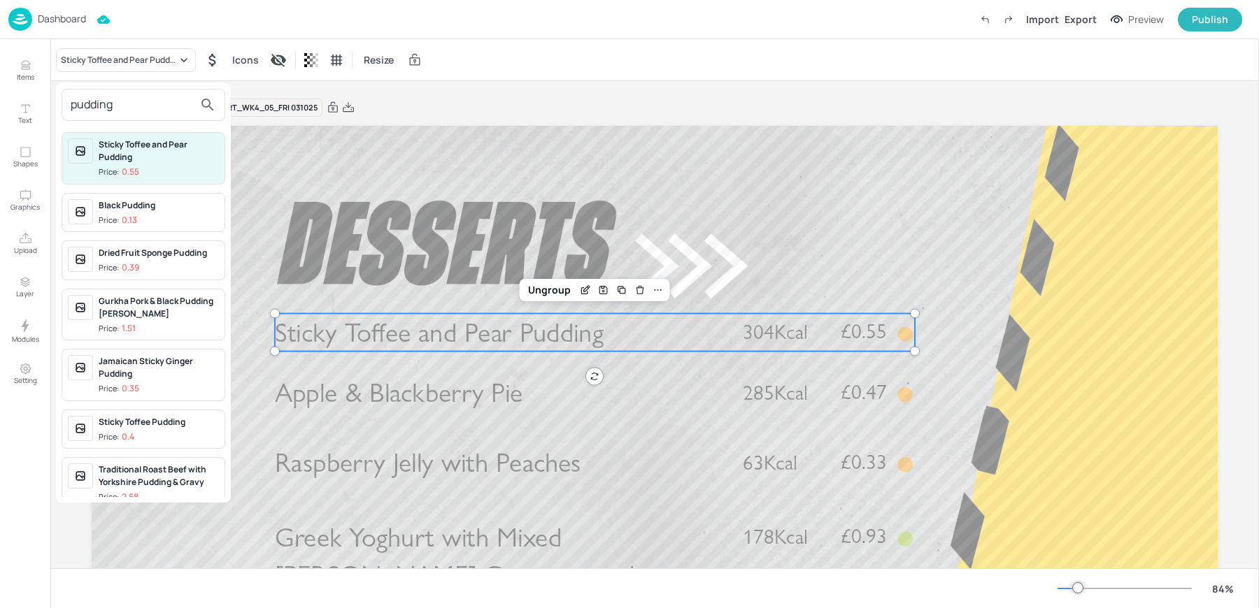
type input "pudding"
click at [494, 116] on div at bounding box center [629, 304] width 1259 height 608
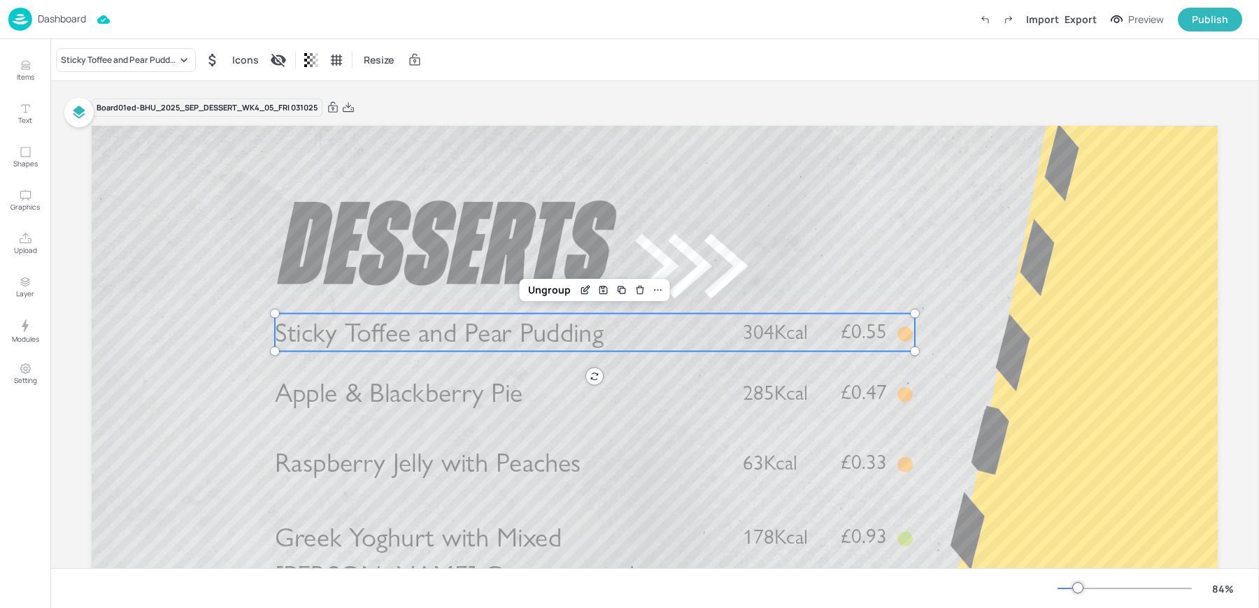
click at [494, 116] on div "Board 01ed-BHU_2025_SEP_DESSERT_WK4_05_FRI 031025" at bounding box center [655, 108] width 1126 height 20
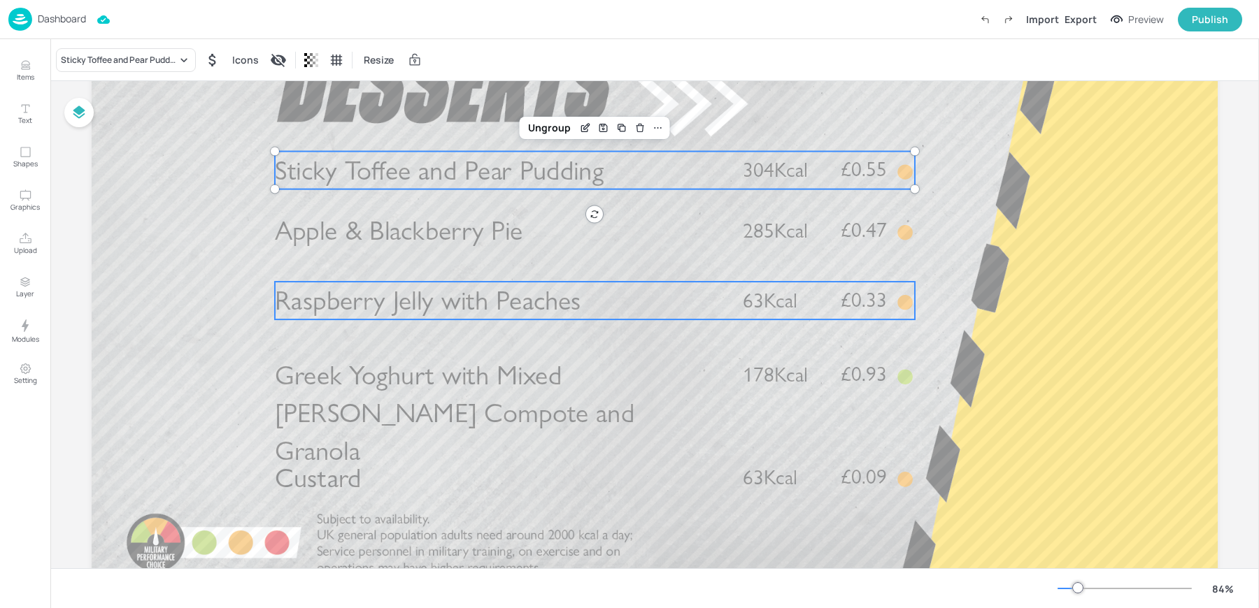
scroll to position [0, 0]
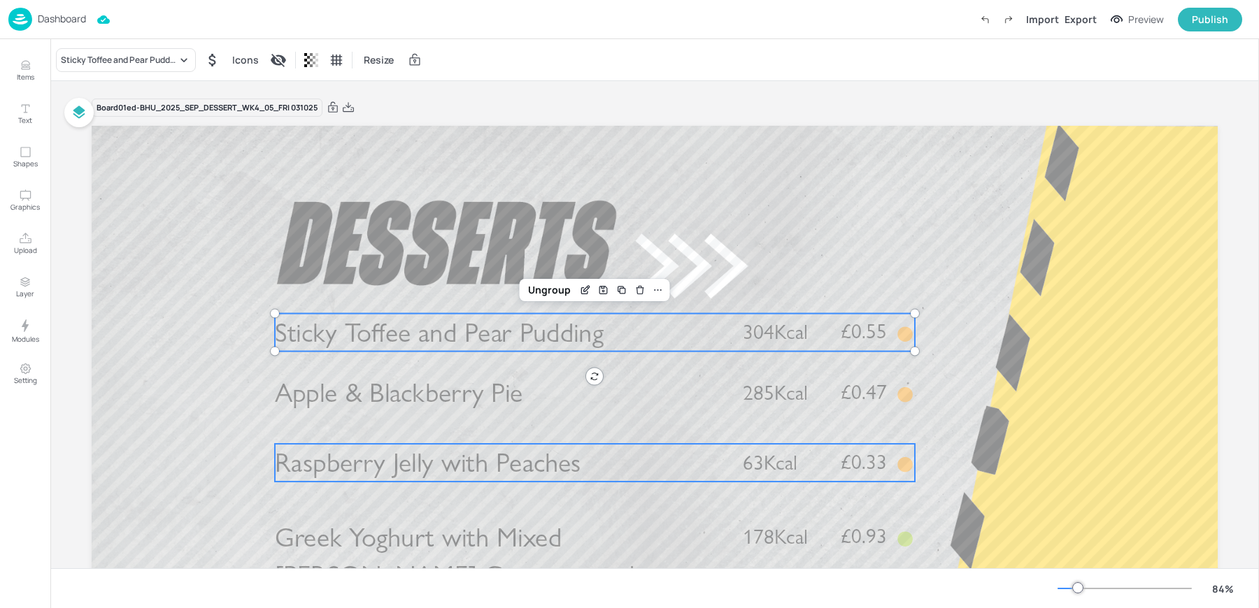
click at [392, 465] on span "Raspberry Jelly with Peaches" at bounding box center [428, 462] width 306 height 33
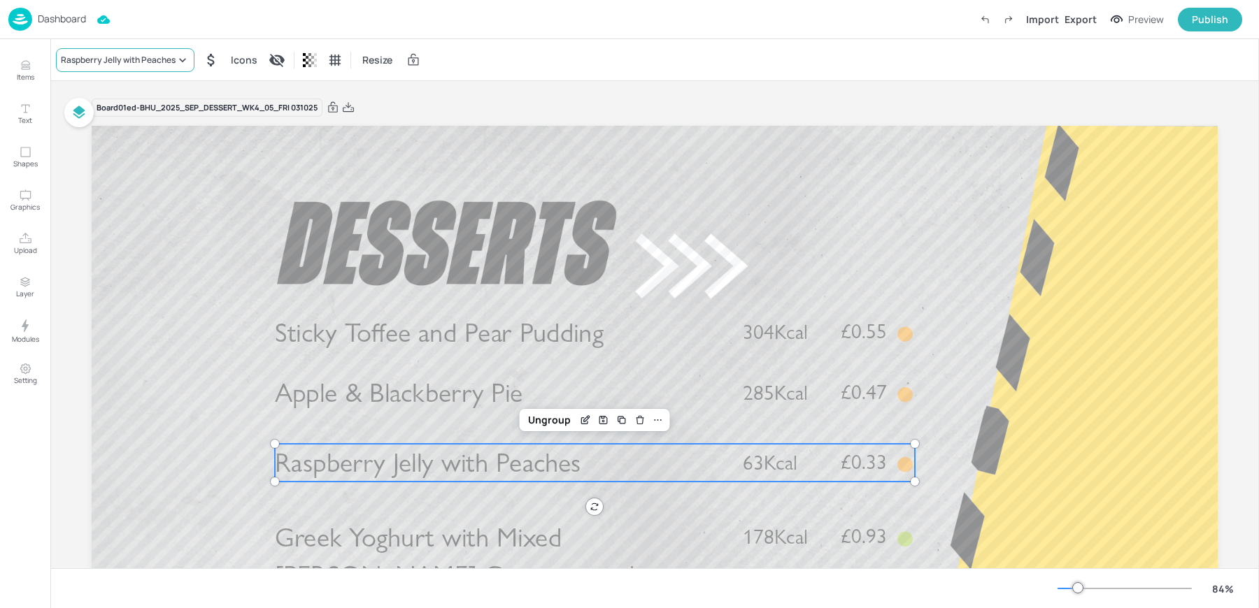
click at [96, 48] on div "Raspberry Jelly with Peaches" at bounding box center [125, 60] width 138 height 24
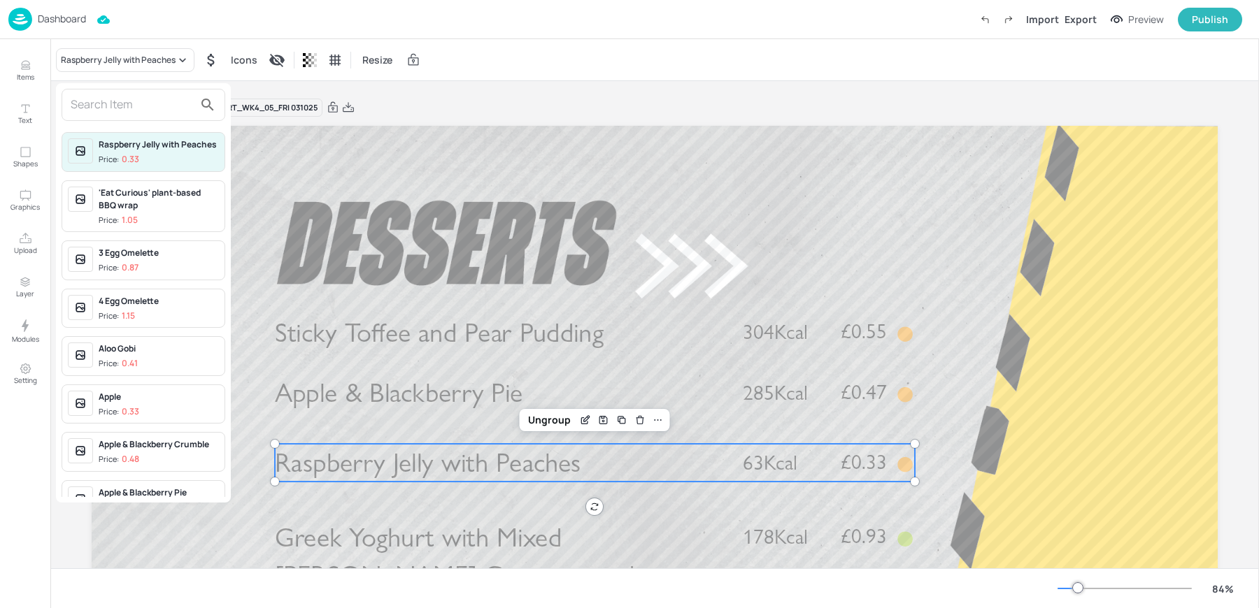
click at [110, 99] on input "text" at bounding box center [132, 105] width 123 height 22
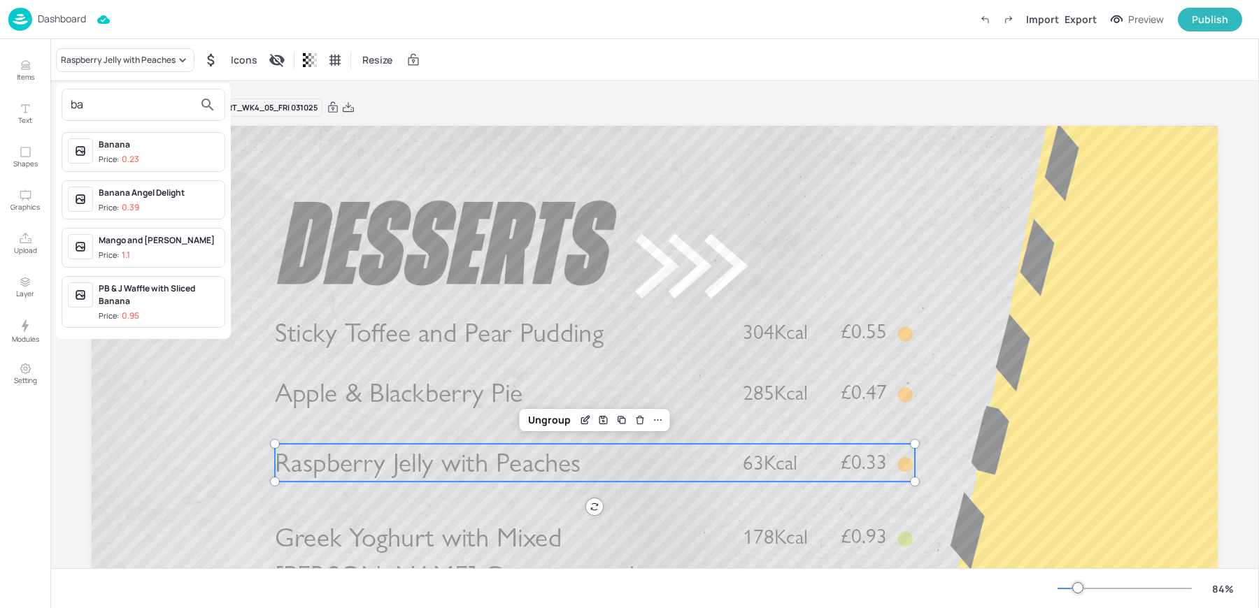
type input "b"
type input "ban"
click at [571, 63] on div at bounding box center [629, 304] width 1259 height 608
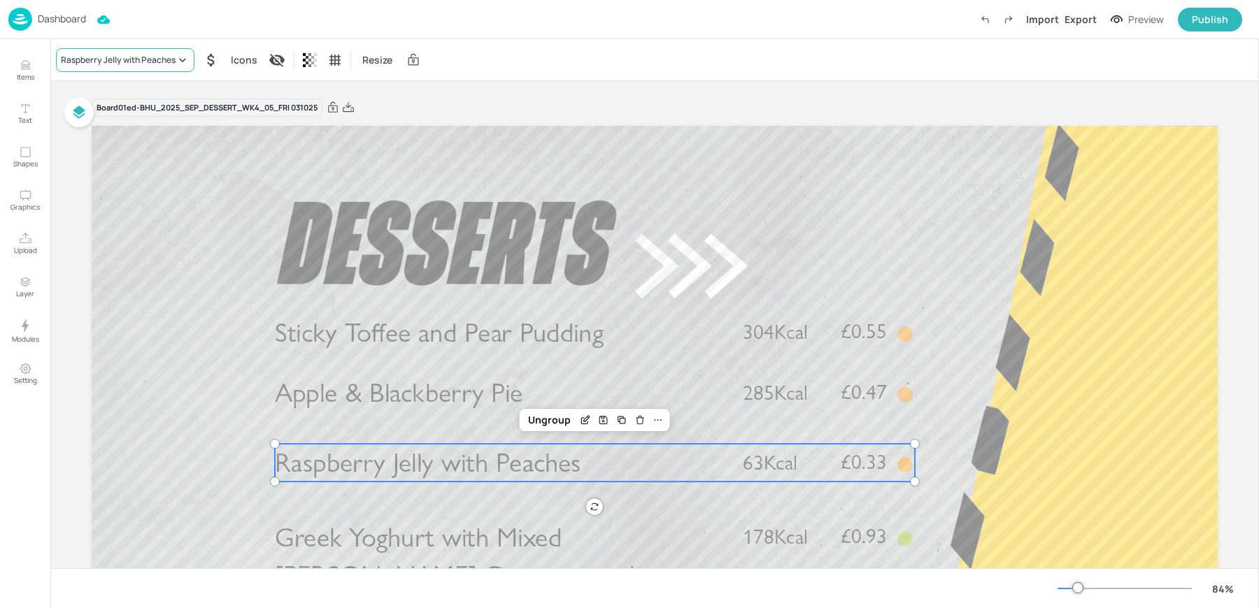
click at [84, 65] on div "Raspberry Jelly with Peaches" at bounding box center [118, 60] width 115 height 13
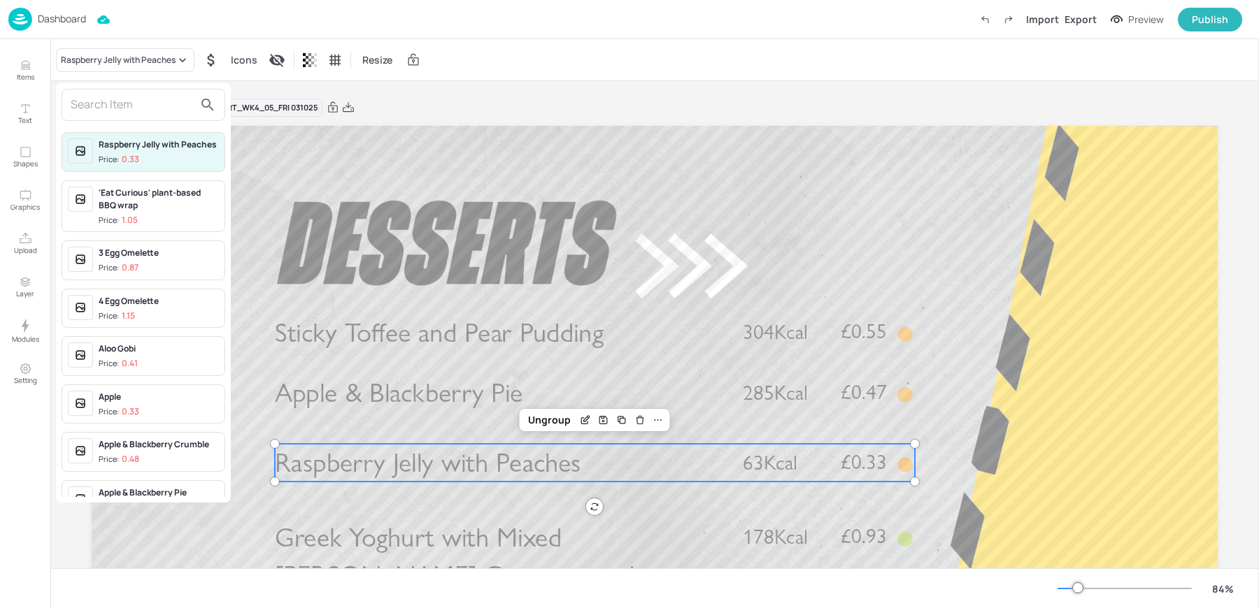
click at [97, 104] on input "text" at bounding box center [132, 105] width 123 height 22
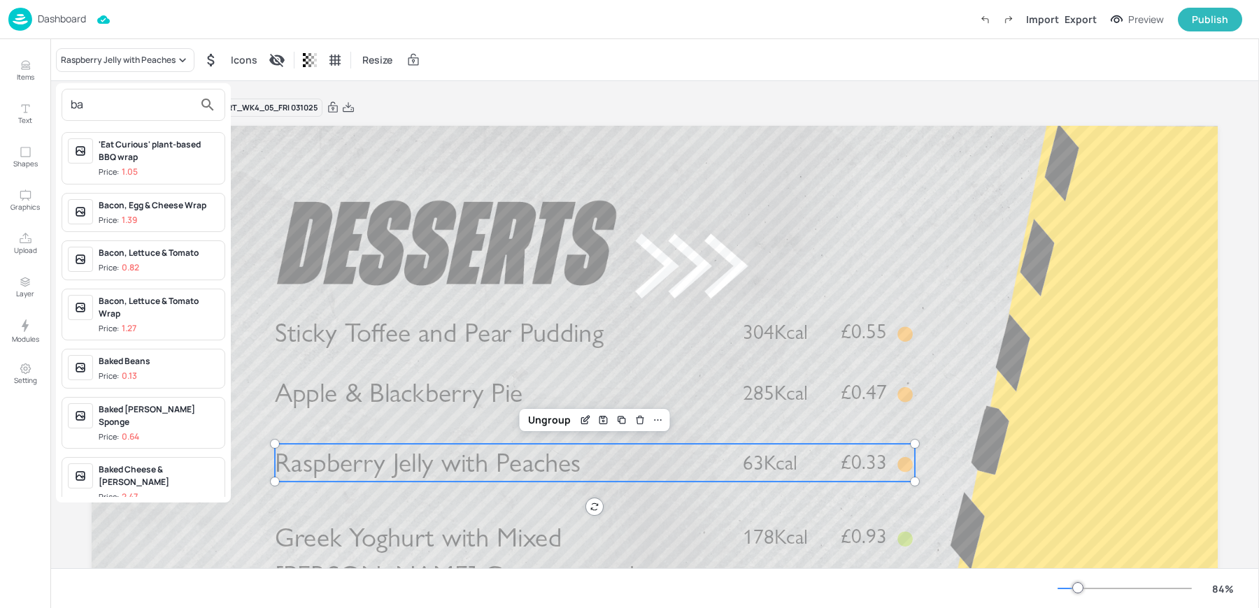
type input "b"
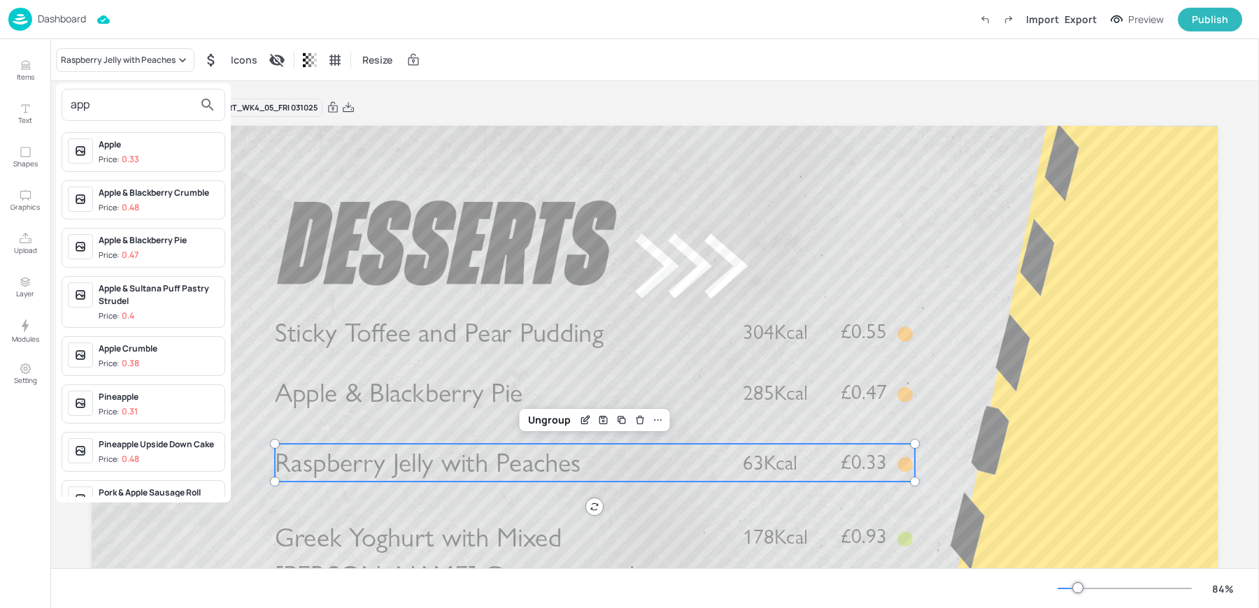
type input "app"
click at [464, 104] on div at bounding box center [629, 304] width 1259 height 608
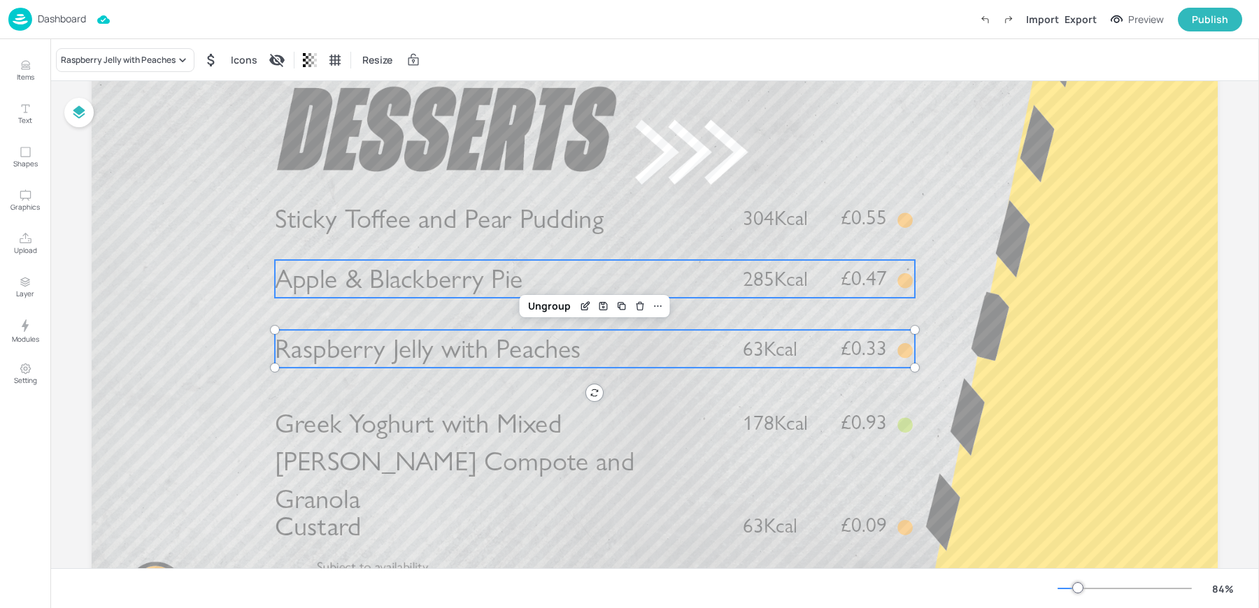
scroll to position [148, 0]
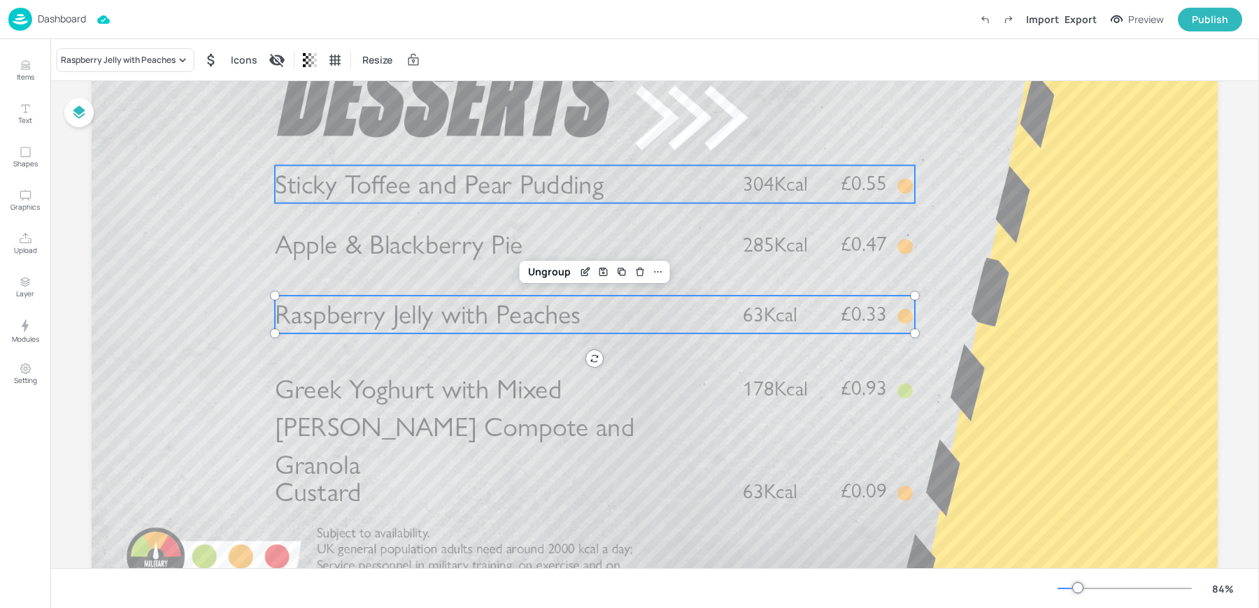
click at [346, 181] on span "Sticky Toffee and Pear Pudding" at bounding box center [439, 184] width 329 height 33
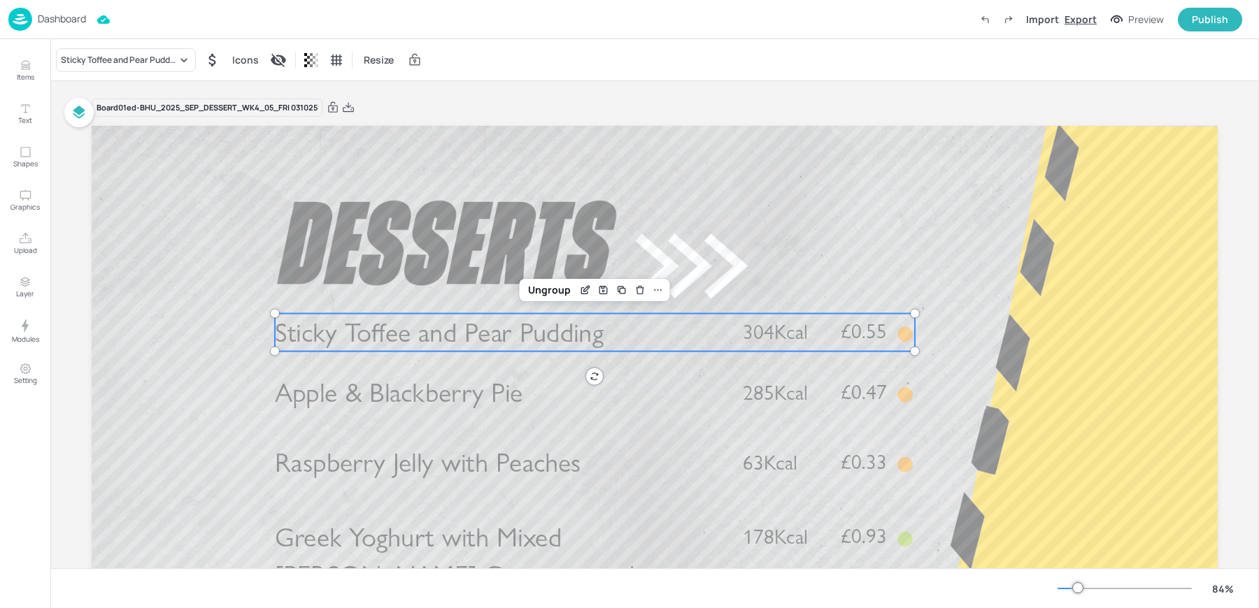
click at [1070, 22] on div "Export" at bounding box center [1080, 19] width 32 height 15
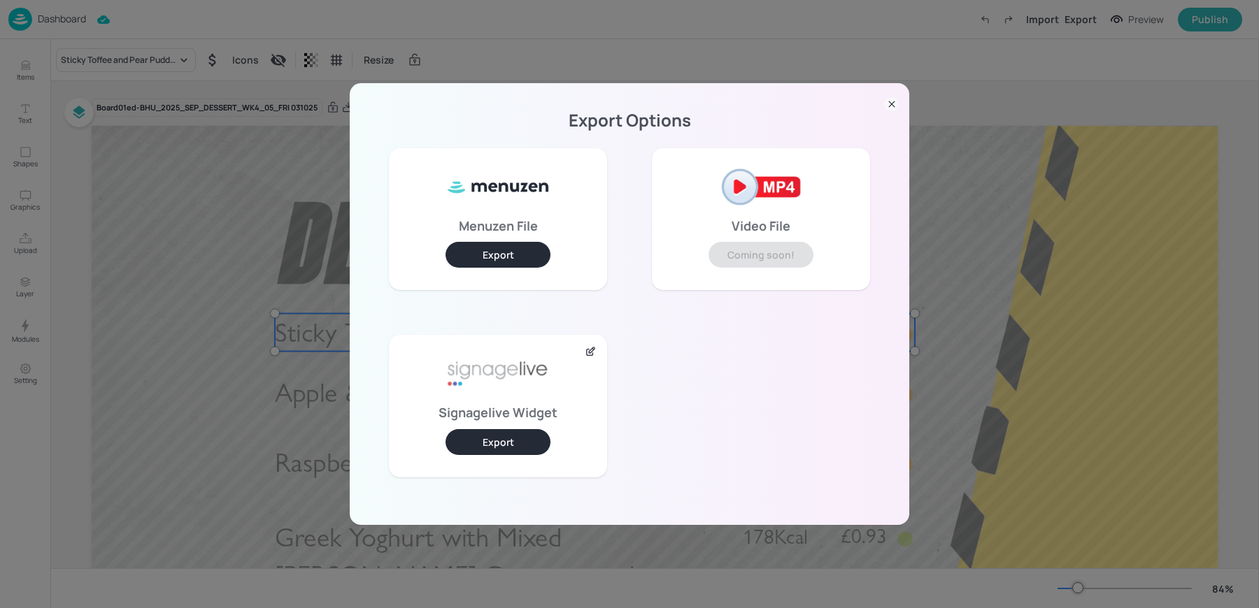
click at [501, 439] on button "Export" at bounding box center [497, 442] width 105 height 26
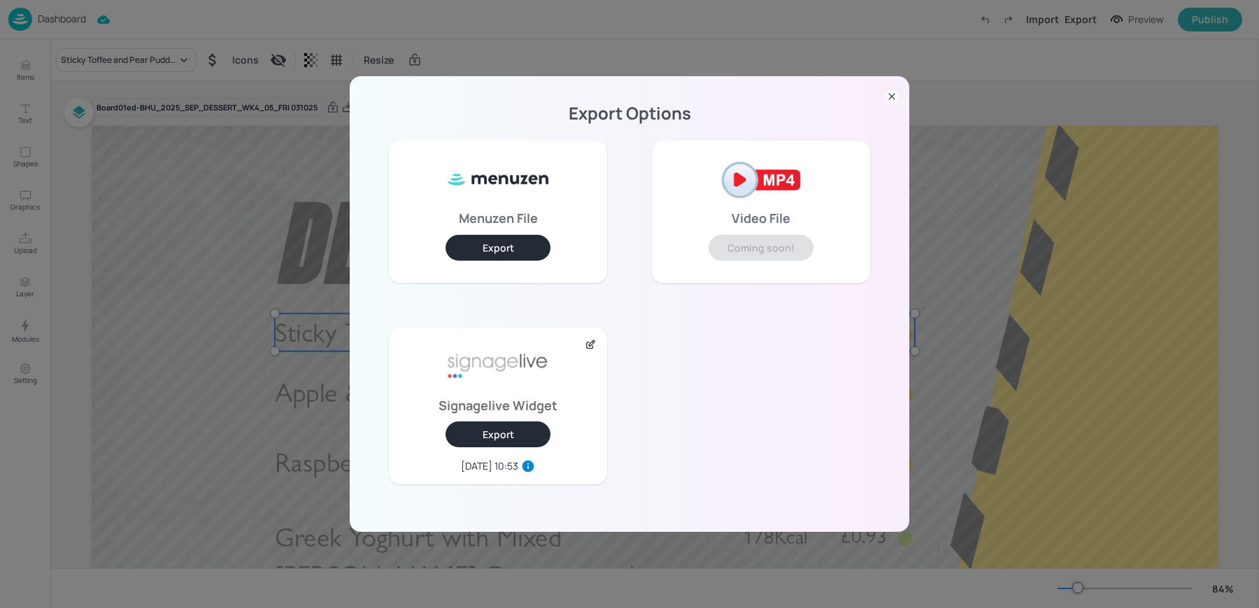
click at [169, 365] on div "Export Options Menuzen File Export Video File Coming soon! Signagelive Widget E…" at bounding box center [629, 304] width 1259 height 608
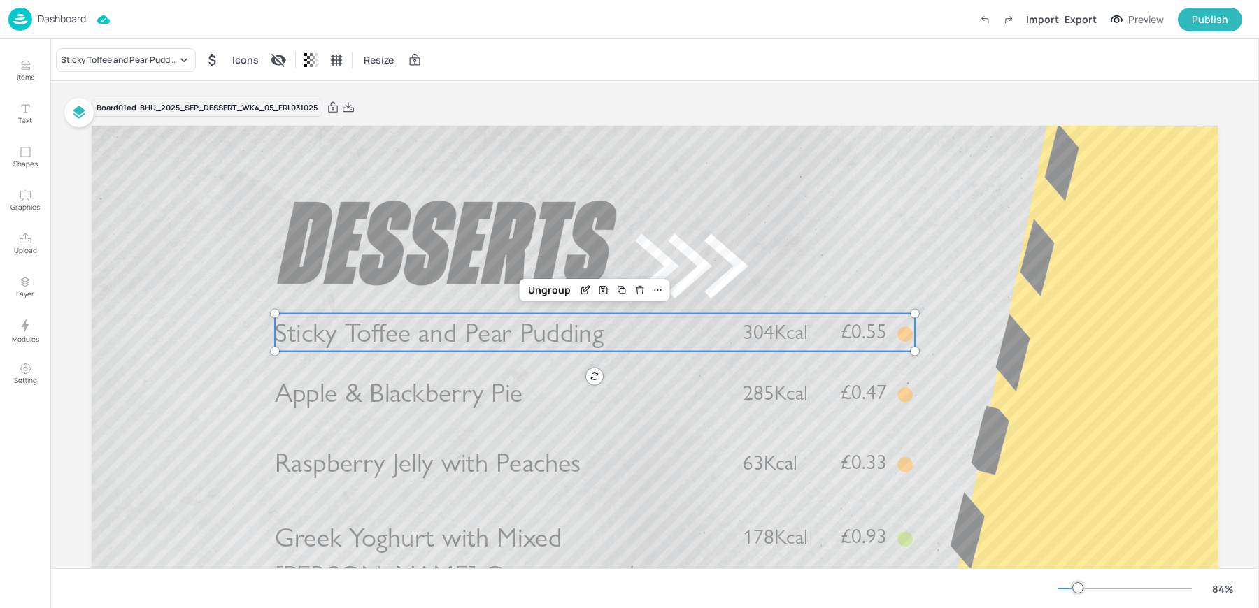
click at [63, 21] on p "Dashboard" at bounding box center [62, 19] width 48 height 10
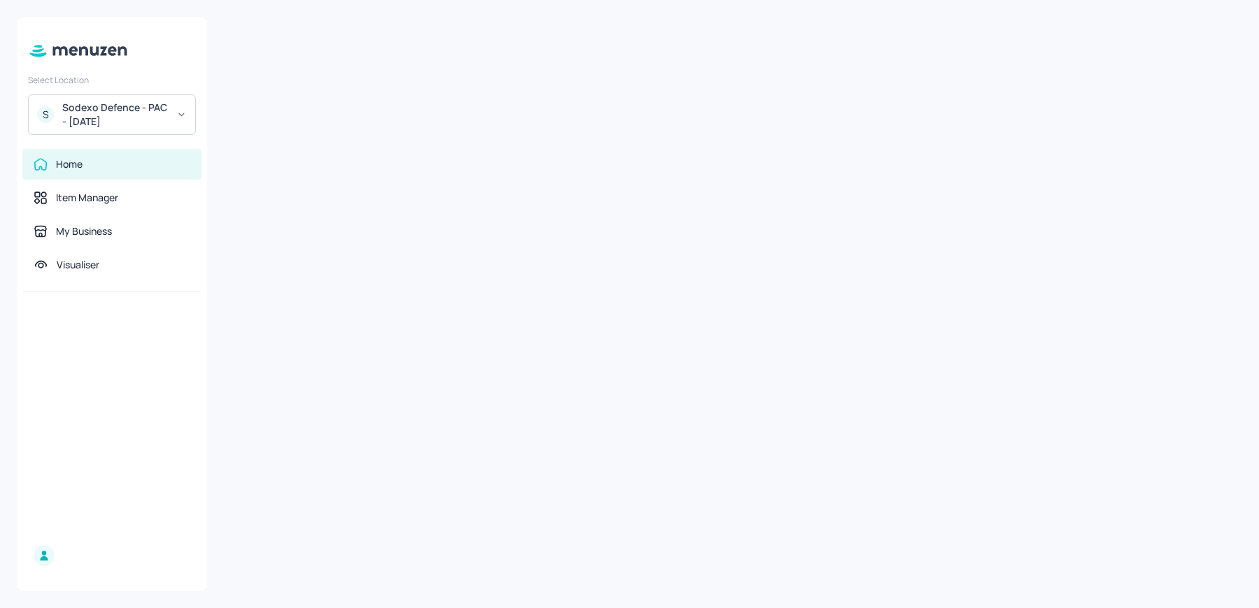
click at [127, 109] on div "Sodexo Defence - PAC - September 2025" at bounding box center [115, 115] width 106 height 28
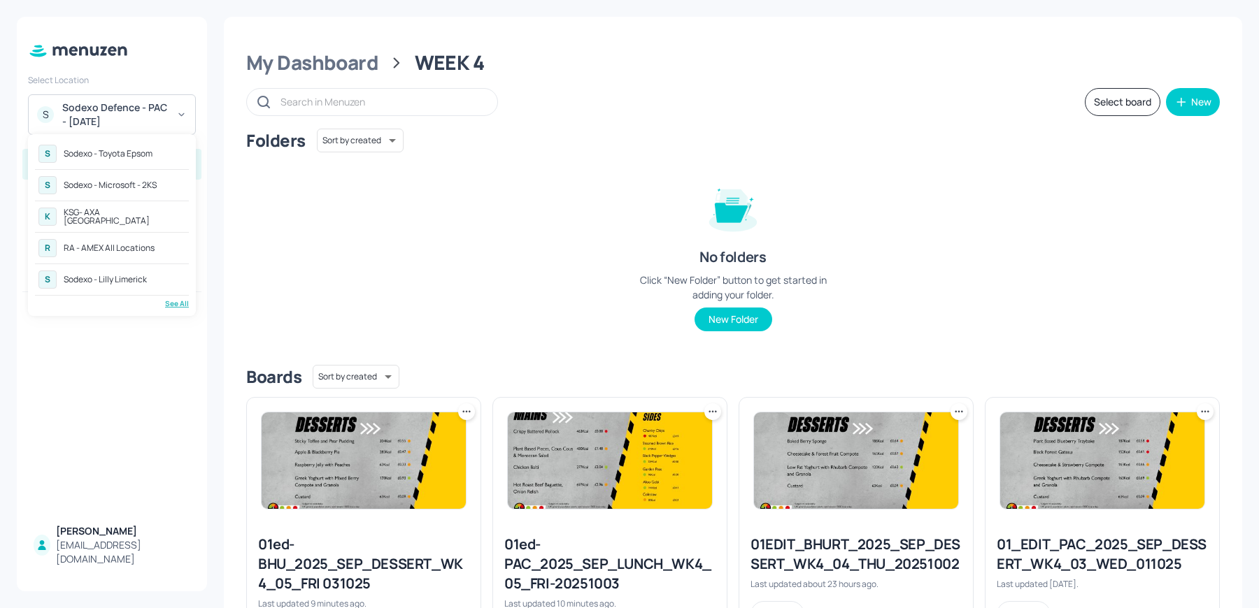
click at [189, 299] on div "S Sodexo - Toyota Epsom S Sodexo - Microsoft - 2KS K KSG- AXA Dublin R RA - AME…" at bounding box center [112, 225] width 168 height 182
click at [175, 312] on div "S Sodexo - Toyota Epsom S Sodexo - Microsoft - 2KS K KSG- AXA Dublin R RA - AME…" at bounding box center [112, 225] width 168 height 182
click at [169, 306] on div "See All" at bounding box center [112, 304] width 154 height 10
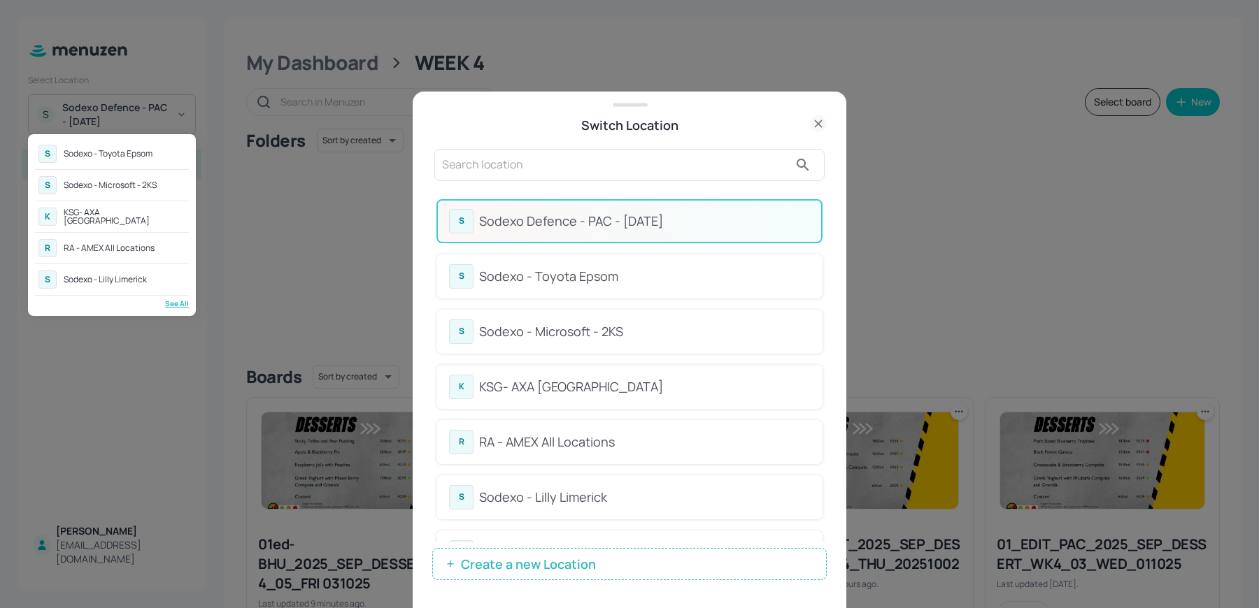
click at [473, 160] on div at bounding box center [629, 304] width 1259 height 608
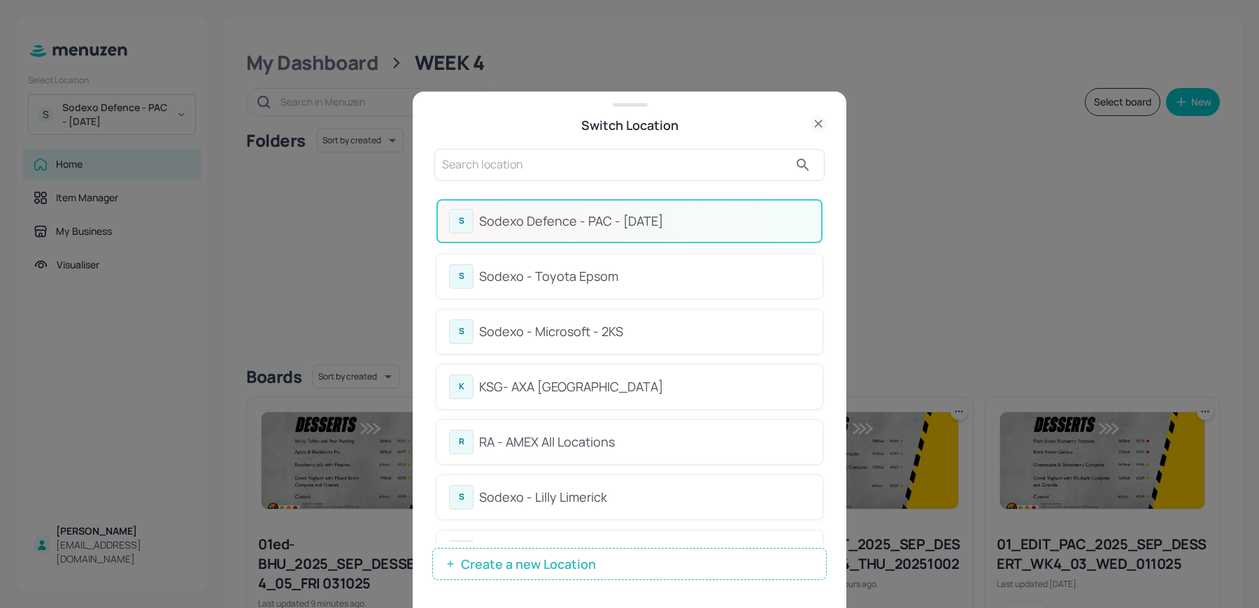
click at [466, 165] on input "text" at bounding box center [615, 165] width 347 height 22
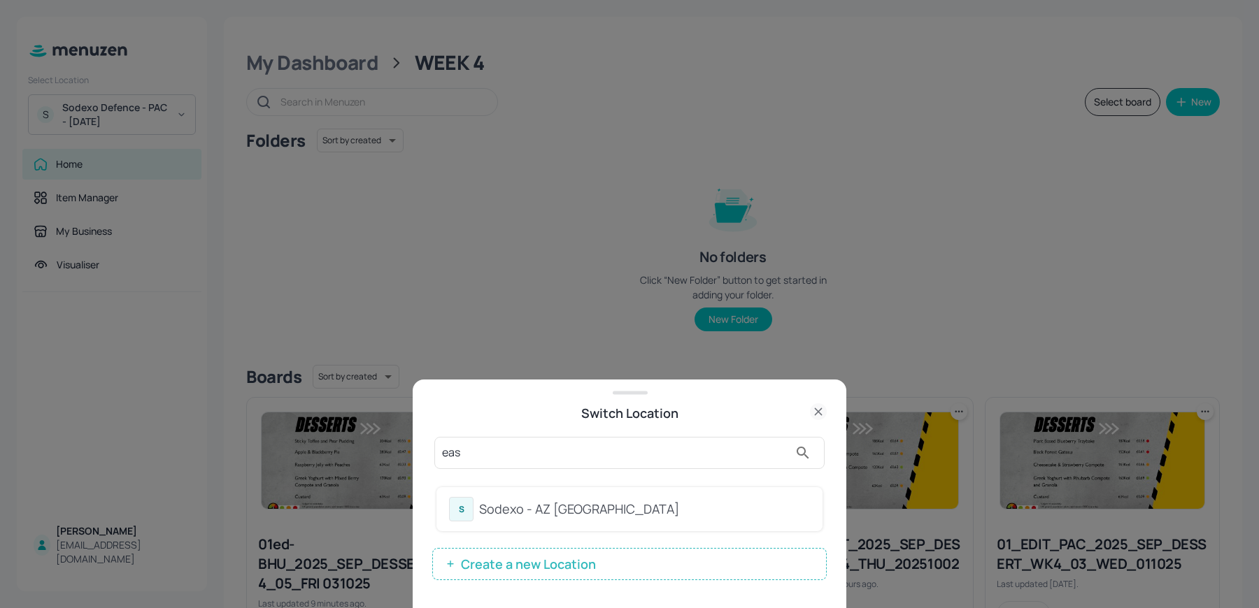
type input "eas"
click at [490, 517] on div "Sodexo - AZ Eastbrook House" at bounding box center [644, 509] width 331 height 19
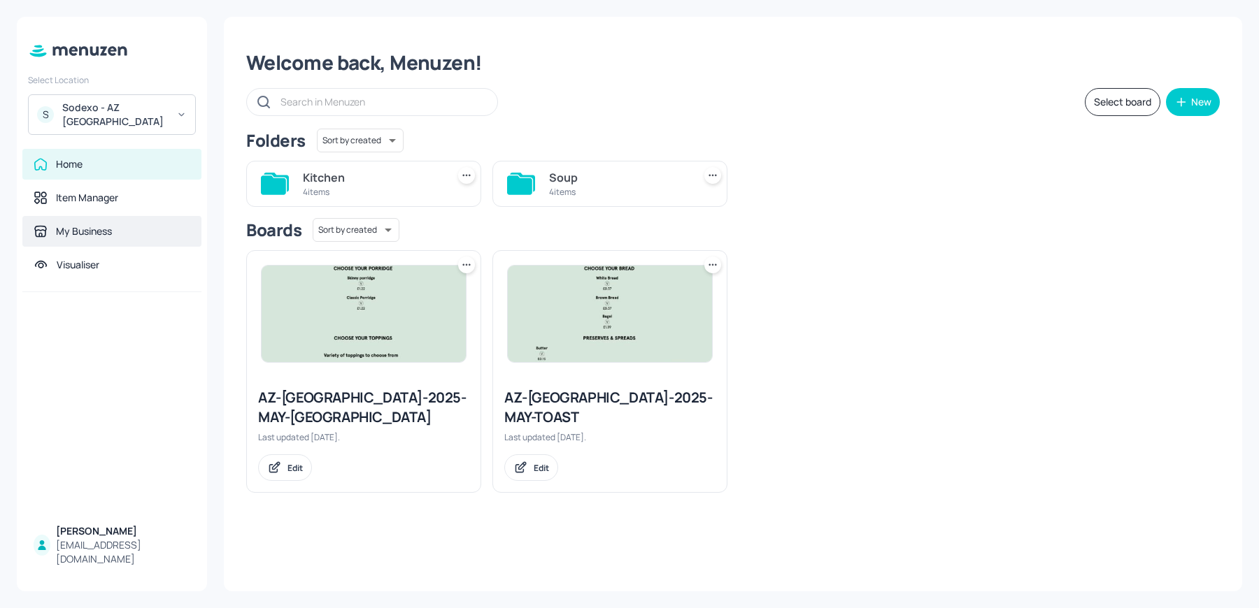
click at [80, 224] on div "My Business" at bounding box center [84, 231] width 56 height 14
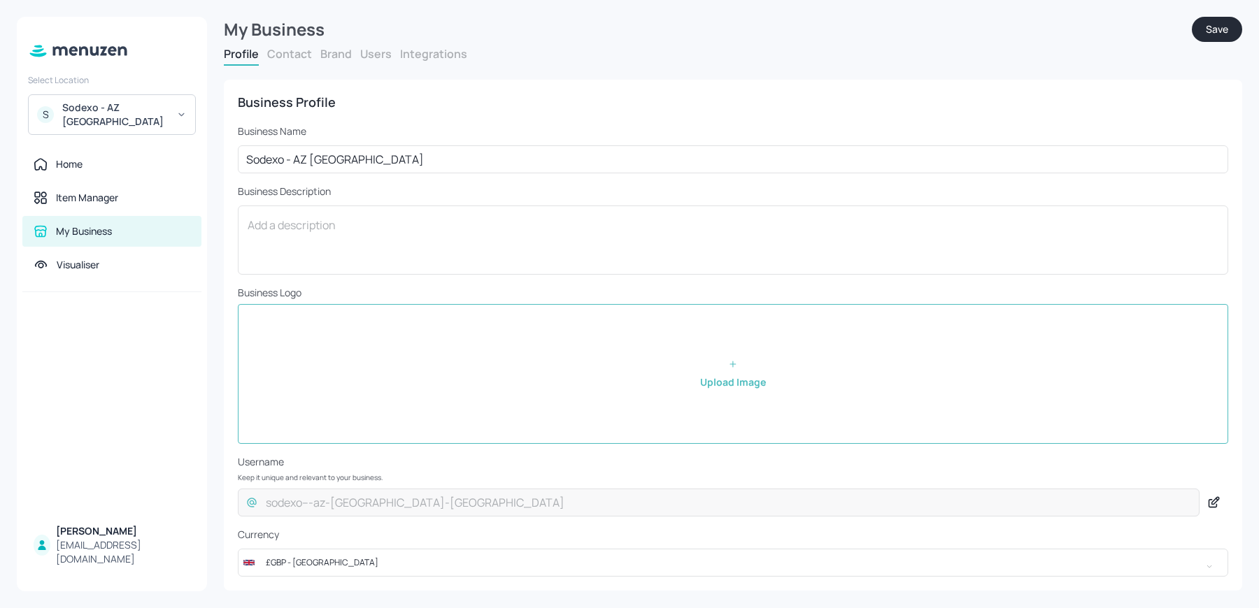
click at [373, 56] on button "Users" at bounding box center [375, 53] width 31 height 15
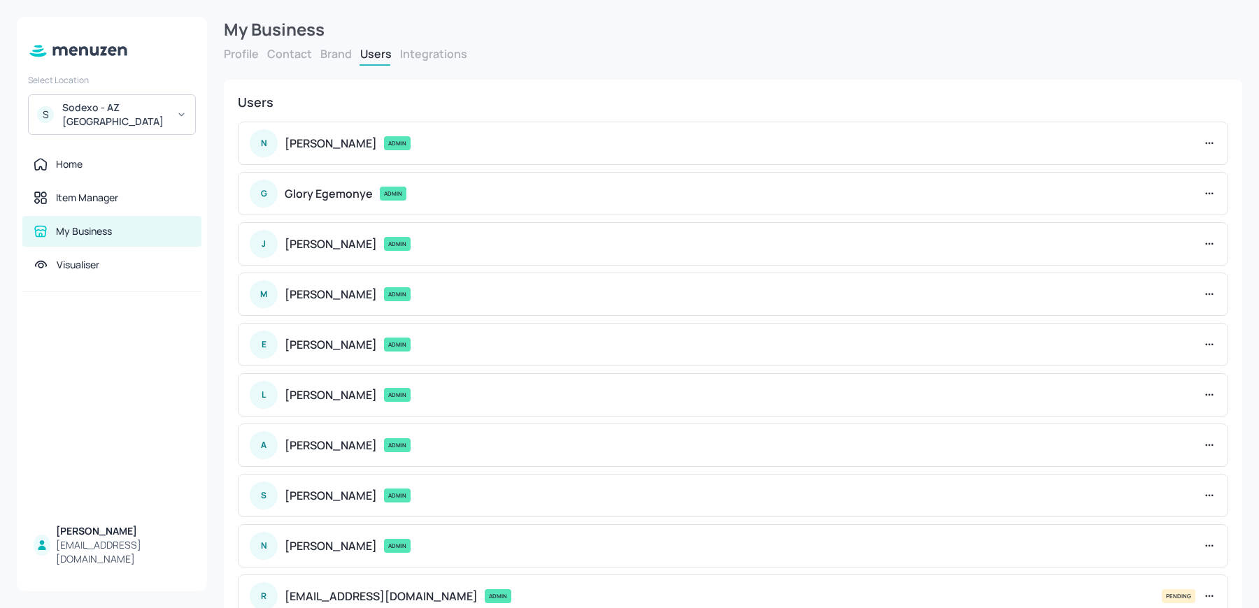
scroll to position [92, 0]
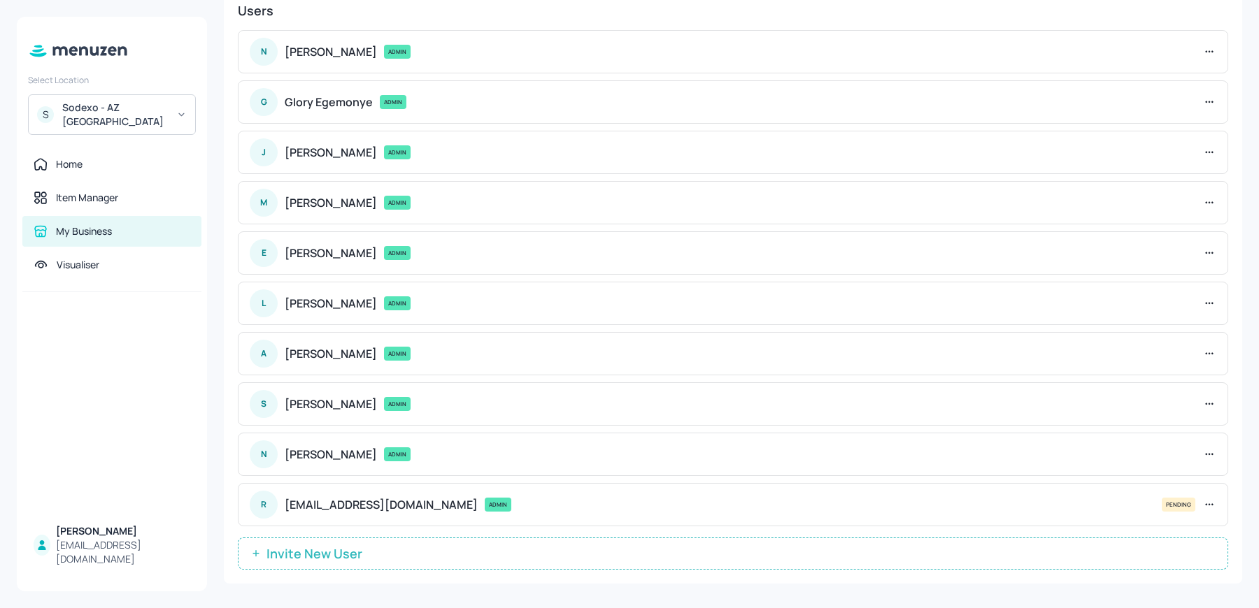
click at [329, 547] on span "Invite New User" at bounding box center [314, 554] width 110 height 14
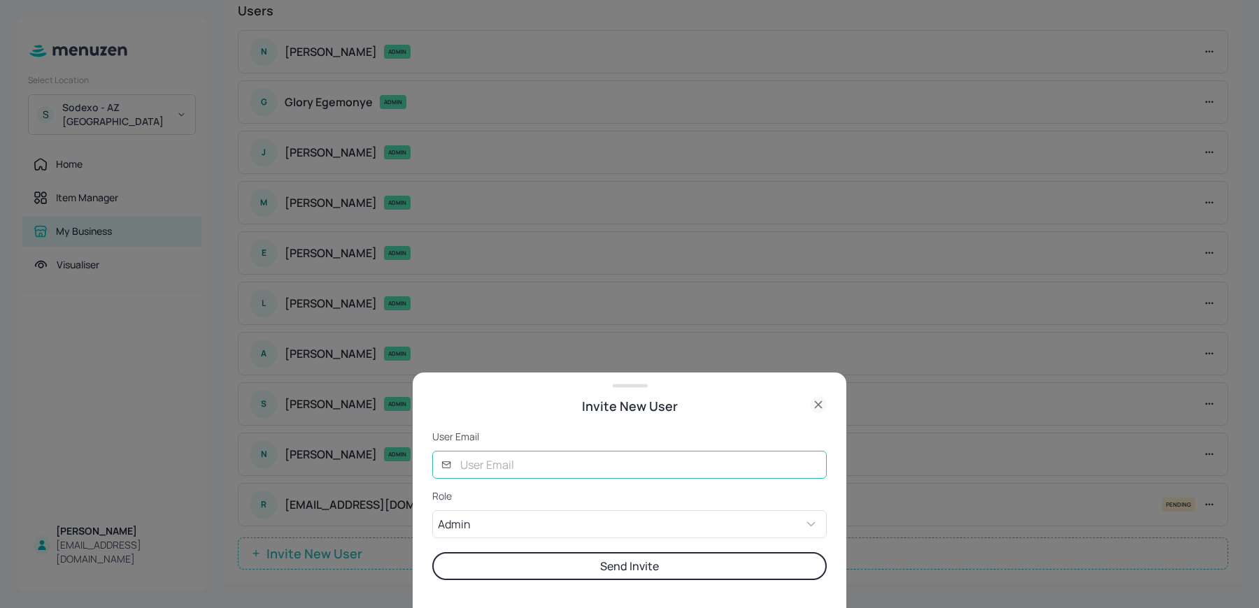
click at [487, 470] on input "text" at bounding box center [639, 465] width 375 height 28
type input "[PERSON_NAME][EMAIL_ADDRESS][DOMAIN_NAME]"
click at [508, 567] on button "Send Invite" at bounding box center [629, 566] width 394 height 28
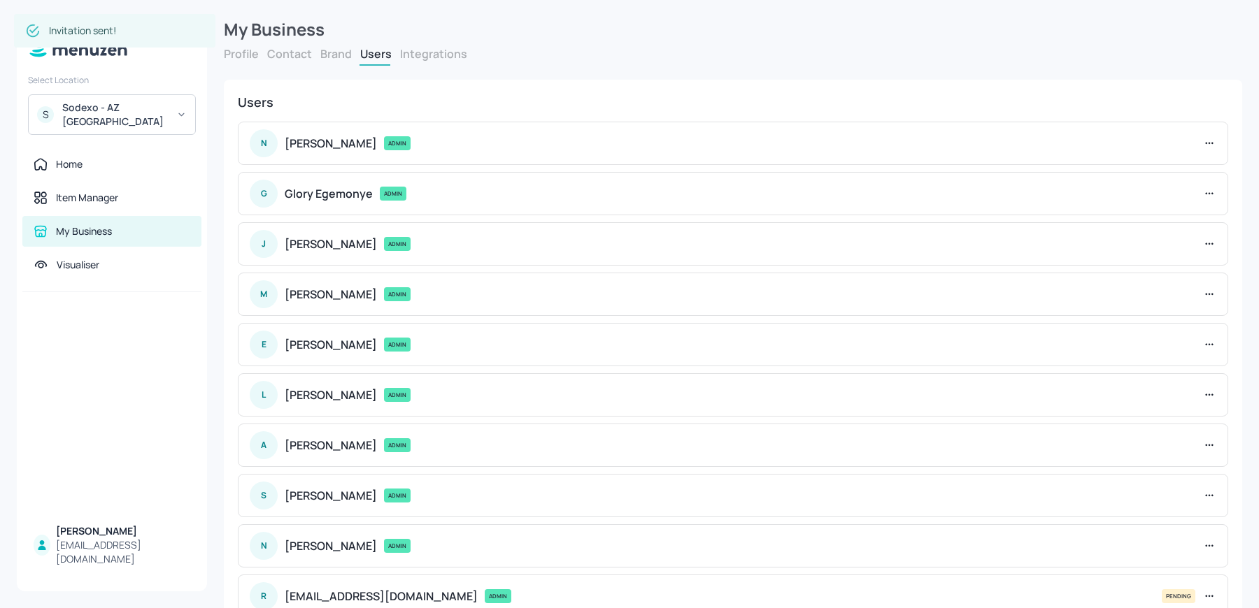
click at [115, 125] on div "Sodexo - AZ [GEOGRAPHIC_DATA]" at bounding box center [115, 115] width 106 height 28
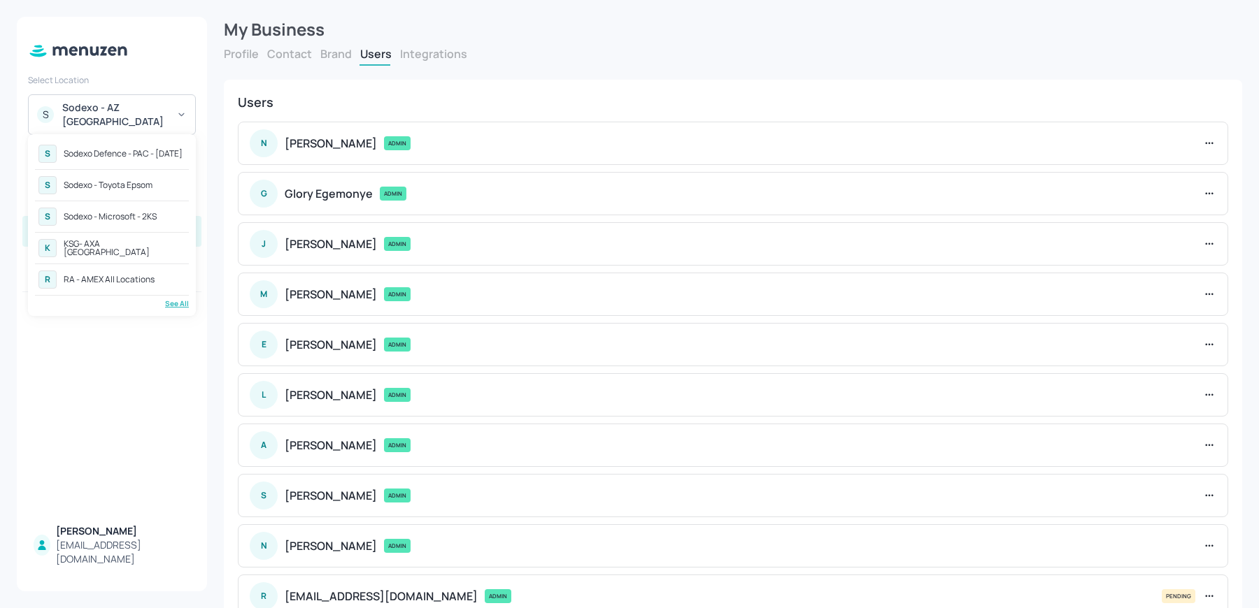
click at [175, 301] on div "See All" at bounding box center [112, 304] width 154 height 10
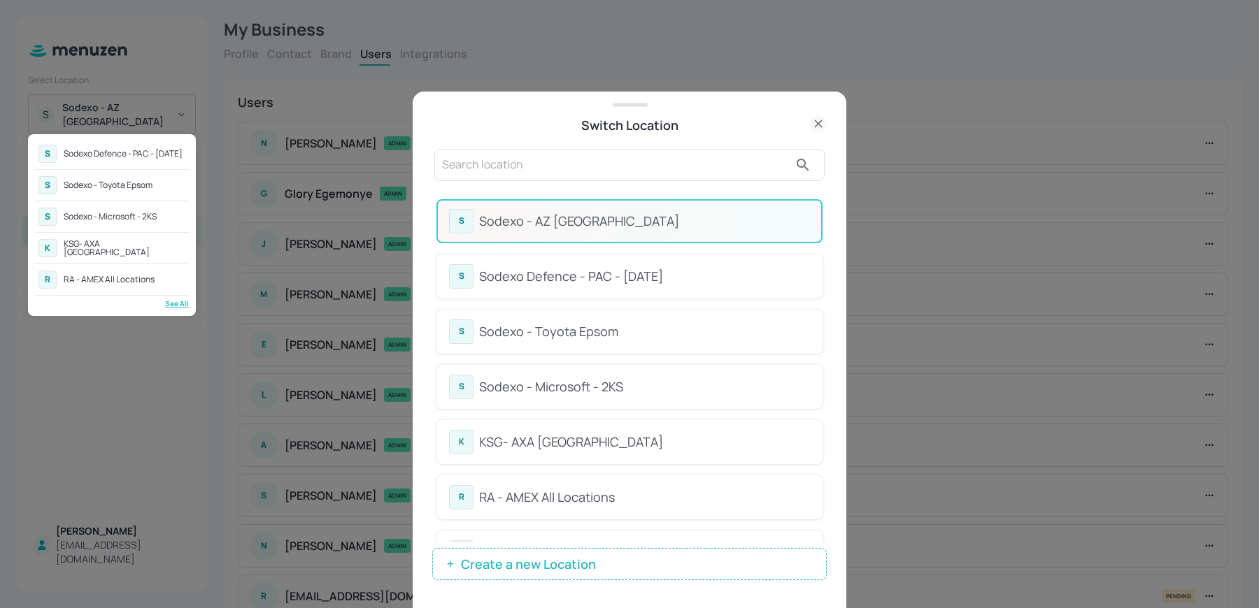
click at [454, 173] on div at bounding box center [629, 304] width 1259 height 608
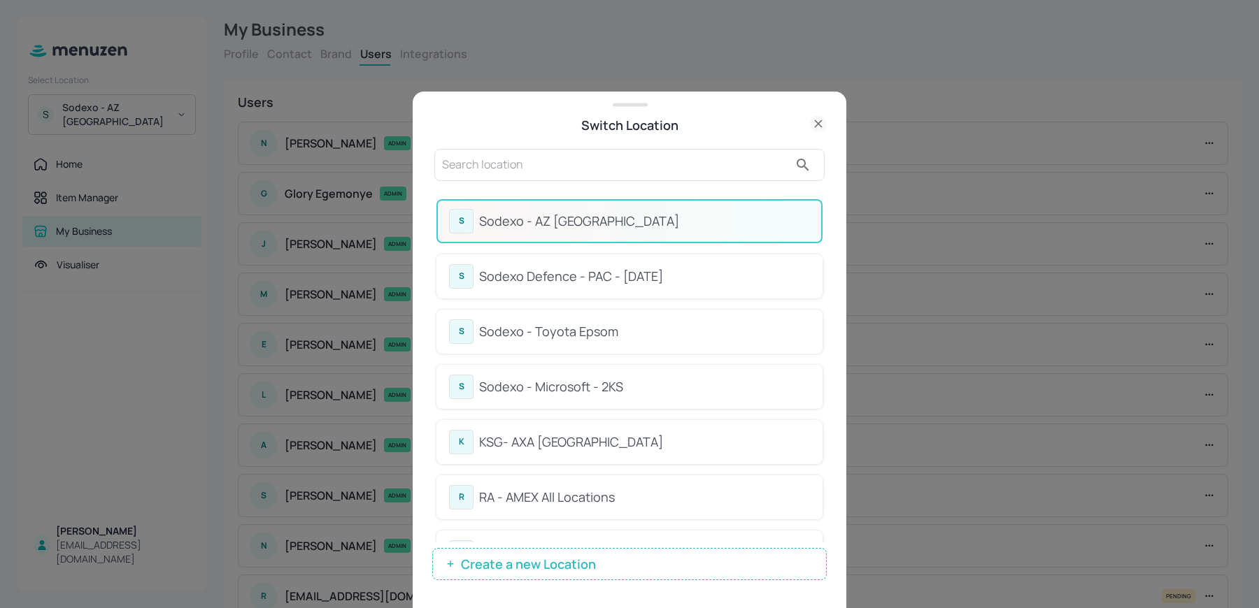
click at [461, 160] on input "text" at bounding box center [615, 165] width 347 height 22
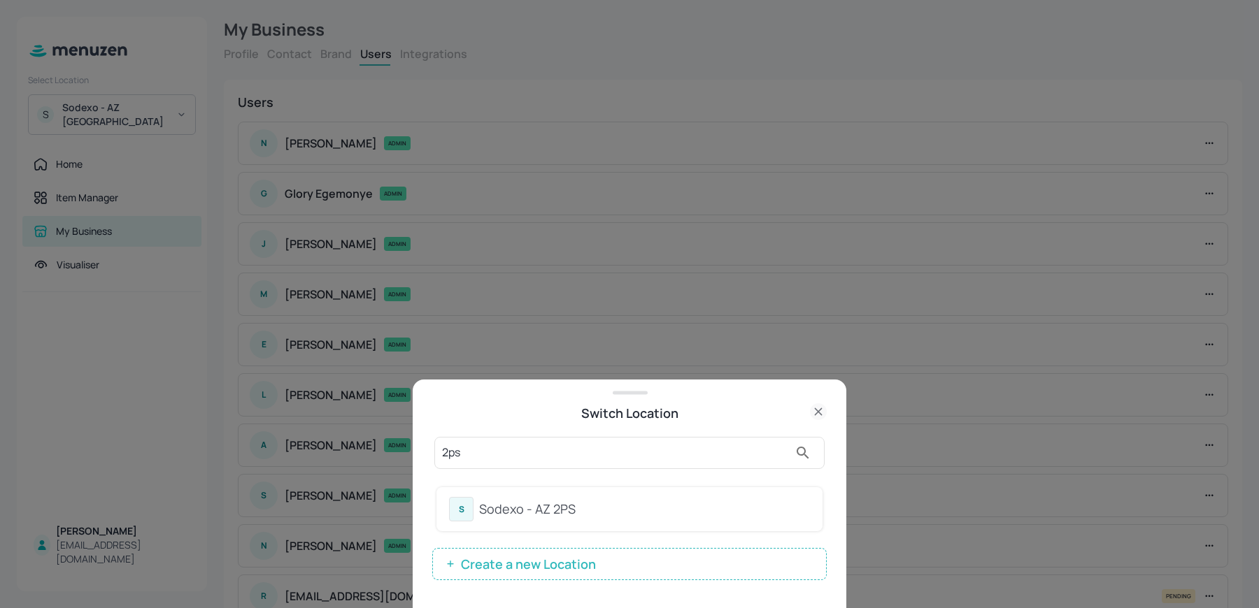
type input "2ps"
click at [504, 510] on div "Sodexo - AZ 2PS" at bounding box center [644, 509] width 331 height 19
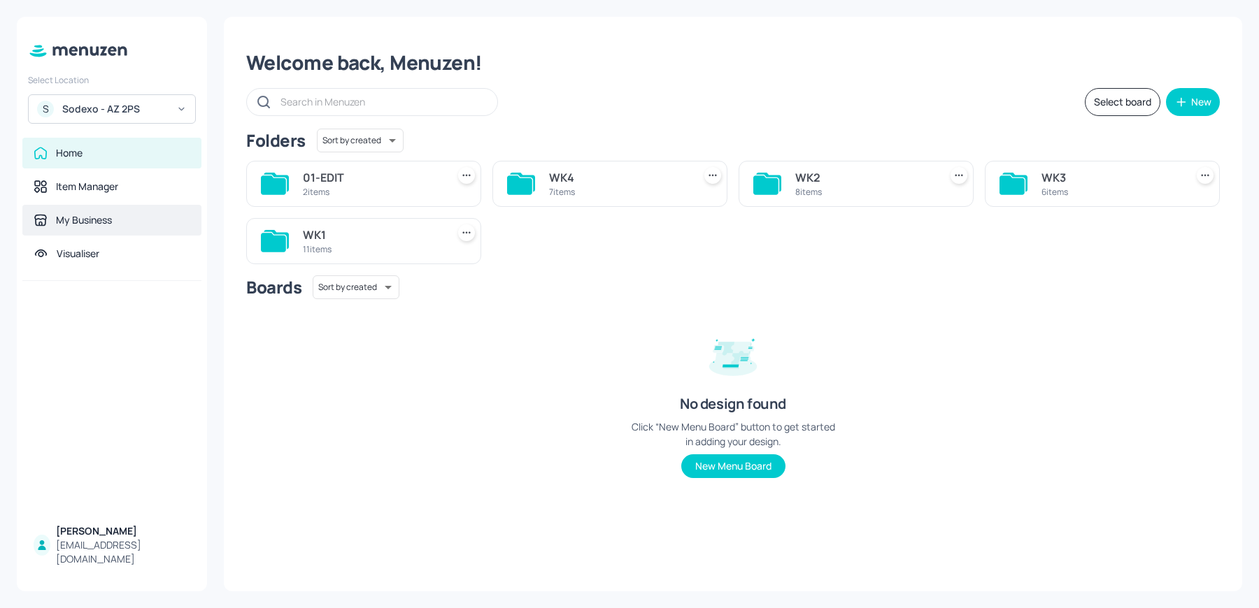
click at [83, 215] on div "My Business" at bounding box center [84, 220] width 56 height 14
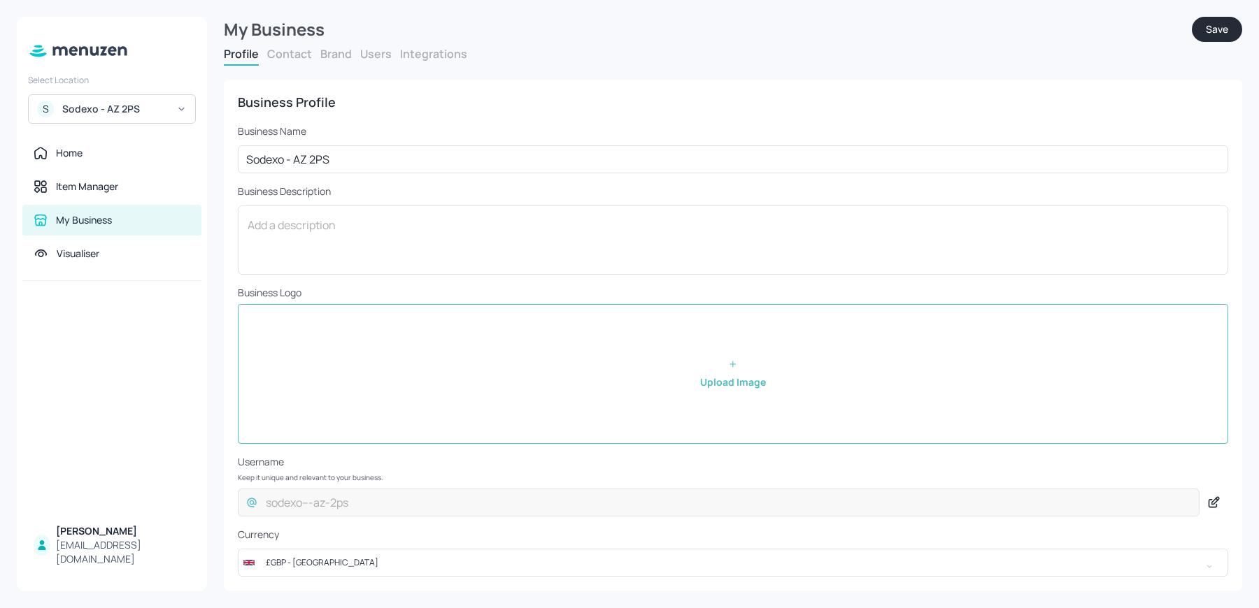
click at [361, 52] on button "Users" at bounding box center [375, 53] width 31 height 15
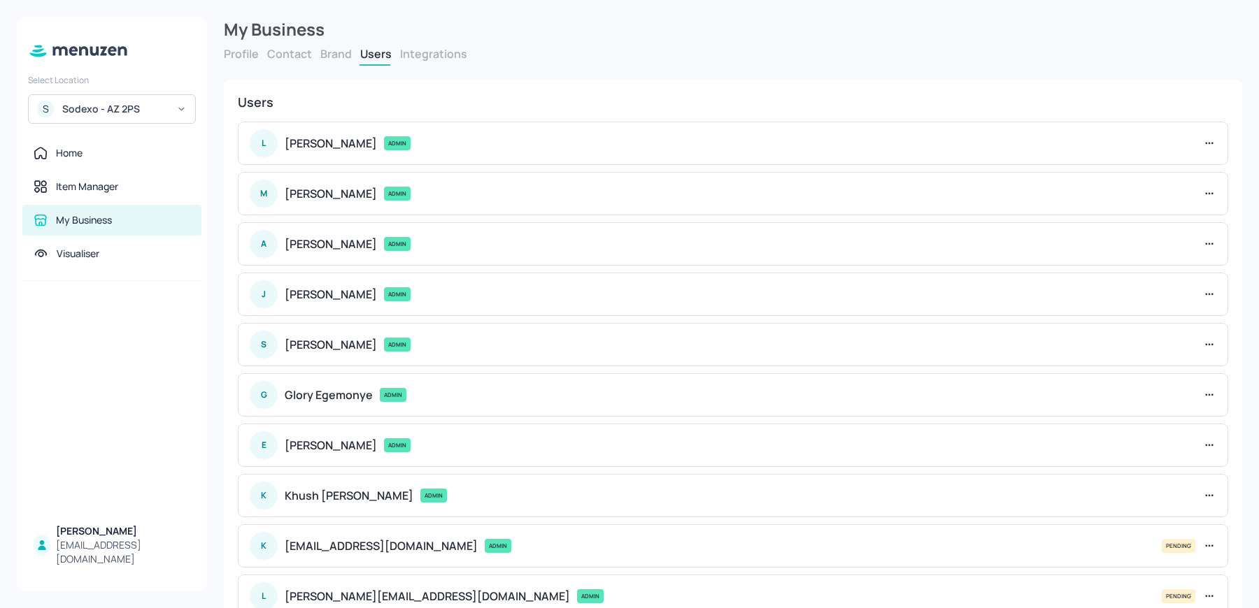
scroll to position [92, 0]
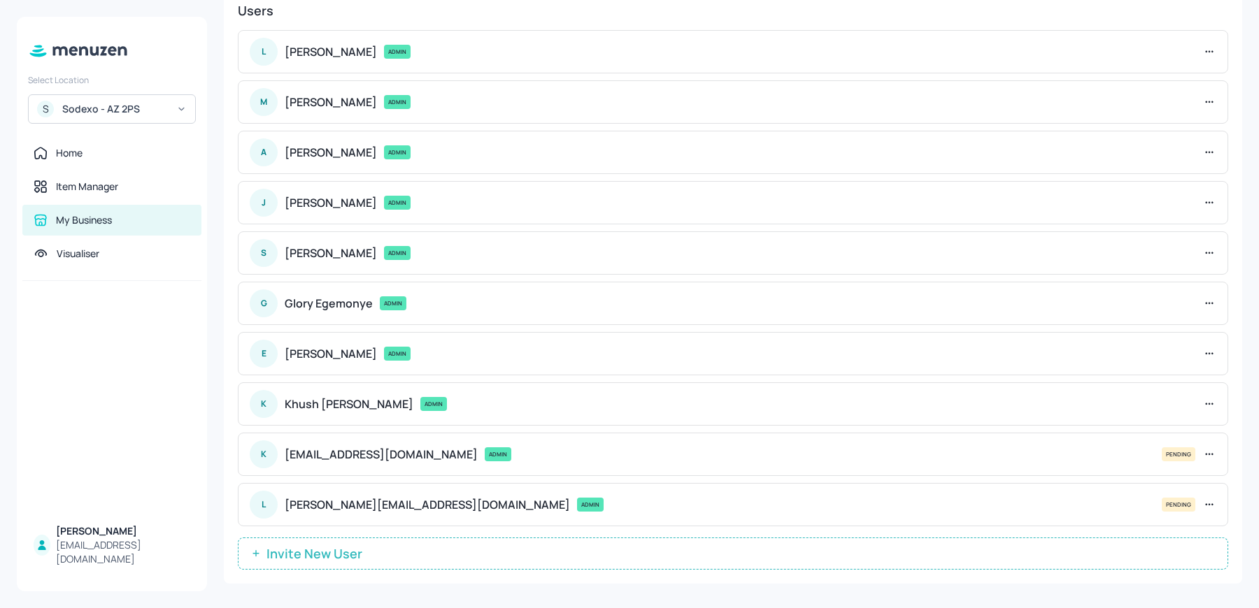
click at [355, 547] on span "Invite New User" at bounding box center [314, 554] width 110 height 14
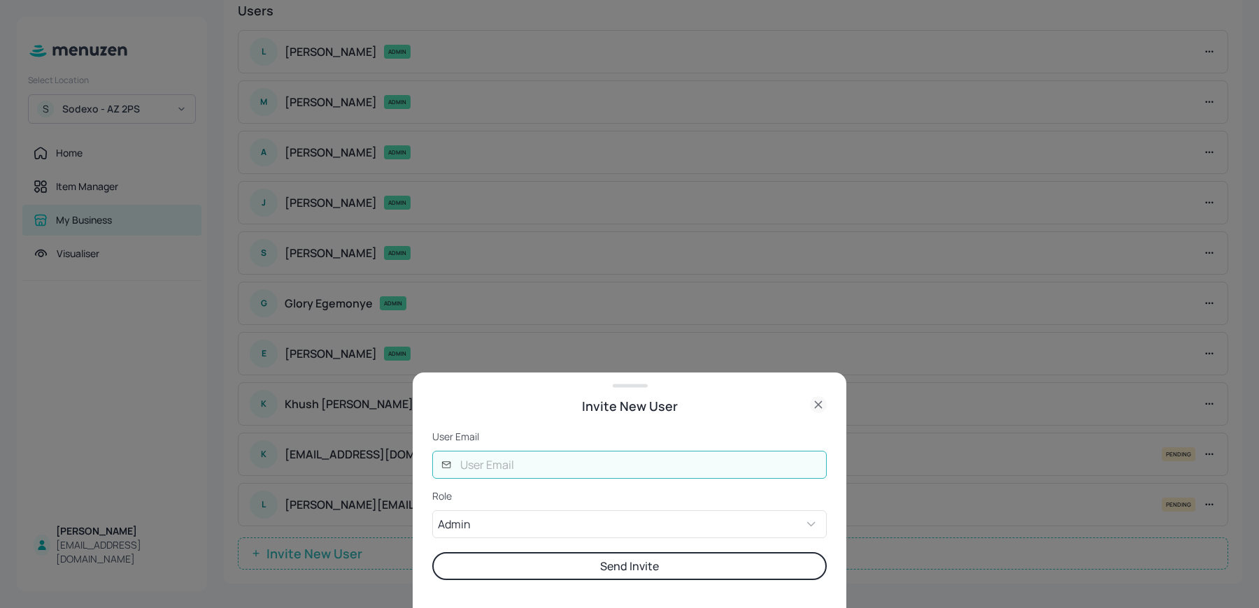
click at [489, 460] on input "text" at bounding box center [639, 465] width 375 height 28
type input "nishita@digital-messaging.com"
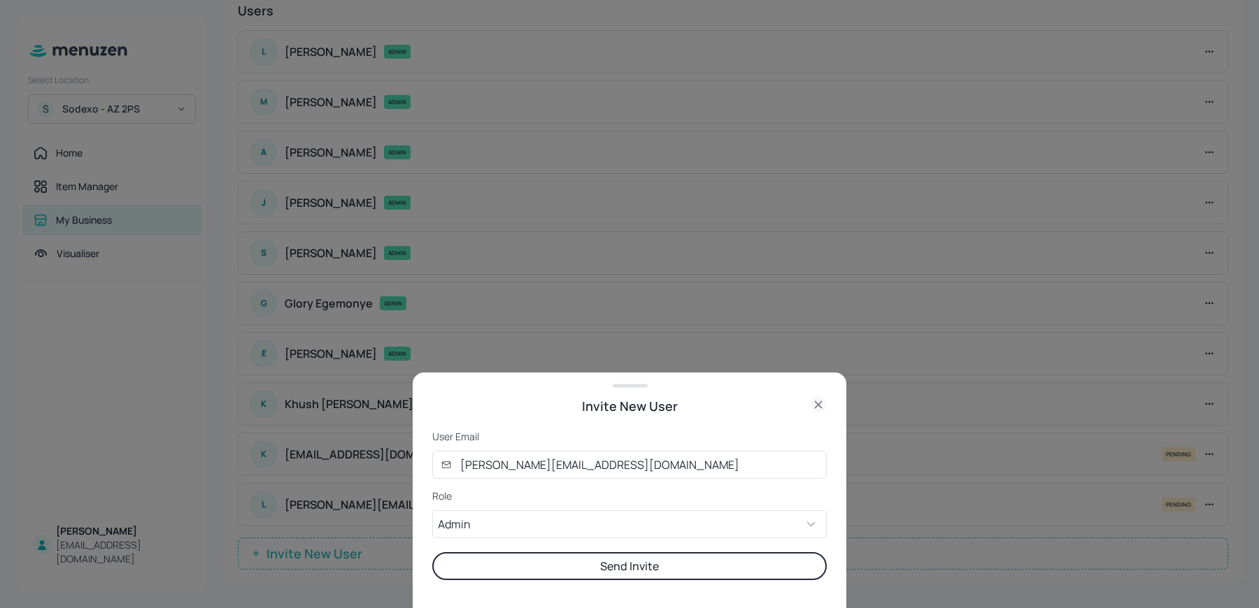
click at [541, 574] on button "Send Invite" at bounding box center [629, 566] width 394 height 28
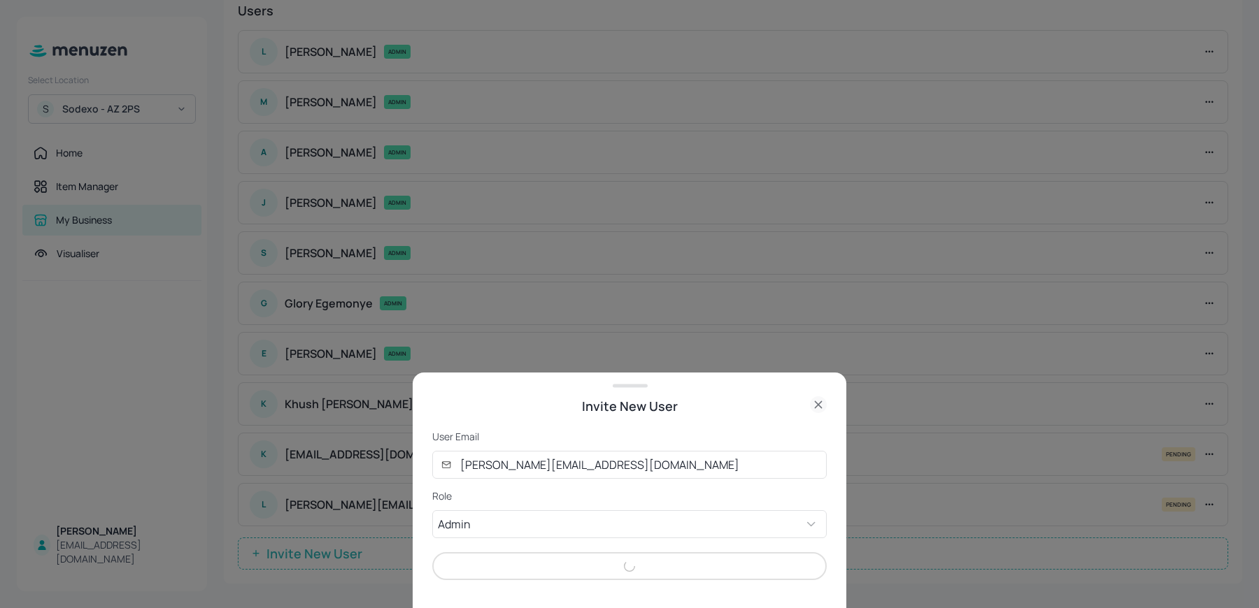
click at [541, 574] on div "Send Invite" at bounding box center [629, 566] width 394 height 28
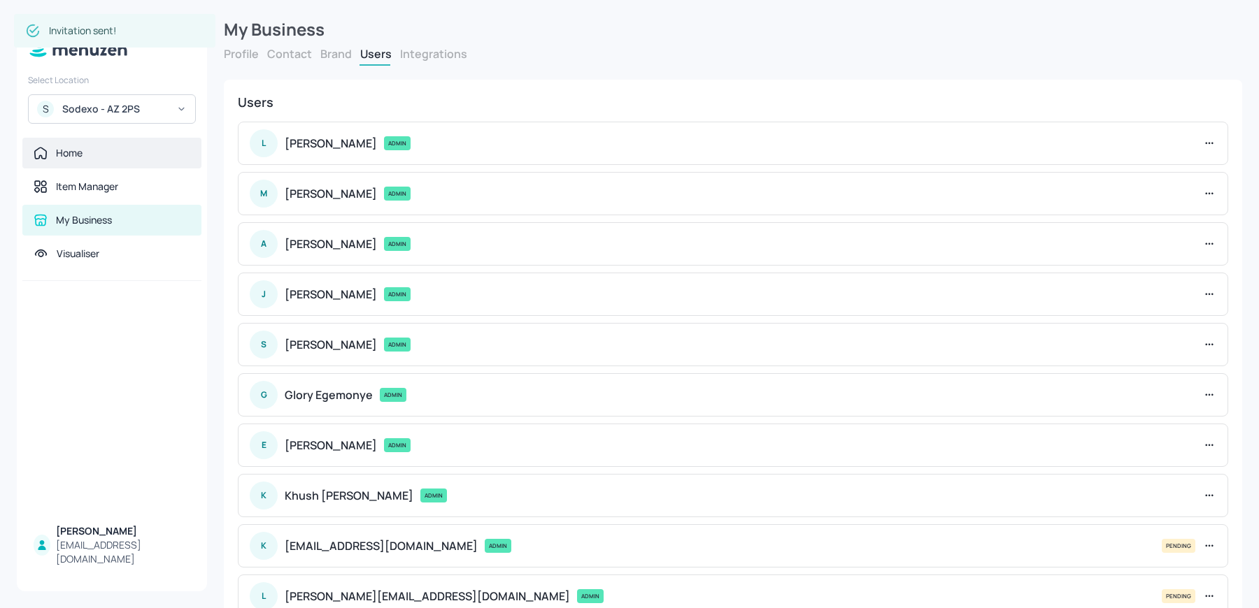
click at [73, 163] on div "Home" at bounding box center [111, 153] width 179 height 31
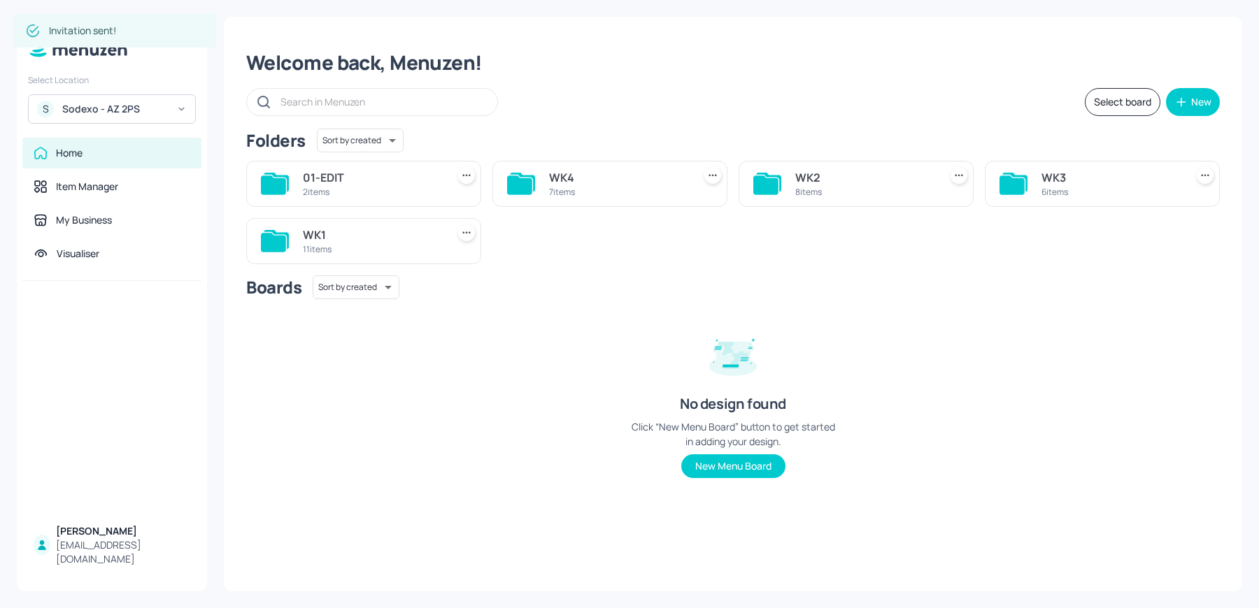
click at [85, 115] on div "Sodexo - AZ 2PS" at bounding box center [115, 109] width 106 height 14
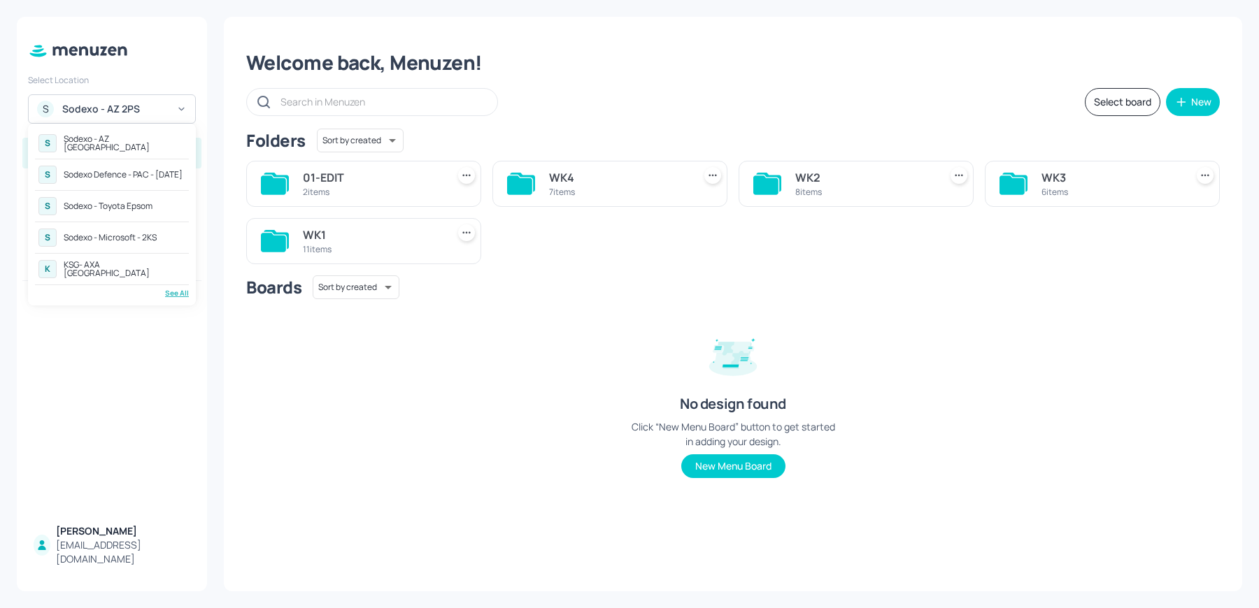
click at [133, 203] on div "Sodexo - Toyota Epsom" at bounding box center [108, 206] width 89 height 8
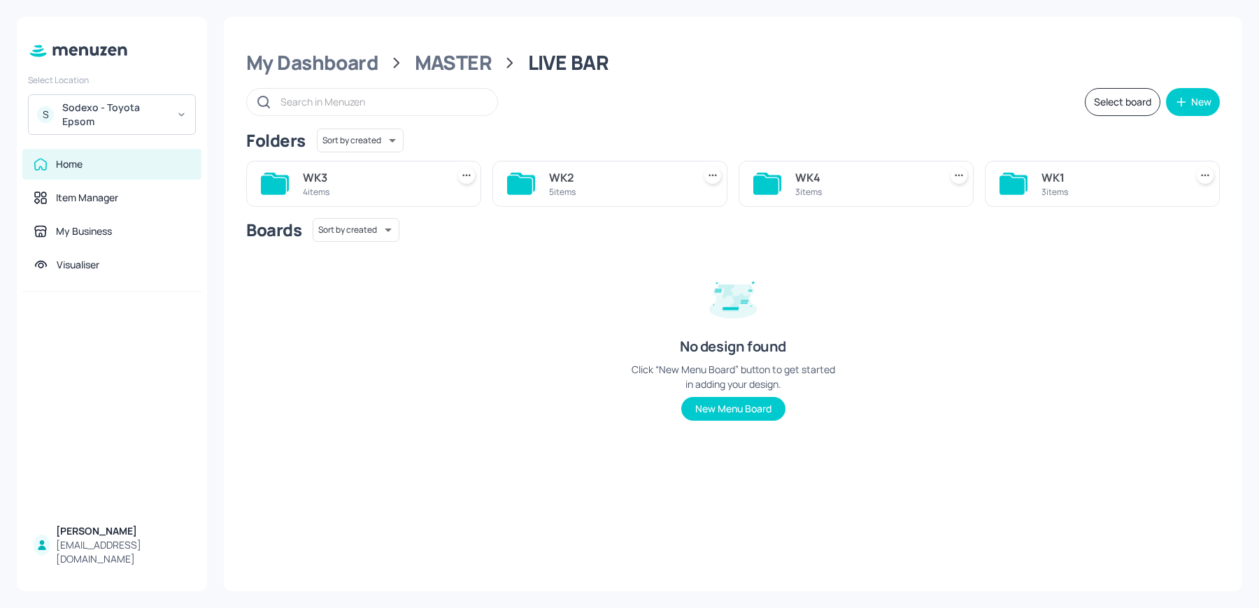
click at [1075, 180] on div "WK1" at bounding box center [1110, 177] width 138 height 17
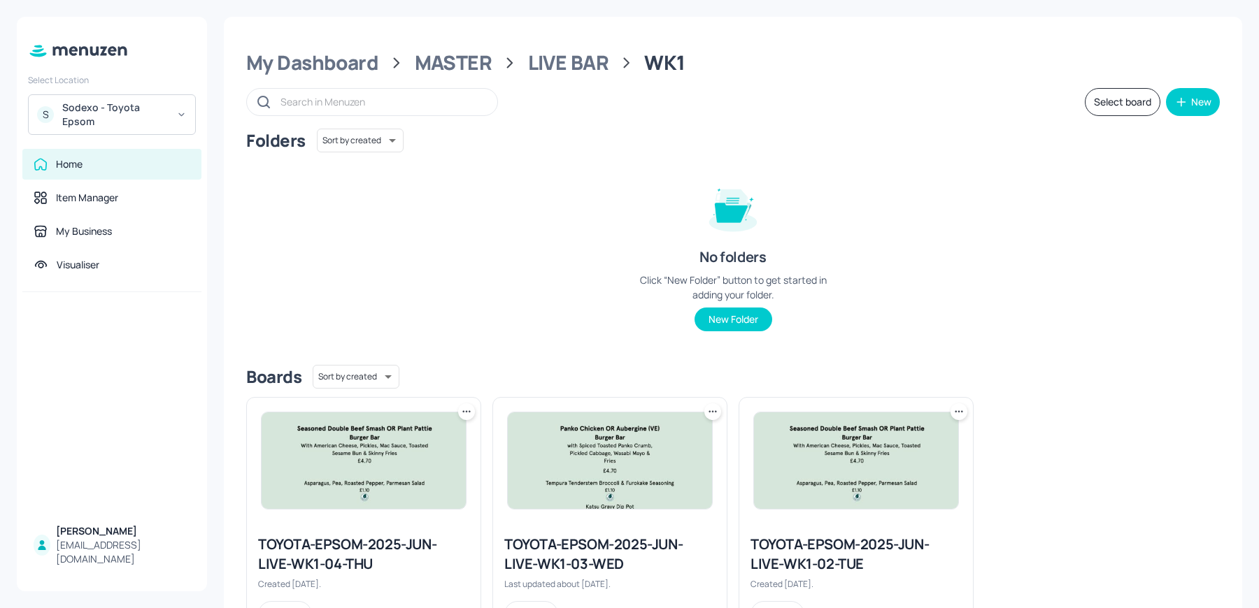
click at [814, 555] on div "TOYOTA-EPSOM-2025-JUN-LIVE-WK1-02-TUE" at bounding box center [855, 554] width 211 height 39
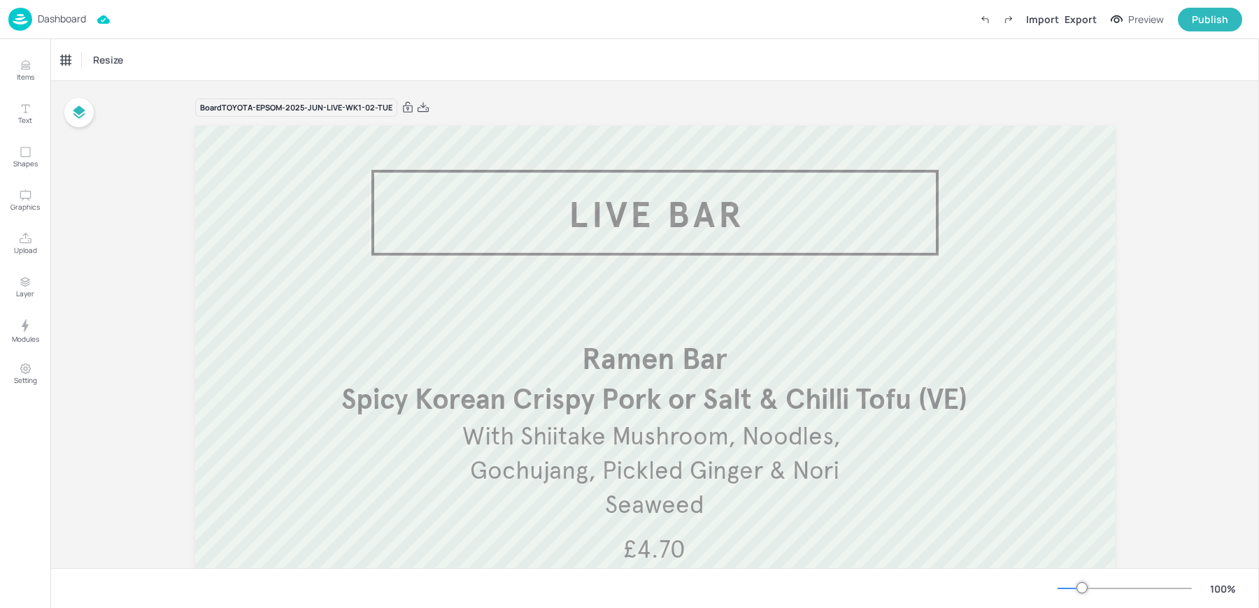
click at [664, 452] on p "With Shiitake Mushroom, Noodles, Gochujang, Pickled Ginger & Nori Seaweed" at bounding box center [654, 471] width 390 height 103
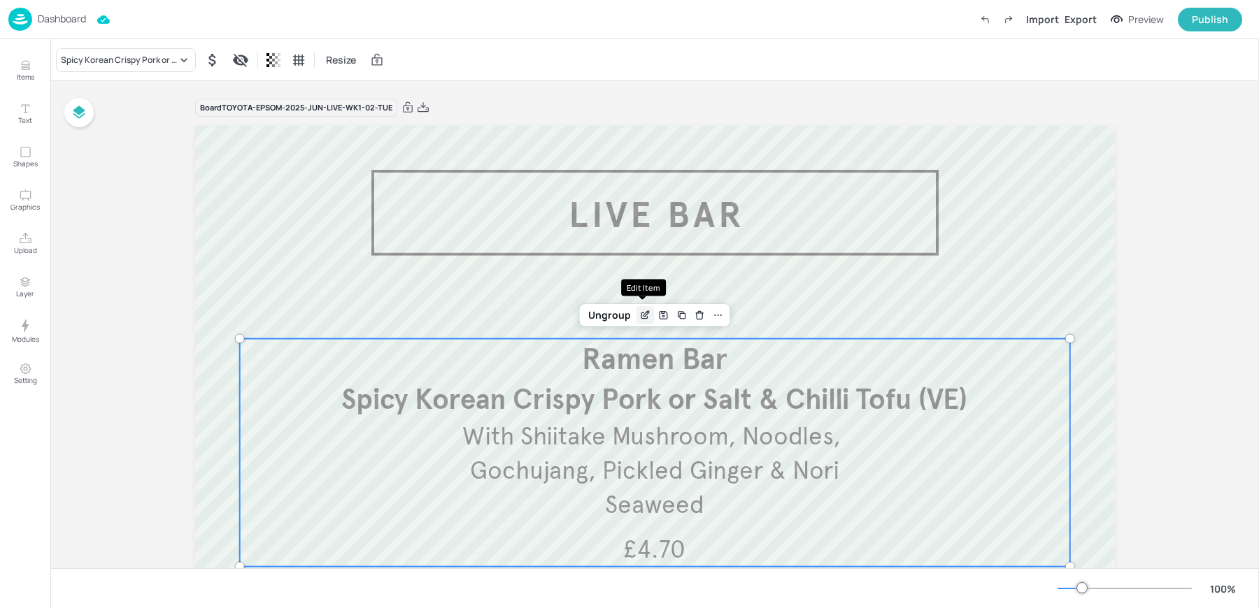
click at [643, 313] on icon "Edit Item" at bounding box center [646, 314] width 6 height 6
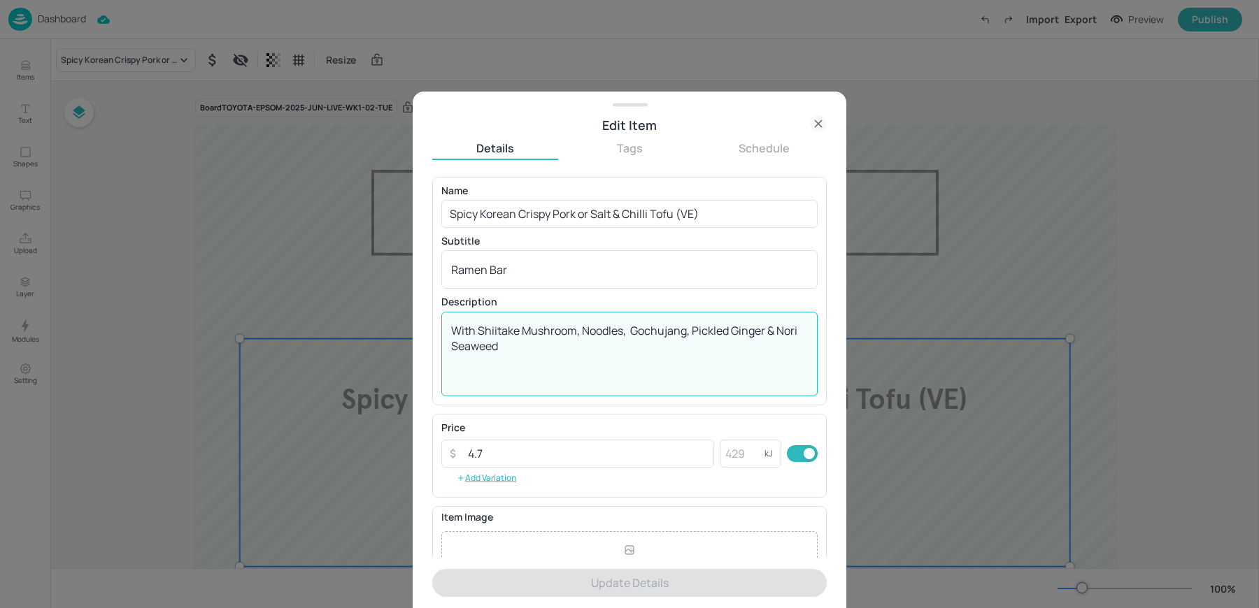
click at [571, 325] on textarea "With Shiitake Mushroom, Noodles, Gochujang, Pickled Ginger & Nori Seaweed" at bounding box center [629, 354] width 357 height 62
paste textarea "TACO [DATE] Chicharron Pork Belly or Chargrilled Sweet Potato Taco's, Pico [PER…"
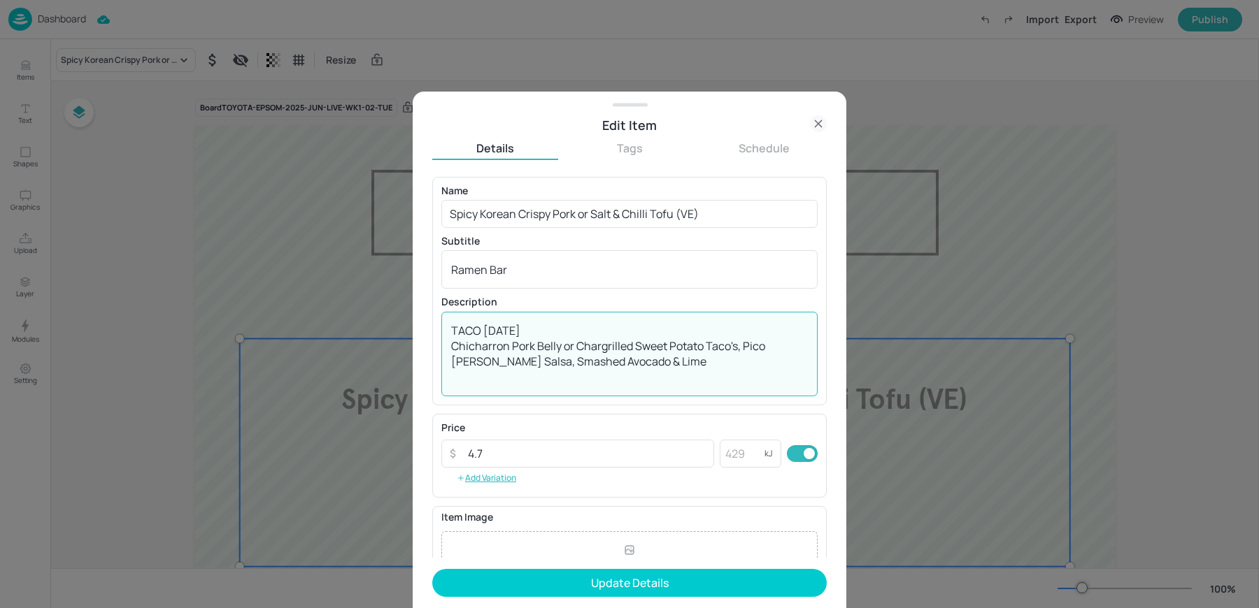
click at [542, 332] on textarea "TACO [DATE] Chicharron Pork Belly or Chargrilled Sweet Potato Taco's, Pico [PER…" at bounding box center [629, 354] width 357 height 62
type textarea "Chicharron Pork Belly or Chargrilled Sweet Potato Taco's, Pico [PERSON_NAME] Sa…"
click at [526, 264] on textarea "Ramen Bar" at bounding box center [629, 269] width 357 height 15
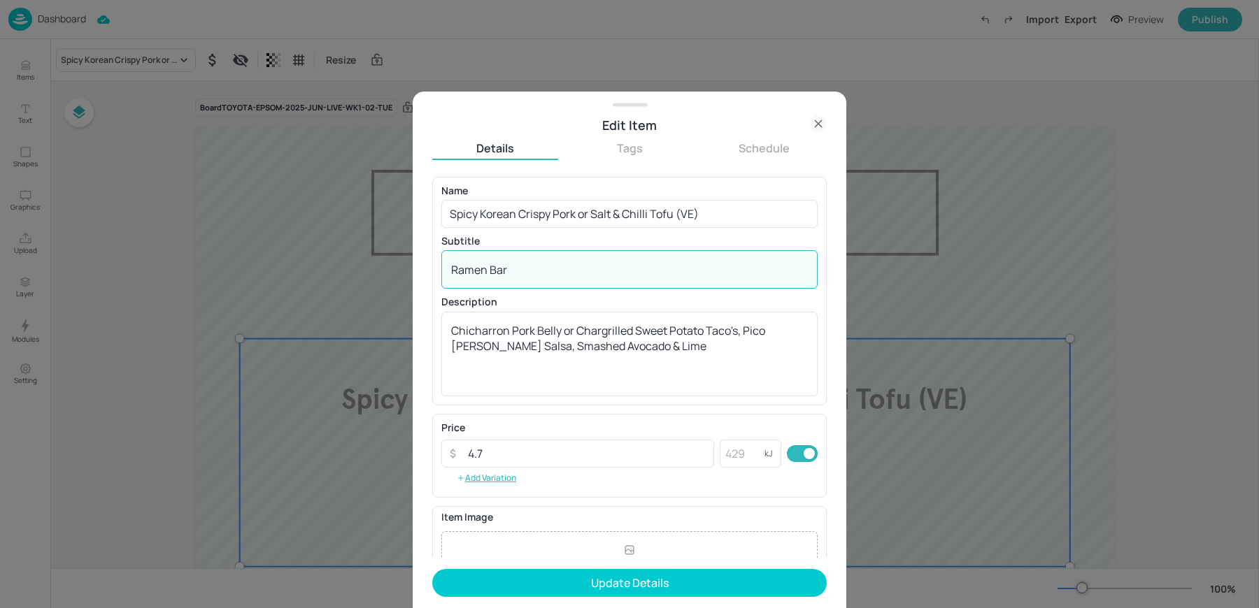
click at [526, 264] on textarea "Ramen Bar" at bounding box center [629, 269] width 357 height 15
paste textarea "TACO [DATE]"
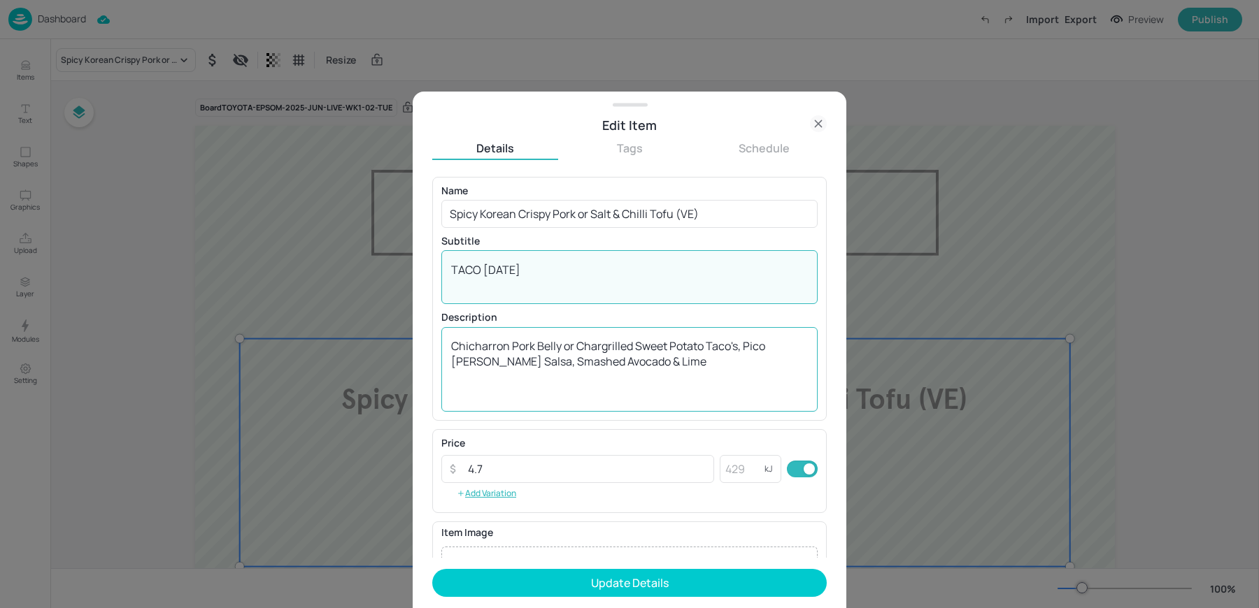
type textarea "TACO [DATE]"
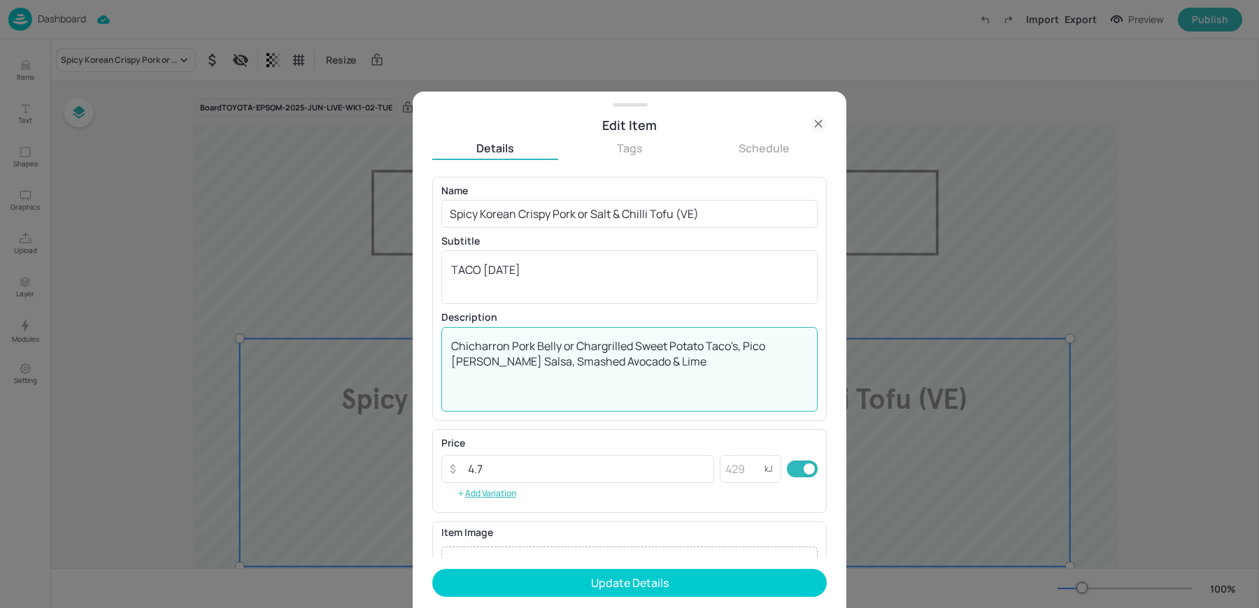
drag, startPoint x: 451, startPoint y: 343, endPoint x: 741, endPoint y: 341, distance: 290.2
click at [741, 341] on textarea "Chicharron Pork Belly or Chargrilled Sweet Potato Taco's, Pico [PERSON_NAME] Sa…" at bounding box center [629, 369] width 357 height 62
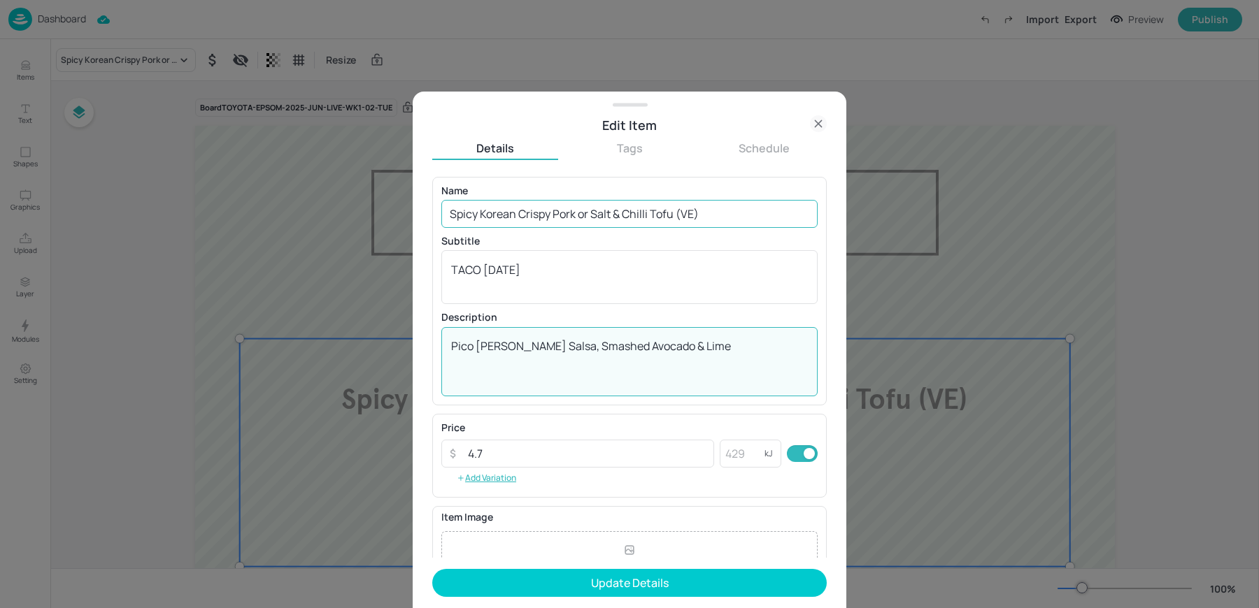
type textarea "Pico [PERSON_NAME] Salsa, Smashed Avocado & Lime"
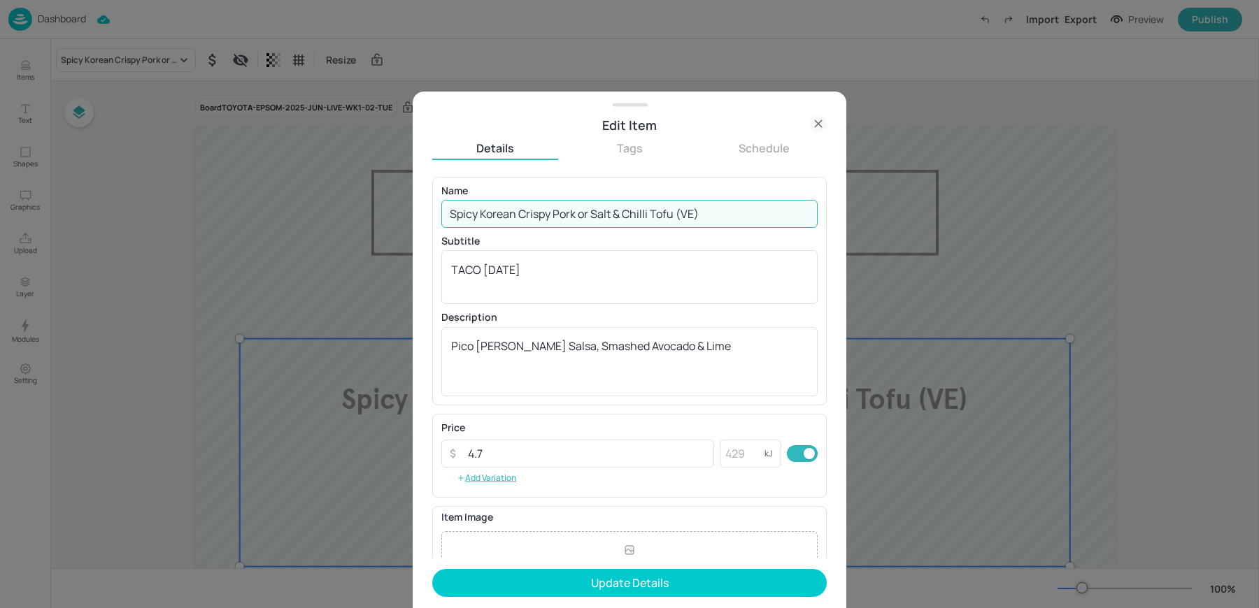
click at [559, 211] on input "Spicy Korean Crispy Pork or Salt & Chilli Tofu (VE)" at bounding box center [629, 214] width 376 height 28
paste input "Chicharron Pork Belly or Chargrilled Sweet Potato Taco's,"
click at [733, 216] on input "Chicharron Pork Belly or Chargrilled Sweet Potato Taco's," at bounding box center [629, 214] width 376 height 28
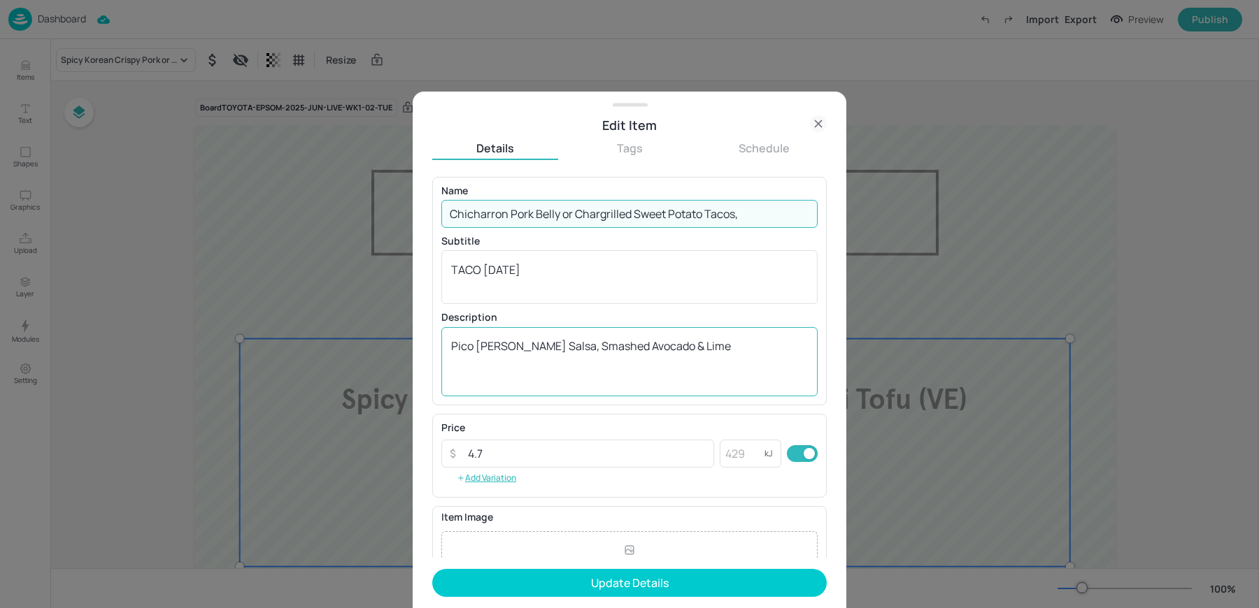
type input "Chicharron Pork Belly or Chargrilled Sweet Potato Tacos,"
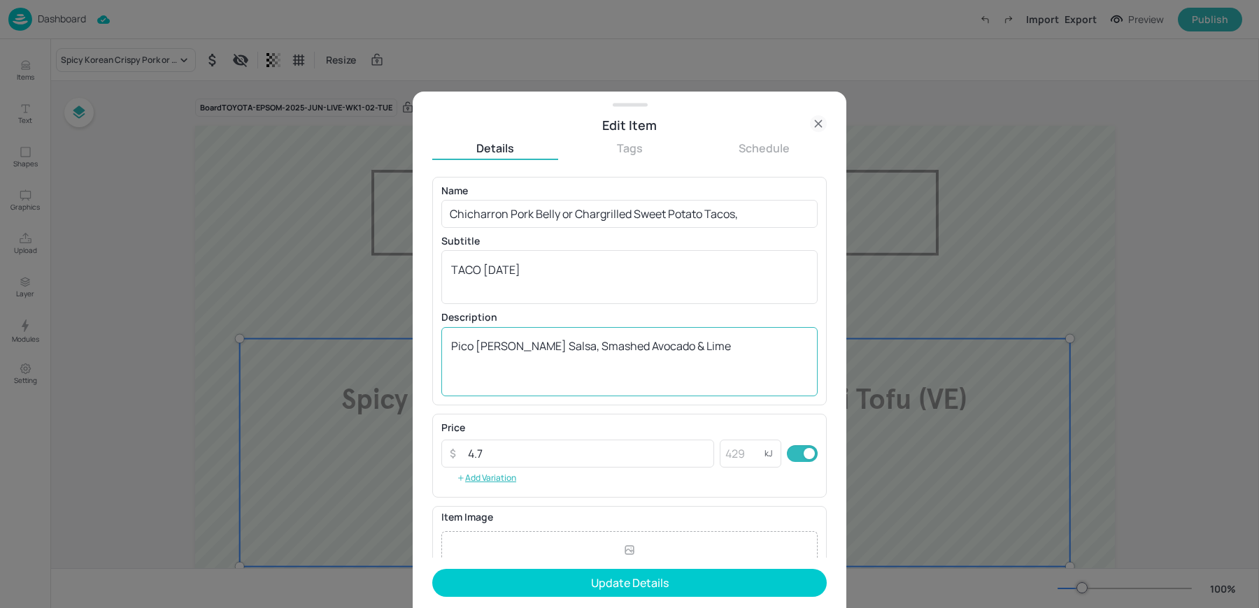
click at [447, 347] on div "Pico [PERSON_NAME] Salsa, Smashed Avocado & Lime x ​" at bounding box center [629, 361] width 376 height 69
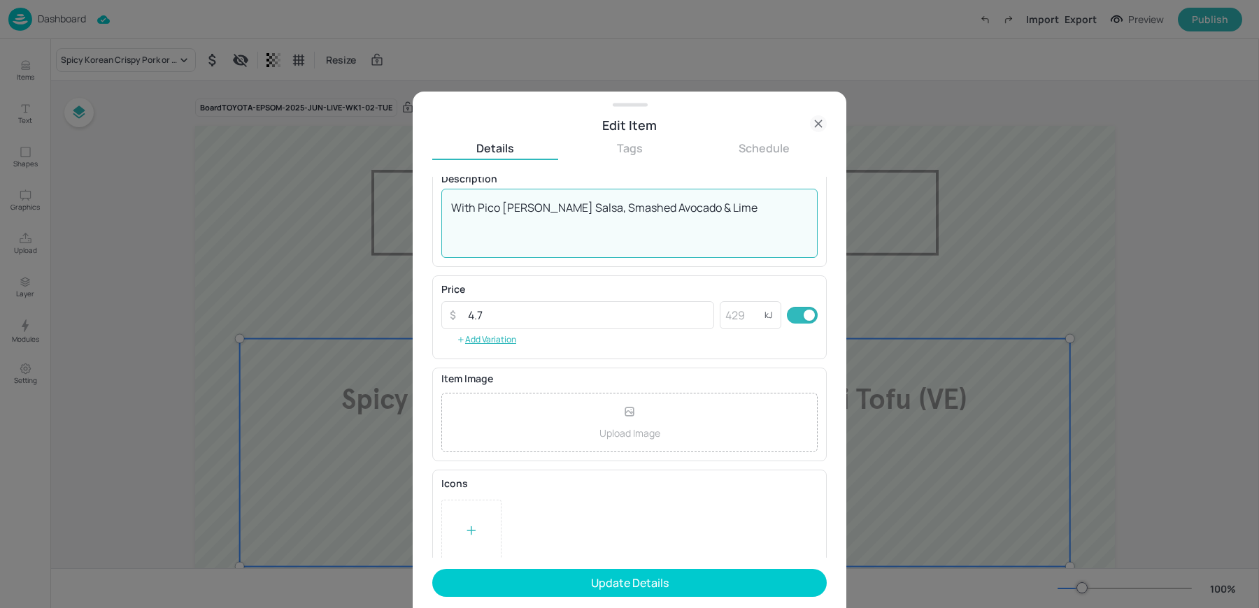
scroll to position [150, 0]
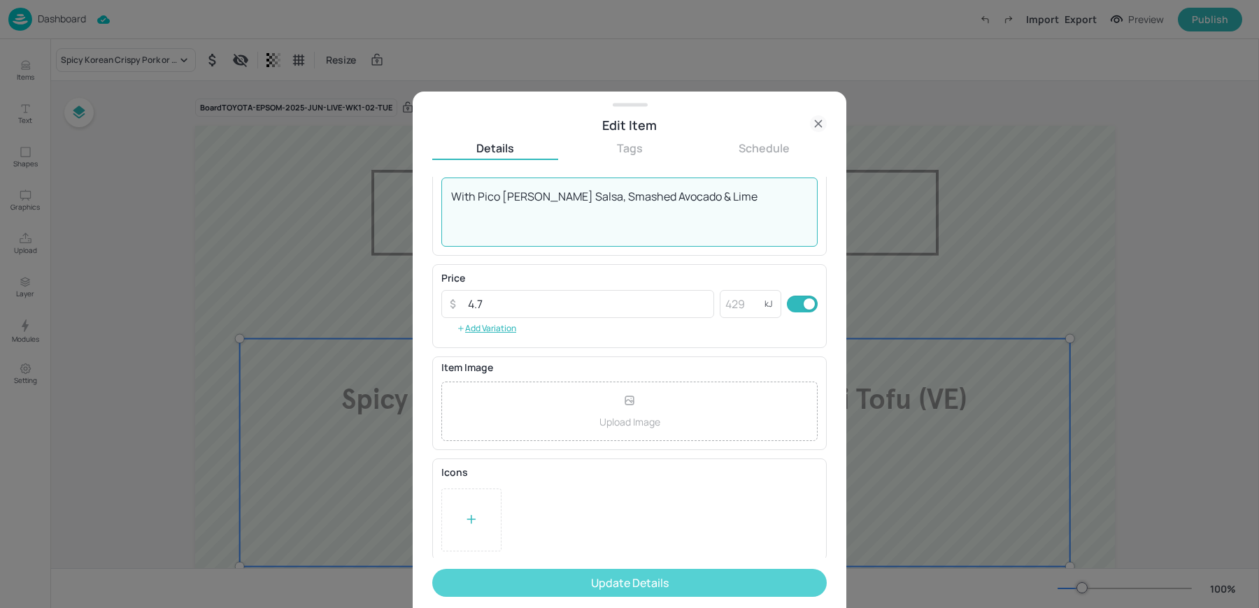
type textarea "With Pico [PERSON_NAME] Salsa, Smashed Avocado & Lime"
click at [474, 595] on button "Update Details" at bounding box center [629, 583] width 394 height 28
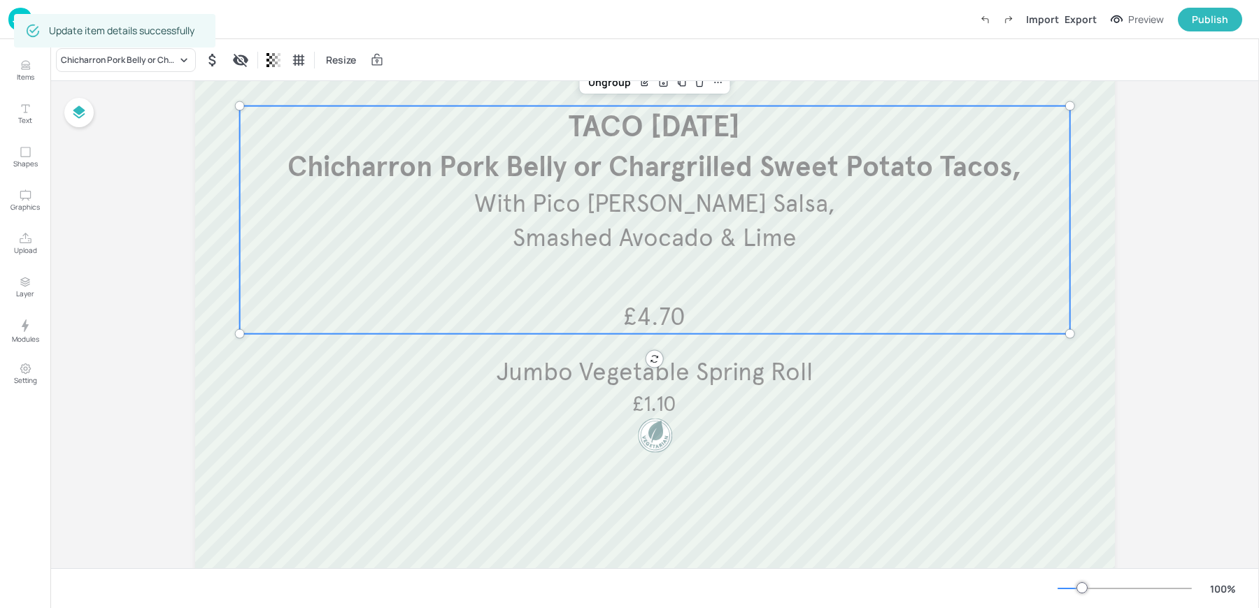
scroll to position [247, 0]
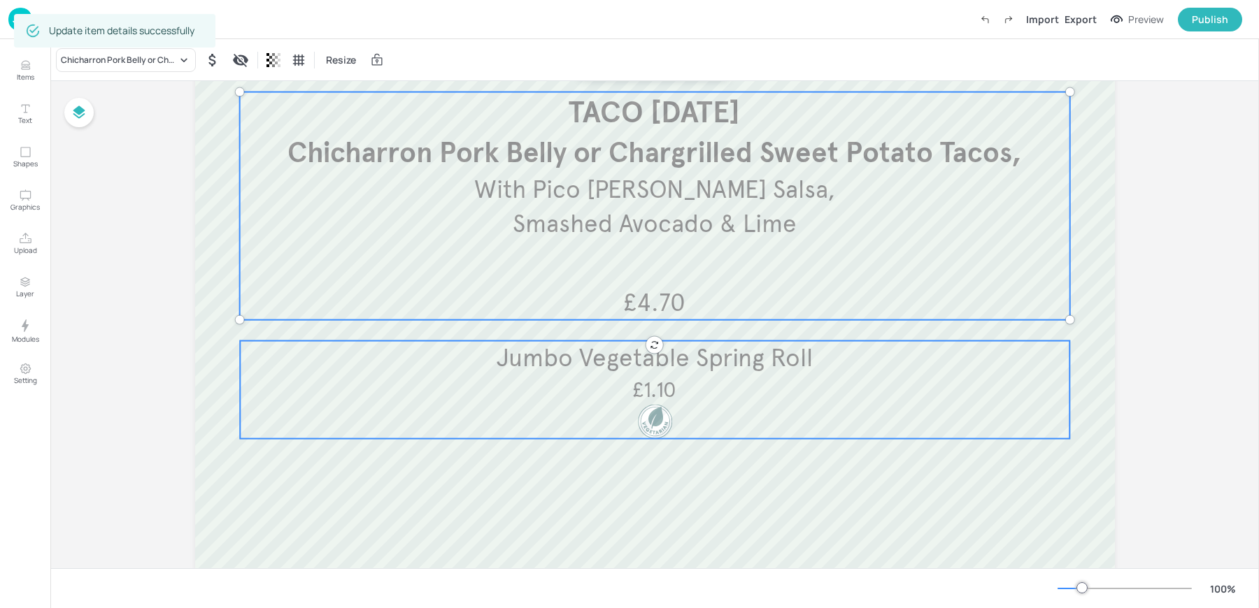
click at [604, 401] on p "£1.10" at bounding box center [655, 389] width 138 height 29
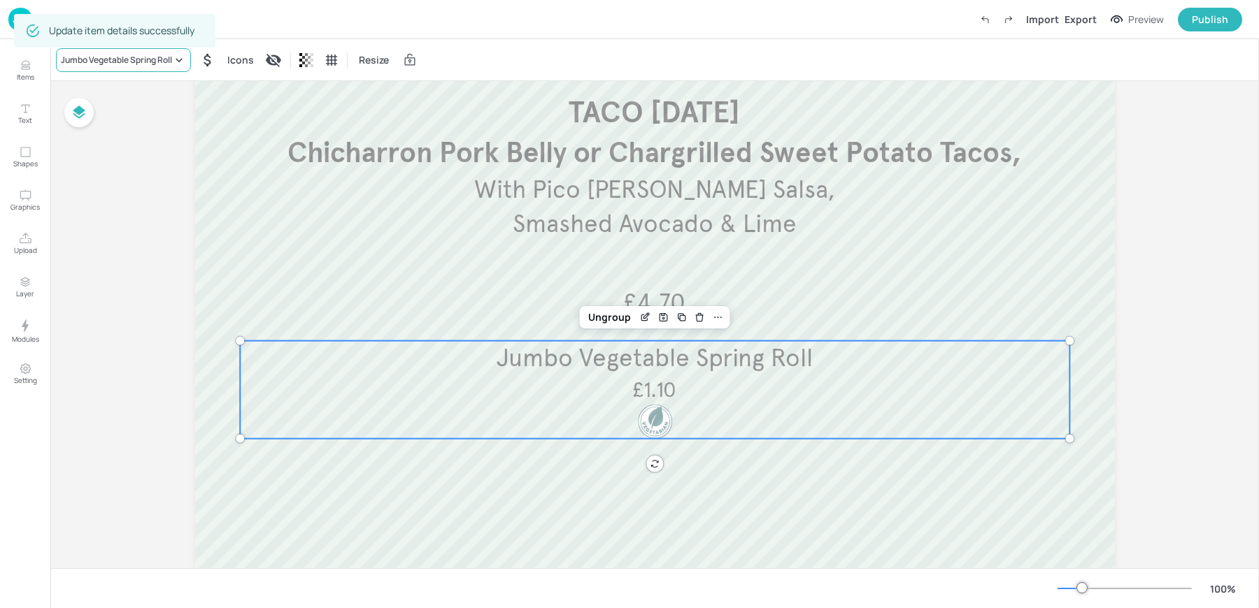
click at [113, 61] on div "Jumbo Vegetable Spring Roll" at bounding box center [116, 60] width 111 height 13
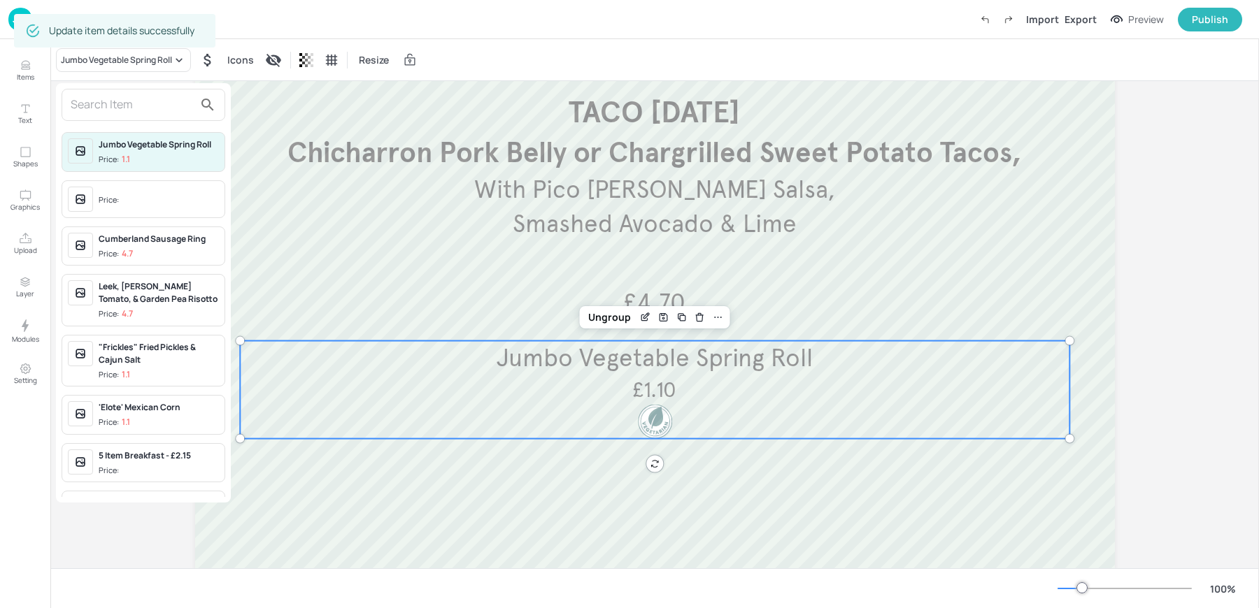
click at [96, 94] on input "text" at bounding box center [132, 105] width 123 height 22
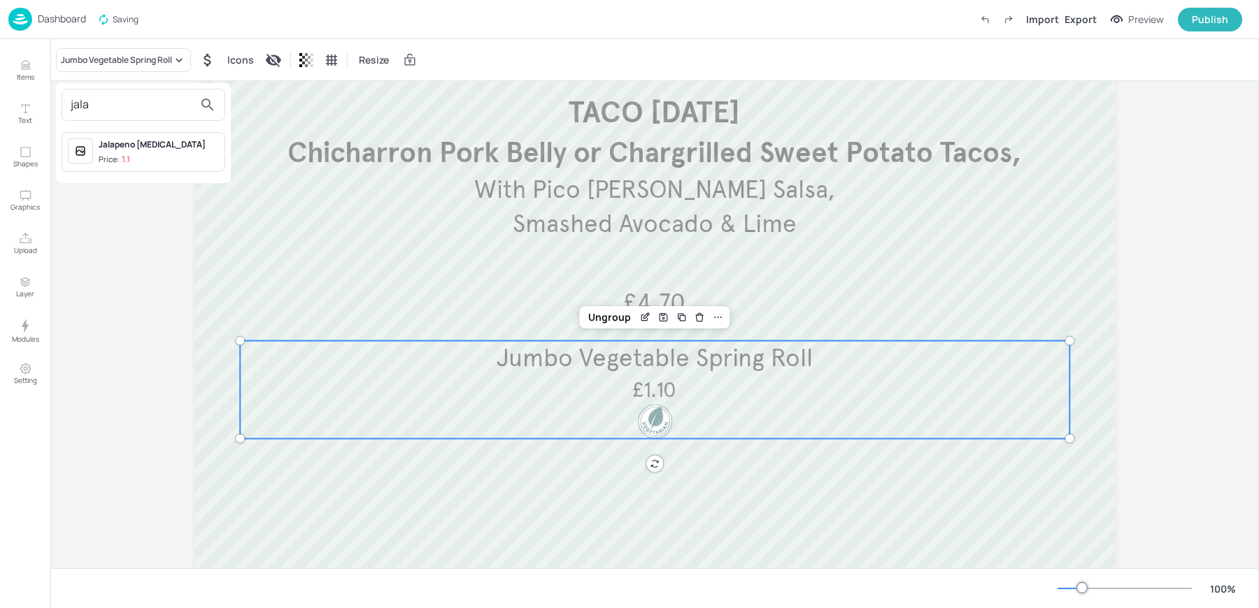
type input "jala"
click at [164, 148] on div "Jalapeno [MEDICAL_DATA]" at bounding box center [159, 144] width 120 height 13
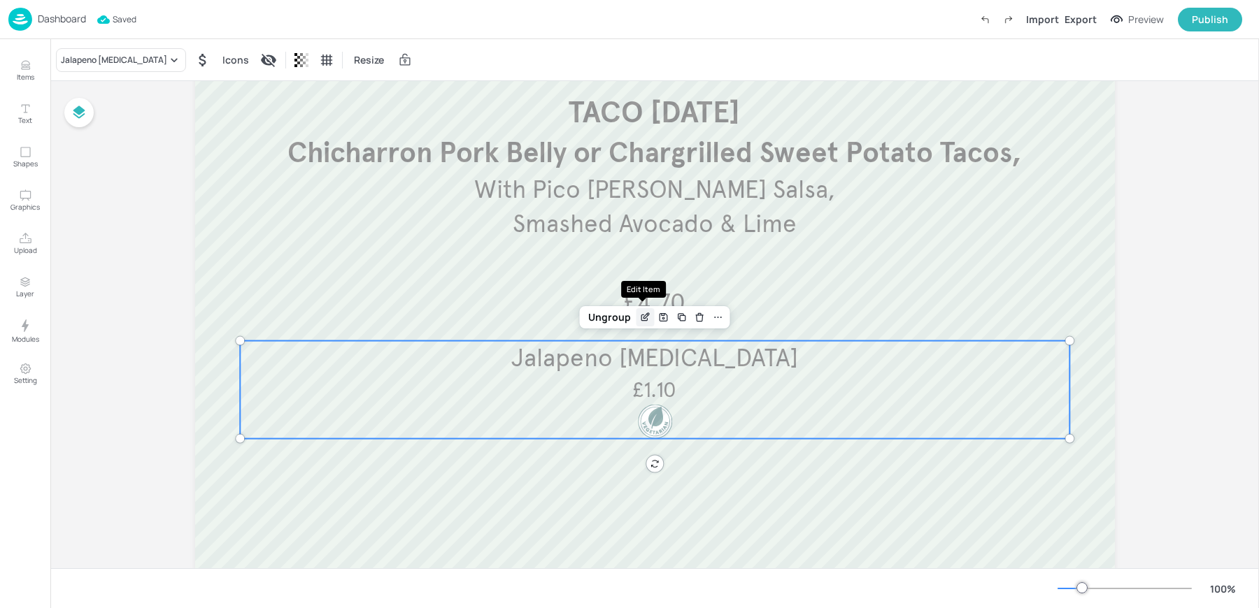
click at [646, 313] on icon "Edit Item" at bounding box center [646, 316] width 6 height 6
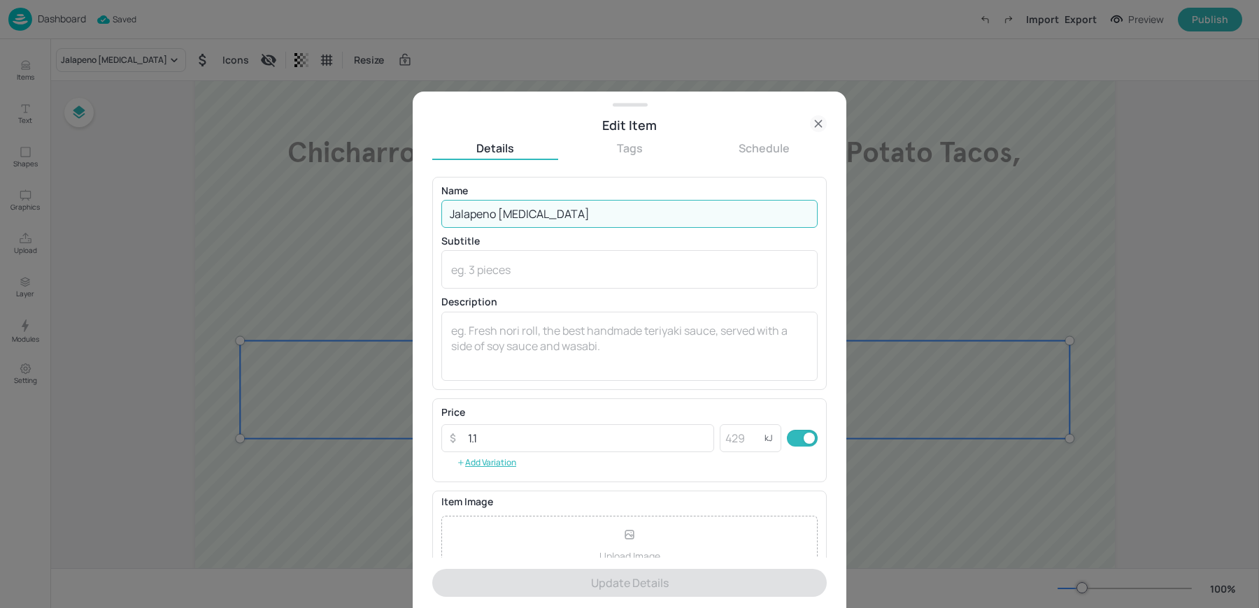
drag, startPoint x: 499, startPoint y: 213, endPoint x: 807, endPoint y: 187, distance: 308.8
click at [807, 187] on div "Name Jalapeno [MEDICAL_DATA] ​" at bounding box center [629, 207] width 376 height 42
click at [587, 217] on input "Jalapeno [MEDICAL_DATA]" at bounding box center [629, 214] width 376 height 28
click at [499, 213] on input "Jalapeno [MEDICAL_DATA]" at bounding box center [629, 214] width 376 height 28
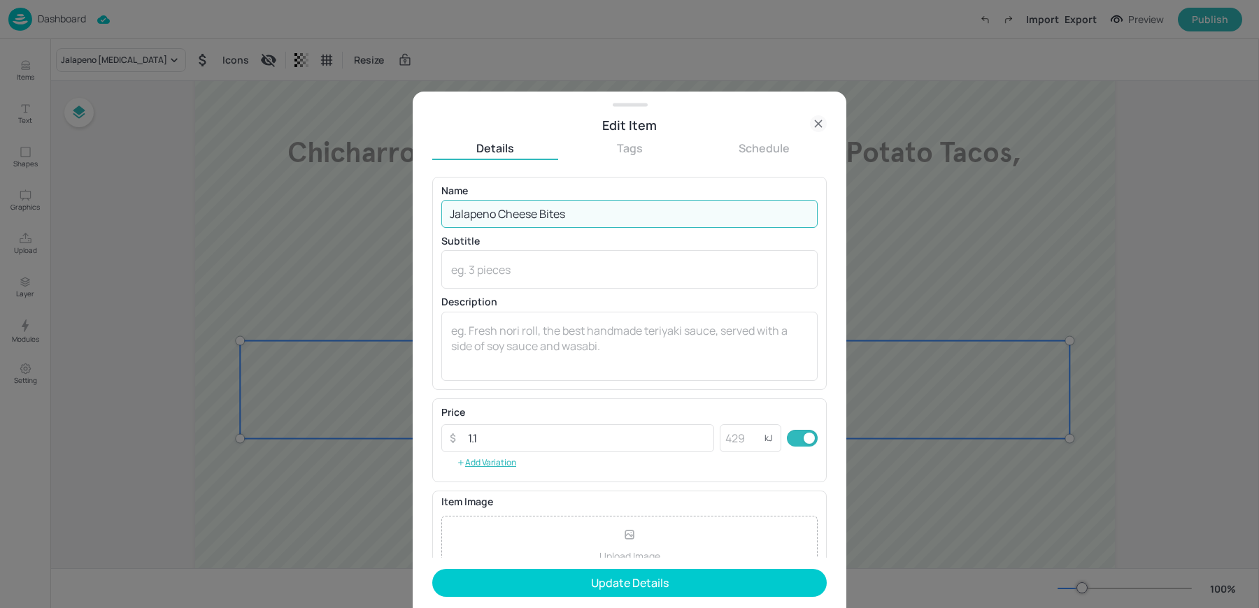
scroll to position [134, 0]
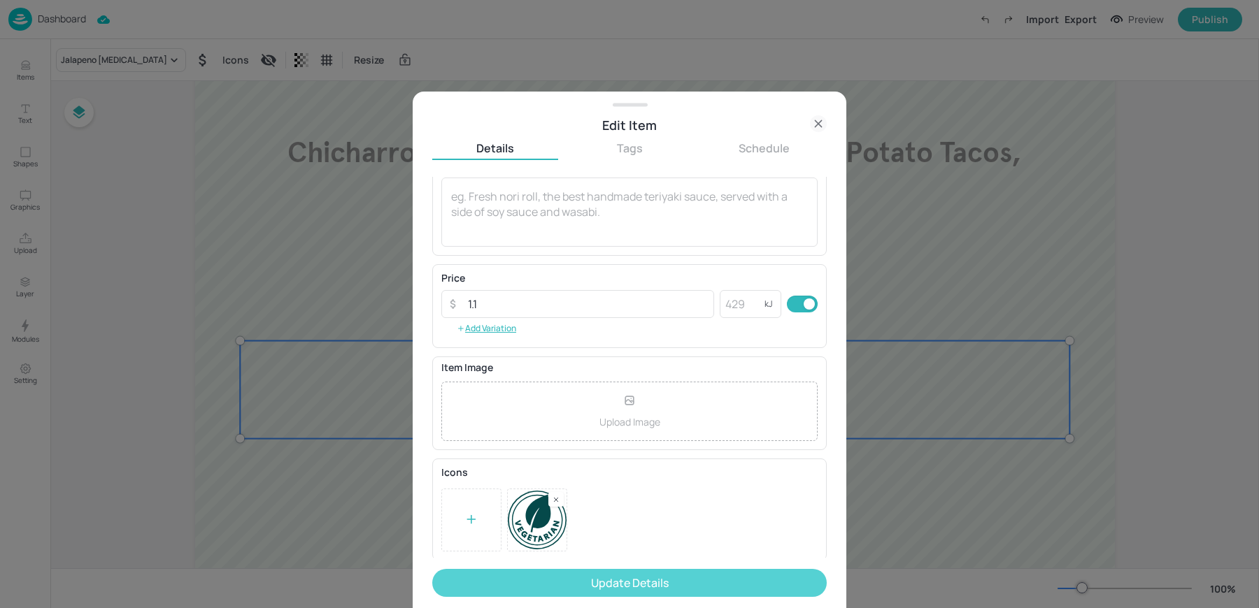
type input "Jalapeno Cheese Bites"
click at [581, 576] on button "Update Details" at bounding box center [629, 583] width 394 height 28
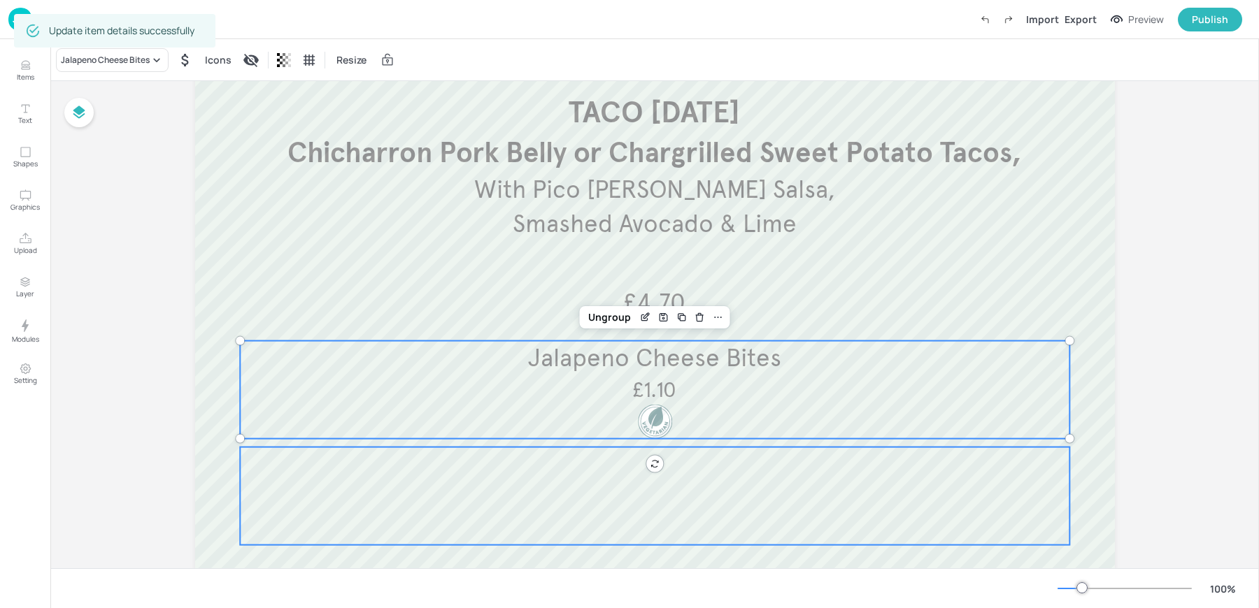
click at [600, 489] on div at bounding box center [654, 496] width 829 height 98
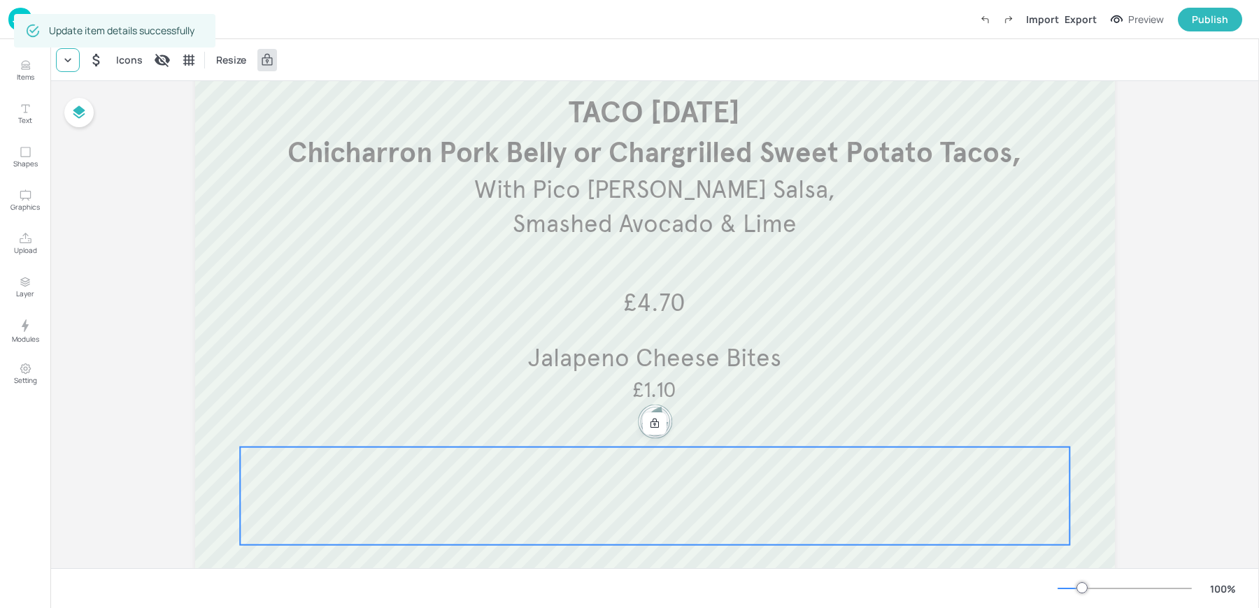
click at [71, 56] on icon at bounding box center [68, 60] width 14 height 14
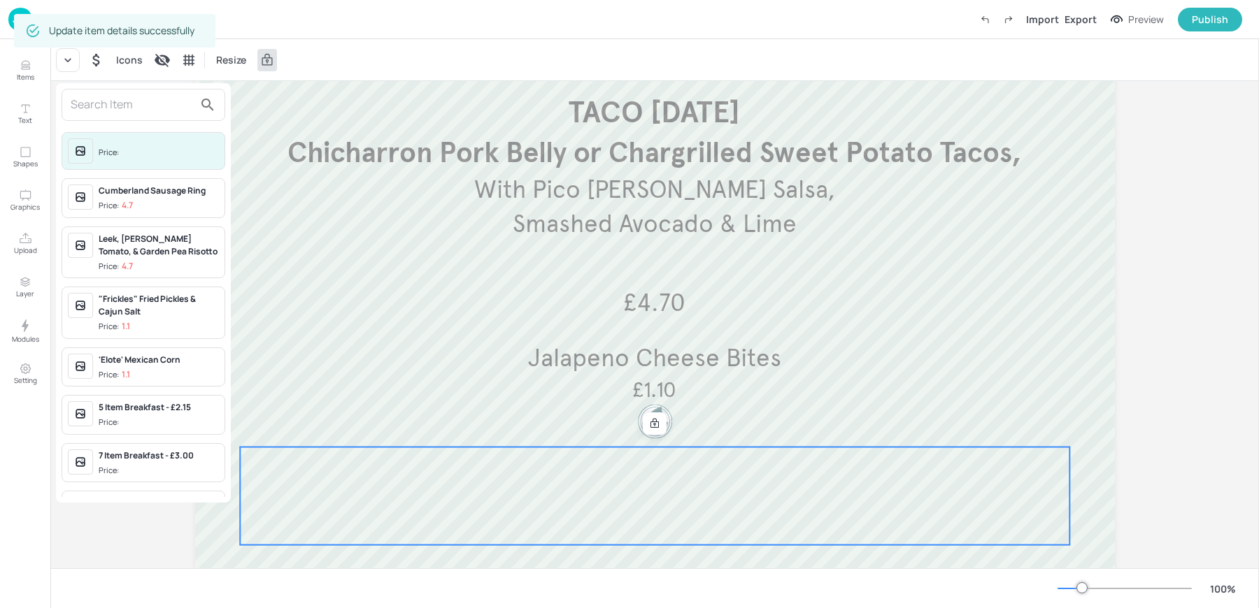
click at [111, 111] on input "text" at bounding box center [132, 105] width 123 height 22
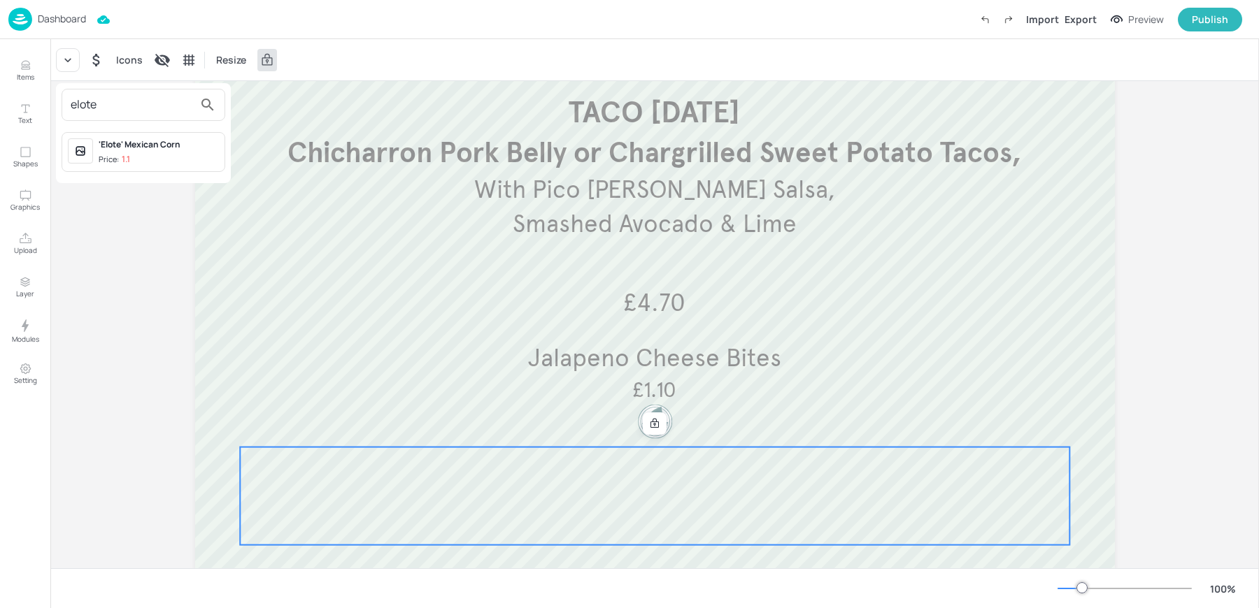
type input "elote"
click at [123, 151] on div "'Elote' Mexican Corn Price: 1.1" at bounding box center [159, 151] width 120 height 27
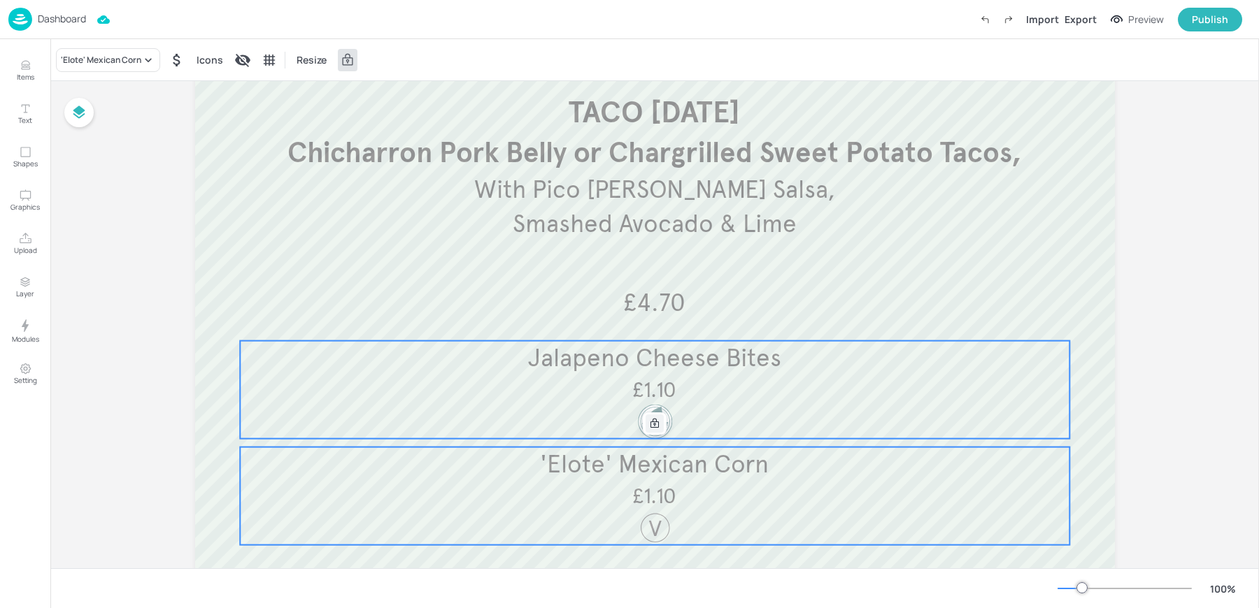
click at [646, 424] on div at bounding box center [654, 424] width 18 height 18
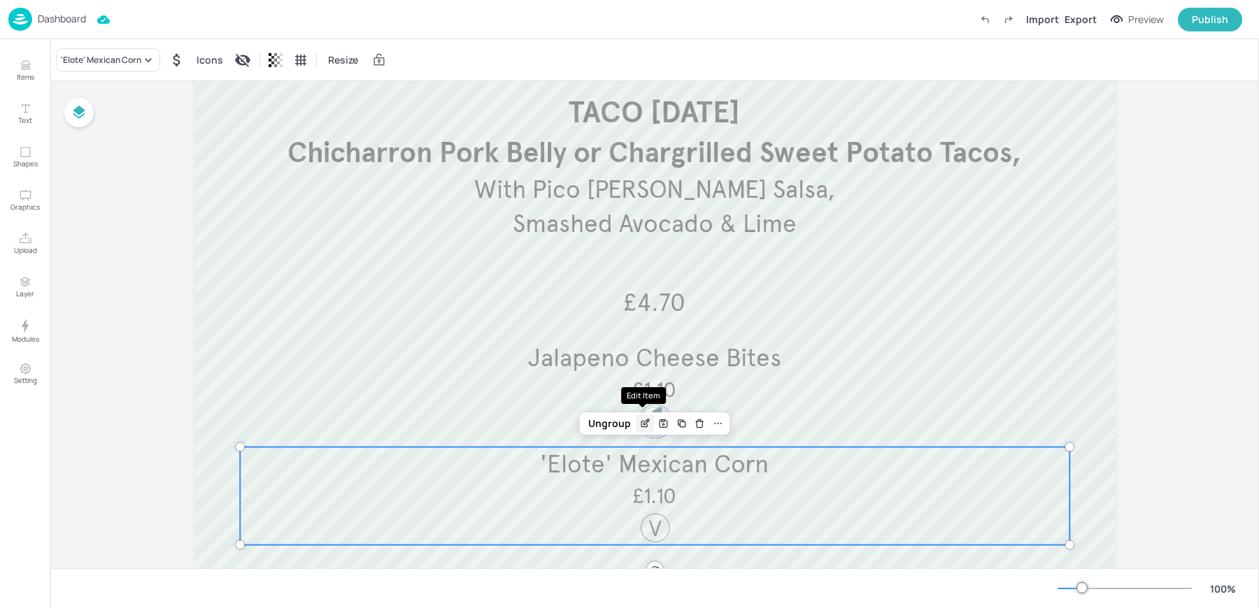
click at [642, 418] on icon "Edit Item" at bounding box center [645, 423] width 12 height 11
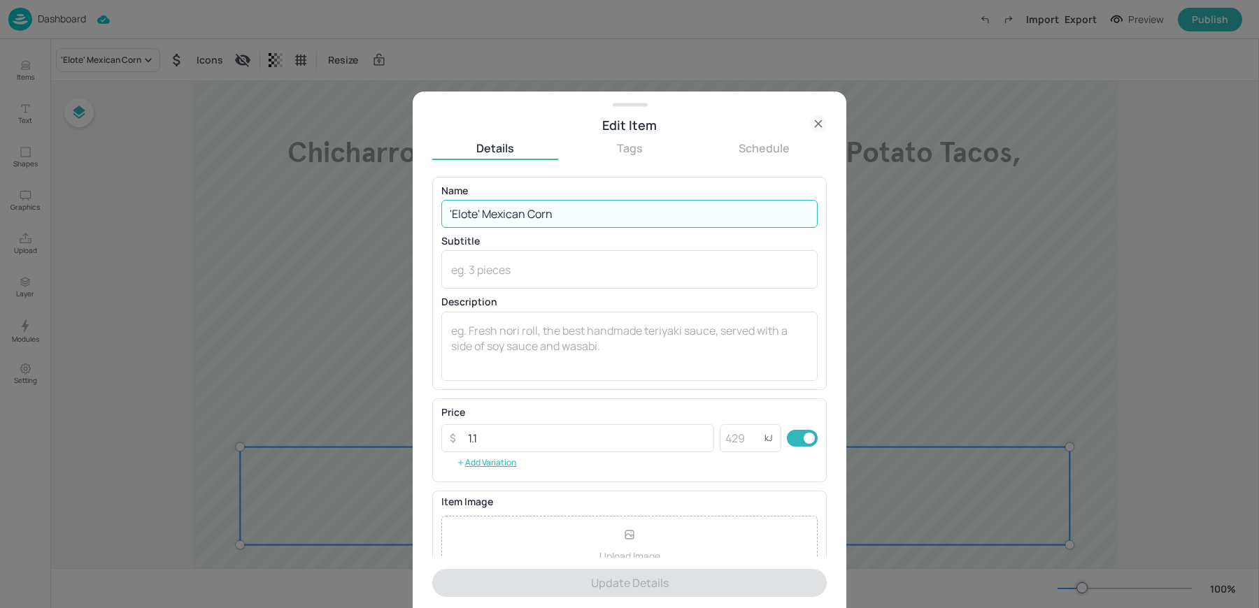
click at [530, 214] on input "'Elote' Mexican Corn" at bounding box center [629, 214] width 376 height 28
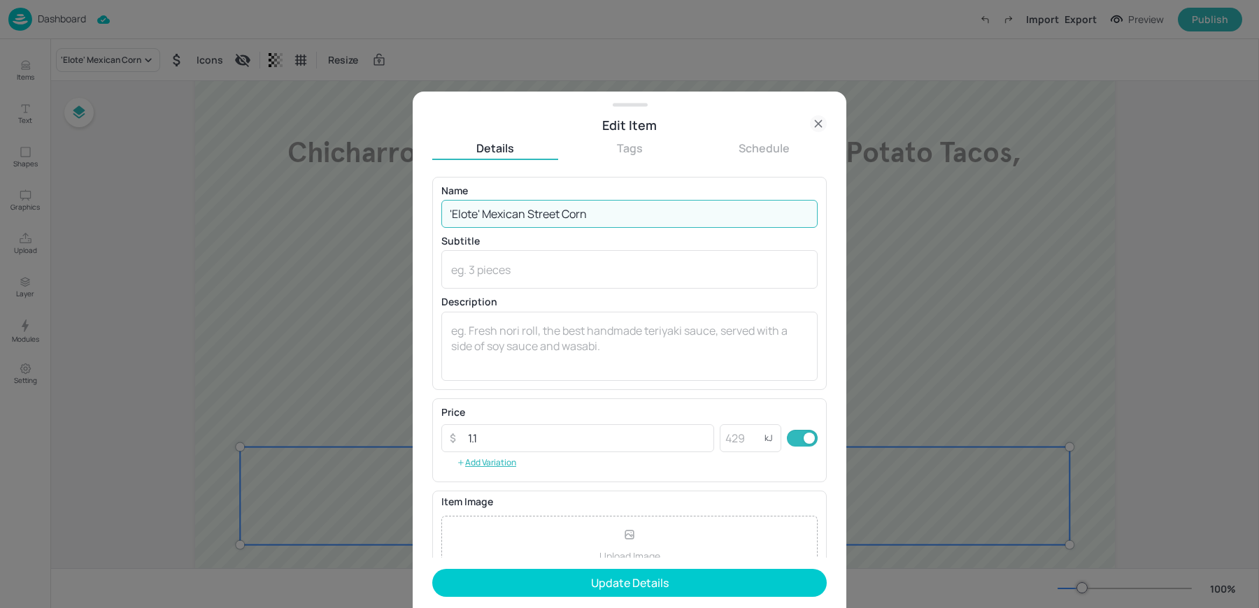
type input "'Elote' Mexican Street Corn"
click at [432, 569] on button "Update Details" at bounding box center [629, 583] width 394 height 28
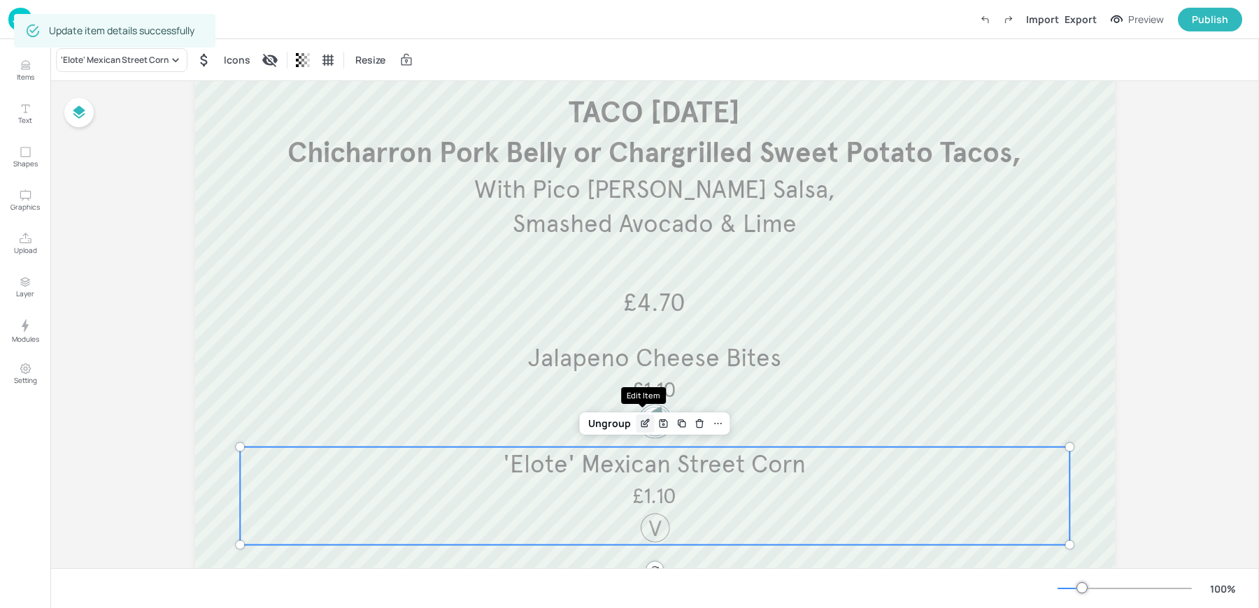
click at [647, 420] on icon "Edit Item" at bounding box center [647, 420] width 1 height 1
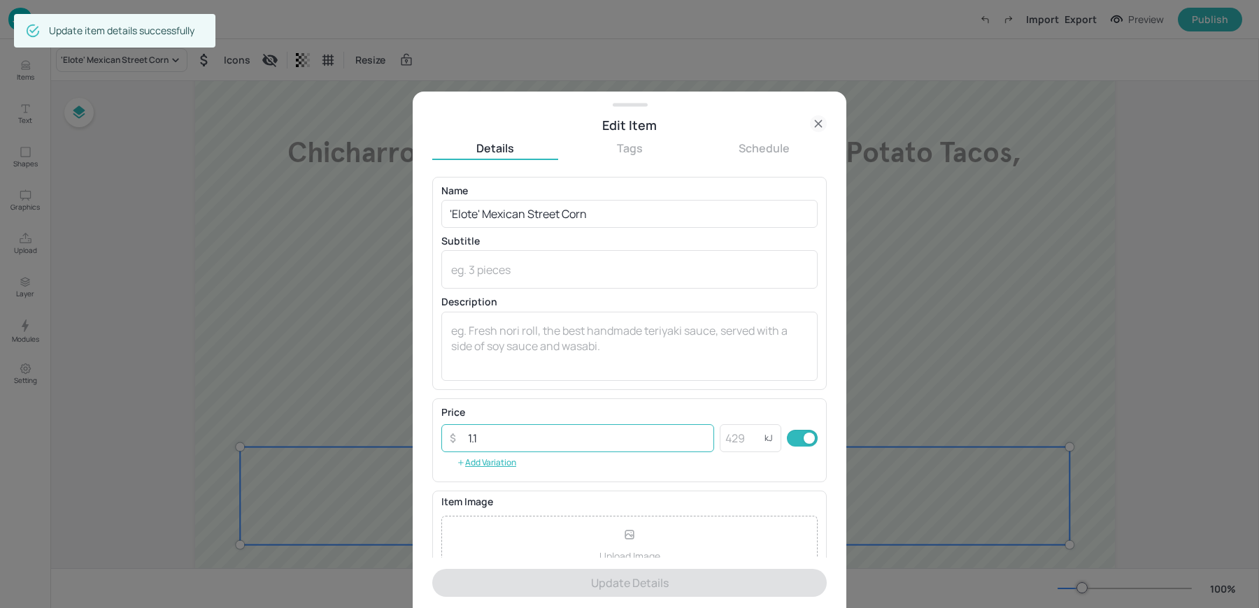
scroll to position [134, 0]
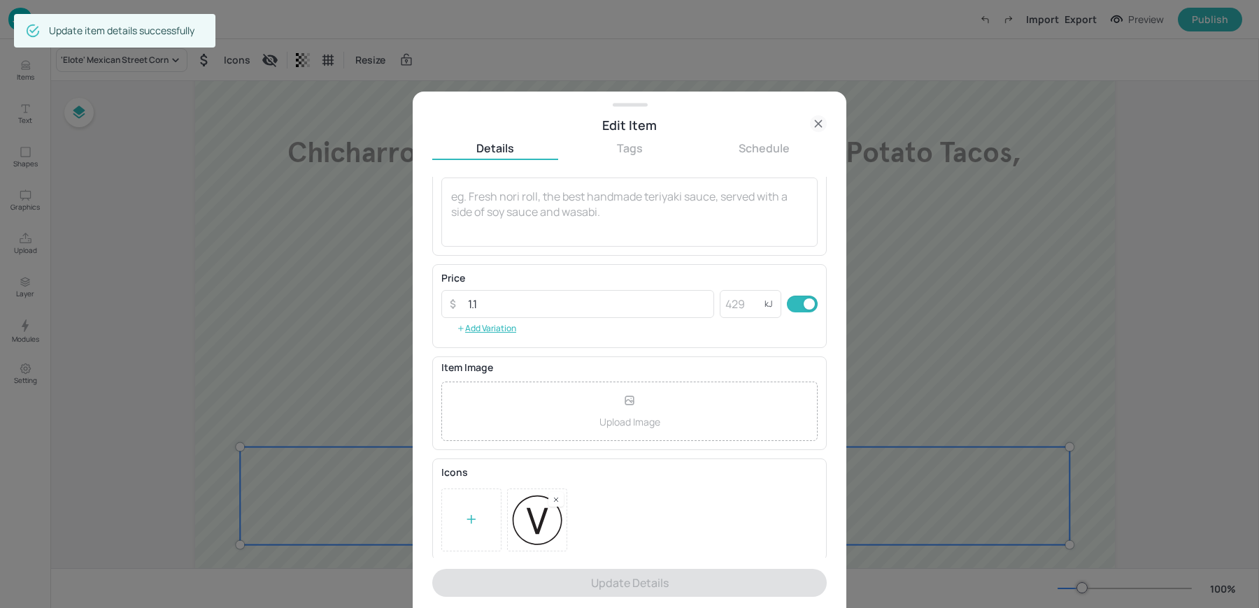
click at [557, 496] on rect at bounding box center [556, 500] width 10 height 10
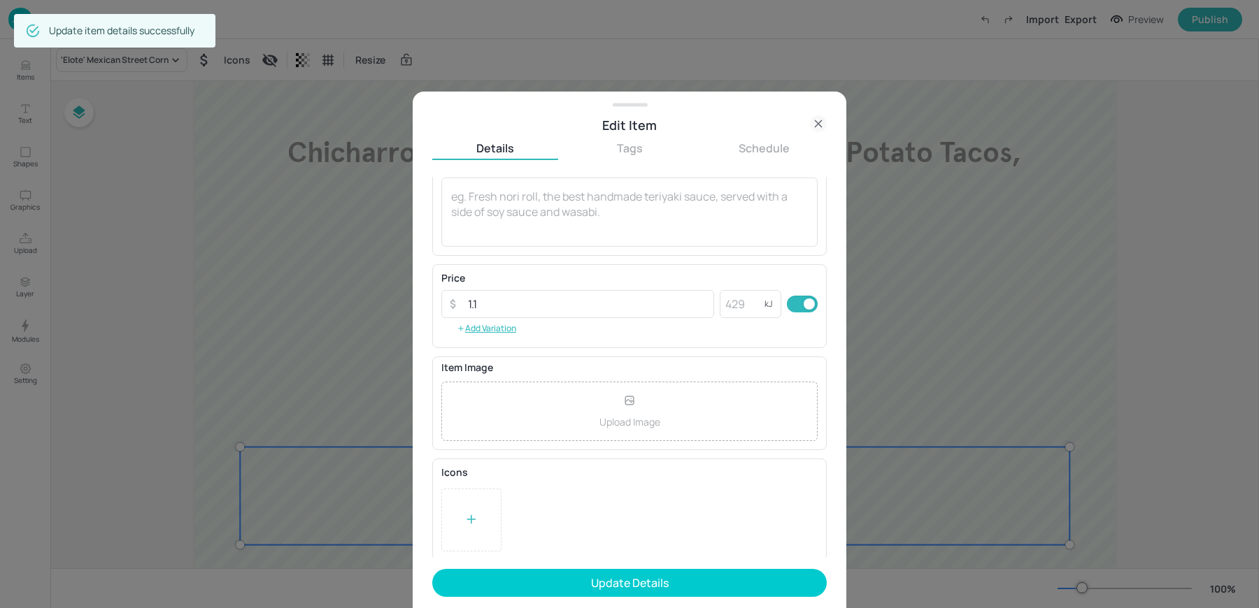
click at [445, 511] on div at bounding box center [471, 520] width 60 height 63
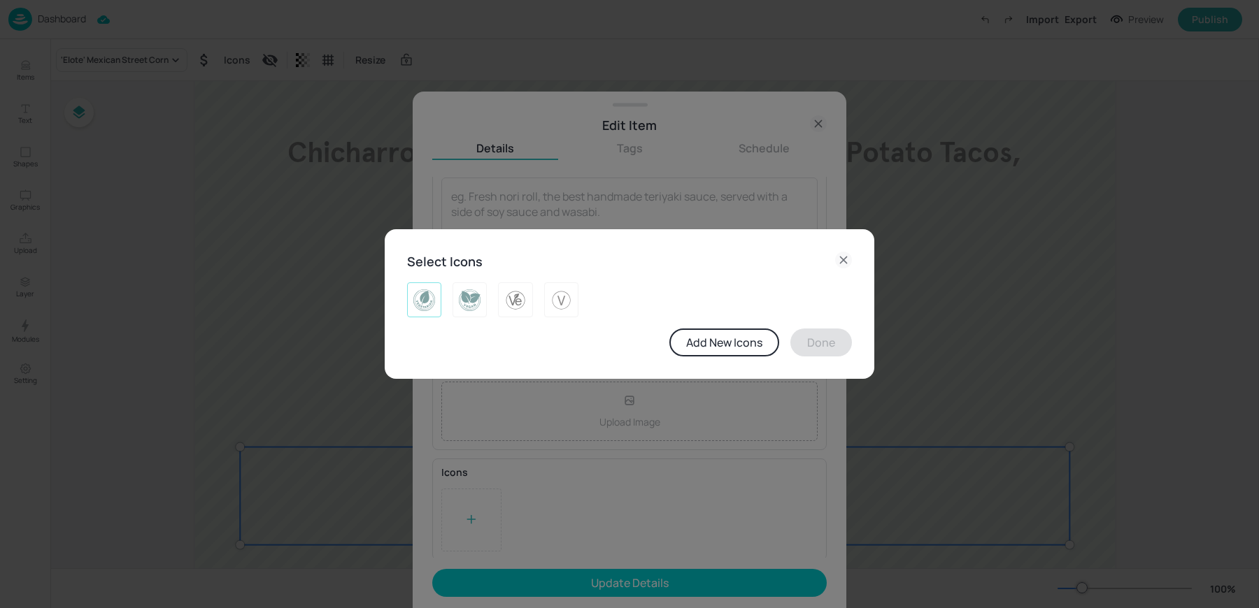
click at [431, 298] on img at bounding box center [424, 300] width 22 height 22
click at [838, 346] on button "Done" at bounding box center [821, 343] width 62 height 28
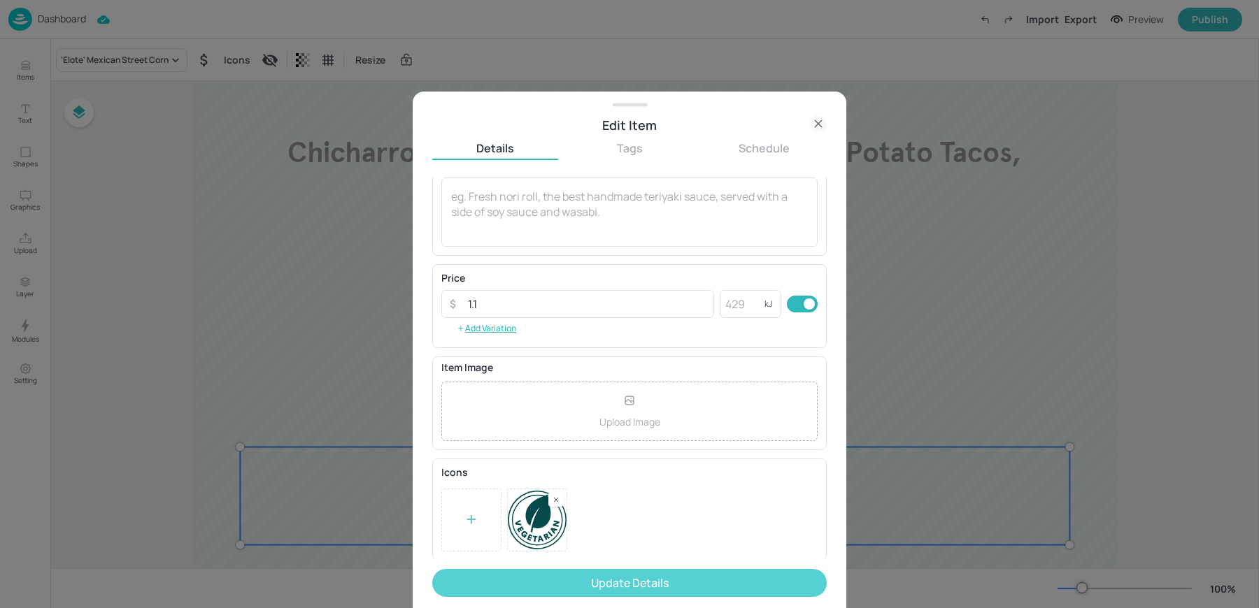
click at [568, 584] on button "Update Details" at bounding box center [629, 583] width 394 height 28
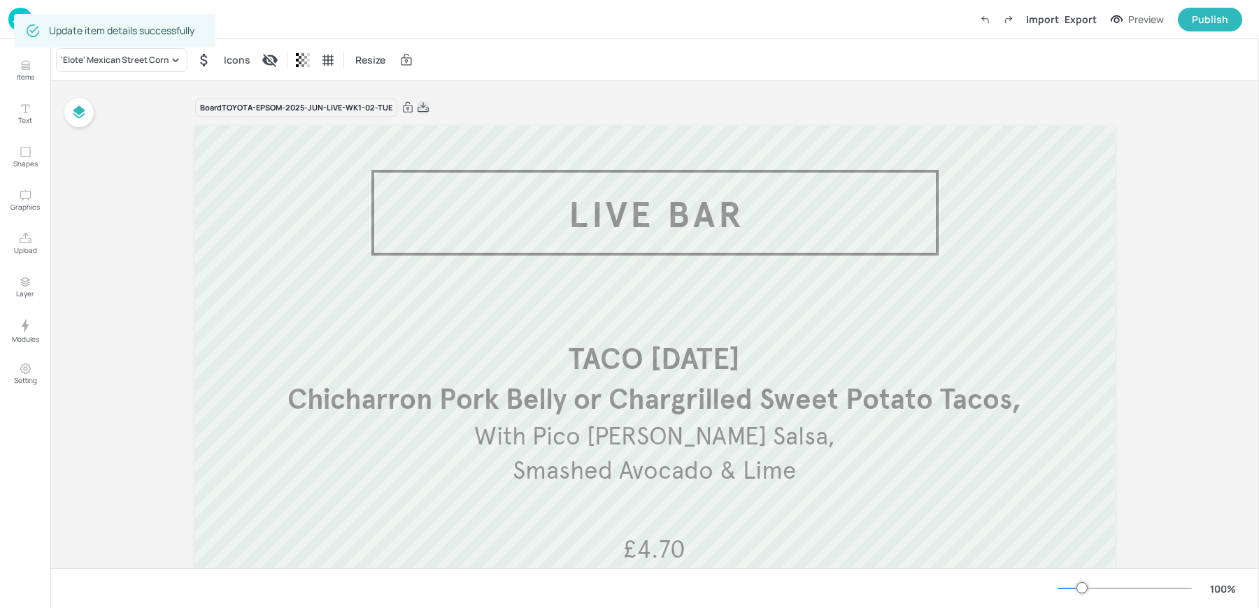
click at [418, 106] on icon at bounding box center [422, 107] width 11 height 10
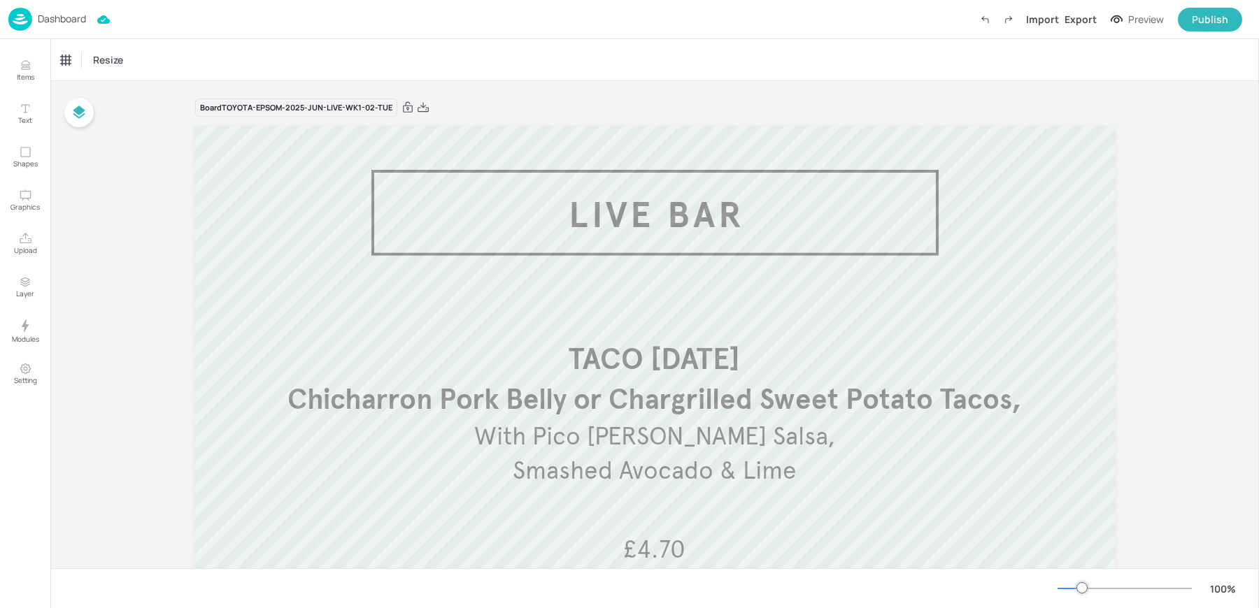
click at [40, 19] on p "Dashboard" at bounding box center [62, 19] width 48 height 10
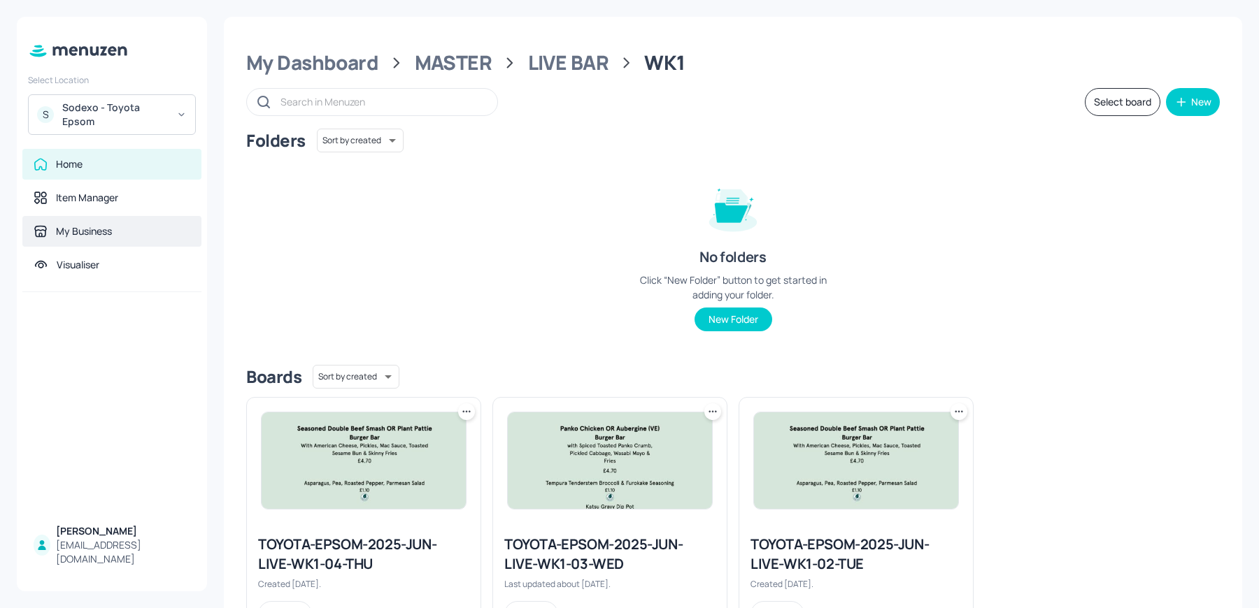
click at [112, 236] on div "My Business" at bounding box center [84, 231] width 56 height 14
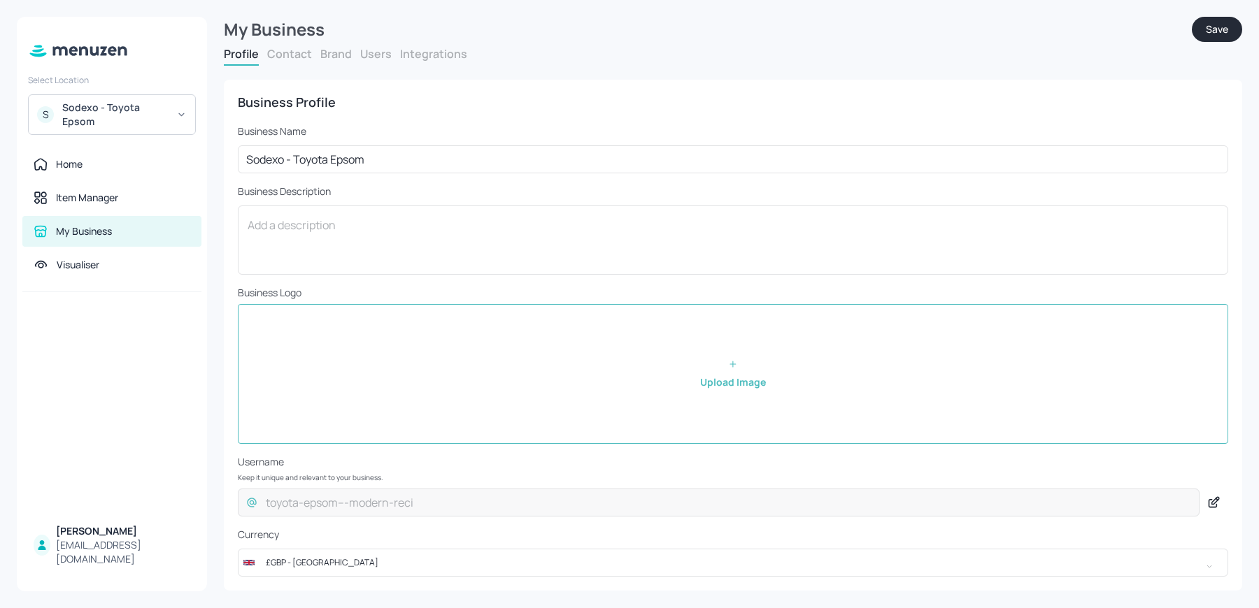
click at [340, 62] on div "Profile Contact Brand Users Integrations" at bounding box center [733, 56] width 1018 height 20
click at [336, 60] on button "Brand" at bounding box center [335, 53] width 31 height 15
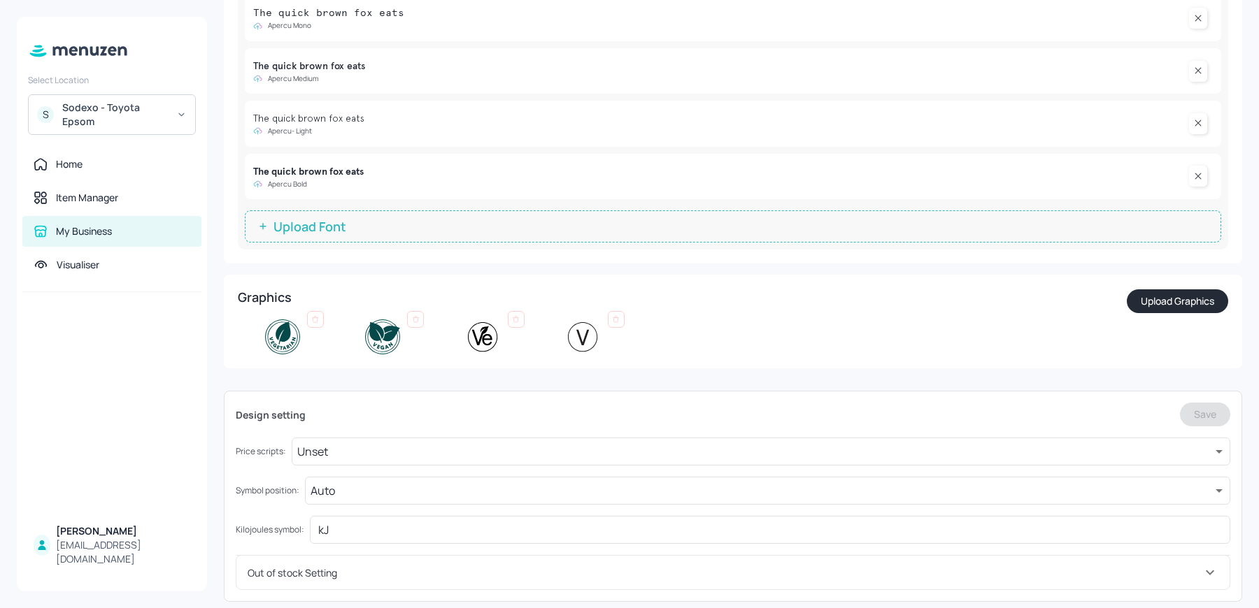
scroll to position [192, 0]
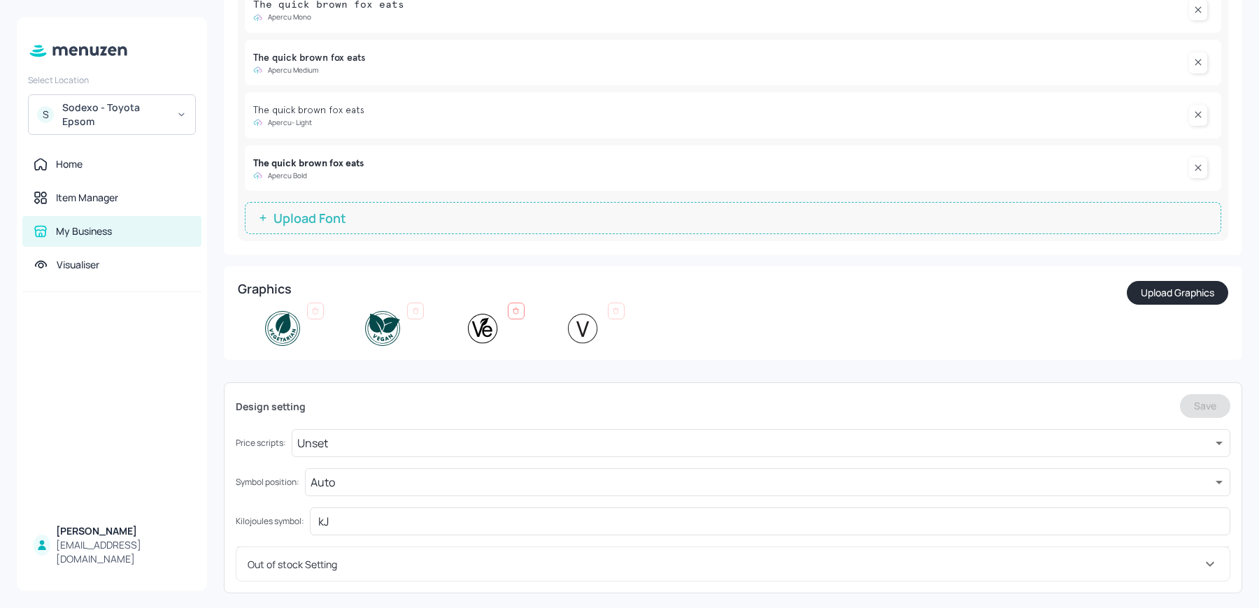
click at [515, 308] on icon at bounding box center [516, 311] width 8 height 8
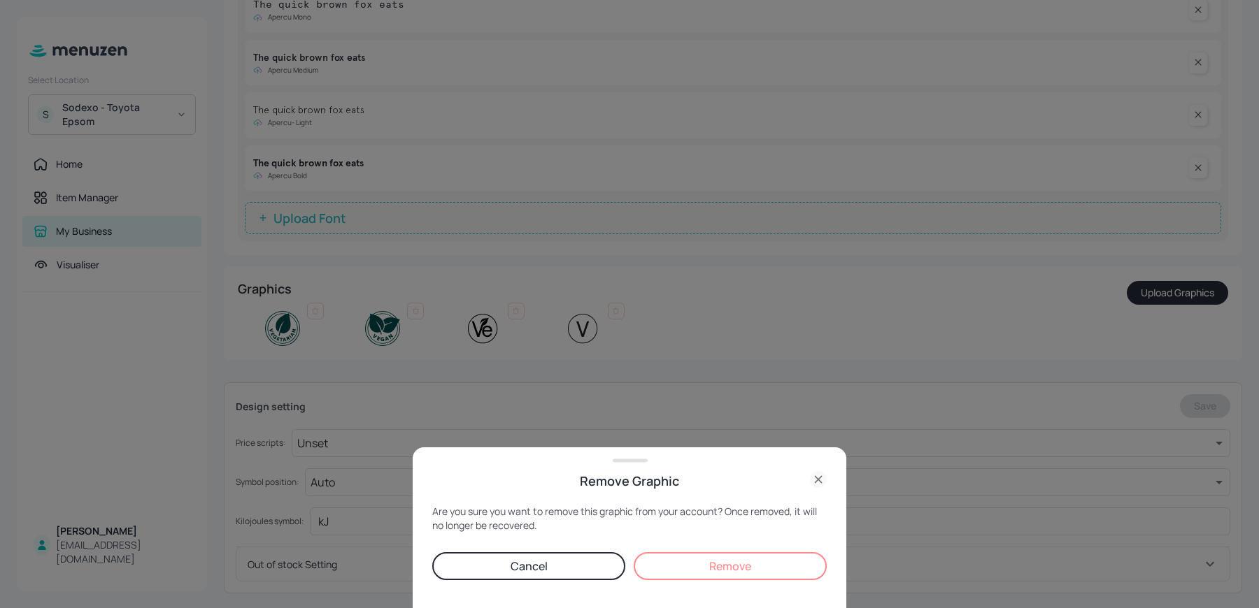
click at [713, 568] on button "Remove" at bounding box center [729, 566] width 193 height 28
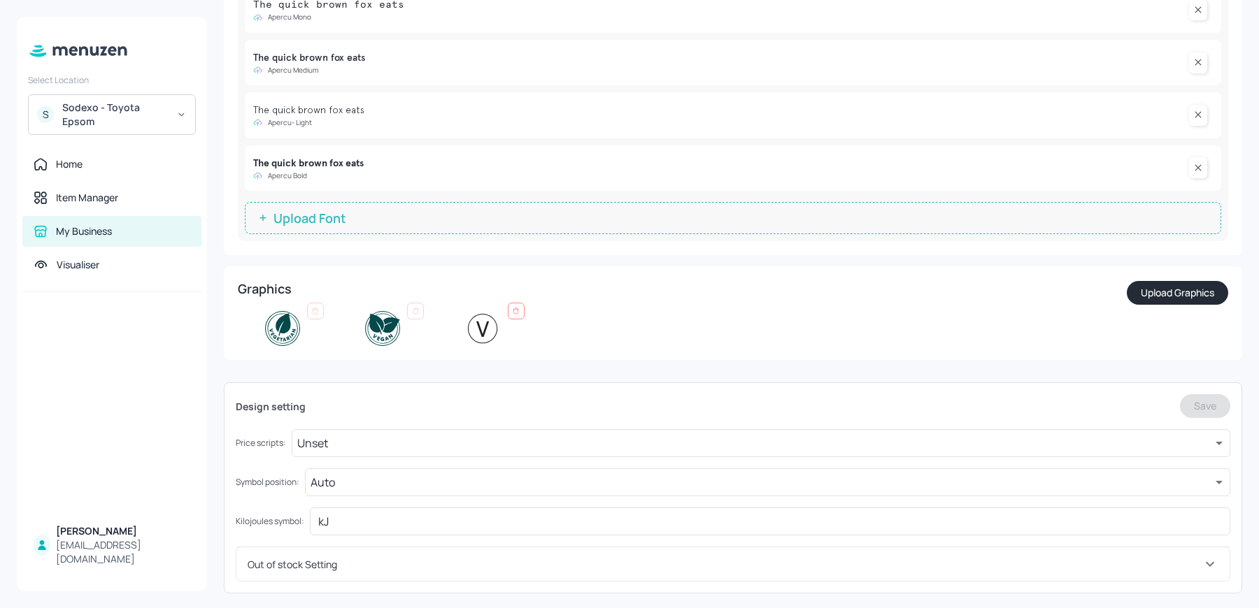
click at [508, 306] on div at bounding box center [516, 311] width 17 height 17
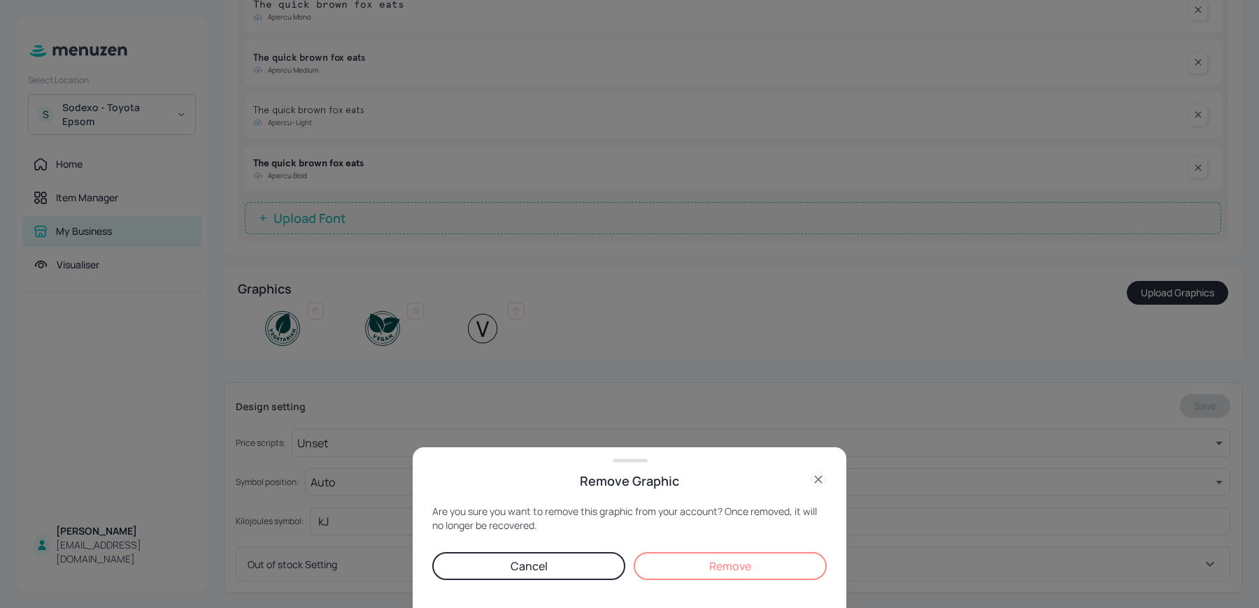
click at [696, 561] on button "Remove" at bounding box center [729, 566] width 193 height 28
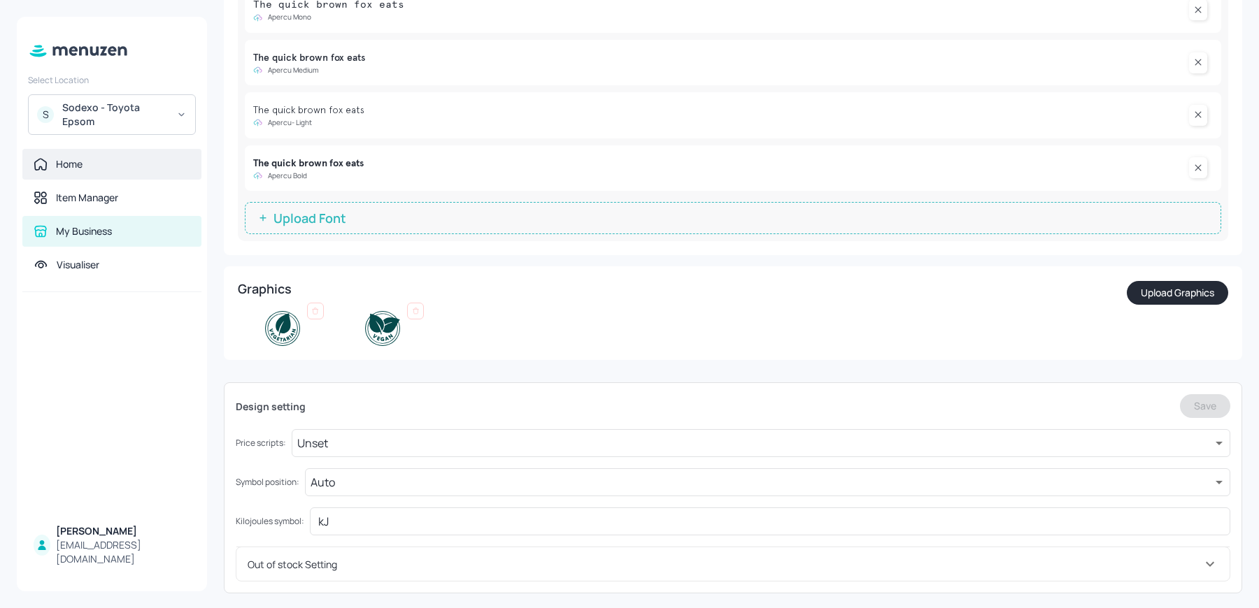
click at [80, 171] on div "Home" at bounding box center [111, 164] width 179 height 31
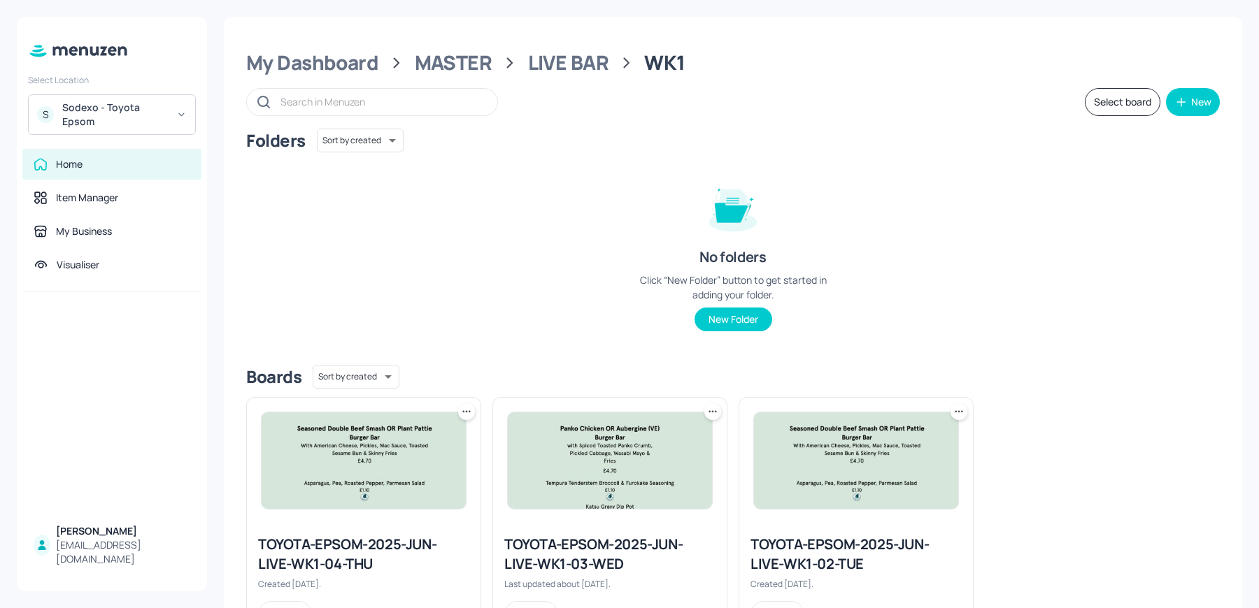
click at [548, 548] on div "TOYOTA-EPSOM-2025-JUN-LIVE-WK1-03-WED" at bounding box center [609, 554] width 211 height 39
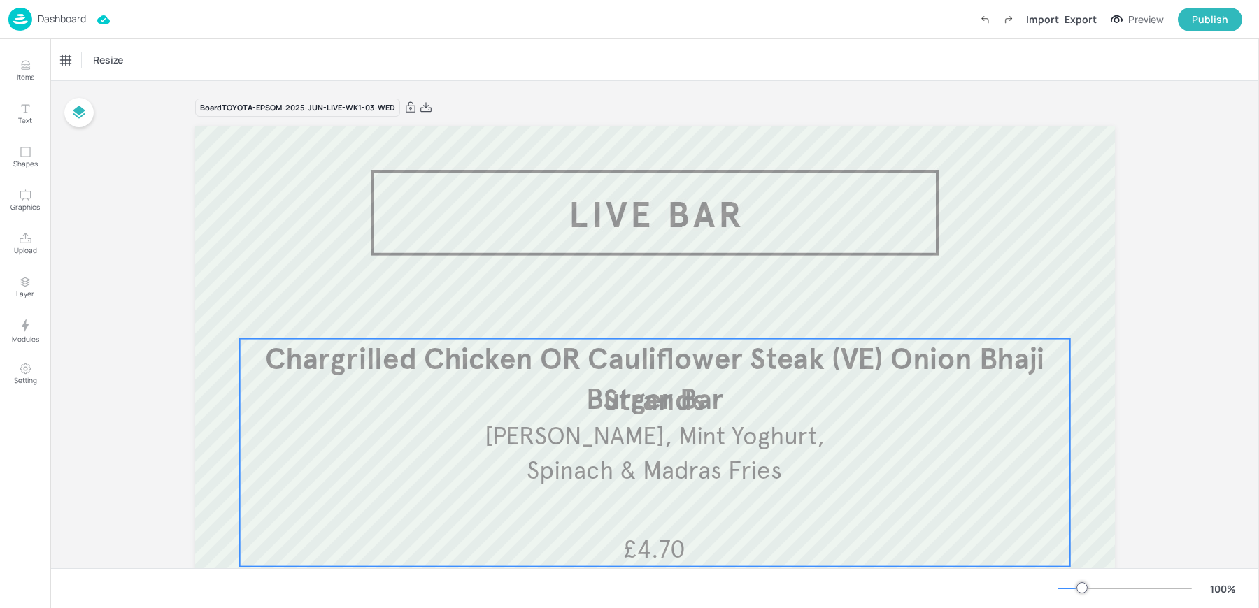
click at [519, 443] on span "[PERSON_NAME], Mint Yoghurt, Spinach & Madras Fries" at bounding box center [655, 453] width 340 height 65
click at [645, 315] on icon "Edit Item" at bounding box center [645, 315] width 12 height 11
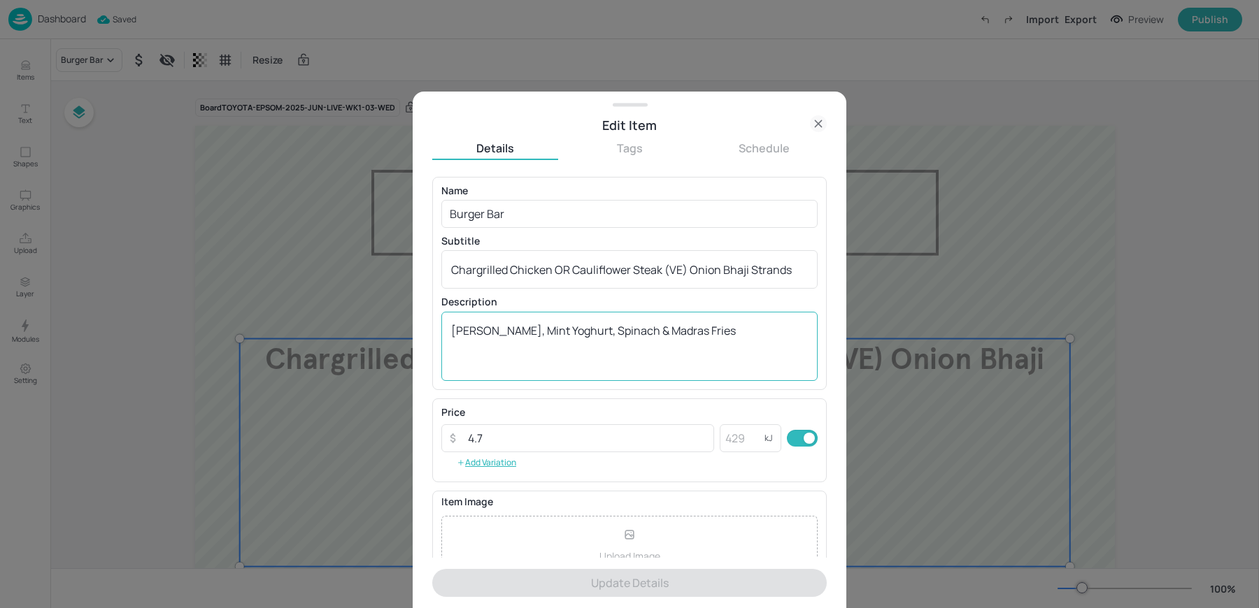
click at [569, 328] on textarea "[PERSON_NAME], Mint Yoghurt, Spinach & Madras Fries" at bounding box center [629, 346] width 357 height 46
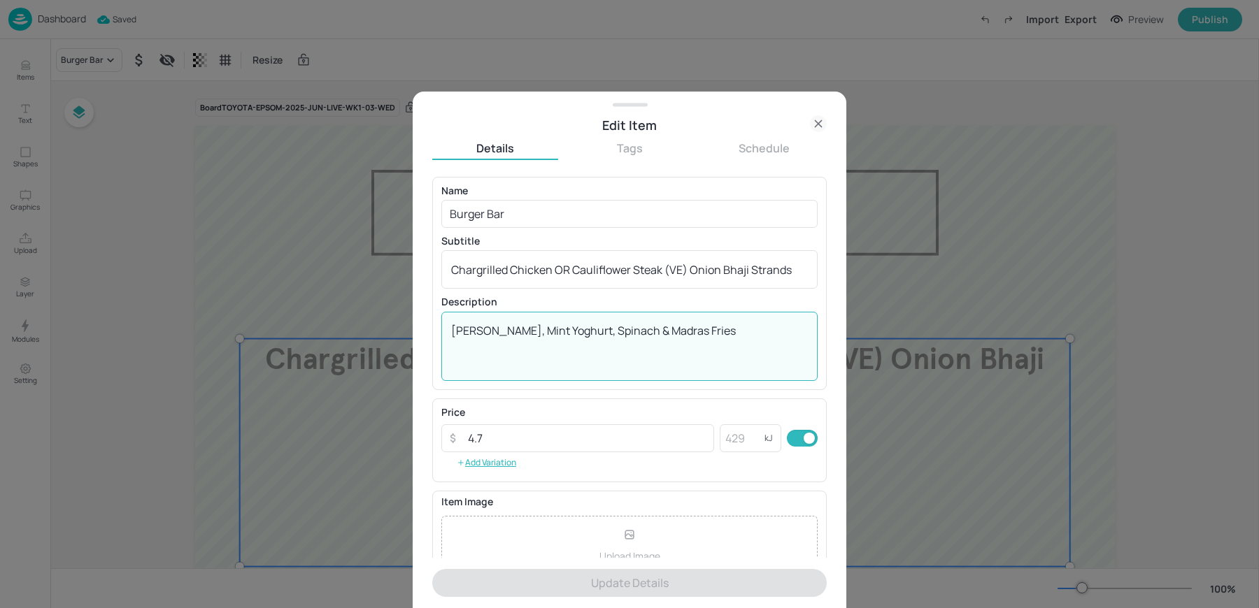
click at [569, 328] on textarea "[PERSON_NAME], Mint Yoghurt, Spinach & Madras Fries" at bounding box center [629, 346] width 357 height 46
paste textarea "BURGER BAR Grilled Chicken OR Aubergine (VE) with Spiced Toasted Panko Crumb, B…"
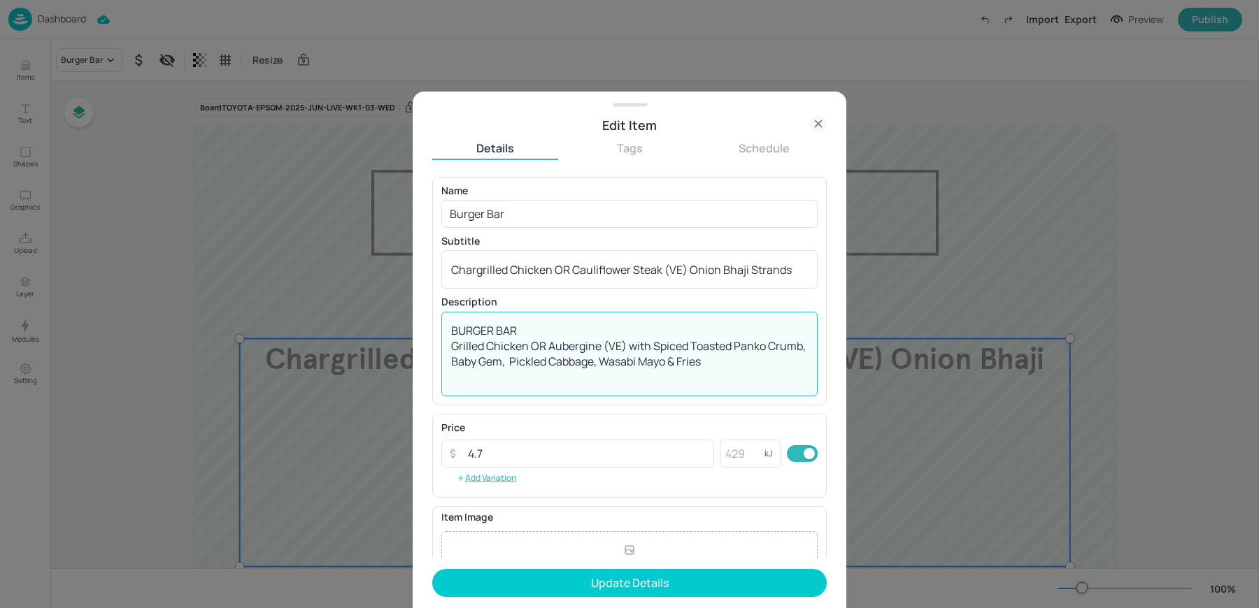
click at [533, 337] on textarea "BURGER BAR Grilled Chicken OR Aubergine (VE) with Spiced Toasted Panko Crumb, B…" at bounding box center [629, 354] width 357 height 62
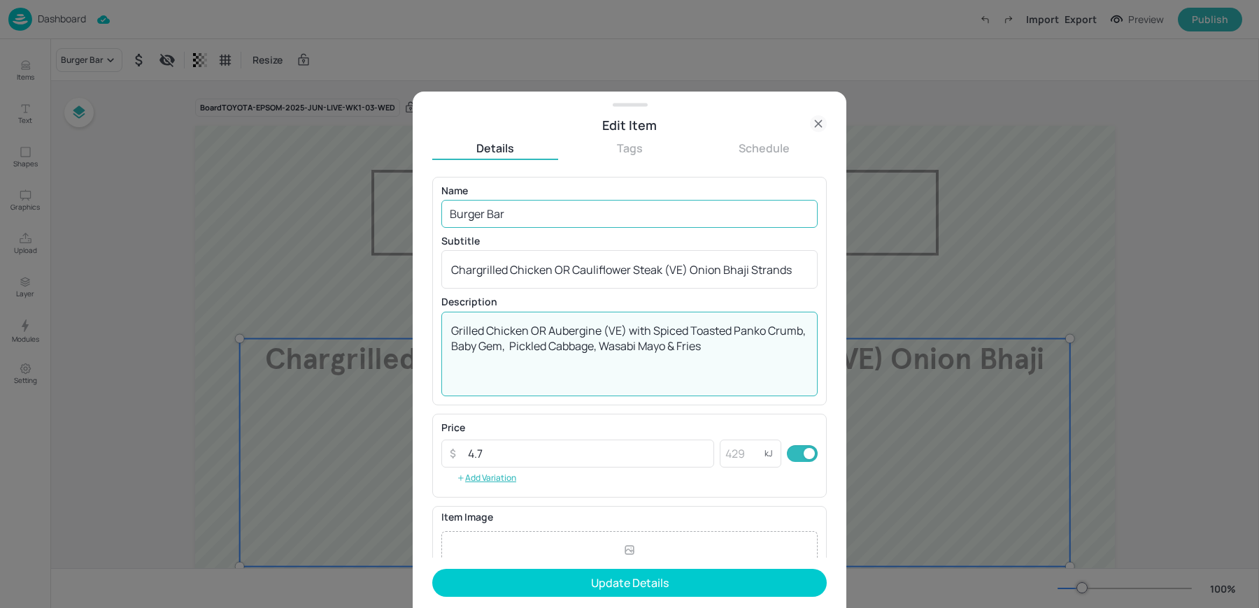
type textarea "Grilled Chicken OR Aubergine (VE) with Spiced Toasted Panko Crumb, Baby Gem, Pi…"
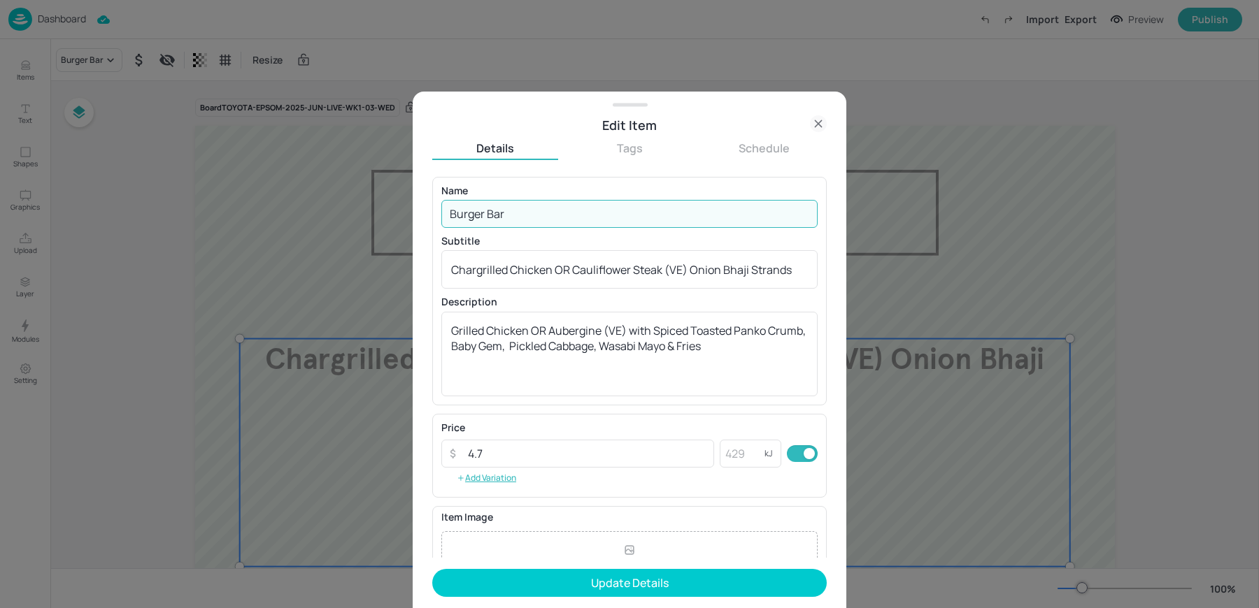
click at [486, 220] on input "Burger Bar" at bounding box center [629, 214] width 376 height 28
paste input "URGER BAR"
type input "BURGER BAR"
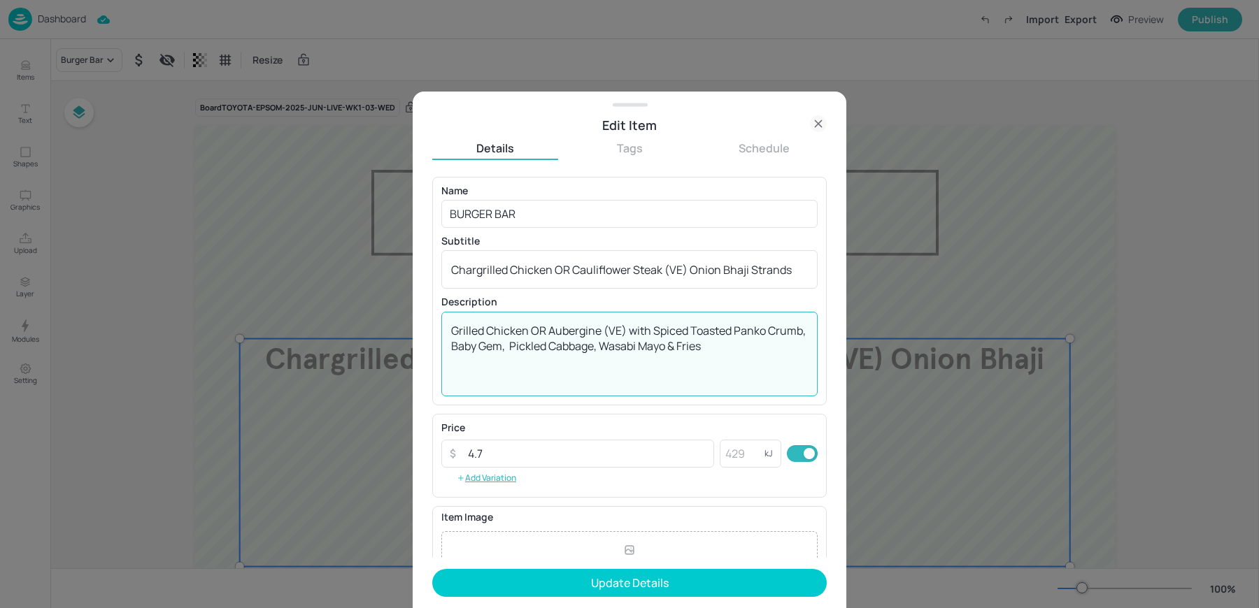
drag, startPoint x: 451, startPoint y: 332, endPoint x: 630, endPoint y: 325, distance: 179.1
click at [630, 325] on textarea "Grilled Chicken OR Aubergine (VE) with Spiced Toasted Panko Crumb, Baby Gem, Pi…" at bounding box center [629, 354] width 357 height 62
type textarea "with Spiced Toasted Panko Crumb, Baby Gem, Pickled Cabbage, Wasabi Mayo & Fries"
click at [576, 265] on textarea "Chargrilled Chicken OR Cauliflower Steak (VE) Onion Bhaji Strands" at bounding box center [629, 269] width 357 height 15
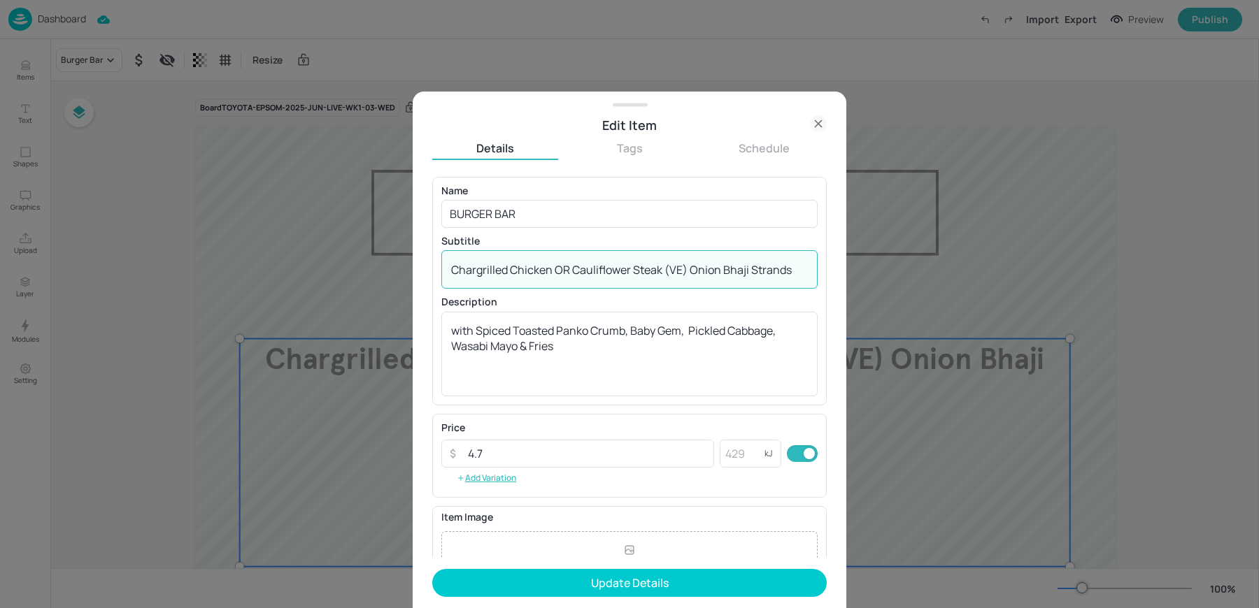
click at [576, 265] on textarea "Chargrilled Chicken OR Cauliflower Steak (VE) Onion Bhaji Strands" at bounding box center [629, 269] width 357 height 15
paste textarea "Grilled Chicken OR Aubergine (VE)"
type textarea "Grilled Chicken OR Aubergine (VE)"
click at [643, 371] on textarea "with Spiced Toasted Panko Crumb, Baby Gem, Pickled Cabbage, Wasabi Mayo & Fries" at bounding box center [629, 354] width 357 height 62
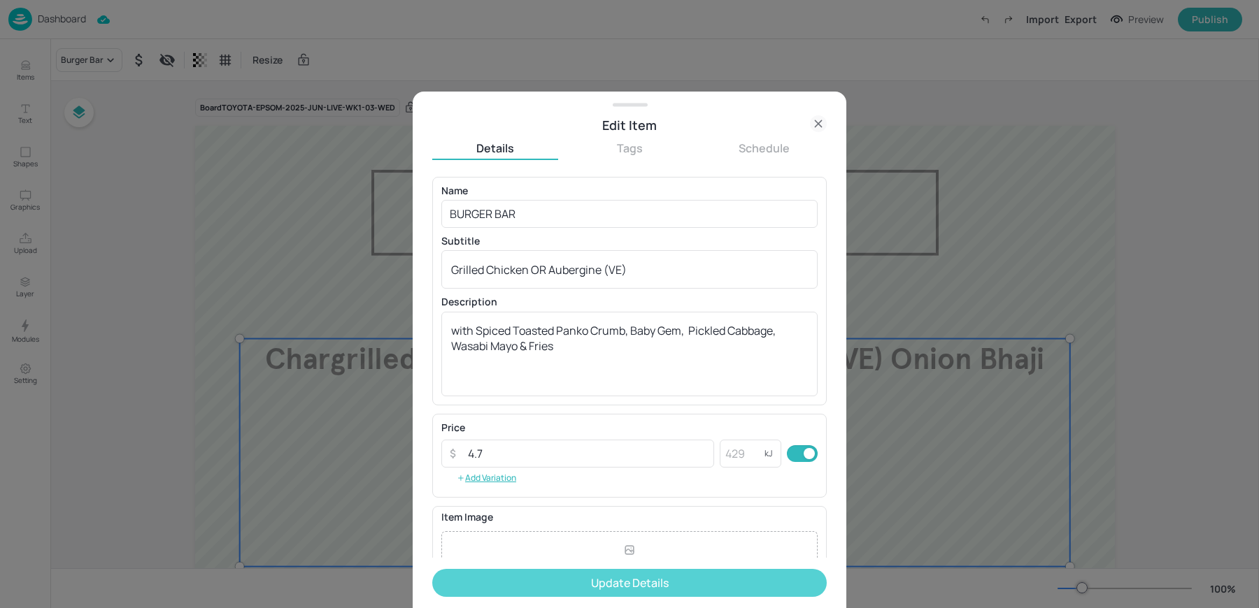
click at [590, 586] on button "Update Details" at bounding box center [629, 583] width 394 height 28
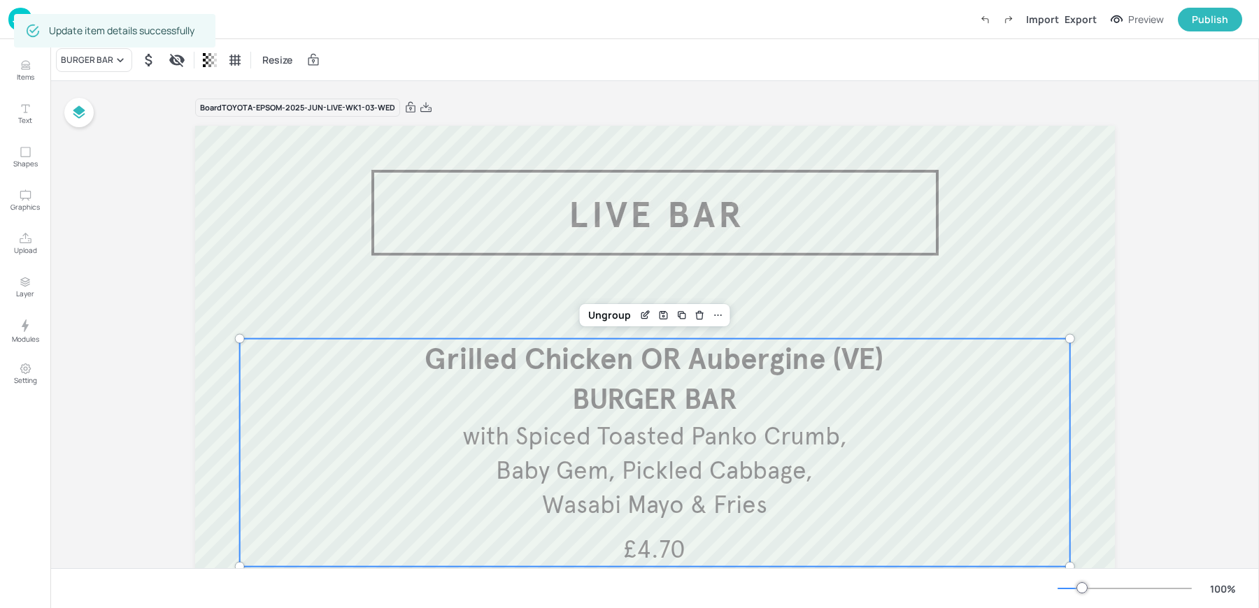
scroll to position [86, 0]
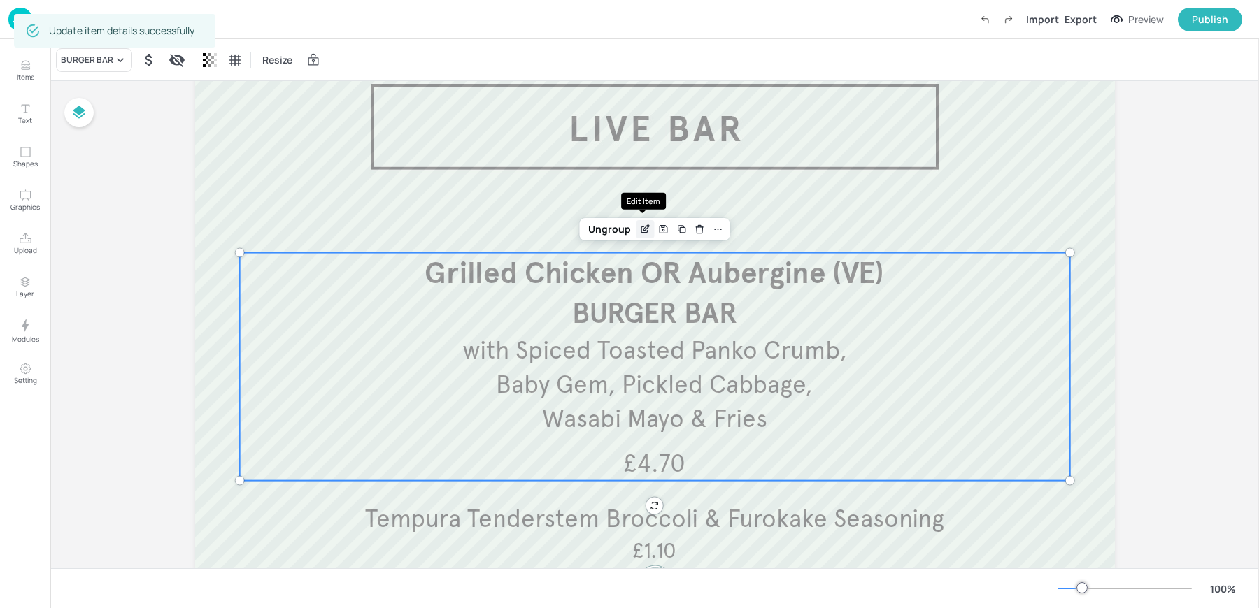
click at [640, 231] on icon "Edit Item" at bounding box center [645, 229] width 12 height 11
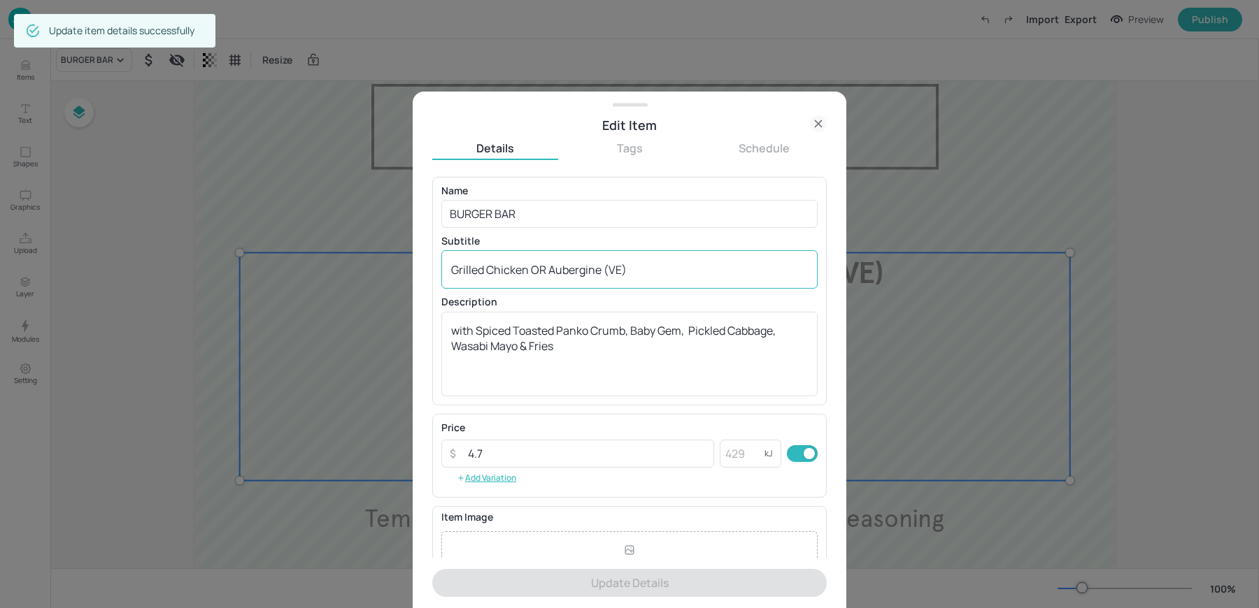
click at [570, 273] on textarea "Grilled Chicken OR Aubergine (VE)" at bounding box center [629, 269] width 357 height 15
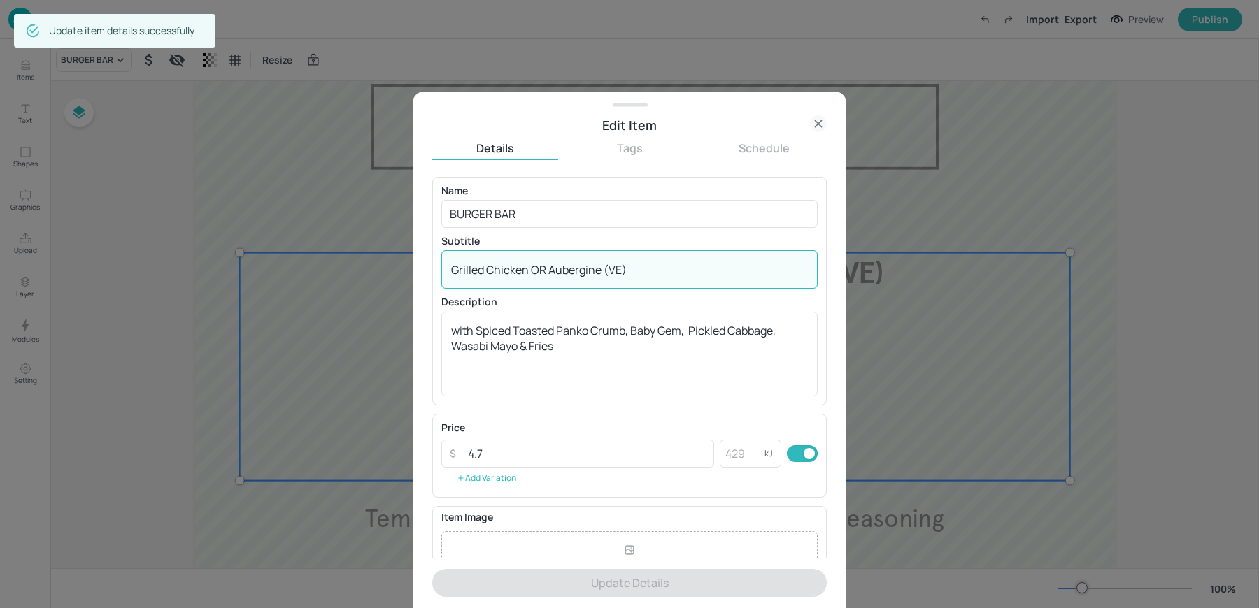
click at [570, 273] on textarea "Grilled Chicken OR Aubergine (VE)" at bounding box center [629, 269] width 357 height 15
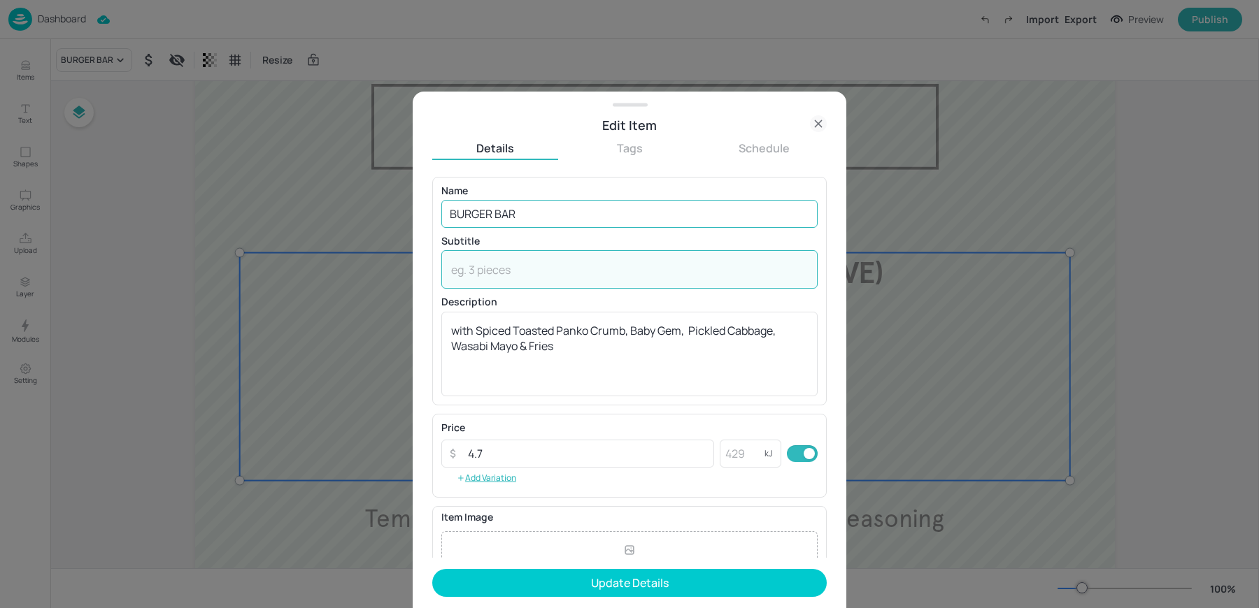
click at [554, 214] on input "BURGER BAR" at bounding box center [629, 214] width 376 height 28
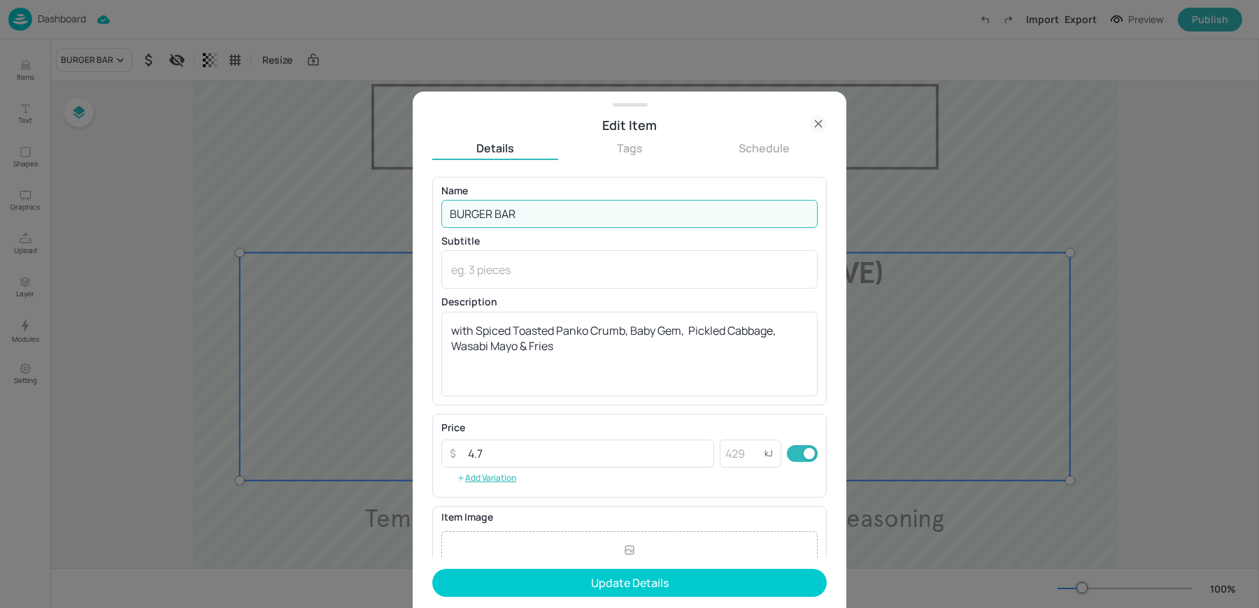
paste input "Grilled Chicken OR Aubergine (VE)"
drag, startPoint x: 517, startPoint y: 212, endPoint x: 357, endPoint y: 195, distance: 161.0
click at [379, 196] on div "Edit Item Details Tags Schedule Name BURGER BARGrilled Chicken OR Aubergine (VE…" at bounding box center [629, 304] width 1259 height 608
type input "Grilled Chicken OR Aubergine (VE)"
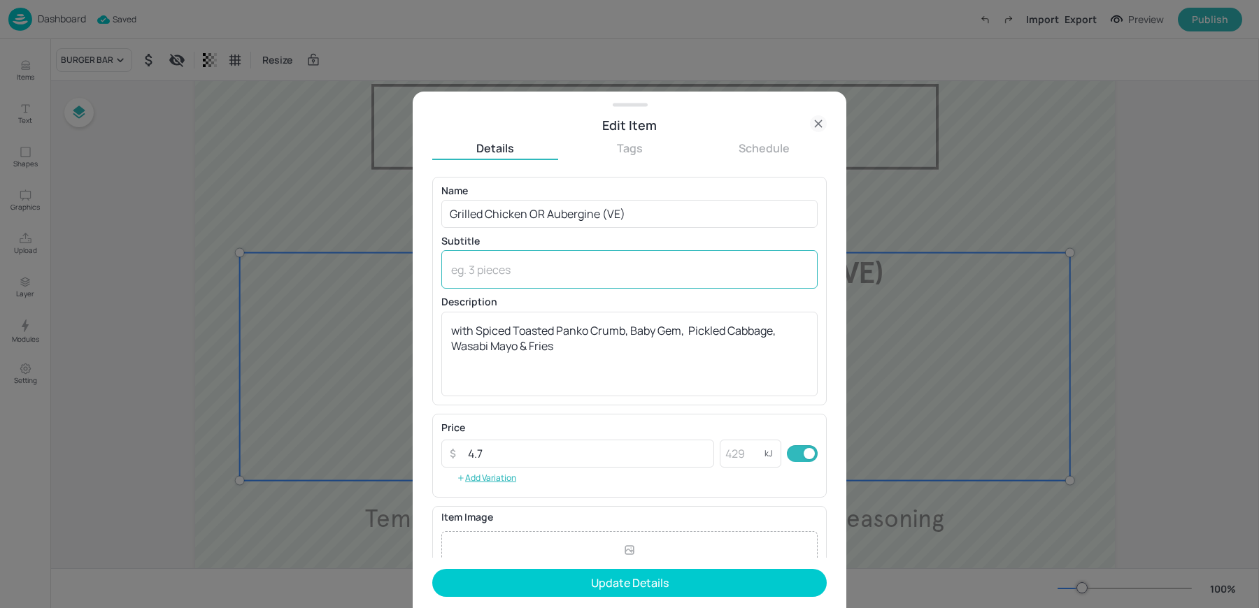
click at [475, 279] on div "x ​" at bounding box center [629, 269] width 376 height 38
paste textarea "BURGER BAR"
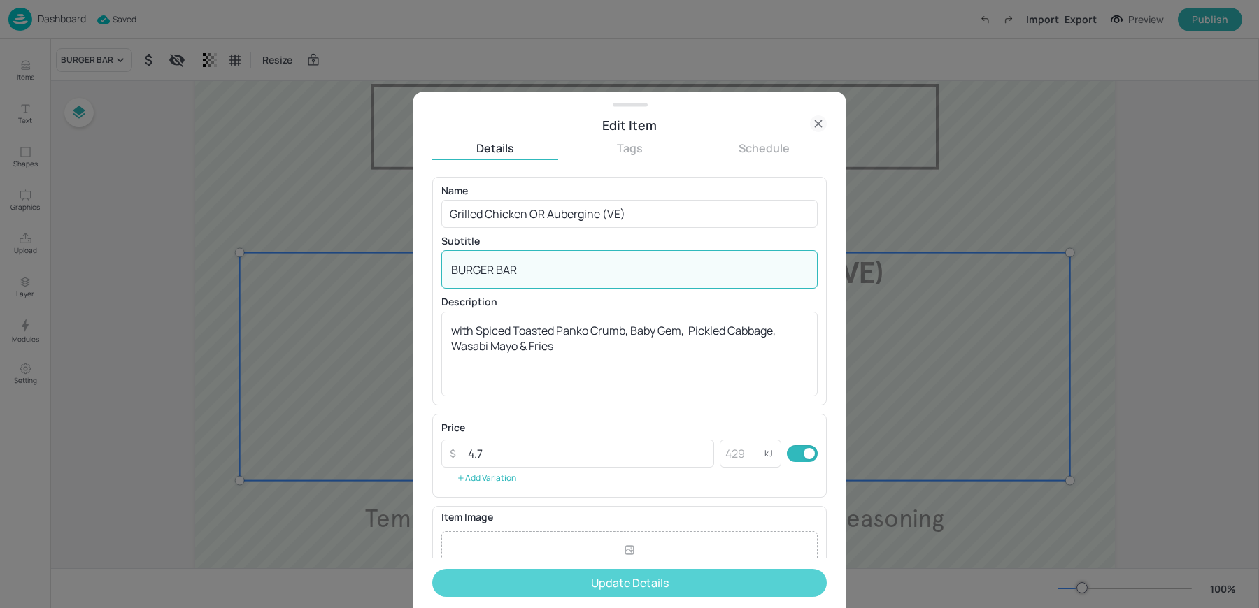
type textarea "BURGER BAR"
click at [601, 592] on button "Update Details" at bounding box center [629, 583] width 394 height 28
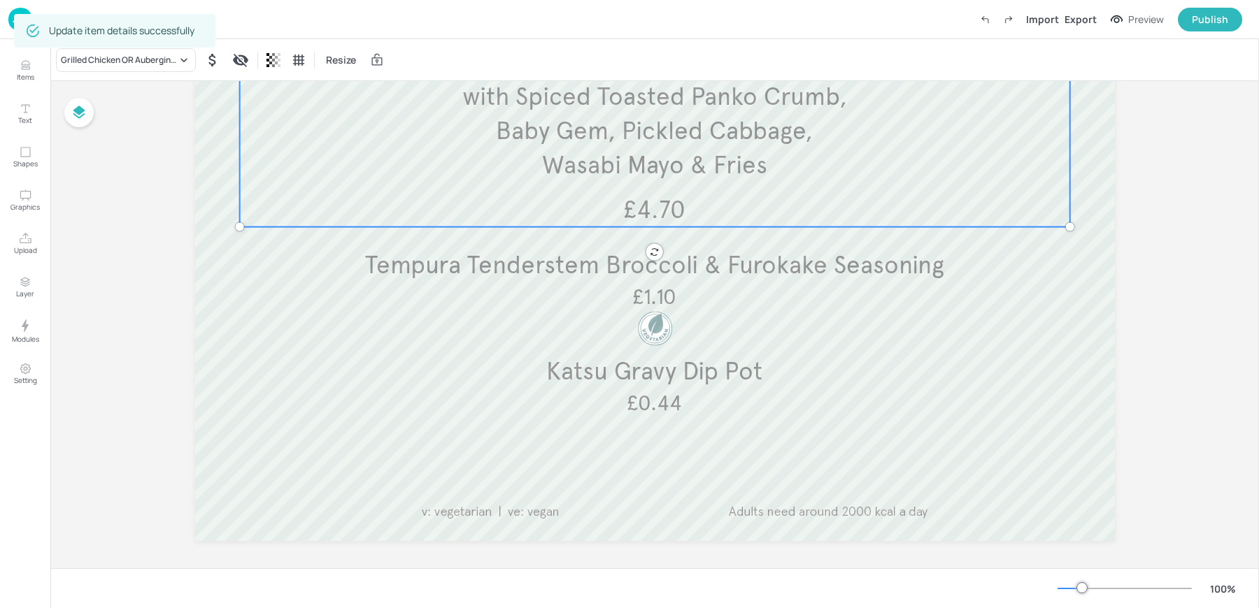
scroll to position [347, 0]
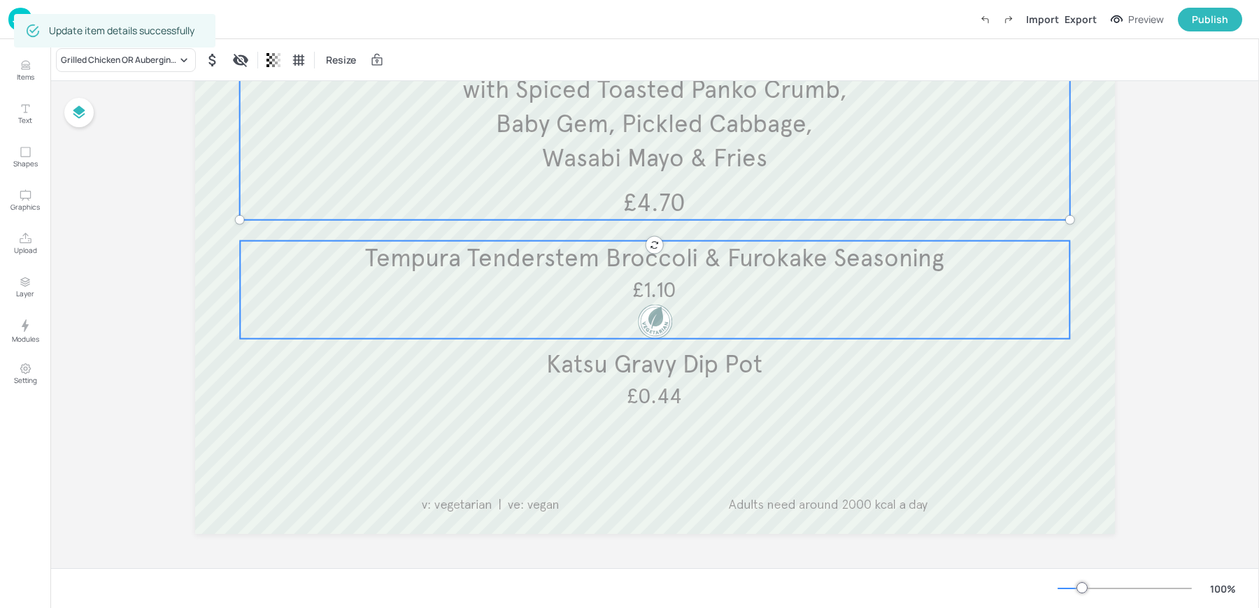
click at [567, 266] on span "Tempura Tenderstem Broccoli & Furokake Seasoning" at bounding box center [654, 258] width 579 height 31
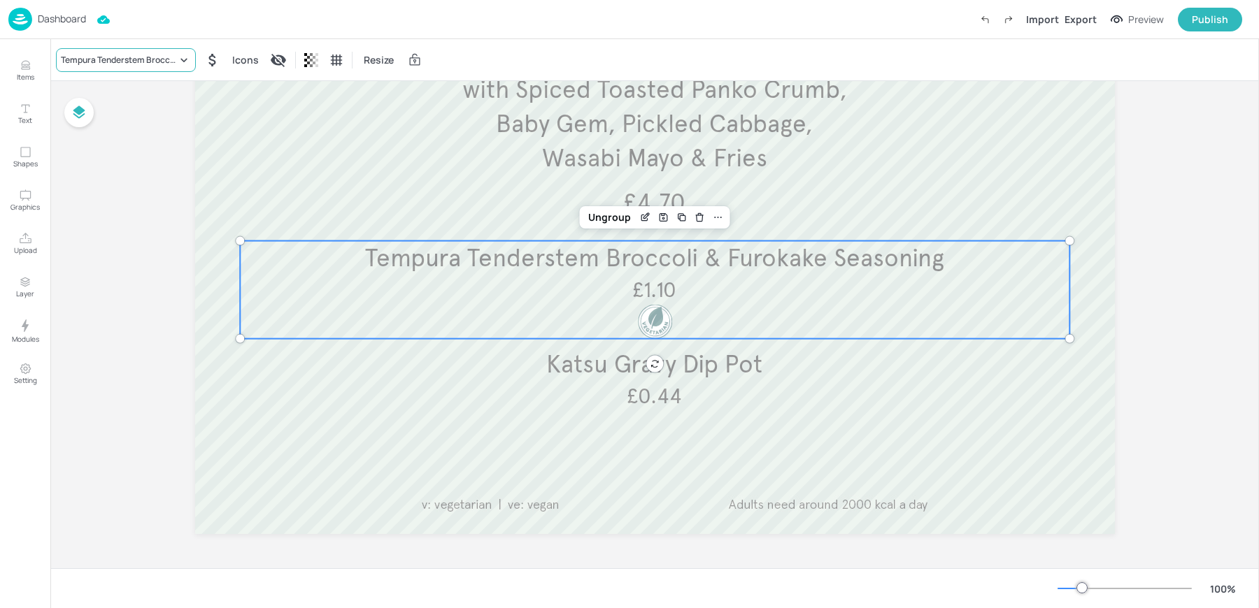
click at [99, 54] on div "Tempura Tenderstem Broccoli & Furokake Seasoning" at bounding box center [119, 60] width 116 height 13
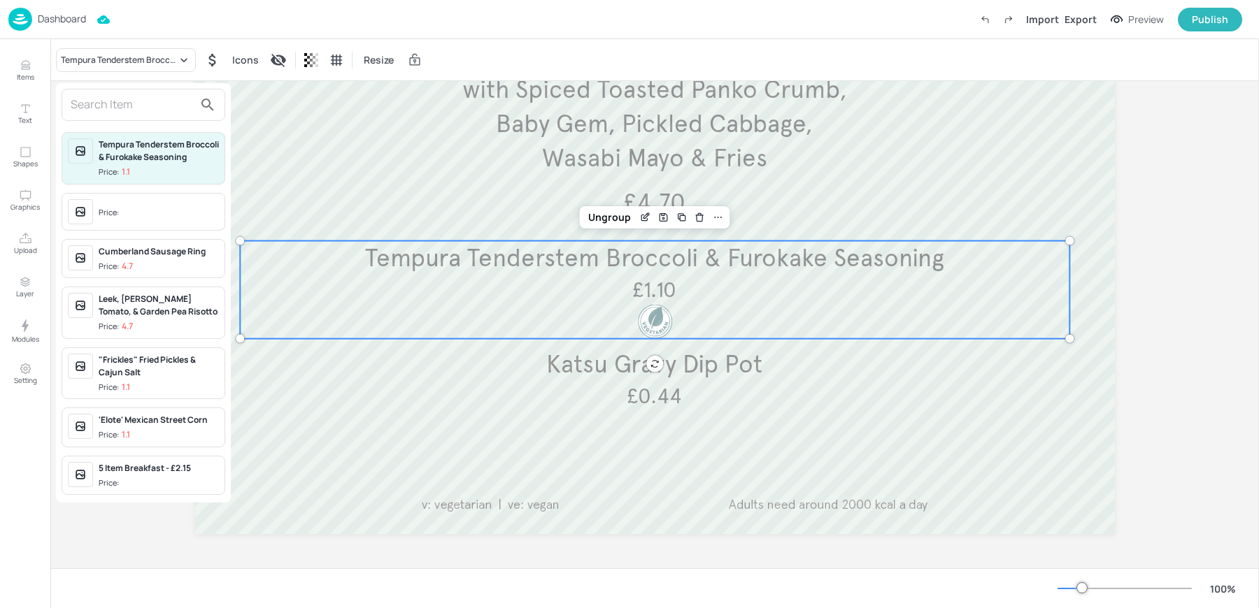
click at [502, 454] on div at bounding box center [629, 304] width 1259 height 608
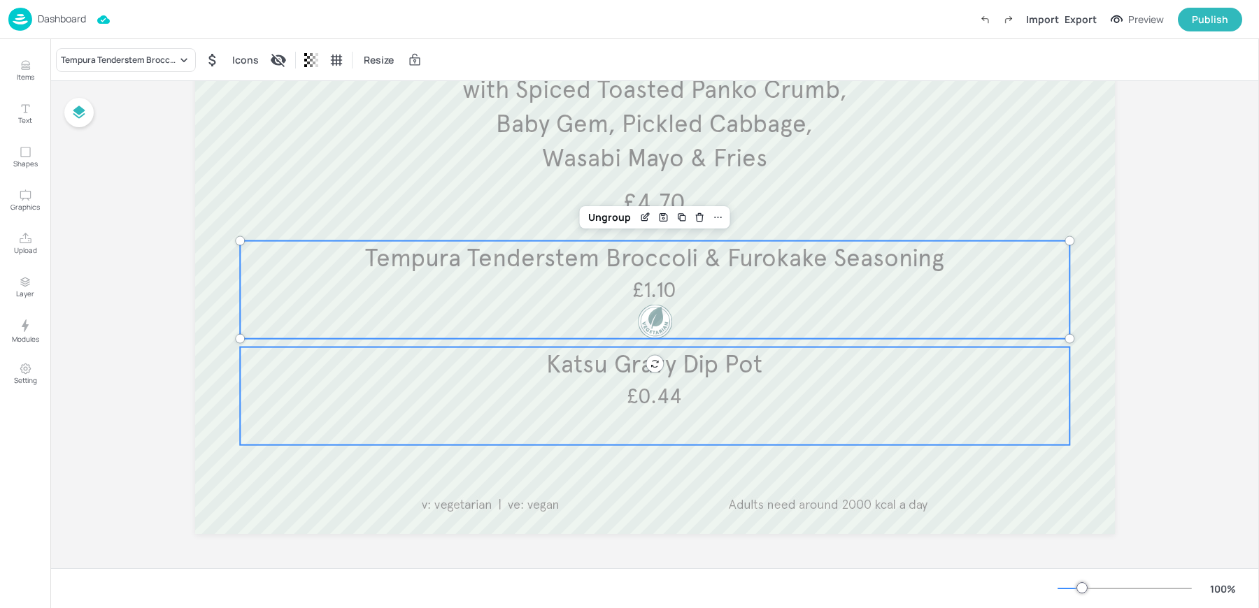
click at [556, 385] on div "Katsu Gravy Dip Pot £0.44" at bounding box center [654, 396] width 829 height 98
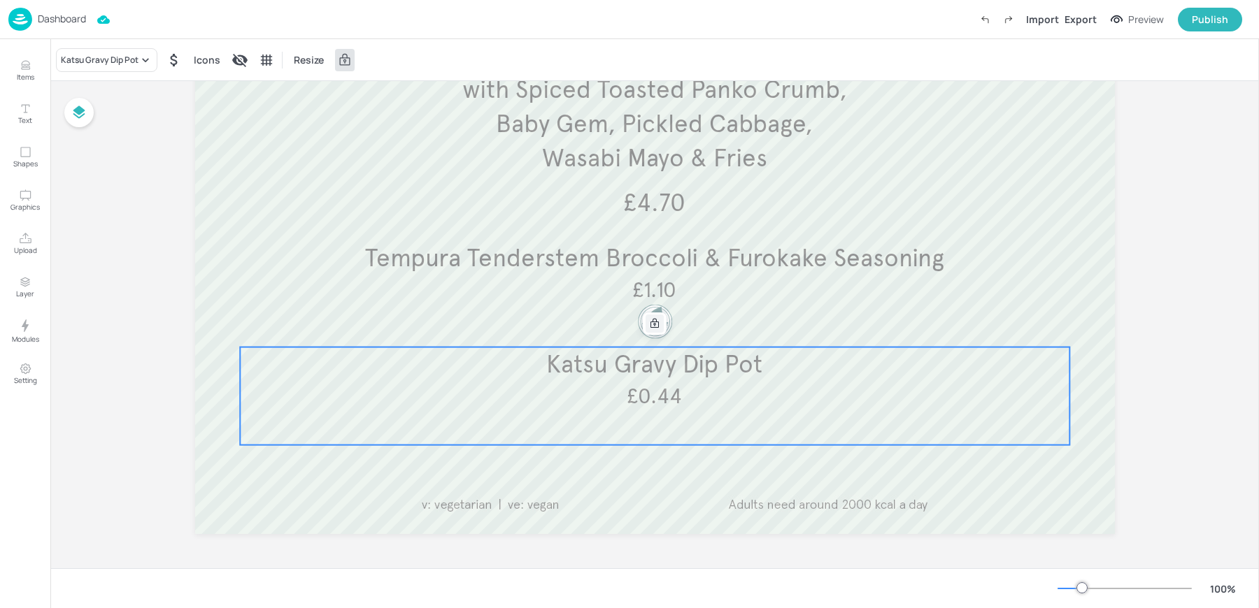
click at [657, 326] on icon at bounding box center [654, 323] width 11 height 11
click at [641, 318] on icon "Edit Item" at bounding box center [645, 323] width 12 height 11
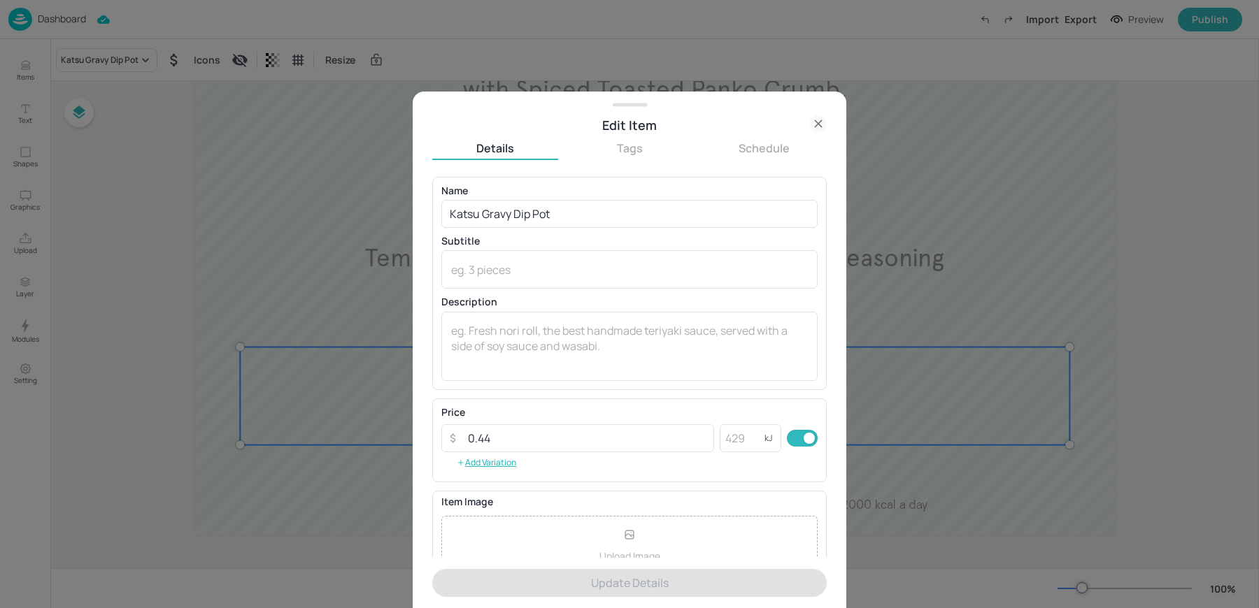
scroll to position [134, 0]
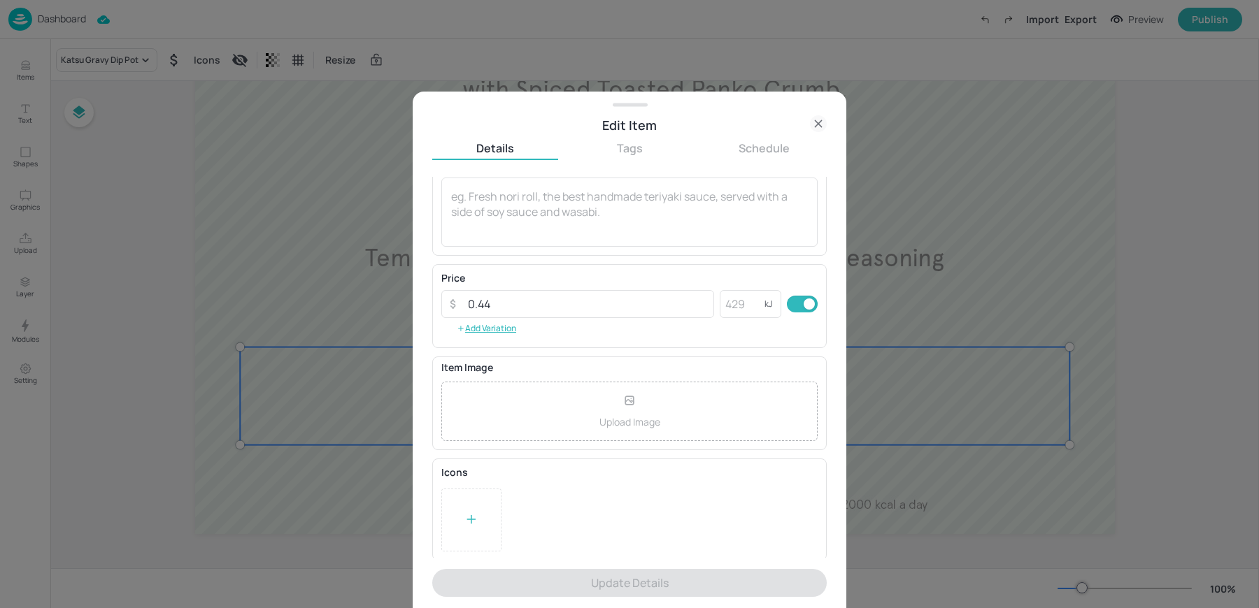
click at [459, 508] on div at bounding box center [471, 520] width 60 height 63
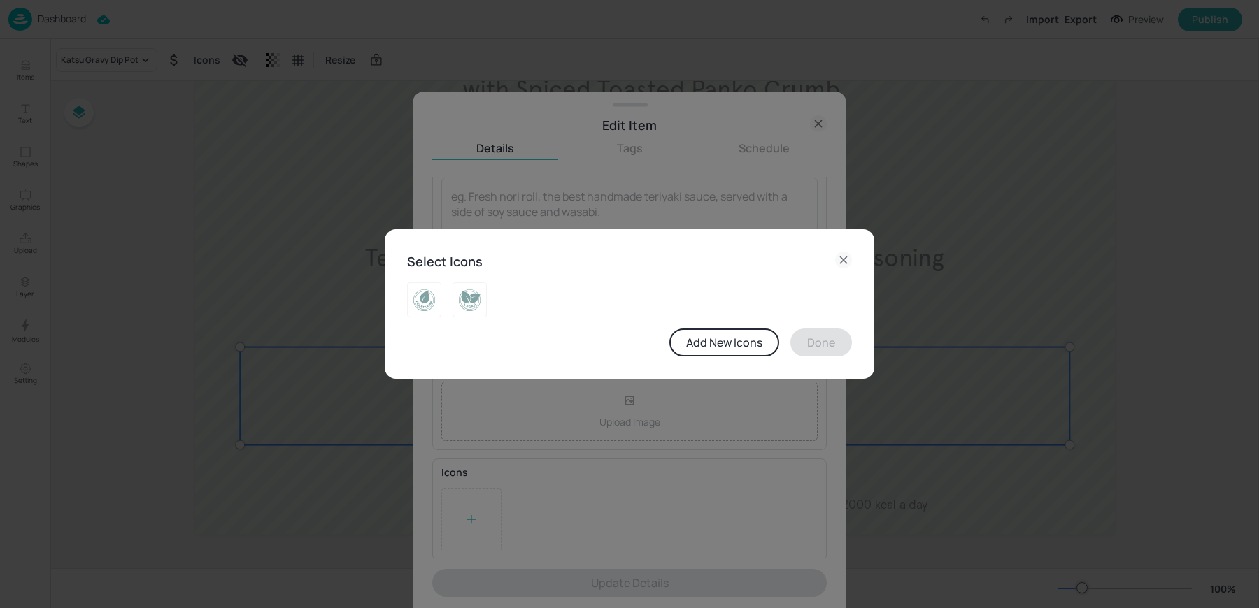
click at [403, 280] on div "Select Icons Add New Icons Done" at bounding box center [629, 304] width 489 height 150
click at [428, 309] on img at bounding box center [424, 300] width 22 height 22
click at [791, 343] on button "Done" at bounding box center [821, 343] width 62 height 28
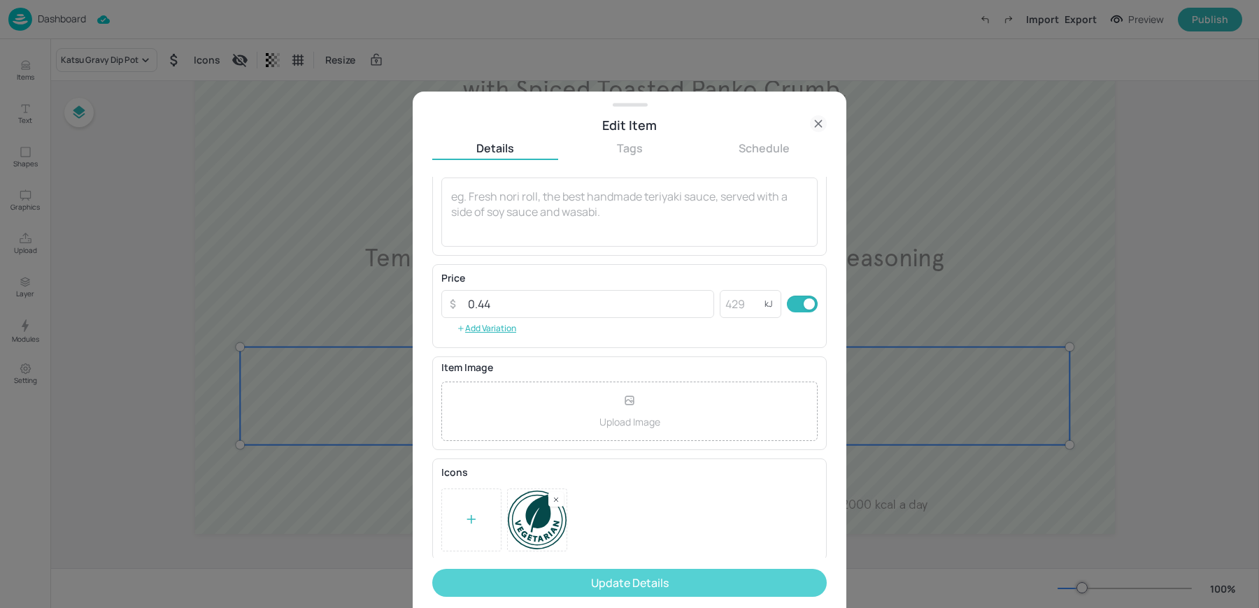
click at [507, 585] on button "Update Details" at bounding box center [629, 583] width 394 height 28
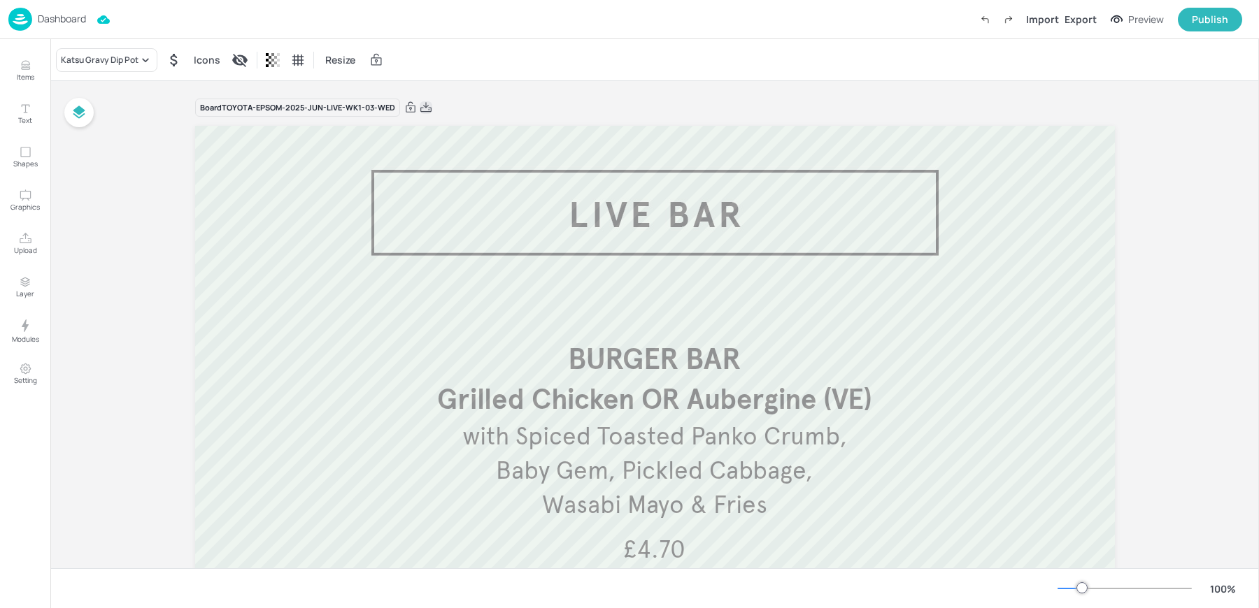
click at [426, 106] on icon at bounding box center [426, 108] width 13 height 14
click at [530, 35] on div "Dashboard Import Export Preview Publish" at bounding box center [624, 19] width 1233 height 38
click at [28, 20] on img at bounding box center [20, 19] width 24 height 23
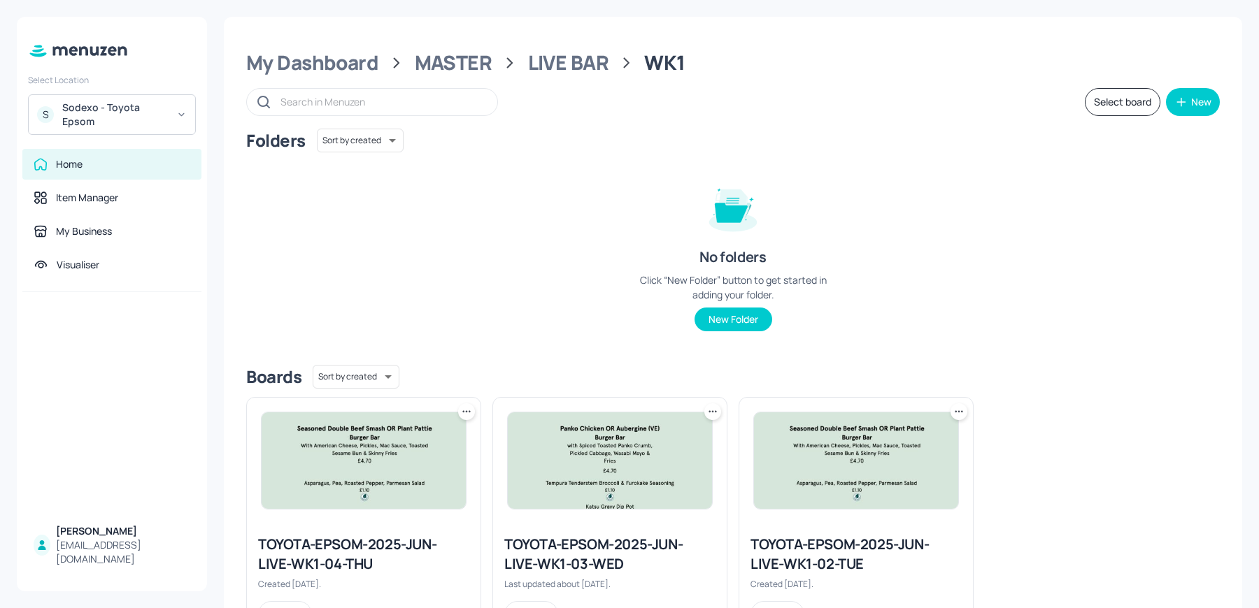
click at [351, 457] on img at bounding box center [363, 461] width 204 height 96
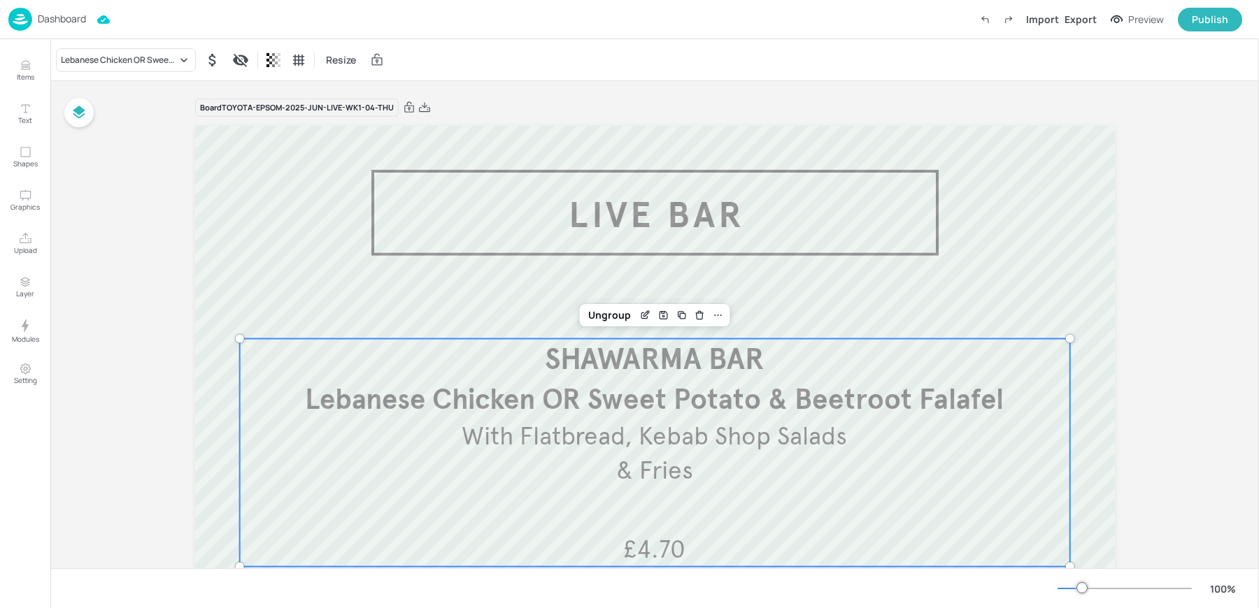
click at [609, 482] on p "With Flatbread, Kebab Shop Salads & Fries" at bounding box center [654, 454] width 390 height 69
click at [645, 314] on icon "Edit Item" at bounding box center [645, 315] width 12 height 11
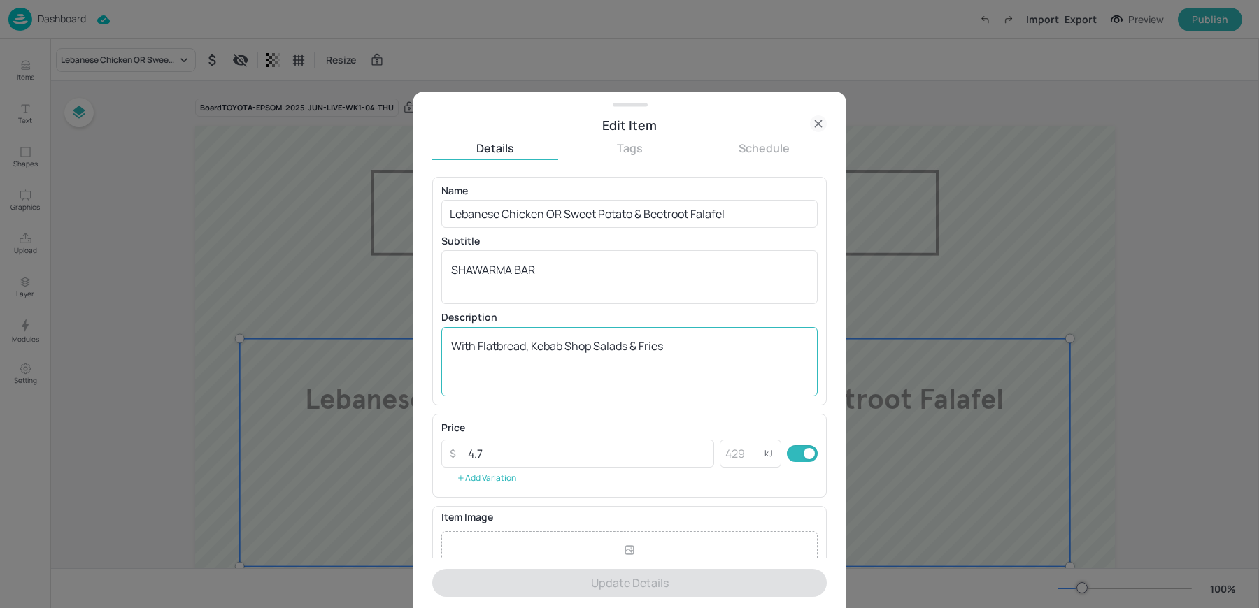
click at [572, 331] on div "With Flatbread, Kebab Shop Salads & Fries x ​" at bounding box center [629, 361] width 376 height 69
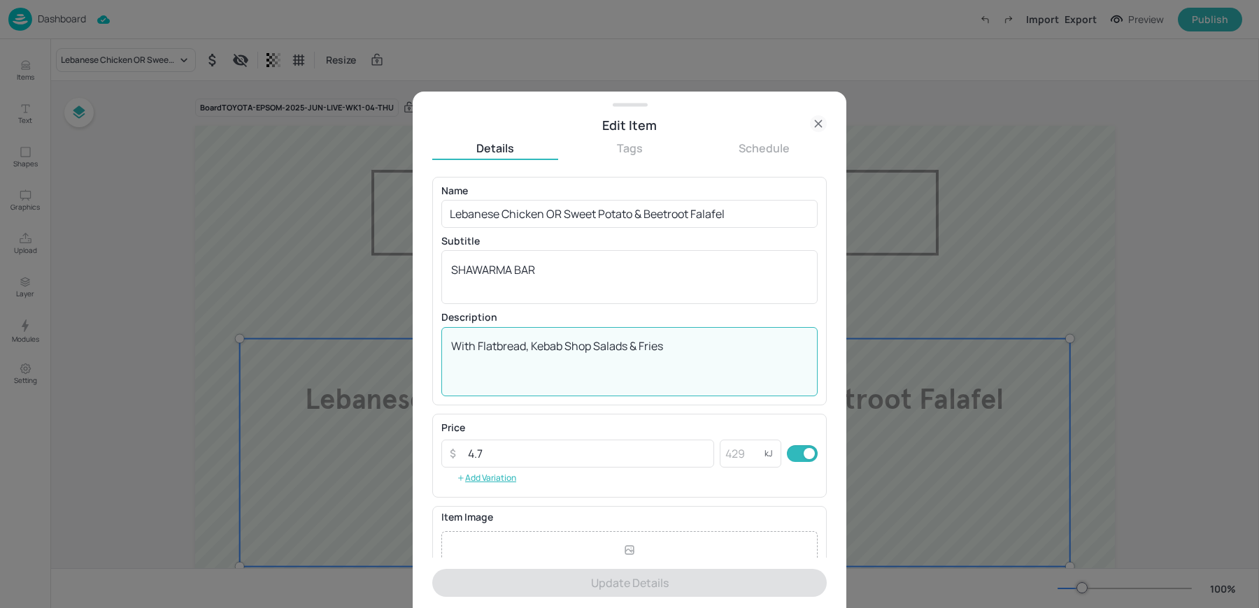
click at [572, 331] on div "With Flatbread, Kebab Shop Salads & Fries x ​" at bounding box center [629, 361] width 376 height 69
paste textarea "Lebanese Chicken OR Sweet Potato Falafel (VE) Flatbread, Kebab Shop Salads & Cr…"
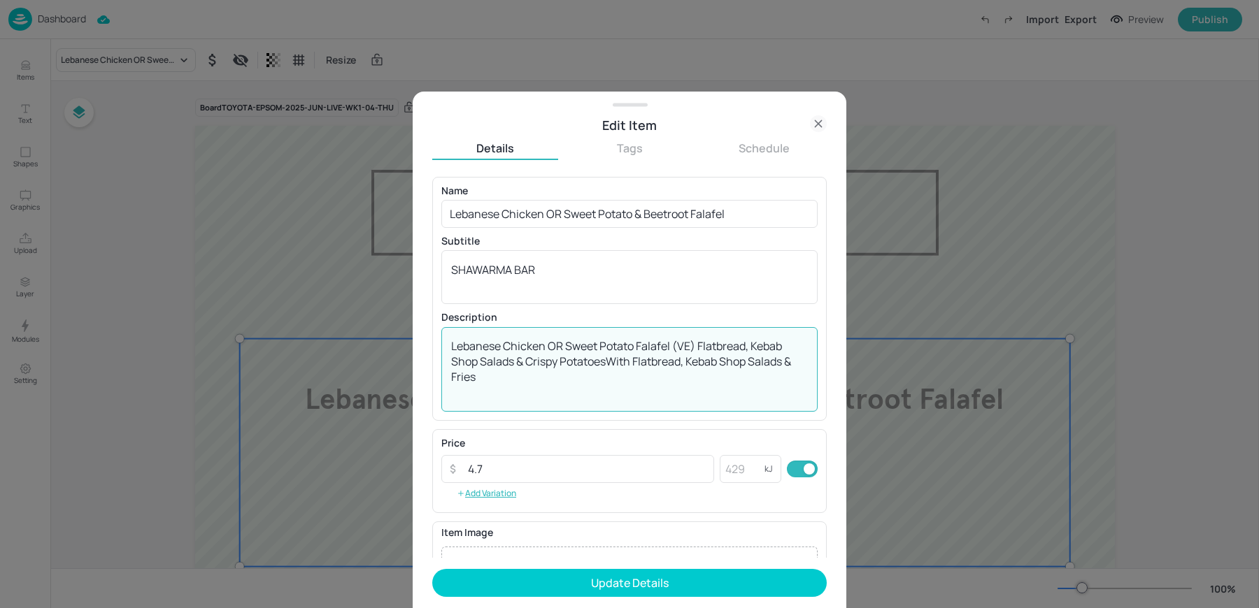
drag, startPoint x: 527, startPoint y: 387, endPoint x: 367, endPoint y: 294, distance: 184.8
click at [376, 298] on div "Edit Item Details Tags Schedule Name Lebanese Chicken OR Sweet Potato & Beetroo…" at bounding box center [629, 304] width 1259 height 608
paste textarea
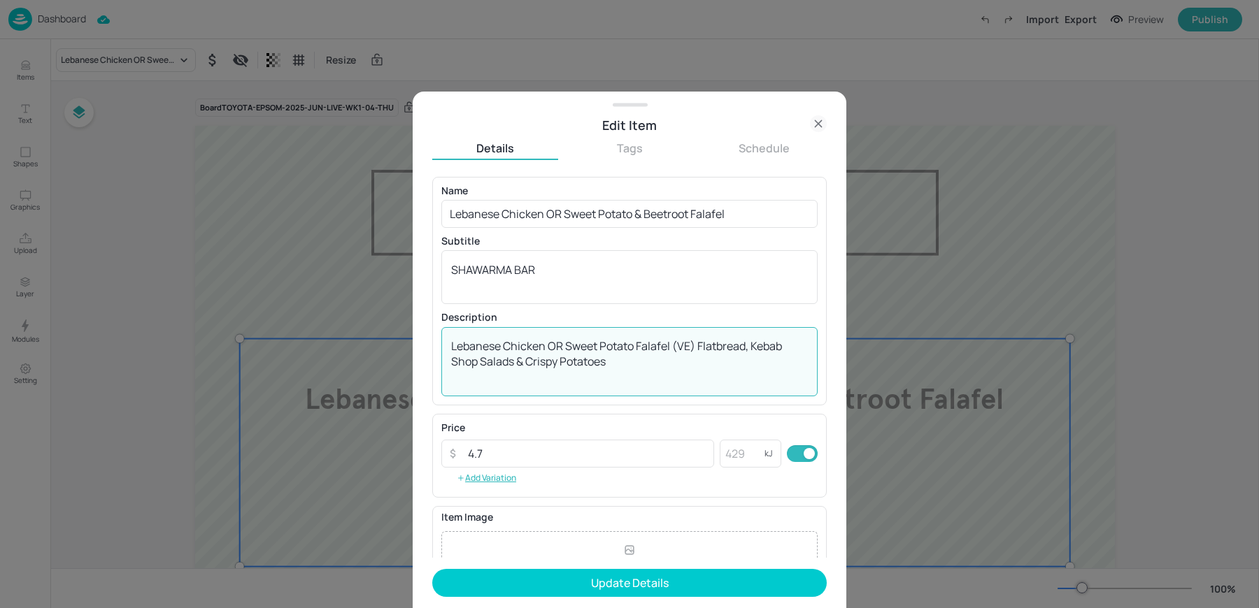
drag, startPoint x: 692, startPoint y: 345, endPoint x: 410, endPoint y: 312, distance: 284.5
click at [410, 312] on div "Edit Item Details Tags Schedule Name Lebanese Chicken OR Sweet Potato & Beetroo…" at bounding box center [629, 304] width 1259 height 608
drag, startPoint x: 450, startPoint y: 344, endPoint x: 698, endPoint y: 341, distance: 247.5
click at [698, 341] on textarea "Lebanese Chicken OR Sweet Potato Falafel (VE) Flatbread, Kebab Shop Salads & Cr…" at bounding box center [629, 361] width 357 height 46
type textarea "Flatbread, Kebab Shop Salads & Crispy Potatoes"
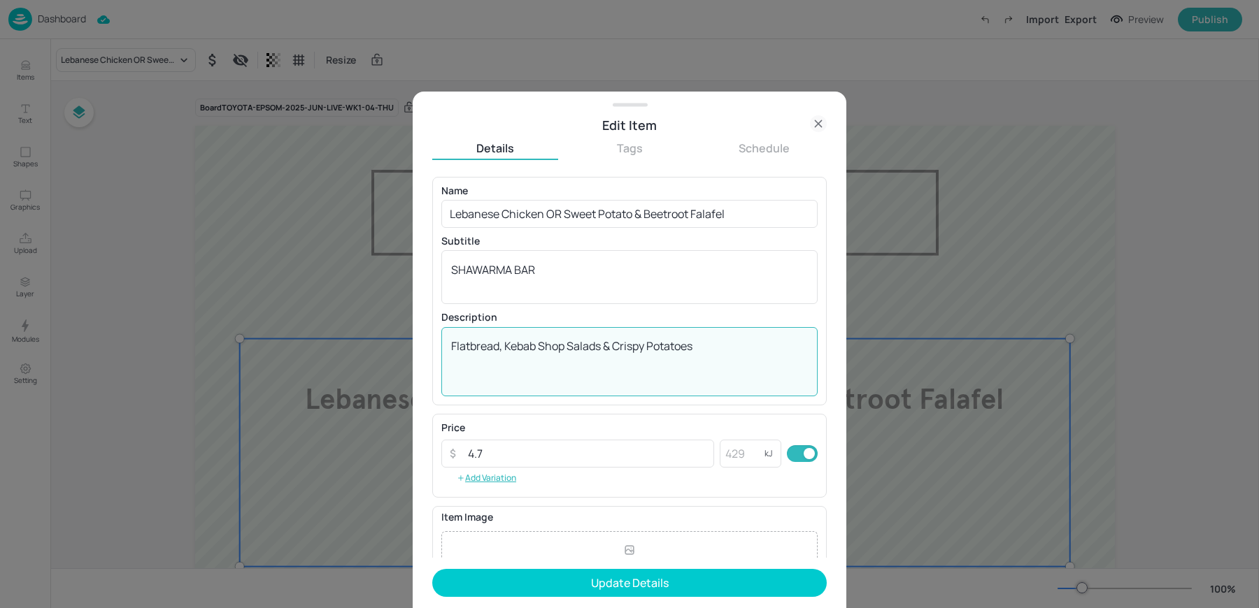
click at [610, 196] on div "Name Lebanese Chicken OR Sweet Potato & Beetroot Falafel ​" at bounding box center [629, 207] width 376 height 42
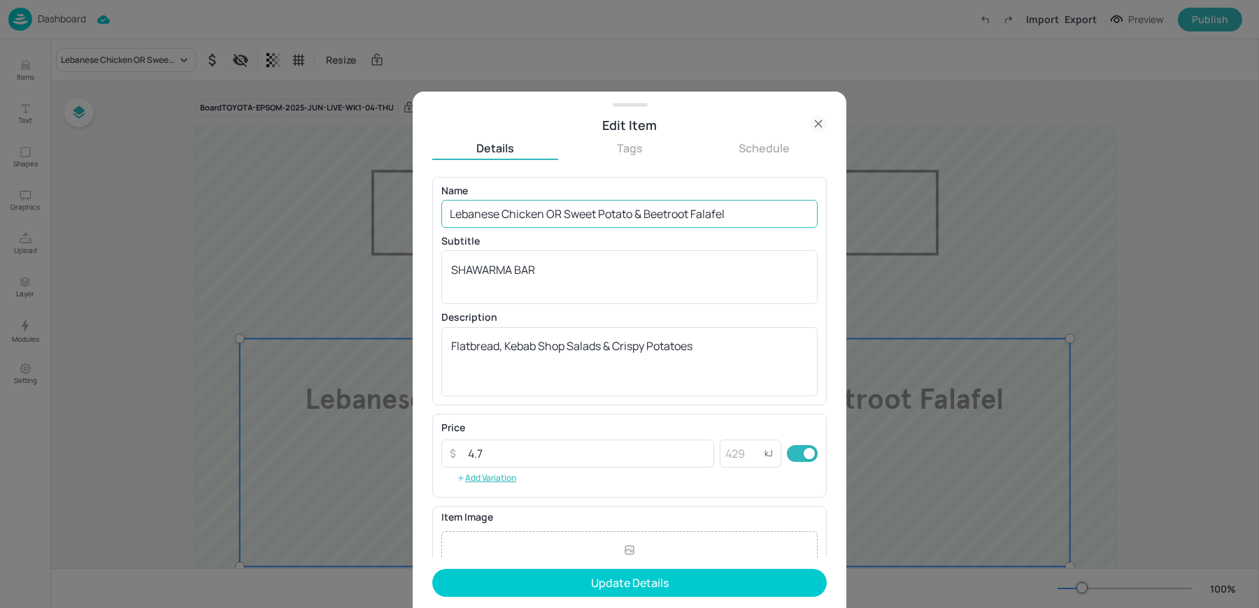
click at [596, 205] on input "Lebanese Chicken OR Sweet Potato & Beetroot Falafel" at bounding box center [629, 214] width 376 height 28
paste input "Falafel (VE)"
click at [596, 205] on input "Lebanese Chicken OR Sweet Potato & Beetroot Falafel" at bounding box center [629, 214] width 376 height 28
type input "Lebanese Chicken OR Sweet Potato Falafel (VE)"
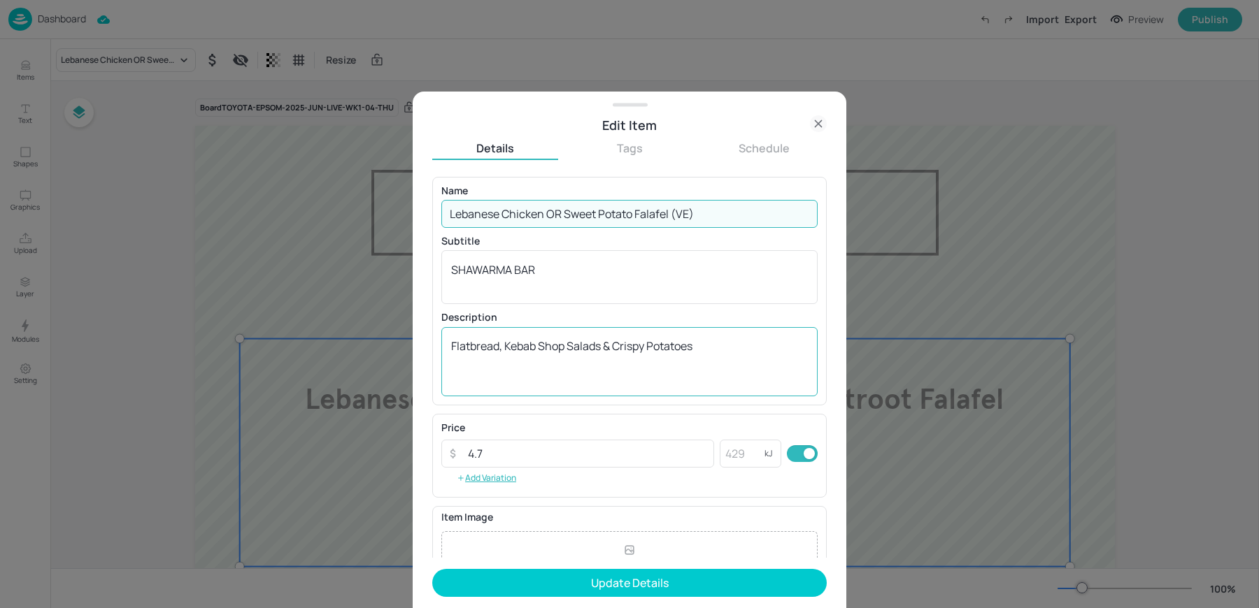
click at [448, 348] on div "Flatbread, Kebab Shop Salads & Crispy Potatoes x ​" at bounding box center [629, 361] width 376 height 69
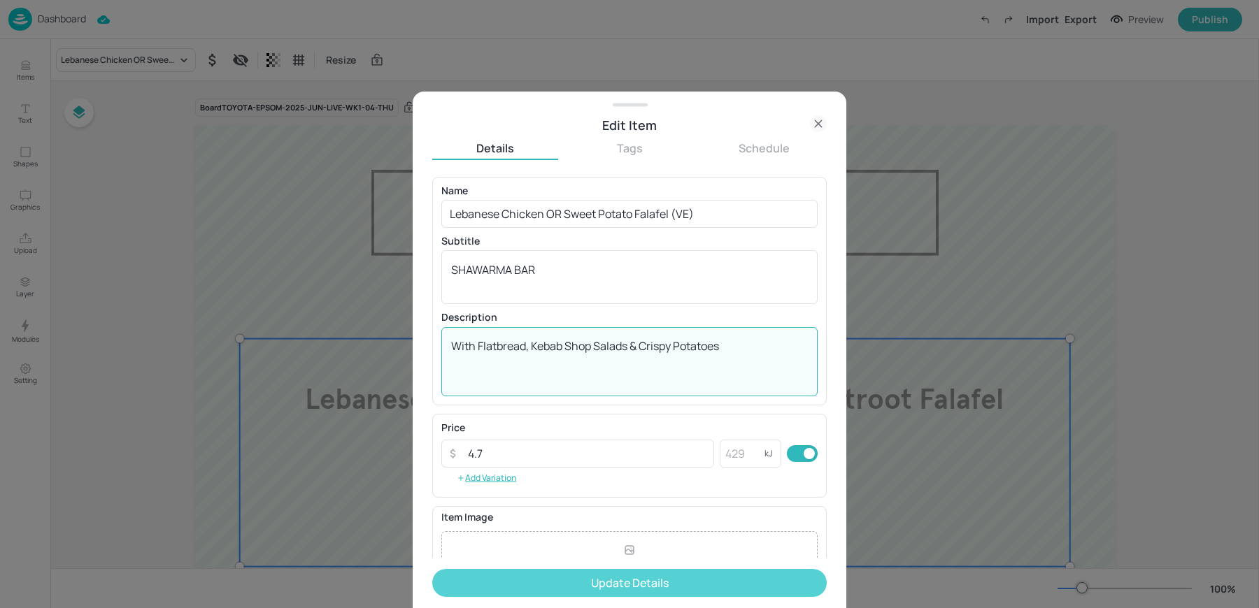
type textarea "With Flatbread, Kebab Shop Salads & Crispy Potatoes"
click at [540, 587] on button "Update Details" at bounding box center [629, 583] width 394 height 28
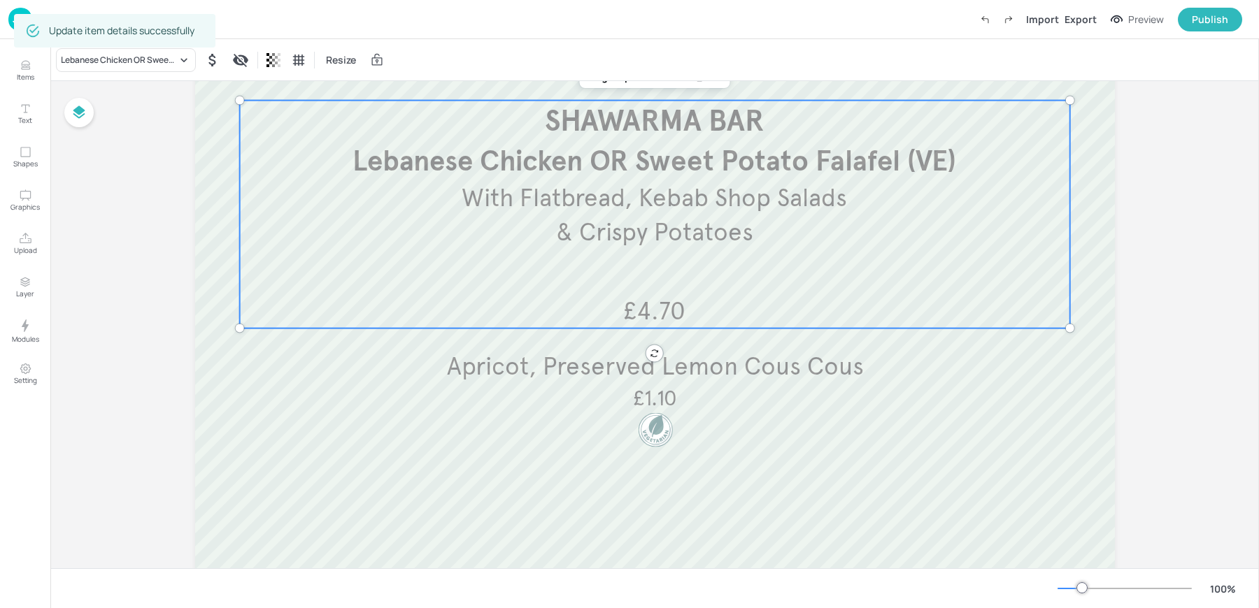
scroll to position [243, 0]
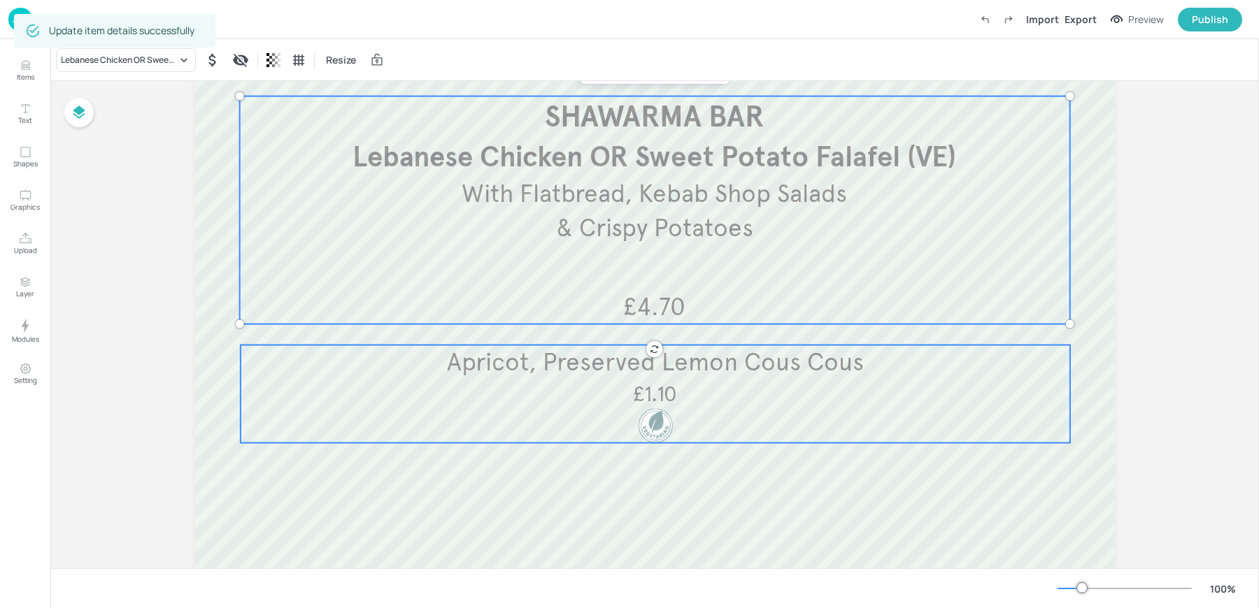
click at [603, 375] on span "Apricot, Preserved Lemon Cous Cous" at bounding box center [655, 362] width 417 height 31
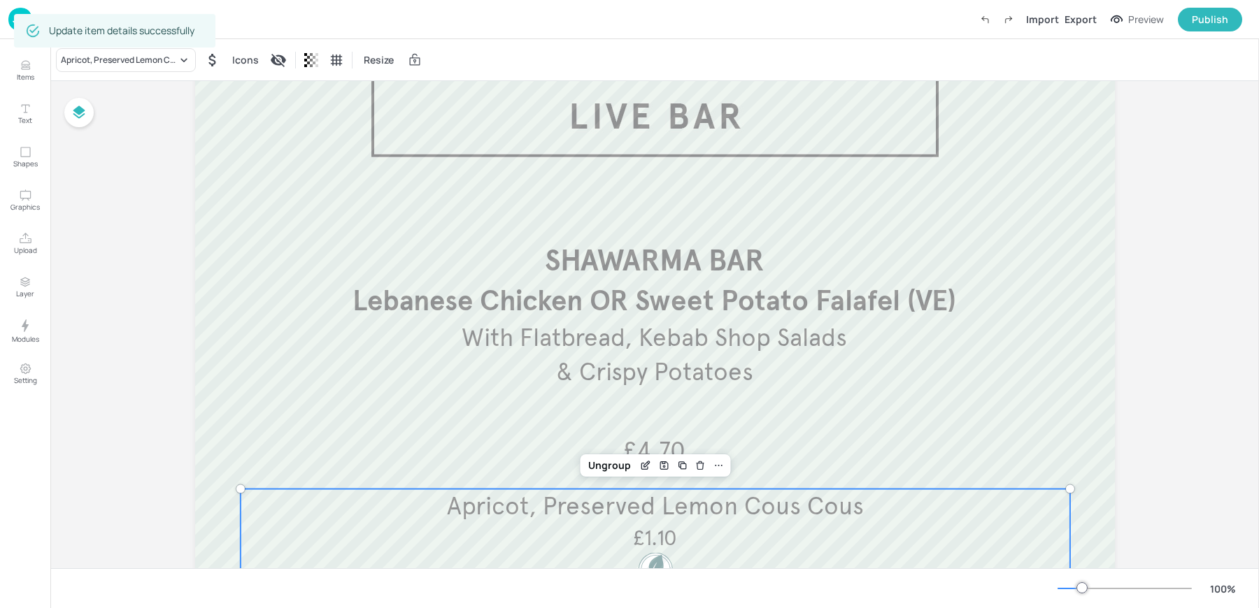
scroll to position [0, 0]
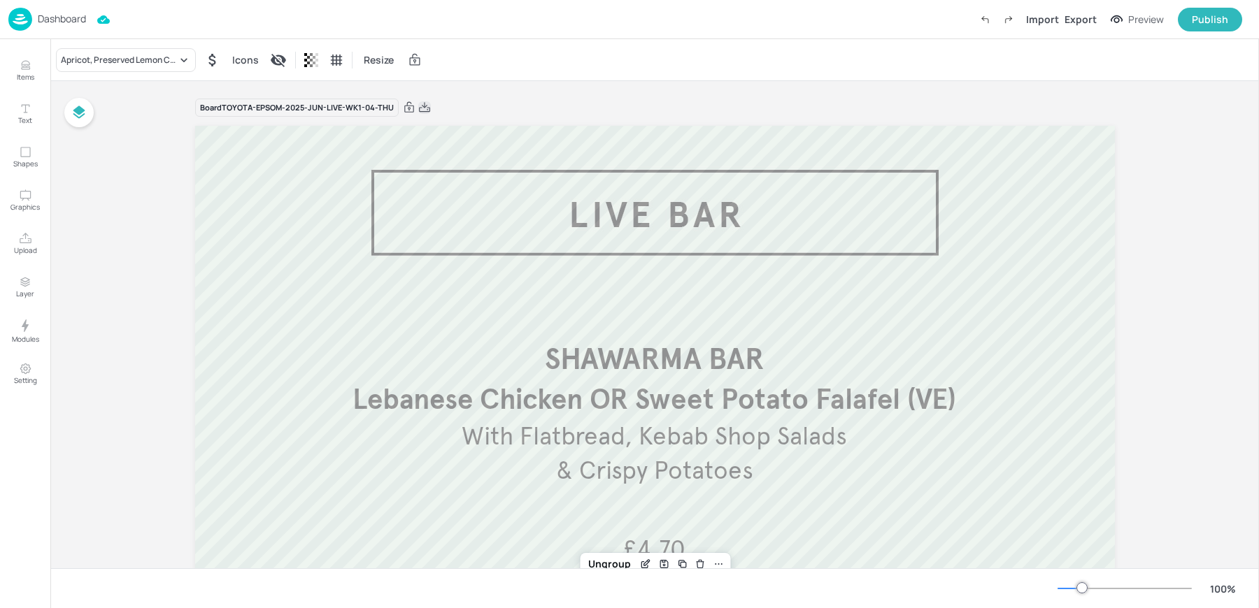
click at [424, 103] on icon at bounding box center [424, 108] width 13 height 14
click at [349, 66] on div "Resize" at bounding box center [654, 59] width 1208 height 41
click at [45, 15] on p "Dashboard" at bounding box center [62, 19] width 48 height 10
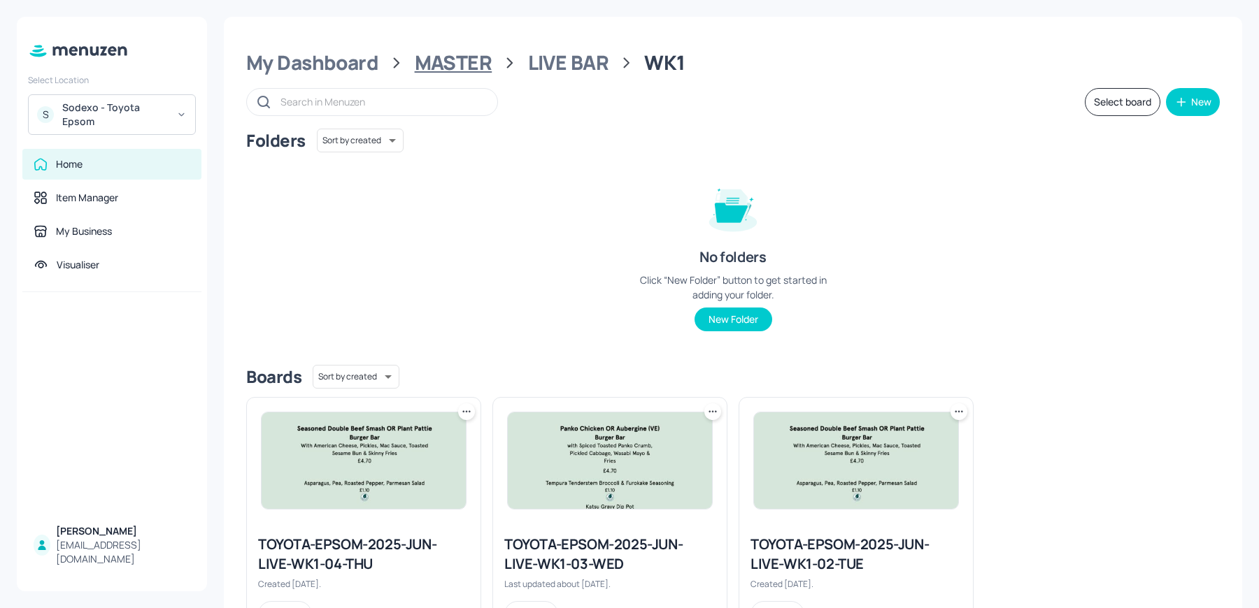
click at [457, 63] on div "MASTER" at bounding box center [454, 62] width 78 height 25
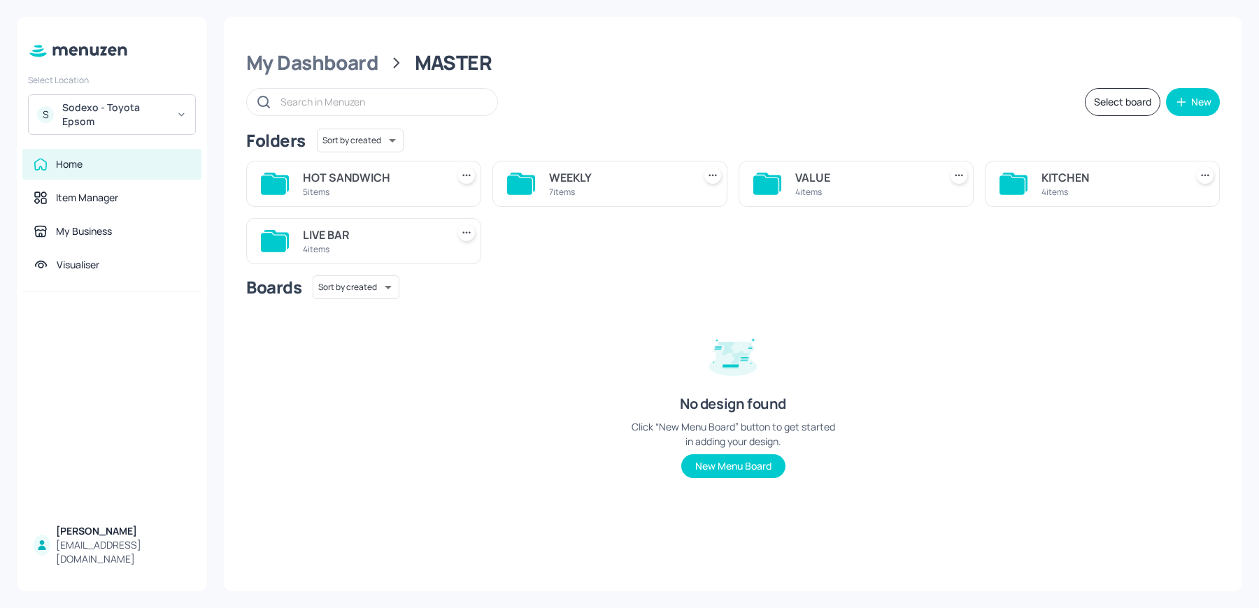
click at [592, 186] on div "7 items" at bounding box center [618, 192] width 138 height 12
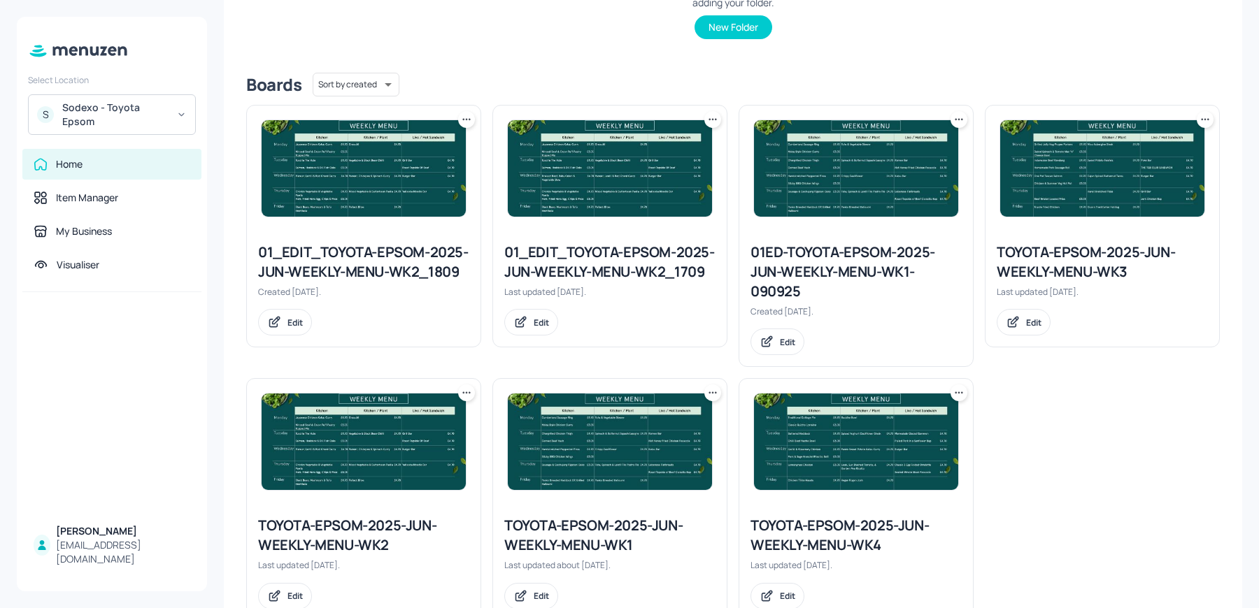
scroll to position [309, 0]
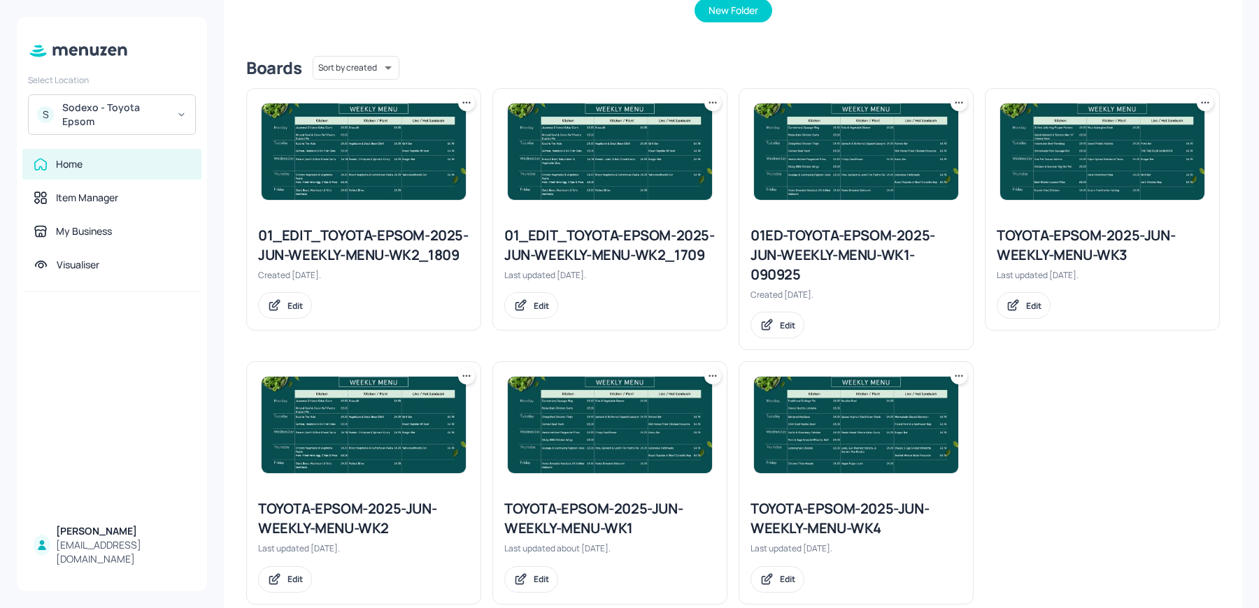
click at [619, 412] on img at bounding box center [610, 425] width 204 height 96
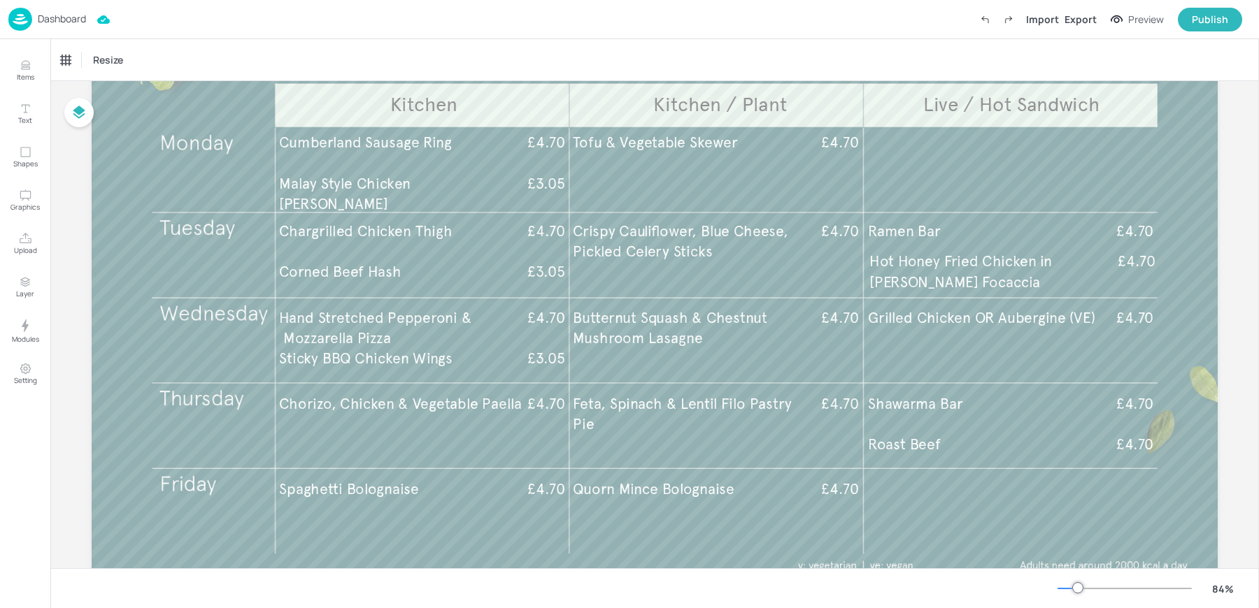
scroll to position [183, 0]
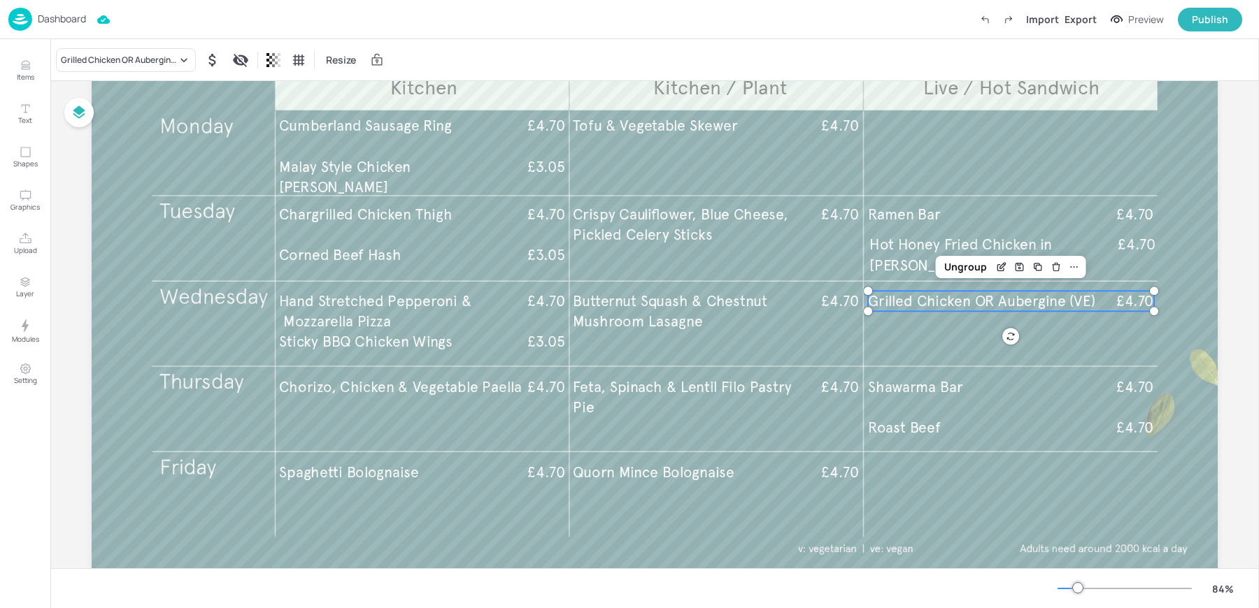
click at [891, 293] on span "Grilled Chicken OR Aubergine (VE)" at bounding box center [981, 301] width 227 height 18
click at [110, 56] on div "Grilled Chicken OR Aubergine (VE)" at bounding box center [119, 60] width 116 height 13
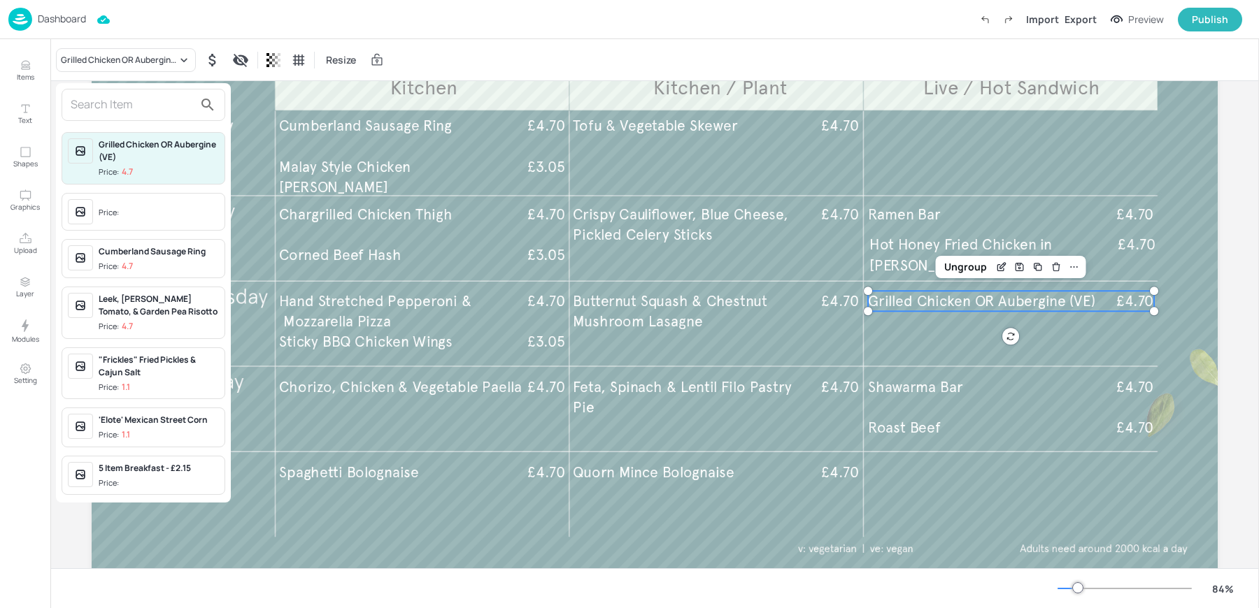
click at [113, 111] on input "text" at bounding box center [132, 105] width 123 height 22
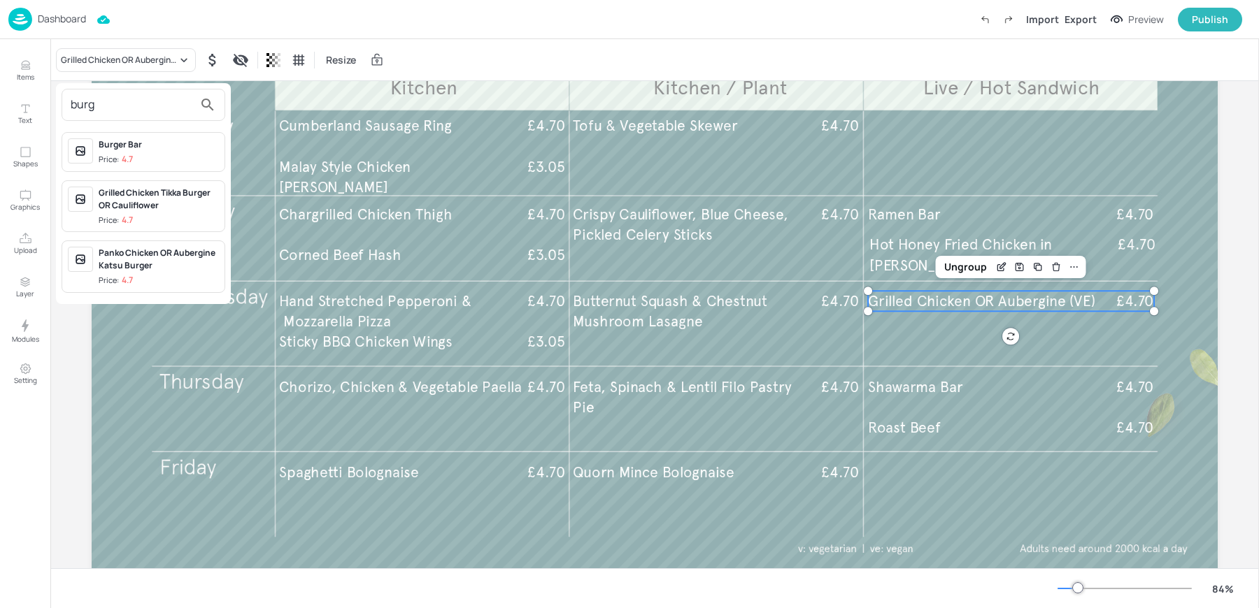
type input "burg"
click at [126, 155] on p "4.7" at bounding box center [127, 160] width 11 height 10
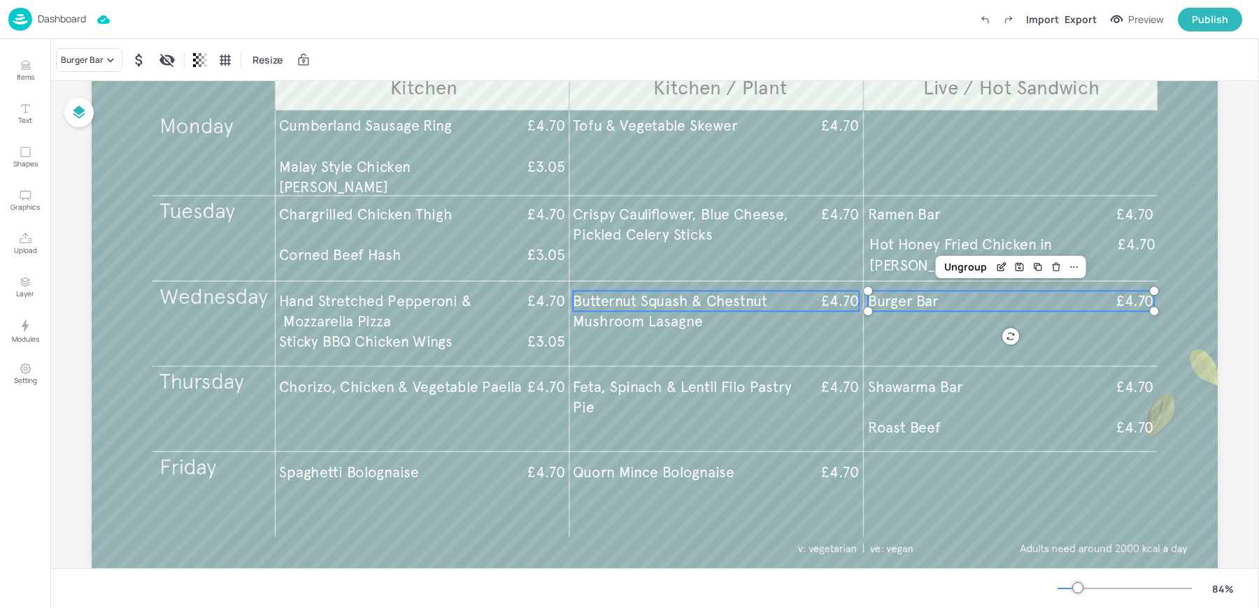
scroll to position [0, 0]
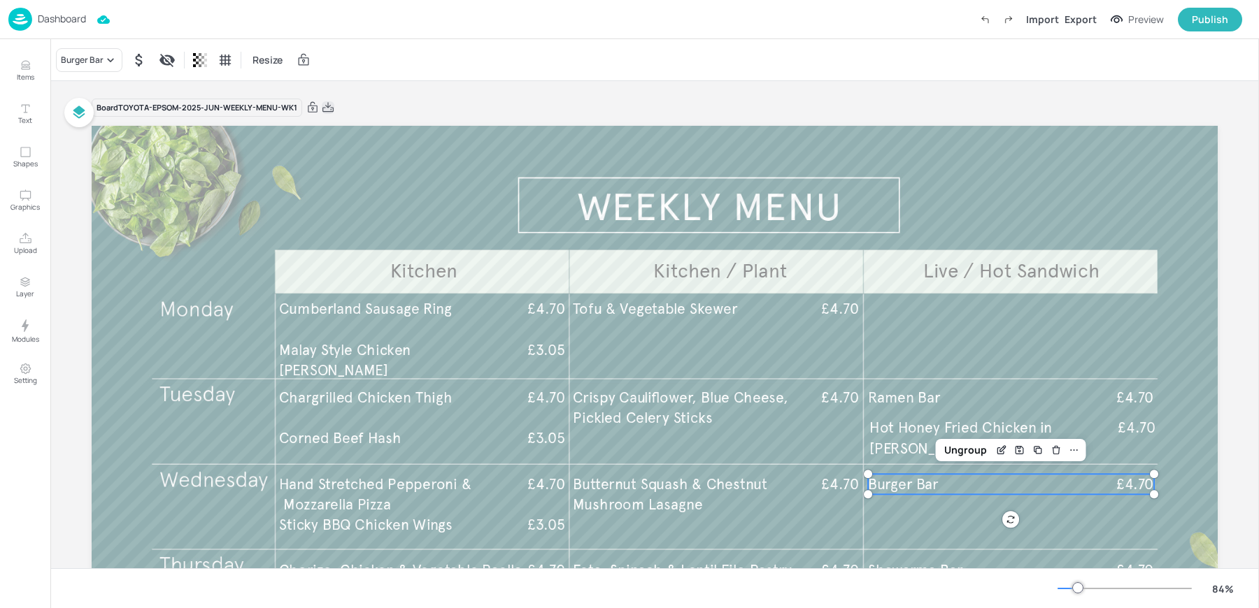
click at [330, 110] on icon at bounding box center [327, 107] width 11 height 10
click at [74, 17] on p "Dashboard" at bounding box center [62, 19] width 48 height 10
